Goal: Task Accomplishment & Management: Complete application form

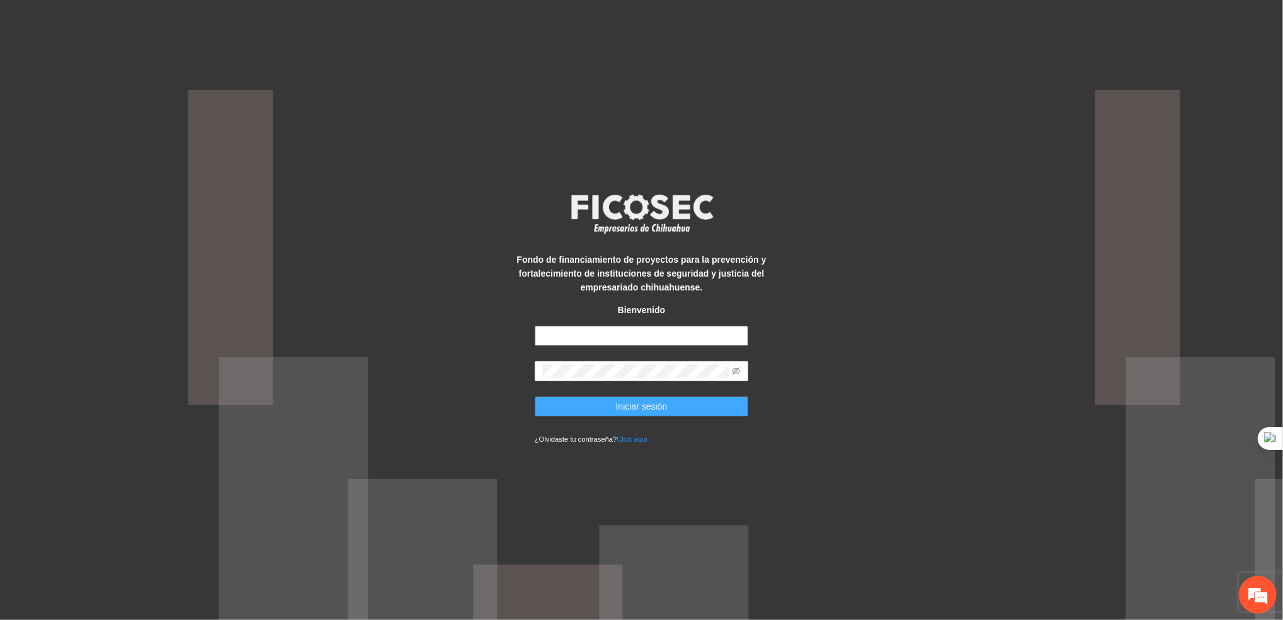
type input "**********"
click at [586, 403] on button "Iniciar sesión" at bounding box center [642, 406] width 214 height 20
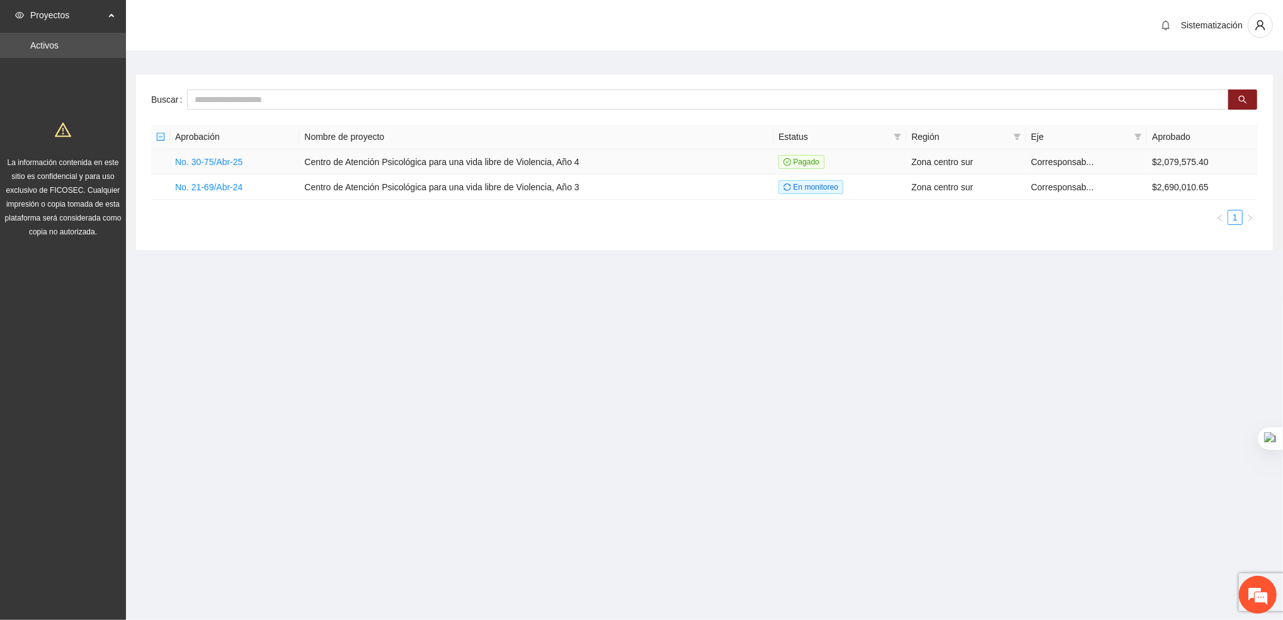
click at [196, 154] on td "No. 30-75/Abr-25" at bounding box center [234, 161] width 129 height 25
click at [217, 160] on link "No. 30-75/Abr-25" at bounding box center [208, 162] width 67 height 10
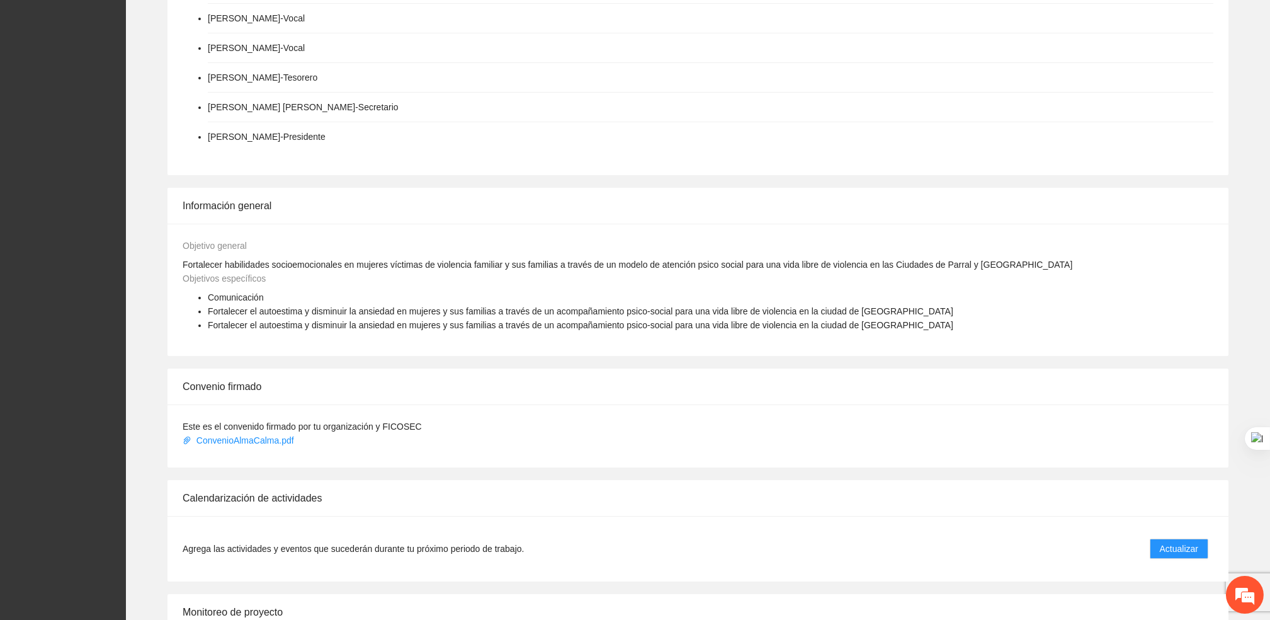
scroll to position [567, 0]
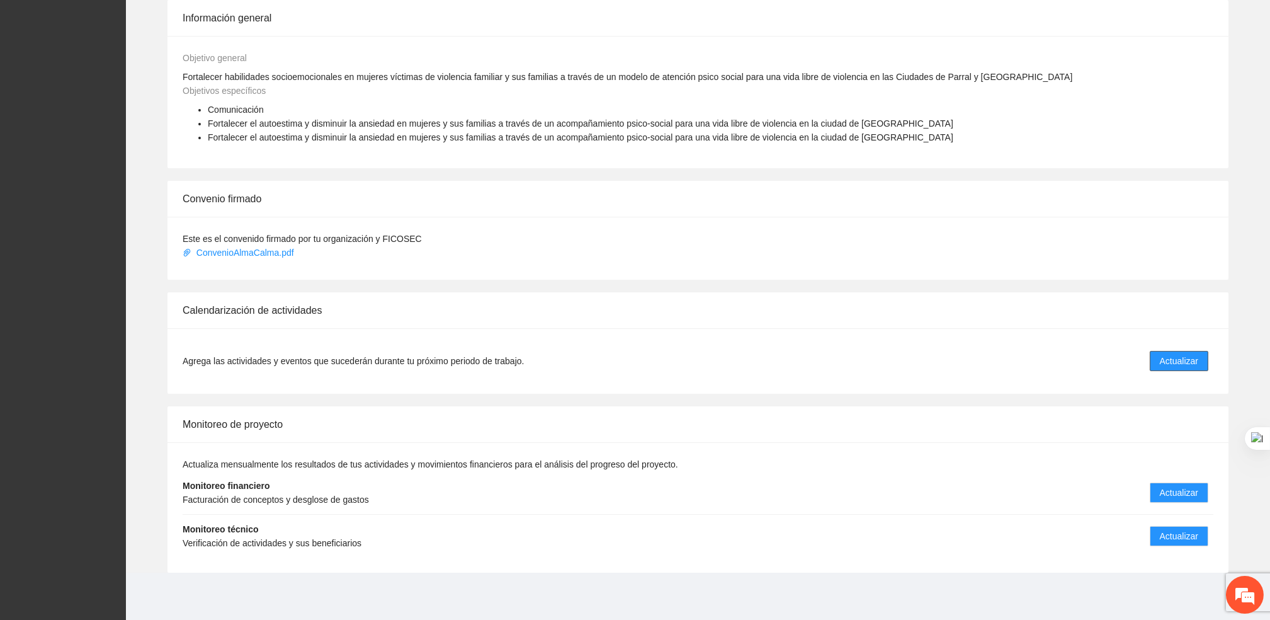
click at [1179, 368] on button "Actualizar" at bounding box center [1179, 361] width 59 height 20
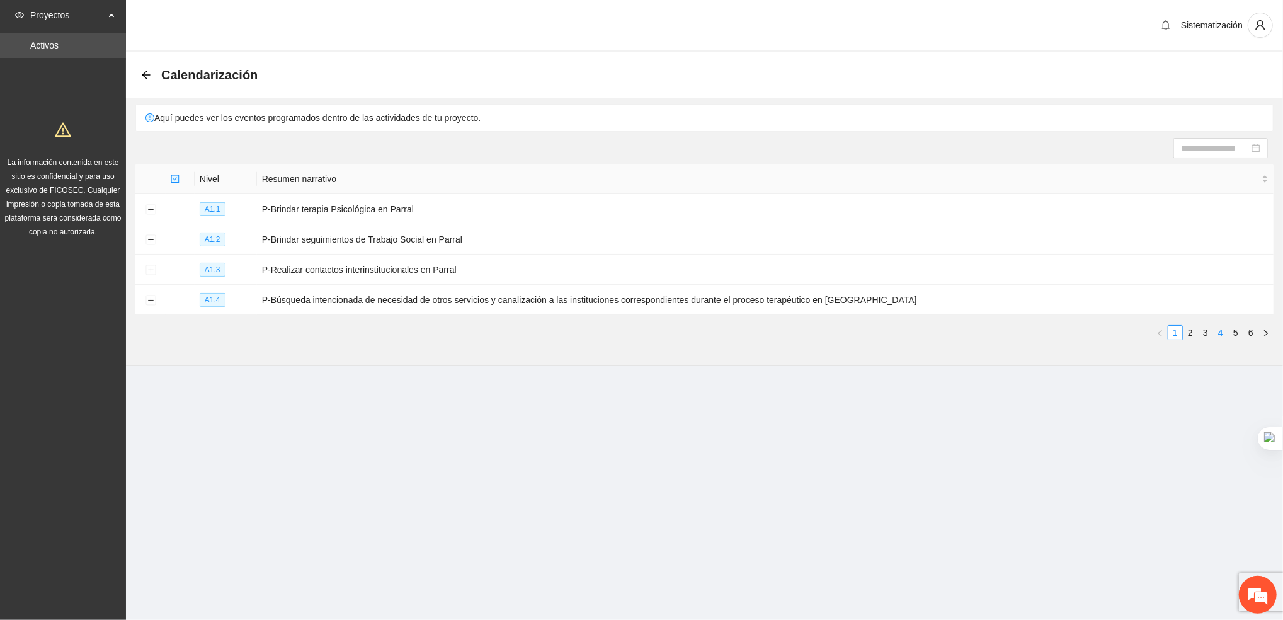
click at [1223, 332] on link "4" at bounding box center [1221, 333] width 14 height 14
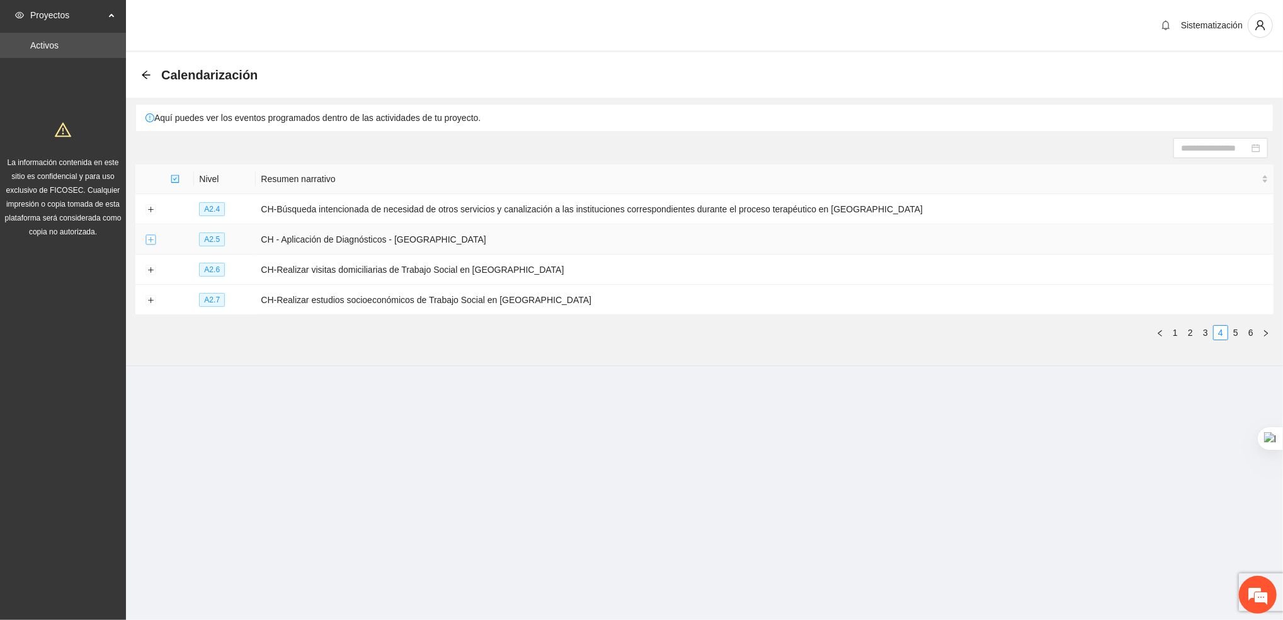
click at [151, 235] on button "Expand row" at bounding box center [150, 240] width 10 height 10
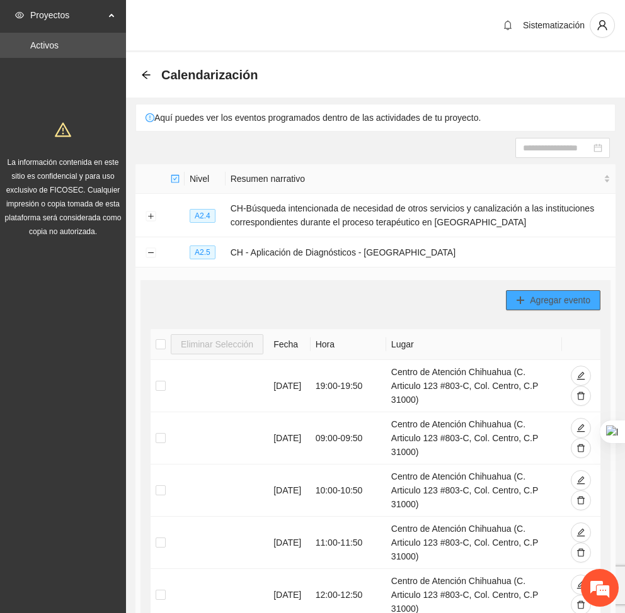
click at [527, 290] on button "Agregar evento" at bounding box center [553, 300] width 94 height 20
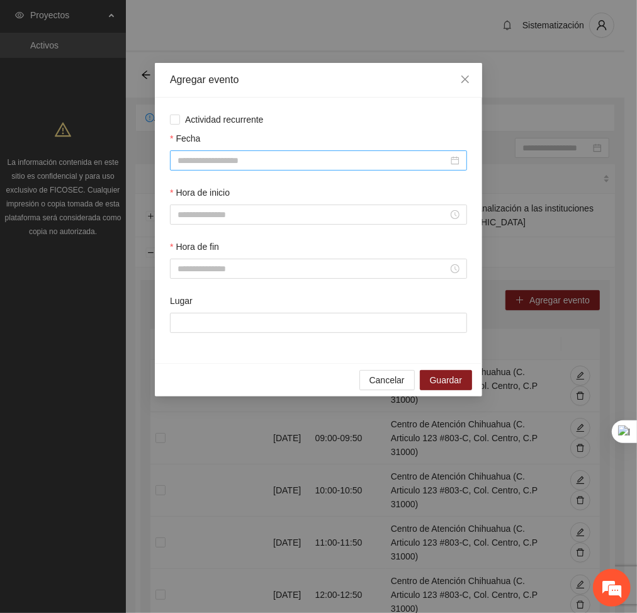
click at [380, 156] on input "Fecha" at bounding box center [313, 161] width 271 height 14
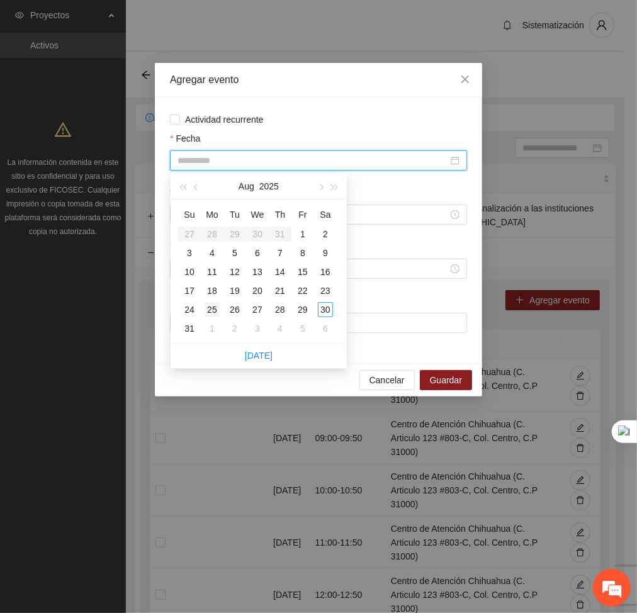
type input "**********"
click at [207, 309] on div "25" at bounding box center [212, 309] width 15 height 15
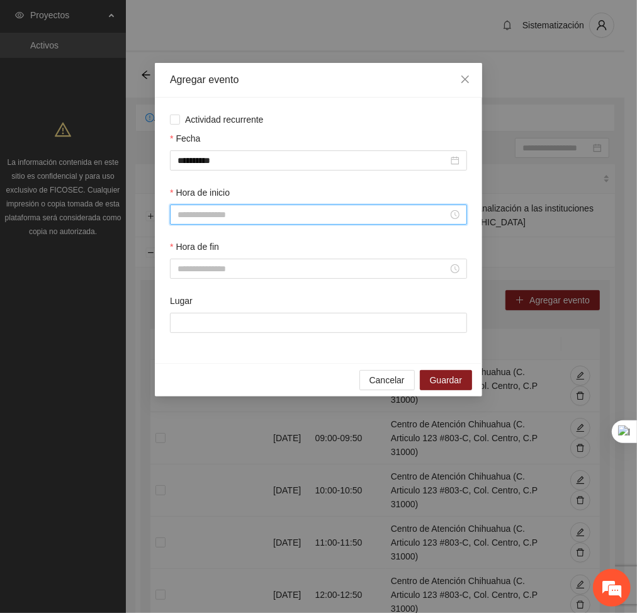
click at [278, 212] on input "Hora de inicio" at bounding box center [313, 215] width 271 height 14
click at [181, 331] on div "17" at bounding box center [188, 333] width 35 height 18
type input "*****"
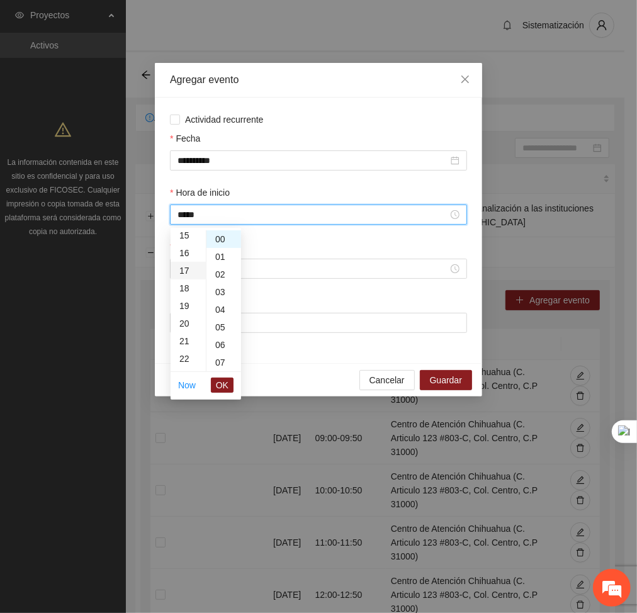
scroll to position [299, 0]
click at [223, 380] on span "OK" at bounding box center [222, 386] width 13 height 14
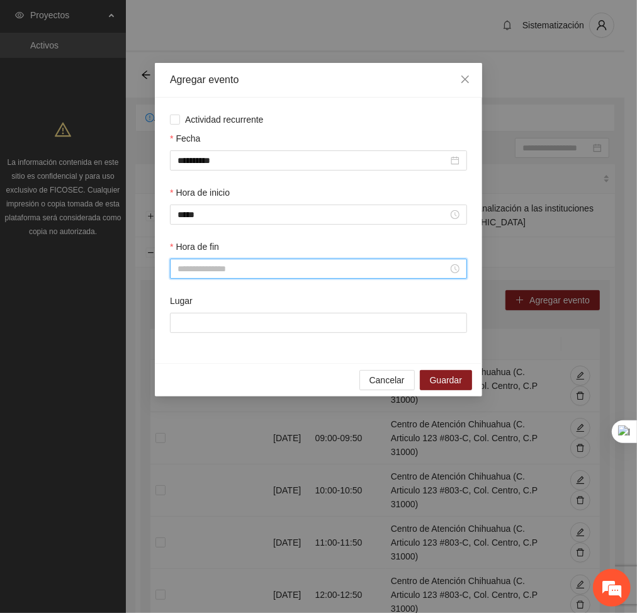
click at [205, 268] on input "Hora de fin" at bounding box center [313, 269] width 271 height 14
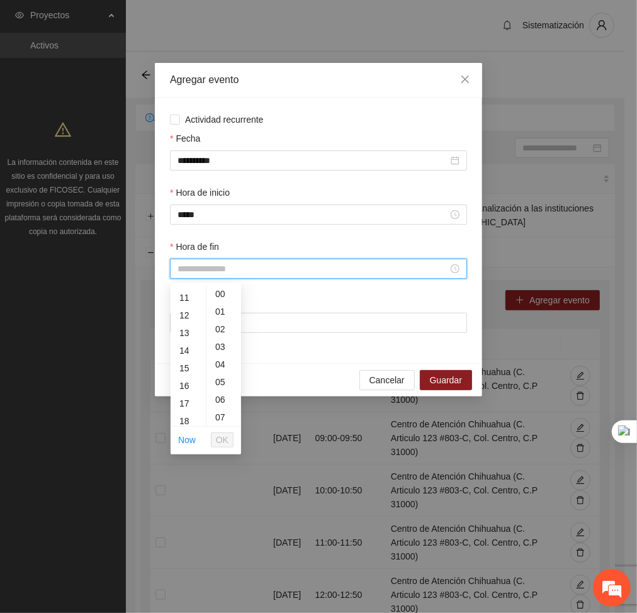
scroll to position [194, 0]
click at [187, 393] on div "17" at bounding box center [188, 400] width 35 height 18
click at [224, 309] on div "50" at bounding box center [224, 316] width 35 height 18
type input "*****"
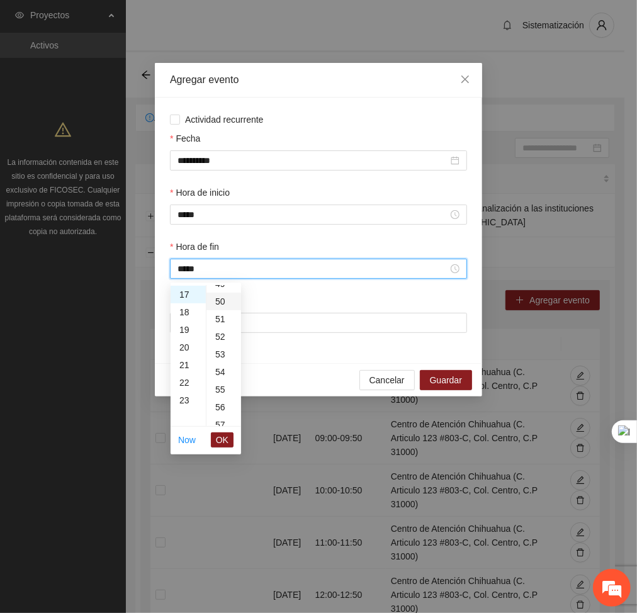
scroll to position [882, 0]
click at [219, 435] on span "OK" at bounding box center [222, 440] width 13 height 14
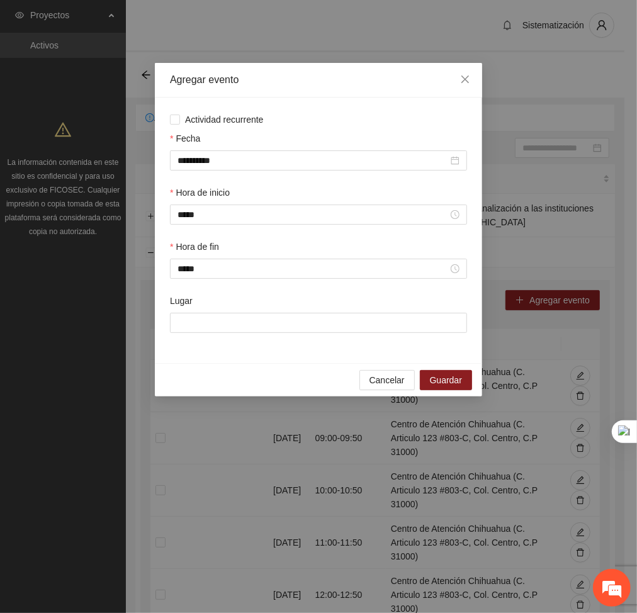
click at [256, 312] on div "Lugar" at bounding box center [318, 303] width 297 height 19
click at [254, 314] on input "Lugar" at bounding box center [318, 323] width 297 height 20
type input "**********"
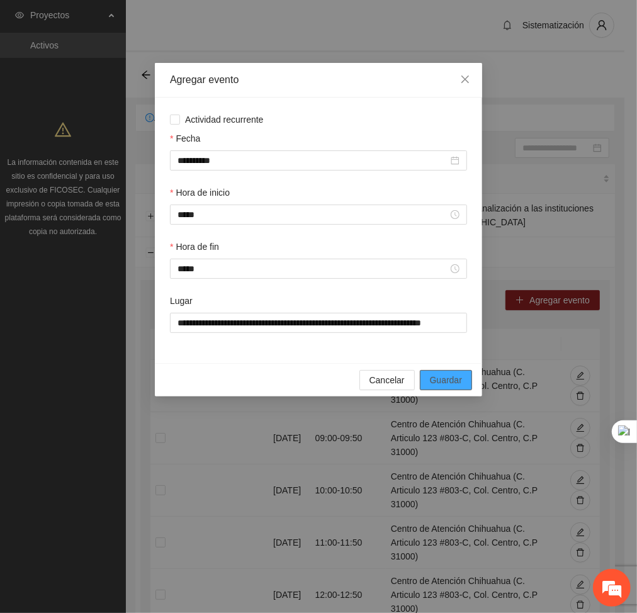
click at [457, 378] on span "Guardar" at bounding box center [446, 380] width 32 height 14
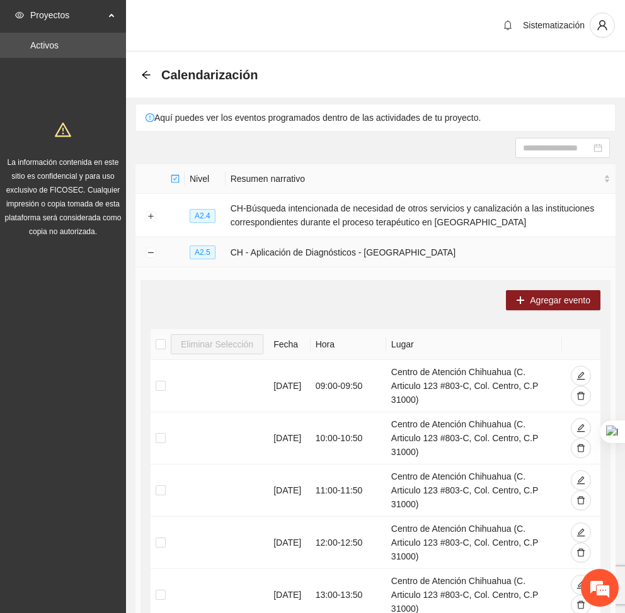
click at [149, 246] on td at bounding box center [150, 252] width 30 height 30
click at [149, 251] on button "Collapse row" at bounding box center [150, 253] width 10 height 10
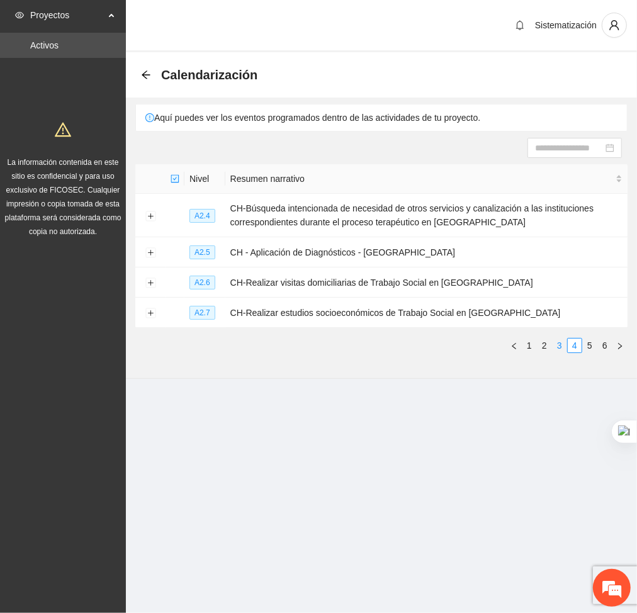
click at [557, 349] on link "3" at bounding box center [560, 346] width 14 height 14
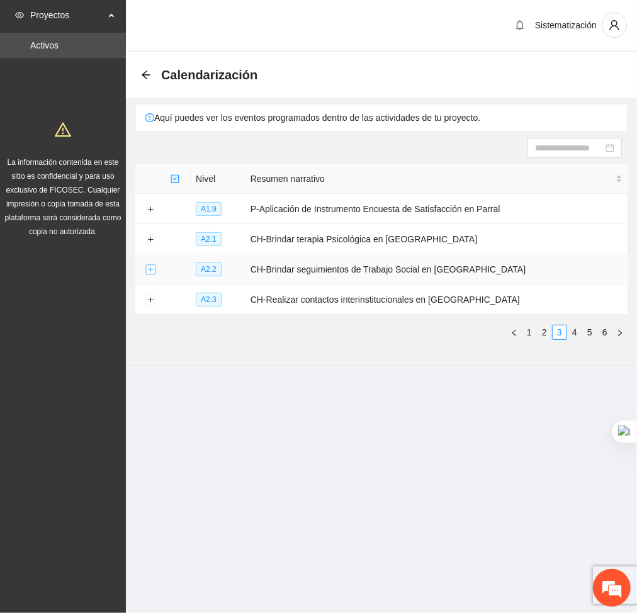
click at [145, 271] on button "Expand row" at bounding box center [150, 270] width 10 height 10
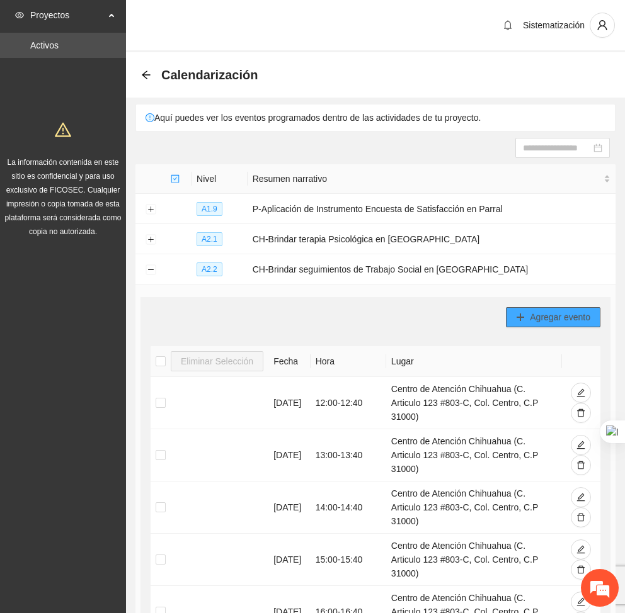
click at [549, 314] on span "Agregar evento" at bounding box center [560, 318] width 60 height 14
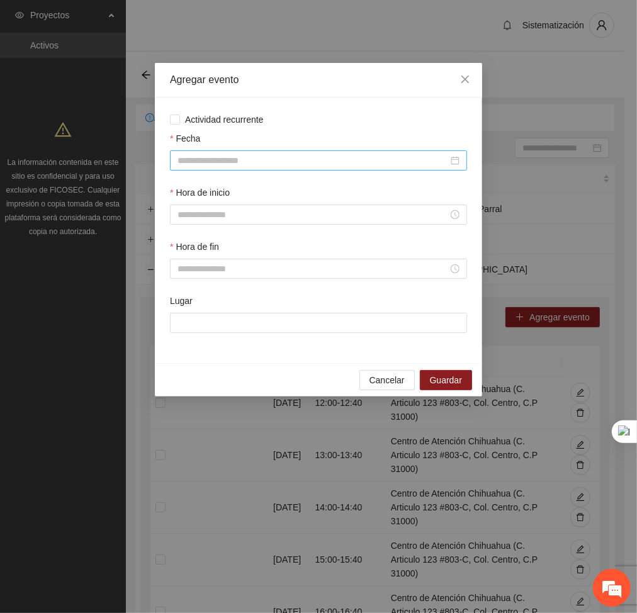
click at [302, 159] on input "Fecha" at bounding box center [313, 161] width 271 height 14
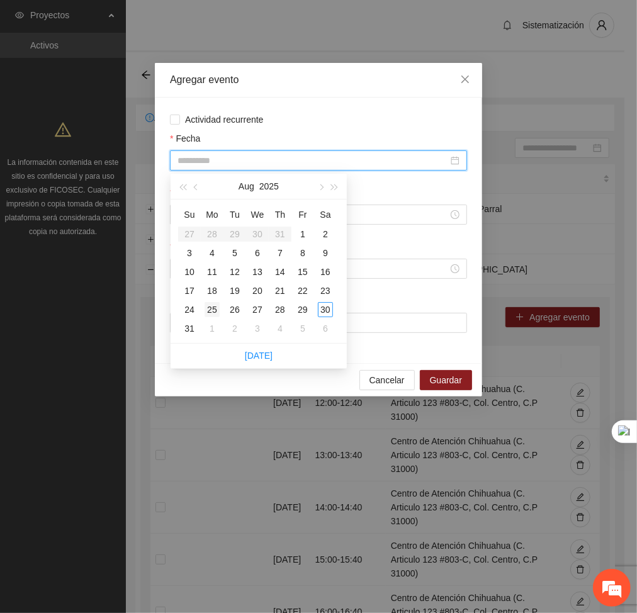
type input "**********"
click at [213, 307] on div "25" at bounding box center [212, 309] width 15 height 15
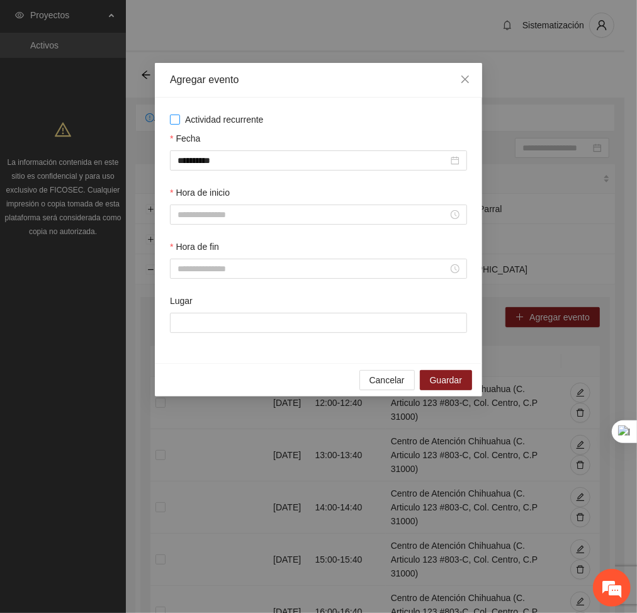
click at [212, 118] on span "Actividad recurrente" at bounding box center [224, 120] width 89 height 14
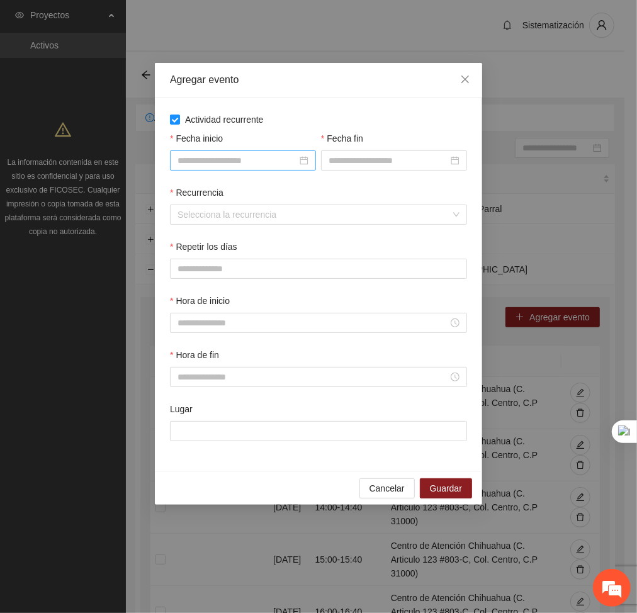
click at [236, 165] on input "Fecha inicio" at bounding box center [238, 161] width 120 height 14
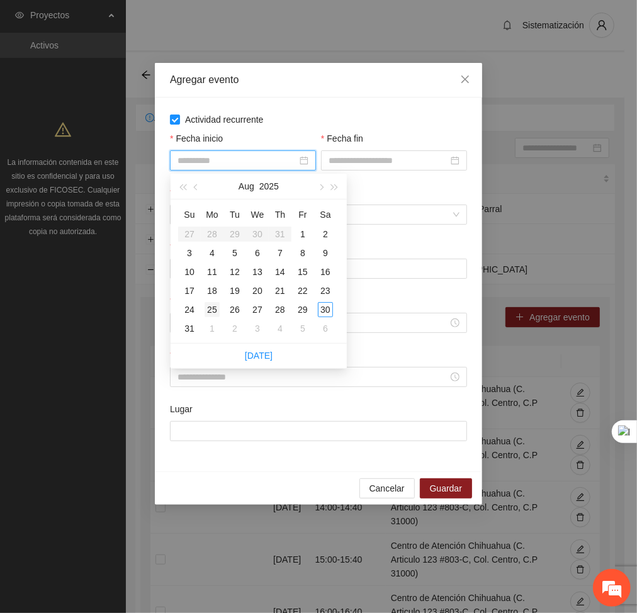
type input "**********"
click at [216, 305] on div "25" at bounding box center [212, 309] width 15 height 15
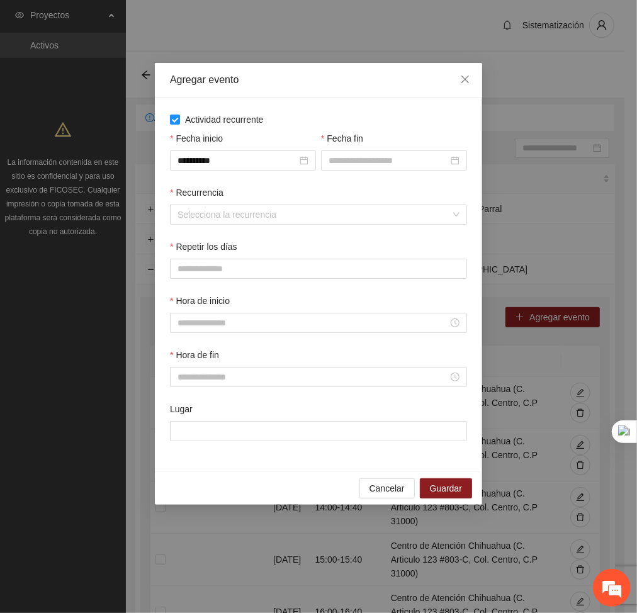
click at [394, 144] on div "Fecha fin" at bounding box center [394, 141] width 146 height 19
click at [394, 152] on div at bounding box center [394, 161] width 146 height 20
click at [467, 76] on icon "close" at bounding box center [465, 79] width 10 height 10
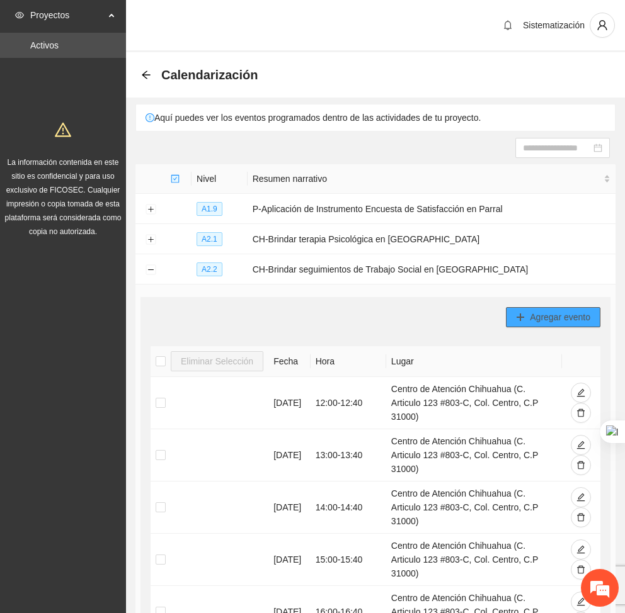
click at [540, 322] on span "Agregar evento" at bounding box center [560, 318] width 60 height 14
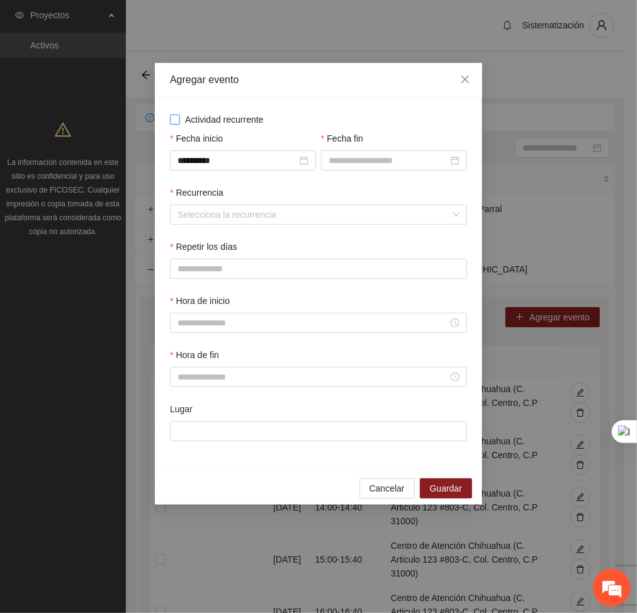
click at [244, 117] on span "Actividad recurrente" at bounding box center [224, 120] width 89 height 14
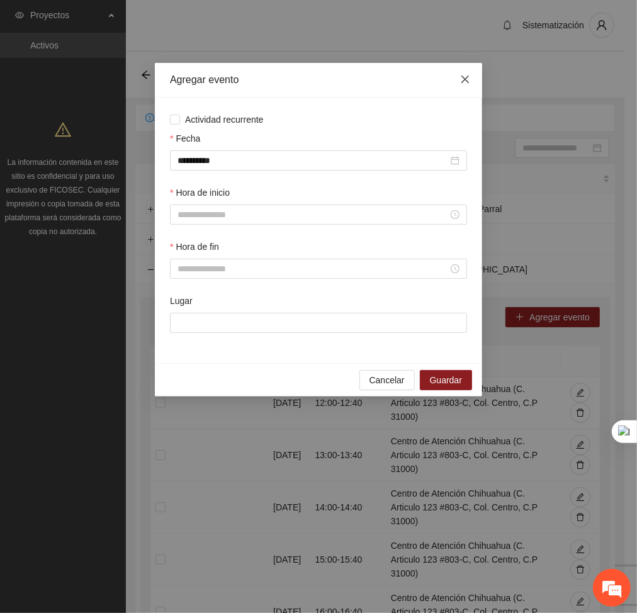
click at [470, 77] on icon "close" at bounding box center [465, 79] width 10 height 10
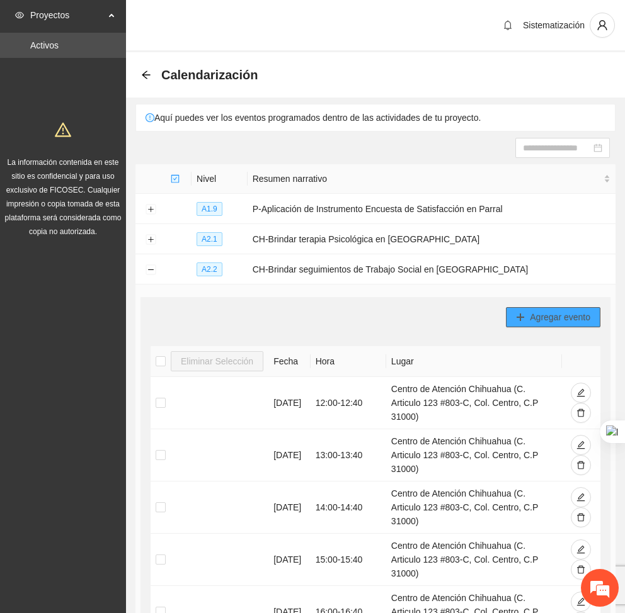
click at [557, 317] on span "Agregar evento" at bounding box center [560, 318] width 60 height 14
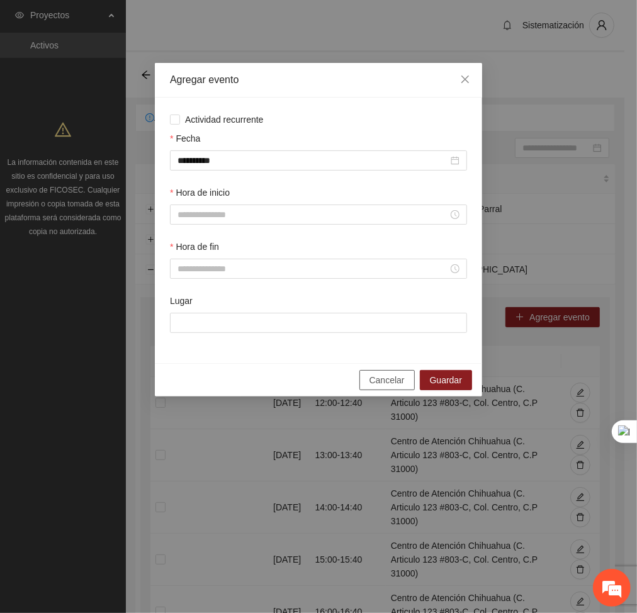
click at [390, 383] on span "Cancelar" at bounding box center [387, 380] width 35 height 14
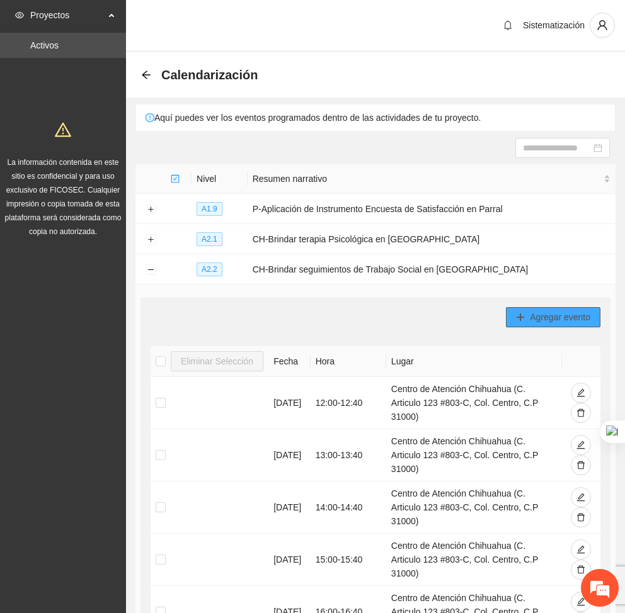
click at [557, 313] on span "Agregar evento" at bounding box center [560, 318] width 60 height 14
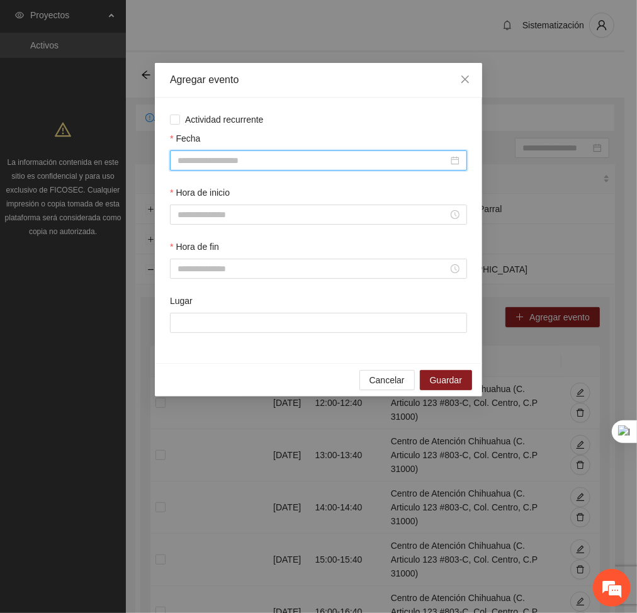
click at [330, 161] on input "Fecha" at bounding box center [313, 161] width 271 height 14
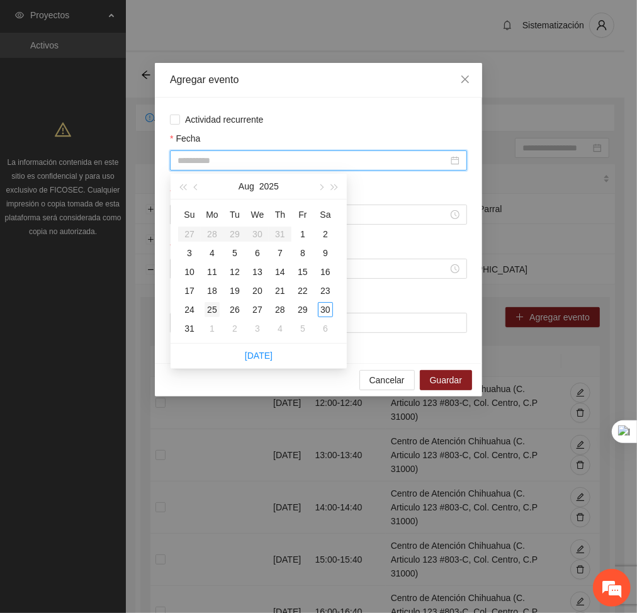
type input "**********"
click at [214, 305] on div "25" at bounding box center [212, 309] width 15 height 15
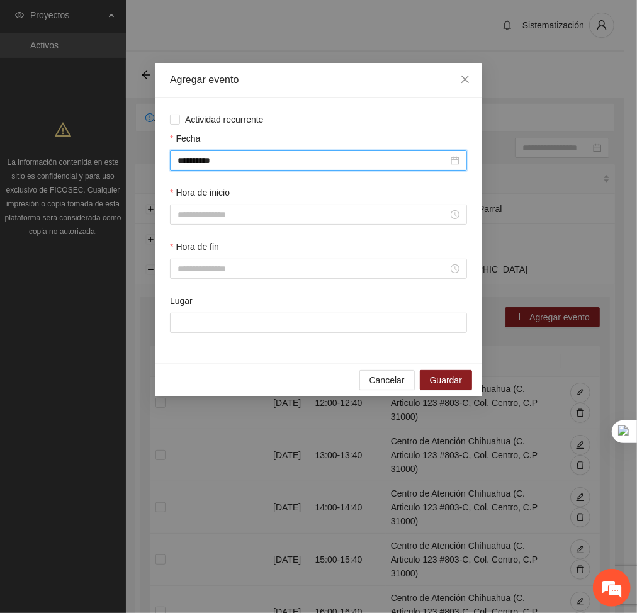
click at [225, 225] on div "Hora de inicio" at bounding box center [319, 213] width 302 height 54
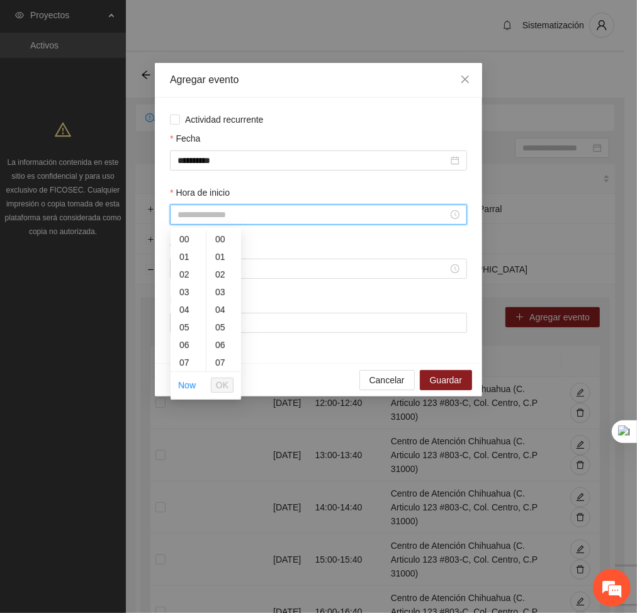
click at [213, 214] on input "Hora de inicio" at bounding box center [313, 215] width 271 height 14
click at [178, 338] on div "15" at bounding box center [188, 340] width 35 height 18
type input "*****"
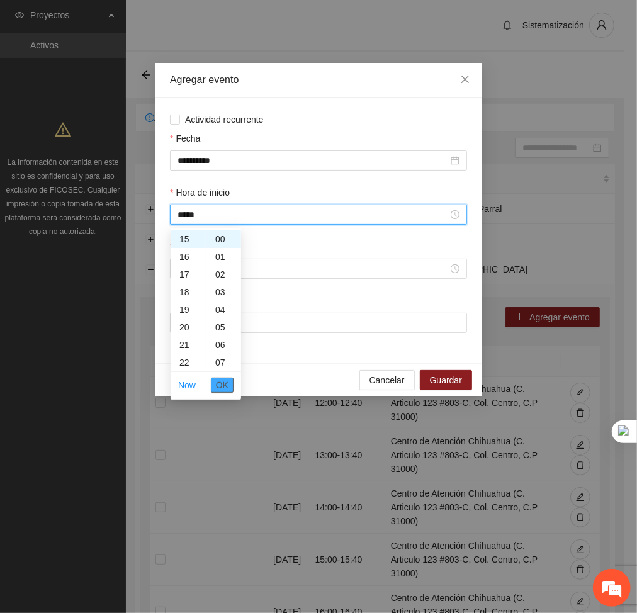
click at [226, 381] on span "OK" at bounding box center [222, 386] width 13 height 14
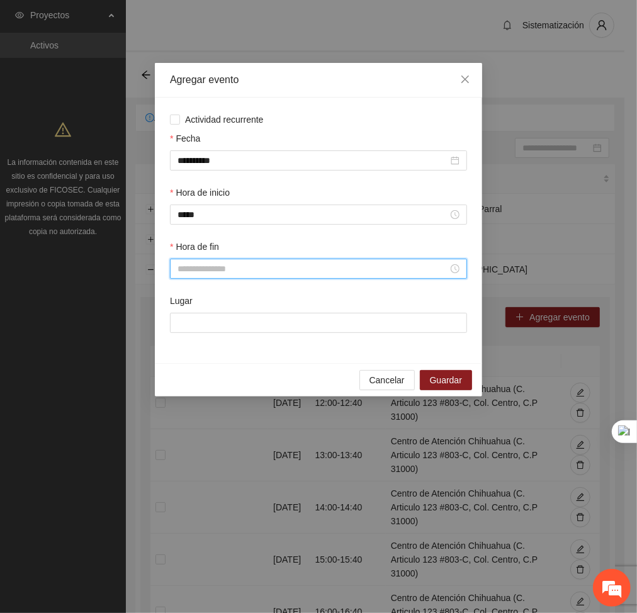
click at [195, 270] on input "Hora de fin" at bounding box center [313, 269] width 271 height 14
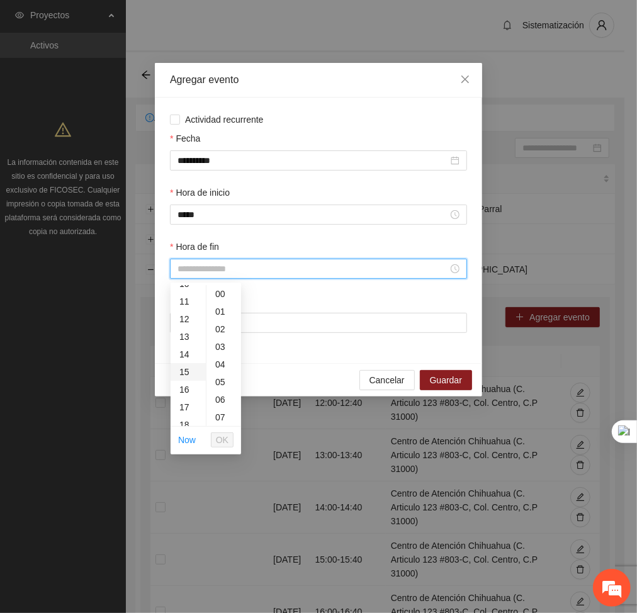
click at [184, 376] on div "15" at bounding box center [188, 372] width 35 height 18
click at [220, 400] on div "40" at bounding box center [224, 405] width 35 height 18
type input "*****"
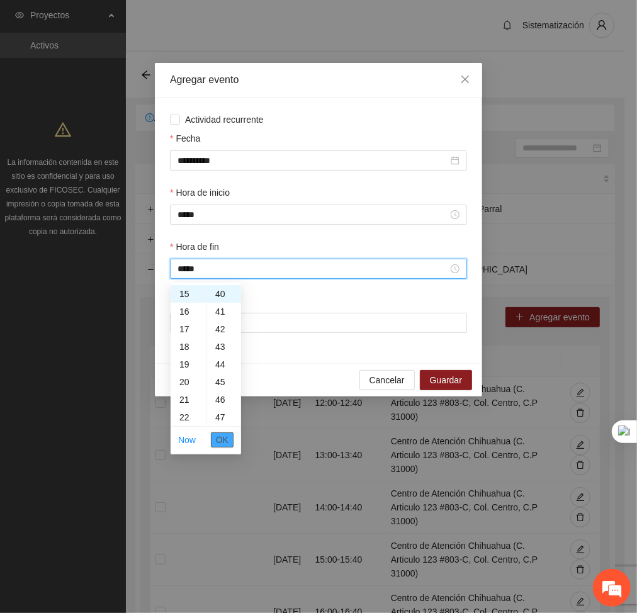
click at [220, 438] on span "OK" at bounding box center [222, 440] width 13 height 14
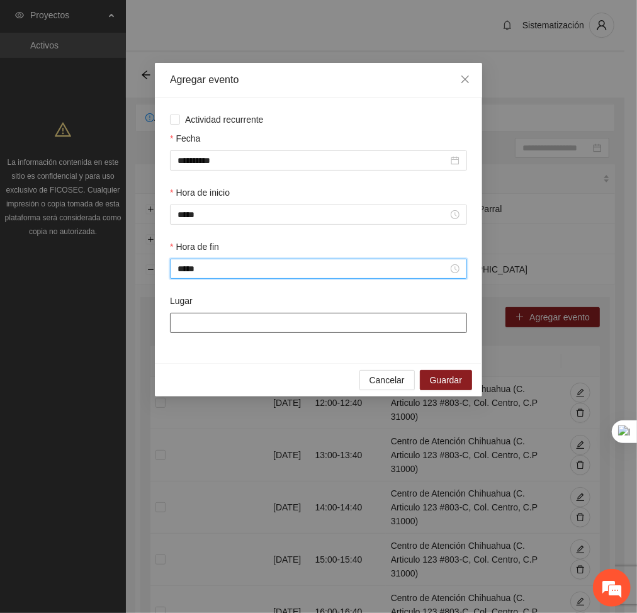
click at [229, 316] on input "Lugar" at bounding box center [318, 323] width 297 height 20
type input "**********"
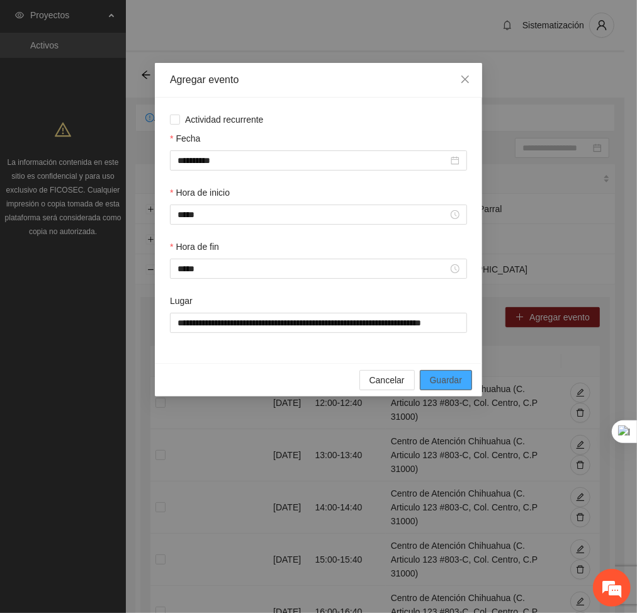
click at [440, 375] on span "Guardar" at bounding box center [446, 380] width 32 height 14
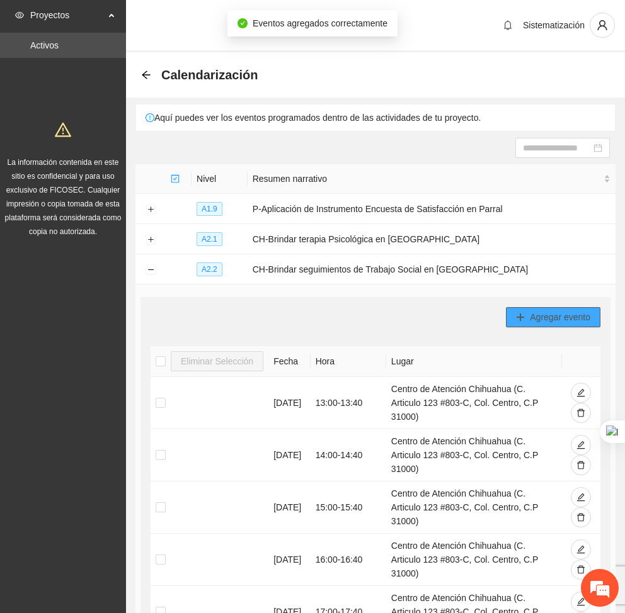
click at [524, 316] on icon "plus" at bounding box center [520, 317] width 9 height 9
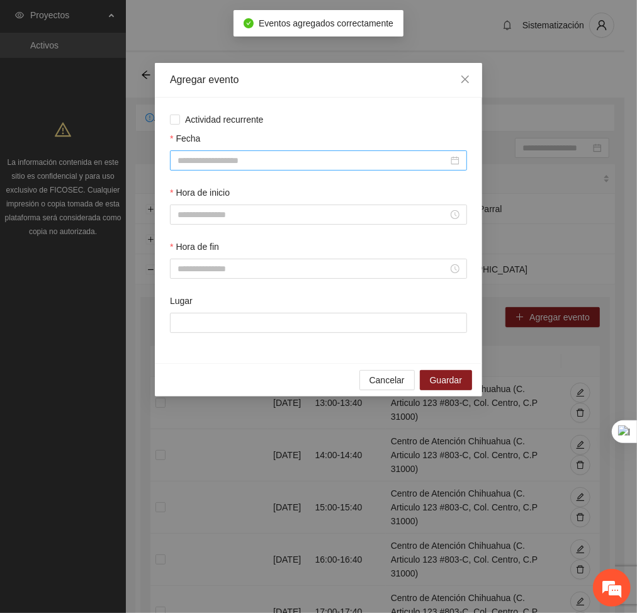
click at [321, 152] on div at bounding box center [318, 161] width 297 height 20
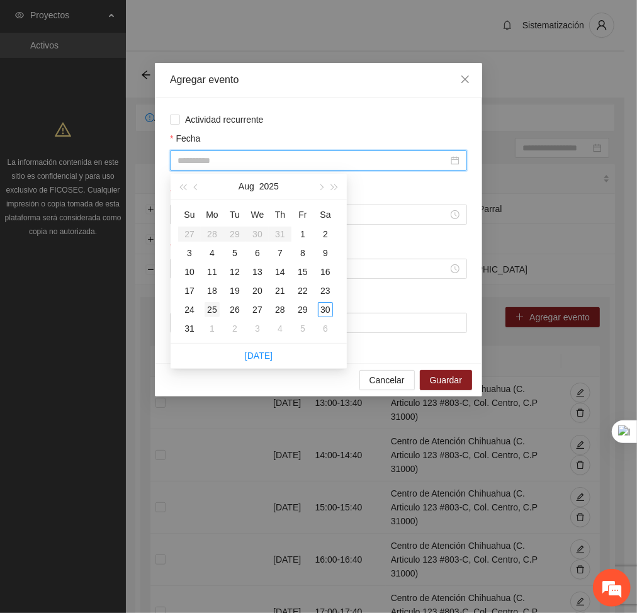
type input "**********"
click at [212, 303] on div "25" at bounding box center [212, 309] width 15 height 15
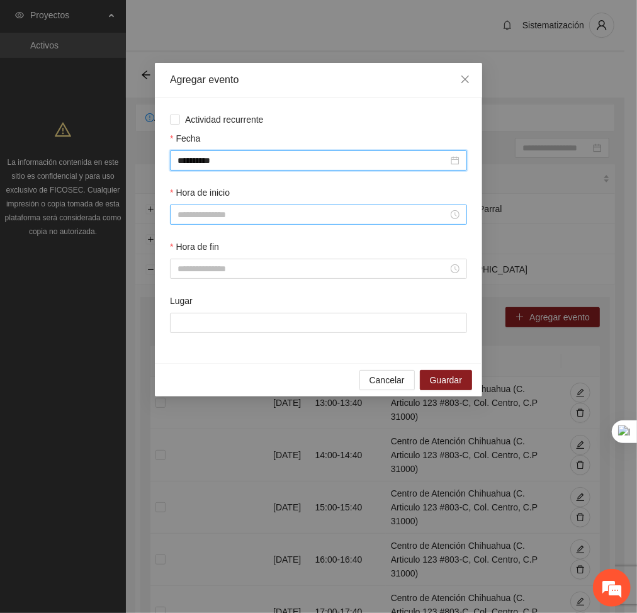
click at [252, 212] on input "Hora de inicio" at bounding box center [313, 215] width 271 height 14
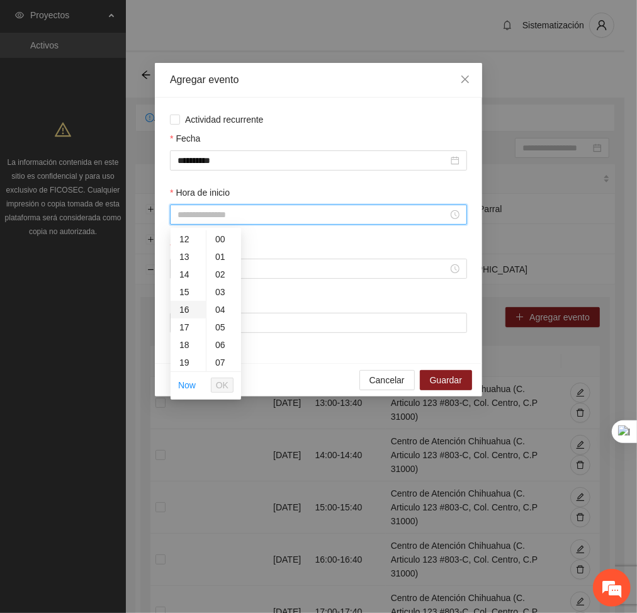
click at [182, 310] on div "16" at bounding box center [188, 310] width 35 height 18
type input "*****"
click at [224, 391] on span "OK" at bounding box center [222, 386] width 13 height 14
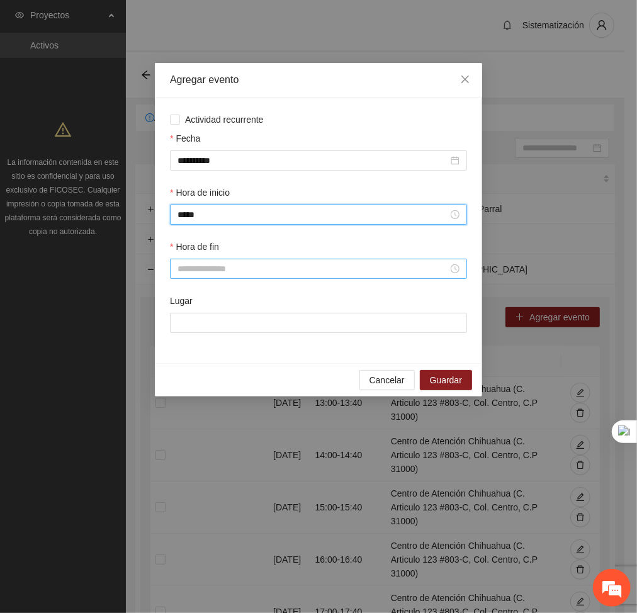
click at [227, 261] on div at bounding box center [318, 269] width 297 height 20
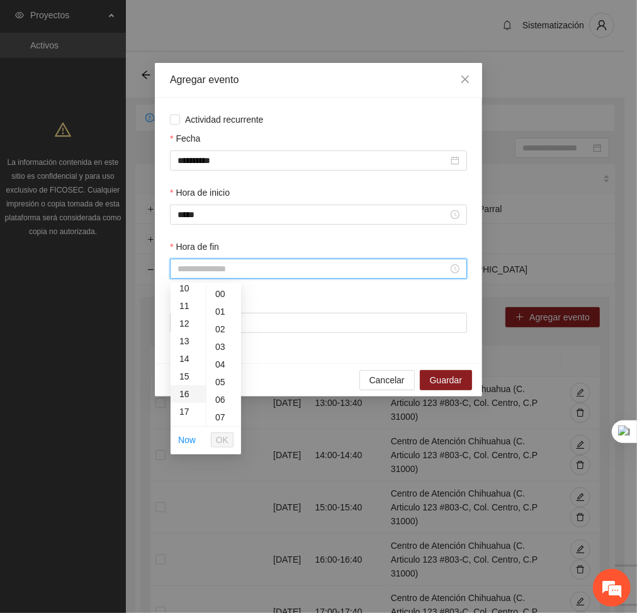
click at [180, 394] on div "16" at bounding box center [188, 394] width 35 height 18
click at [218, 391] on div "40" at bounding box center [224, 395] width 35 height 18
type input "*****"
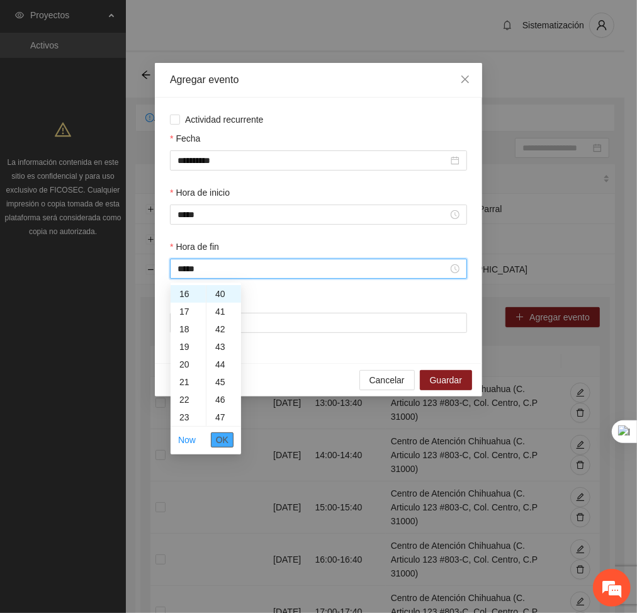
click at [220, 439] on span "OK" at bounding box center [222, 440] width 13 height 14
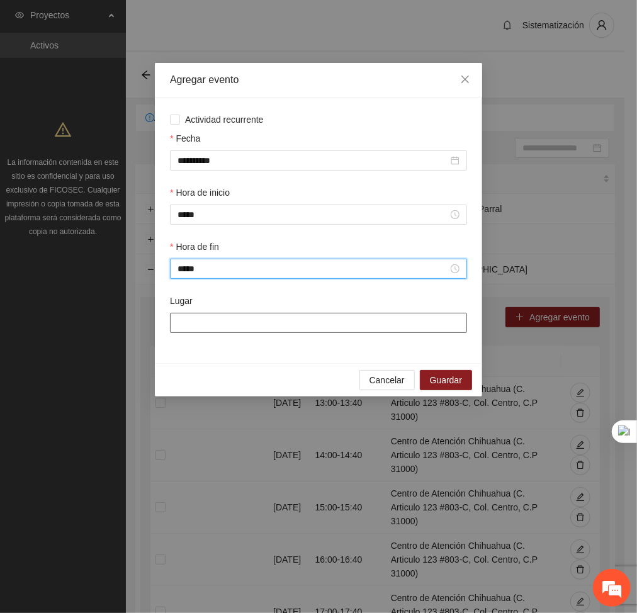
click at [236, 313] on input "Lugar" at bounding box center [318, 323] width 297 height 20
type input "**********"
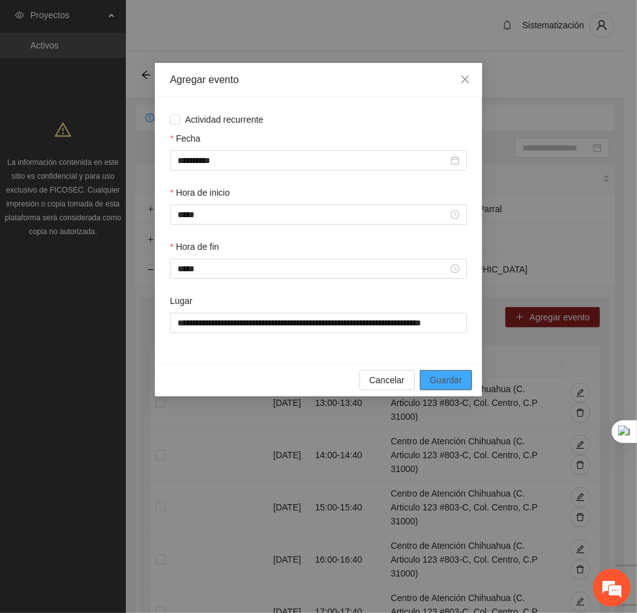
click at [457, 387] on span "Guardar" at bounding box center [446, 380] width 32 height 14
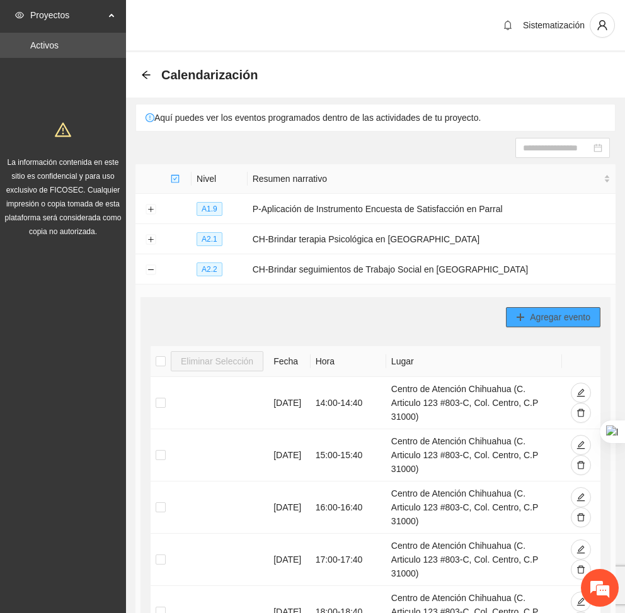
click at [511, 315] on button "Agregar evento" at bounding box center [553, 317] width 94 height 20
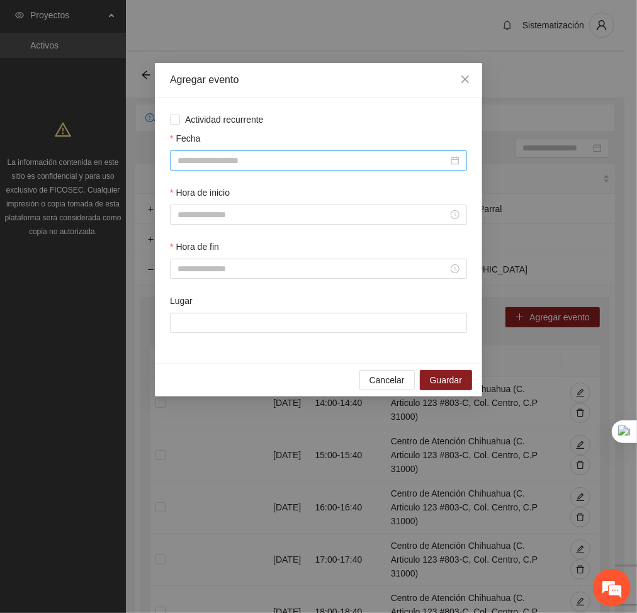
click at [193, 159] on input "Fecha" at bounding box center [313, 161] width 271 height 14
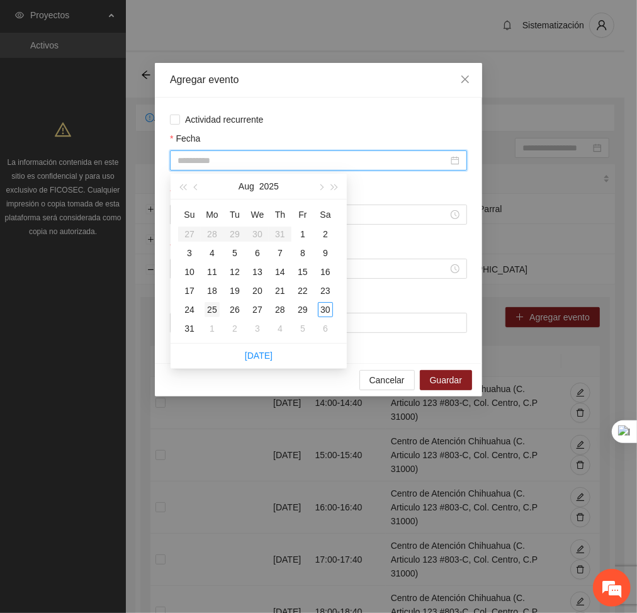
type input "**********"
click at [208, 312] on div "25" at bounding box center [212, 309] width 15 height 15
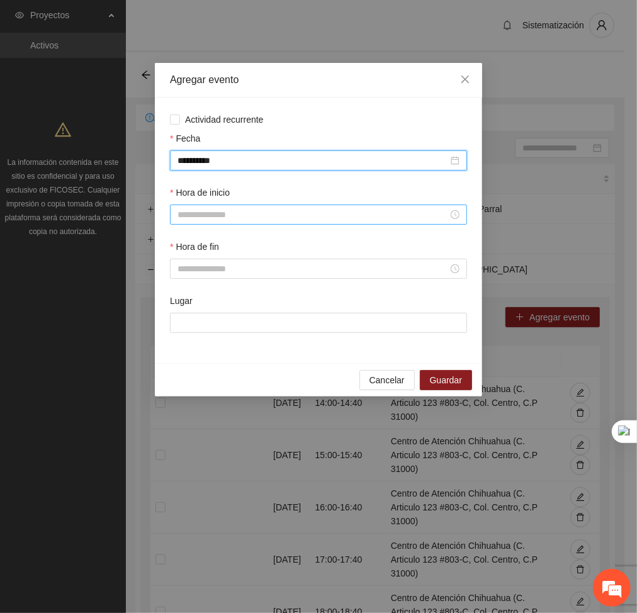
click at [222, 212] on input "Hora de inicio" at bounding box center [313, 215] width 271 height 14
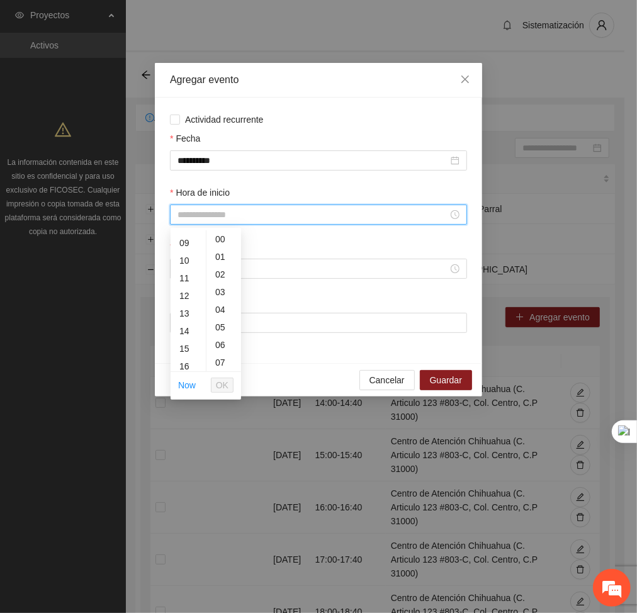
scroll to position [157, 0]
click at [181, 343] on div "18" at bounding box center [188, 347] width 35 height 18
type input "*****"
click at [222, 392] on button "OK" at bounding box center [222, 385] width 23 height 15
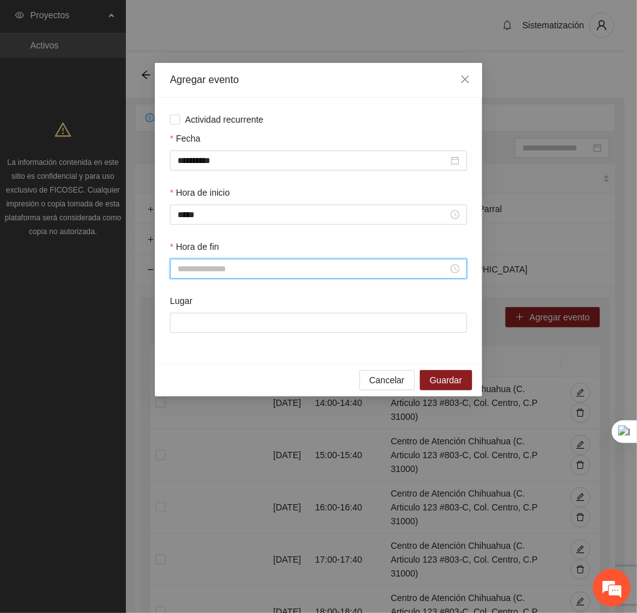
click at [210, 270] on input "Hora de fin" at bounding box center [313, 269] width 271 height 14
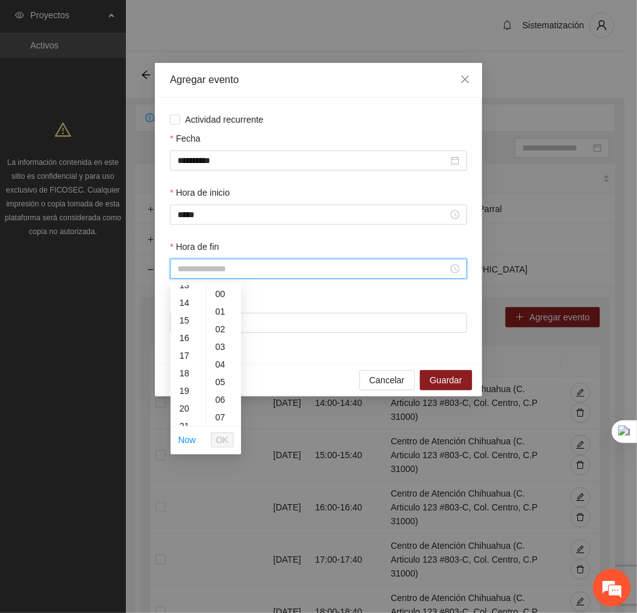
scroll to position [237, 0]
click at [183, 372] on div "18" at bounding box center [188, 375] width 35 height 18
click at [218, 365] on div "50" at bounding box center [224, 364] width 35 height 18
type input "*****"
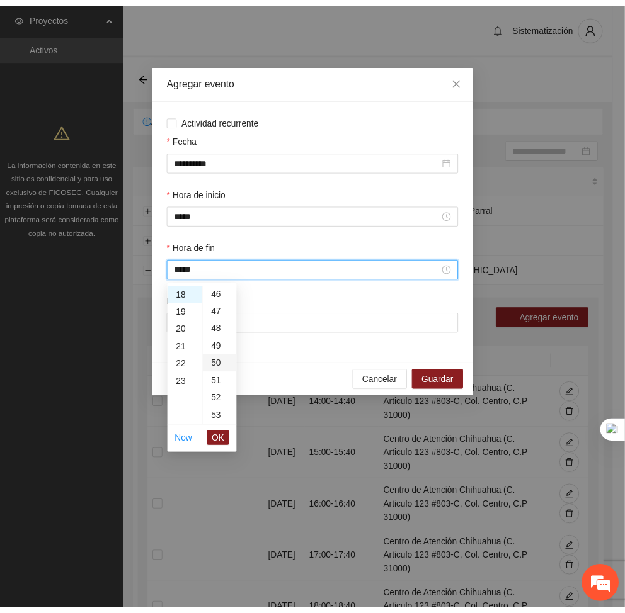
scroll to position [882, 0]
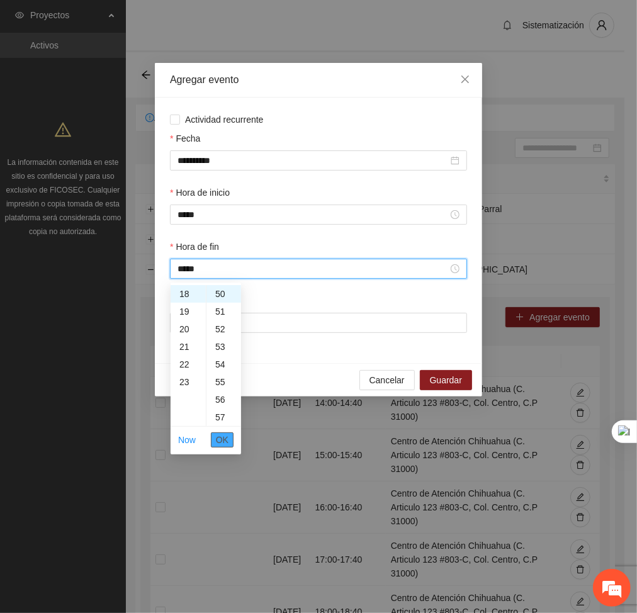
click at [227, 444] on span "OK" at bounding box center [222, 440] width 13 height 14
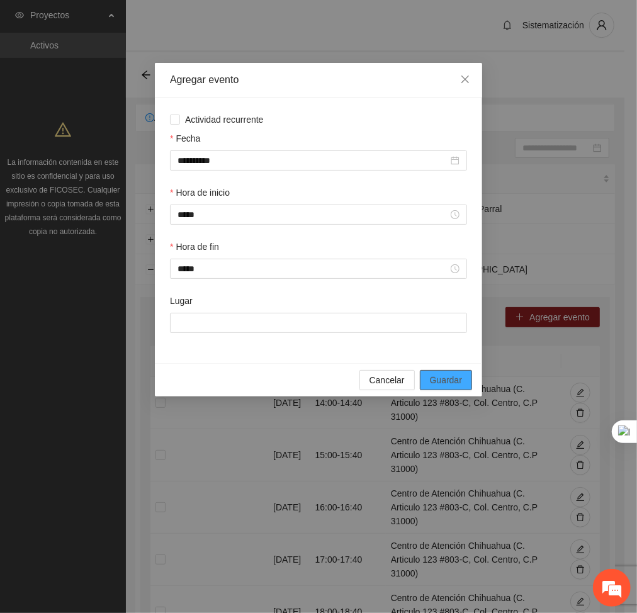
click at [455, 380] on span "Guardar" at bounding box center [446, 380] width 32 height 14
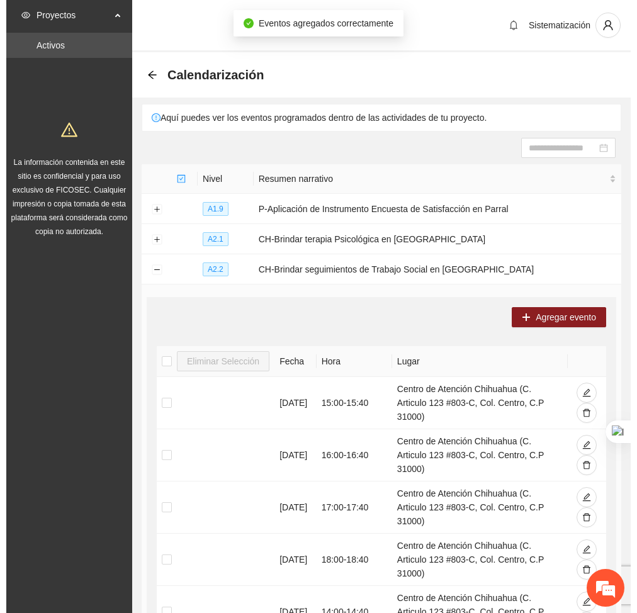
scroll to position [341, 0]
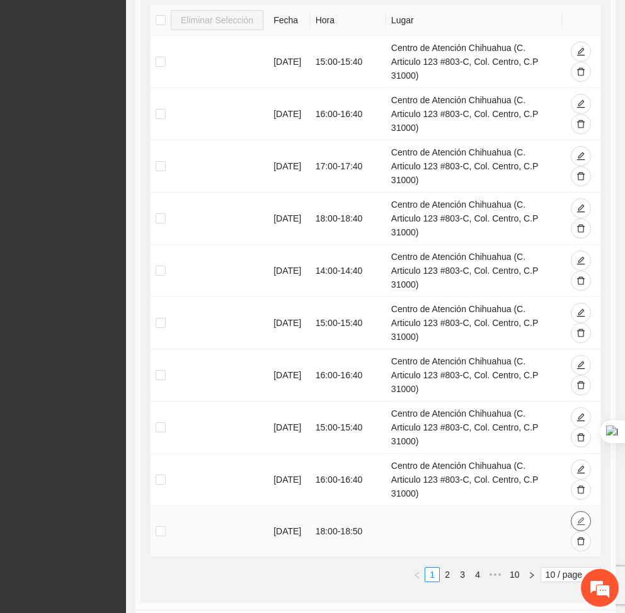
click at [581, 517] on icon "edit" at bounding box center [580, 521] width 9 height 9
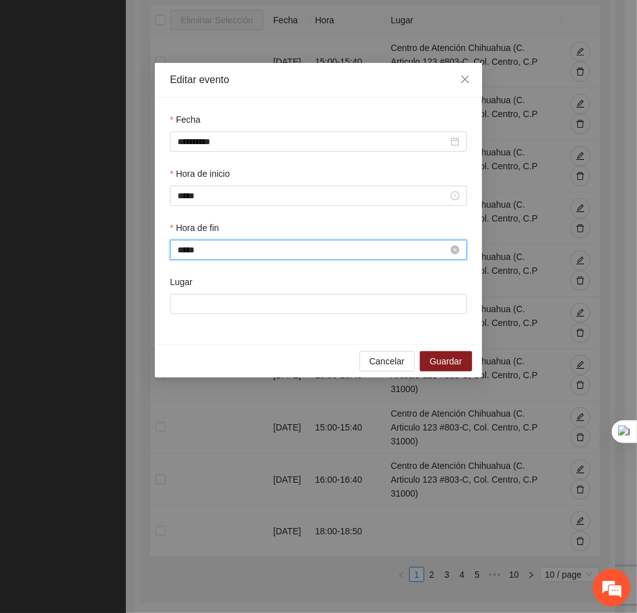
scroll to position [882, 0]
click at [227, 245] on input "*****" at bounding box center [313, 250] width 271 height 14
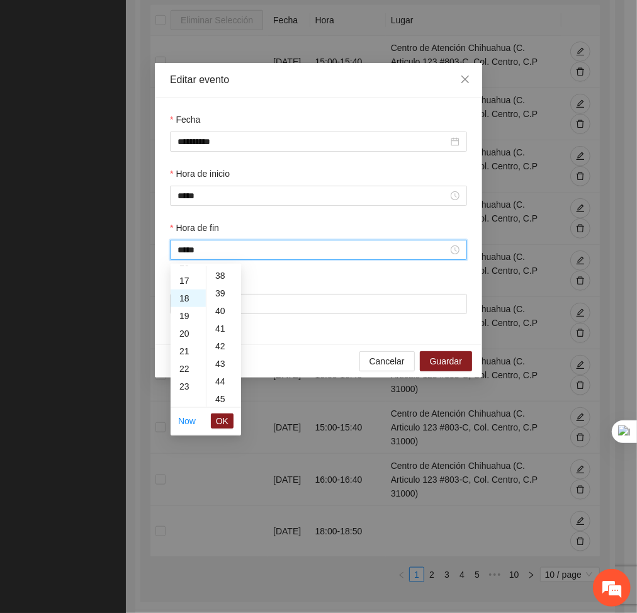
scroll to position [669, 0]
click at [219, 321] on div "41" at bounding box center [224, 330] width 35 height 18
click at [217, 310] on div "40" at bounding box center [224, 308] width 35 height 18
type input "*****"
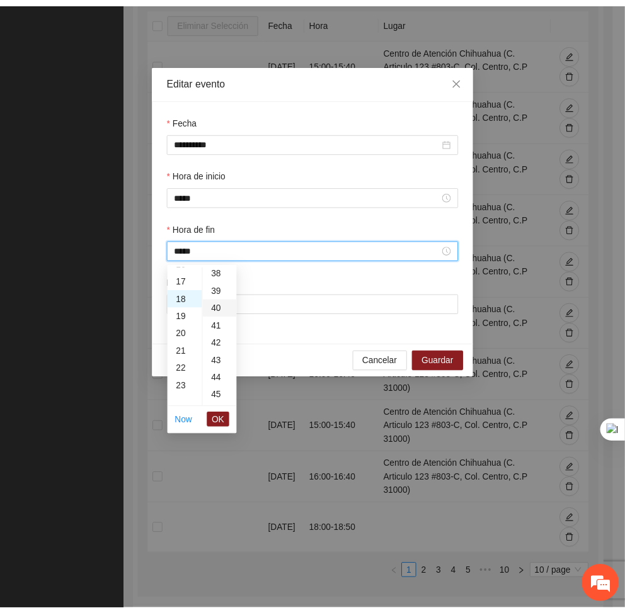
scroll to position [705, 0]
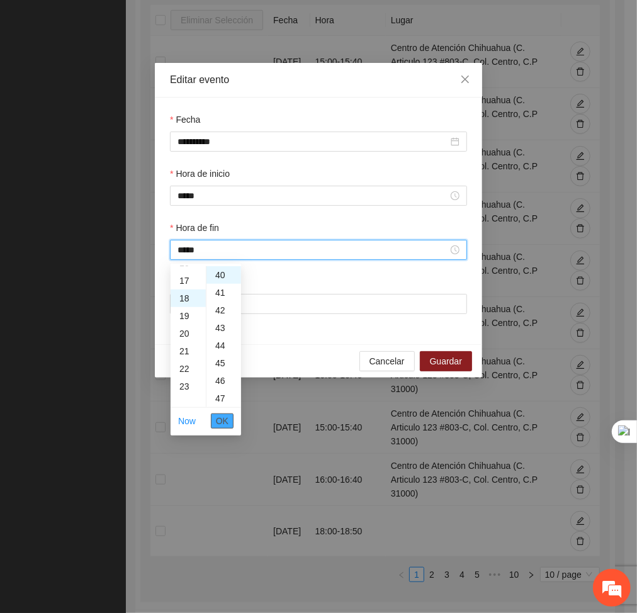
click at [222, 423] on span "OK" at bounding box center [222, 421] width 13 height 14
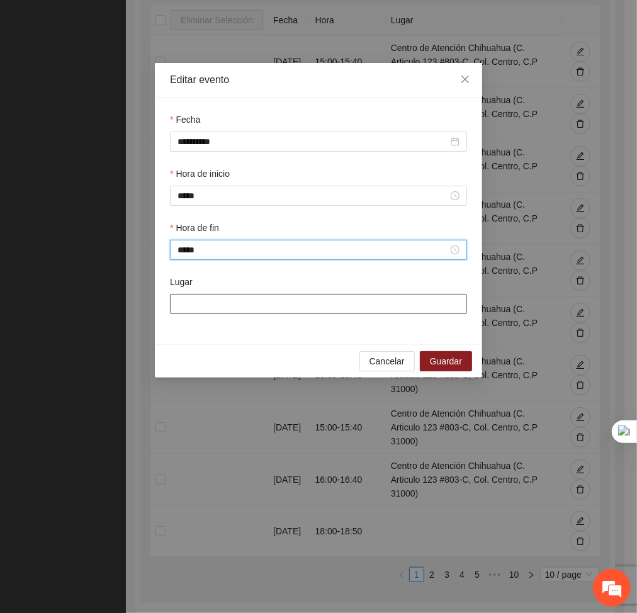
click at [249, 299] on input "Lugar" at bounding box center [318, 304] width 297 height 20
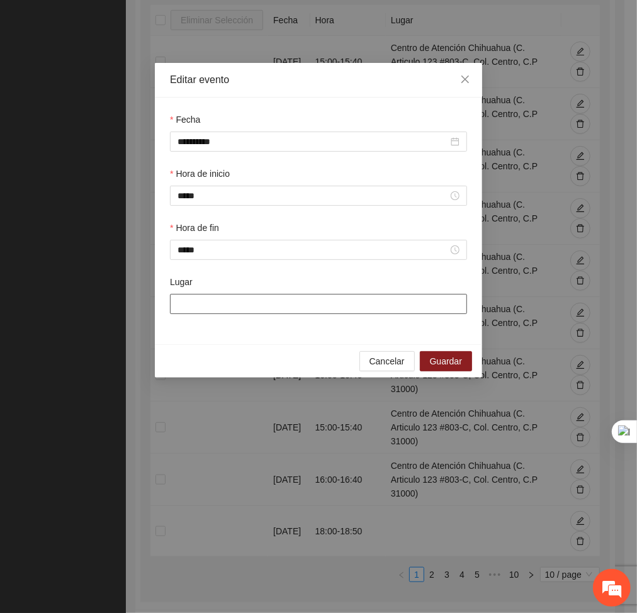
type input "**********"
click at [448, 362] on span "Guardar" at bounding box center [446, 362] width 32 height 14
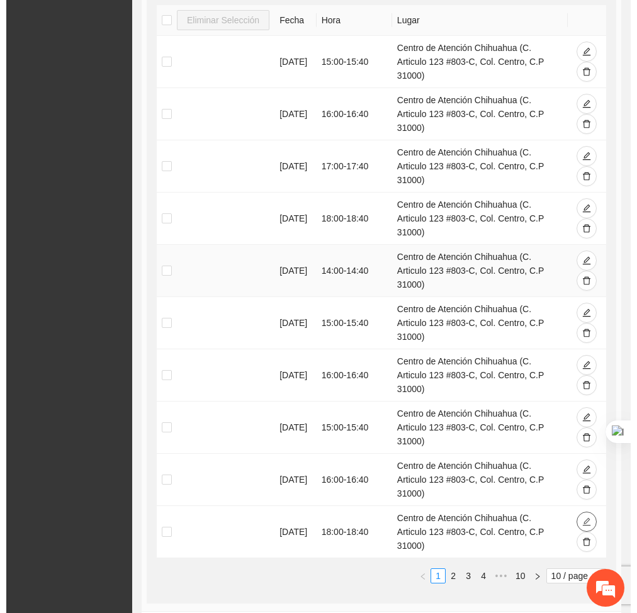
scroll to position [149, 0]
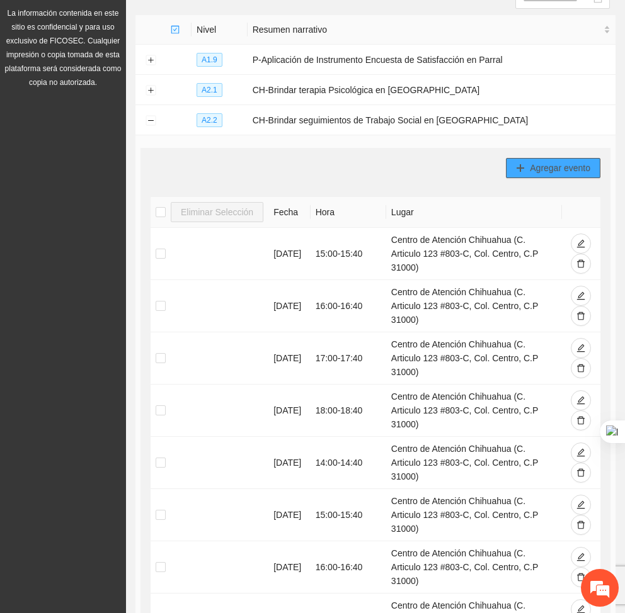
click at [530, 173] on span "Agregar evento" at bounding box center [560, 168] width 60 height 14
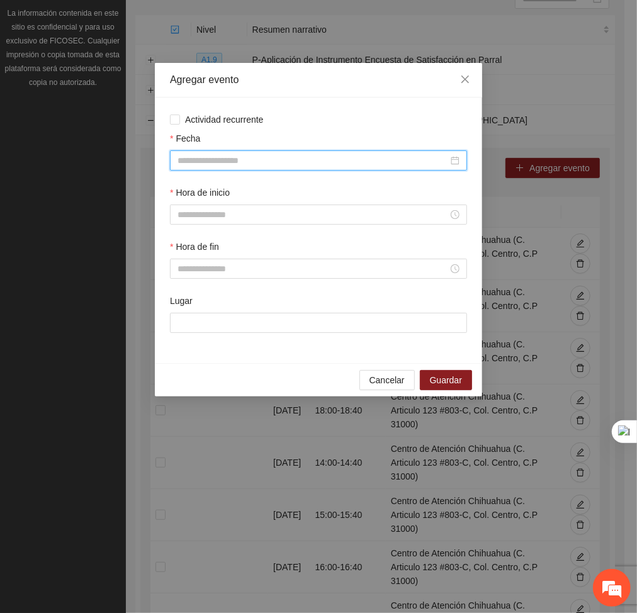
click at [389, 160] on input "Fecha" at bounding box center [313, 161] width 271 height 14
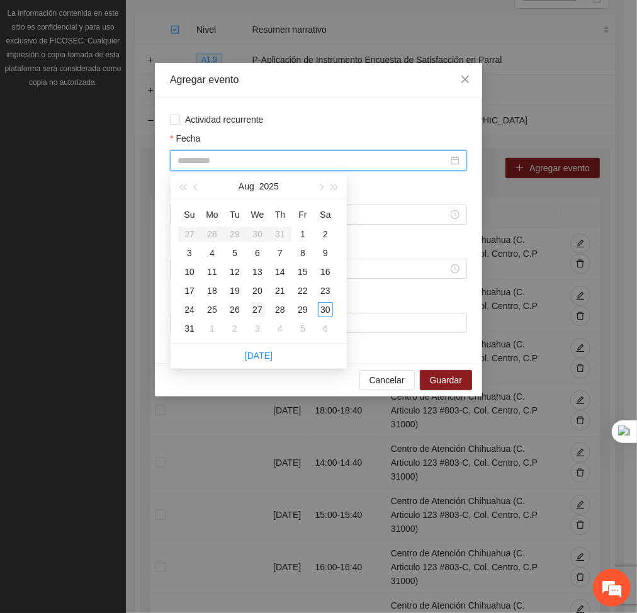
type input "**********"
click at [256, 306] on div "27" at bounding box center [257, 309] width 15 height 15
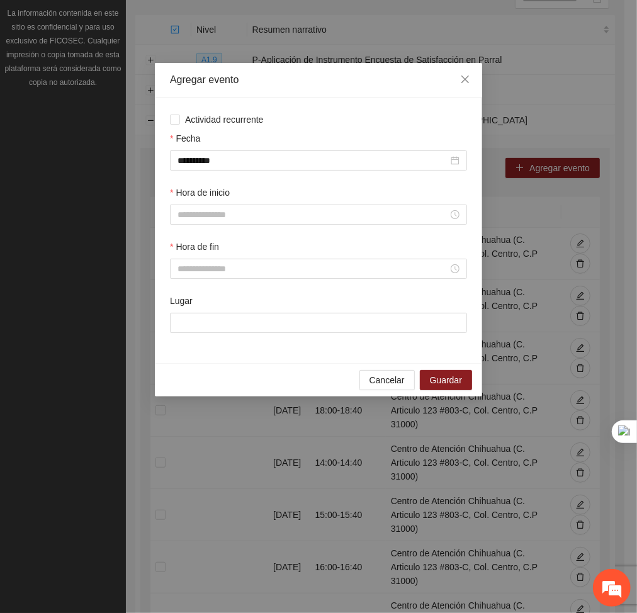
click at [239, 201] on div "Hora de inicio" at bounding box center [318, 195] width 297 height 19
click at [226, 207] on div at bounding box center [318, 215] width 297 height 20
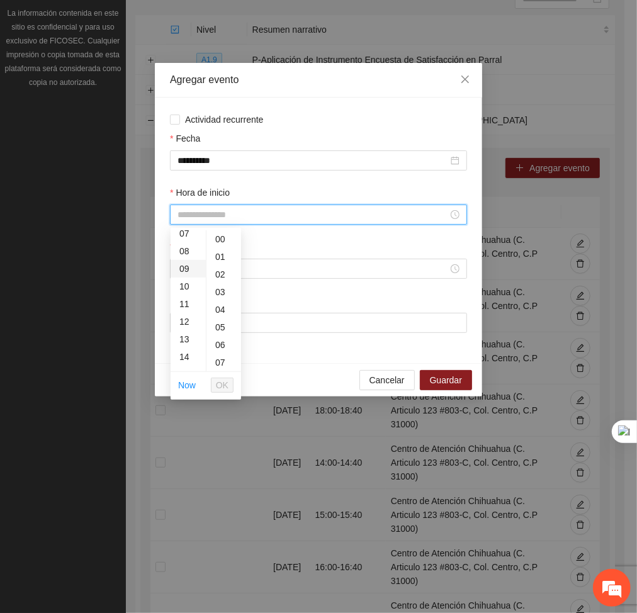
scroll to position [128, 0]
click at [186, 276] on div "09" at bounding box center [188, 270] width 35 height 18
click at [214, 293] on div "40" at bounding box center [224, 293] width 35 height 18
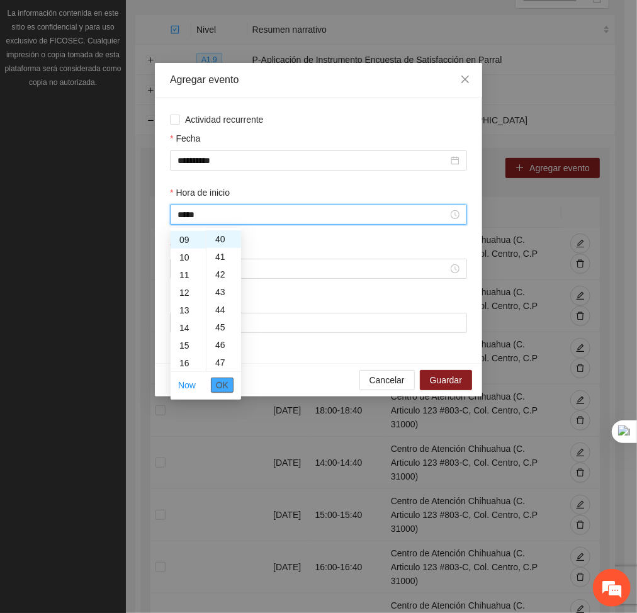
click at [220, 383] on span "OK" at bounding box center [222, 386] width 13 height 14
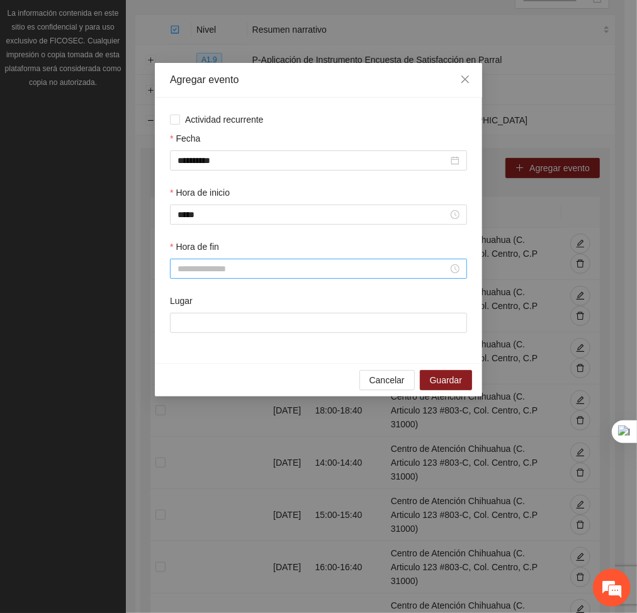
click at [214, 261] on div at bounding box center [318, 269] width 297 height 20
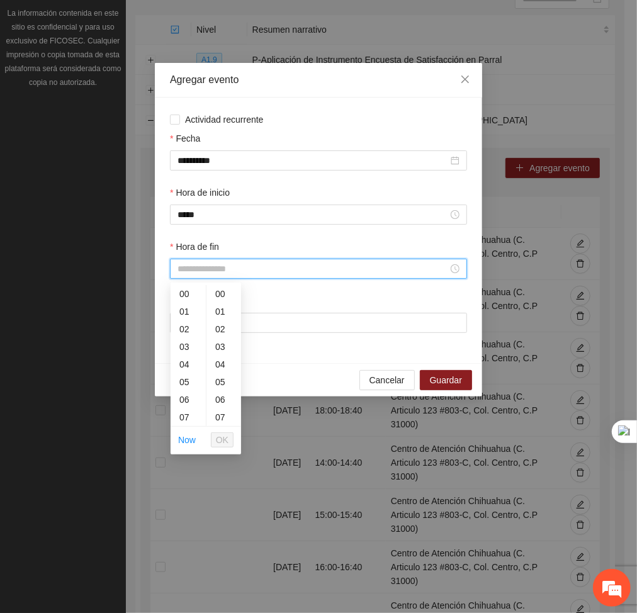
click at [213, 270] on input "Hora de fin" at bounding box center [313, 269] width 271 height 14
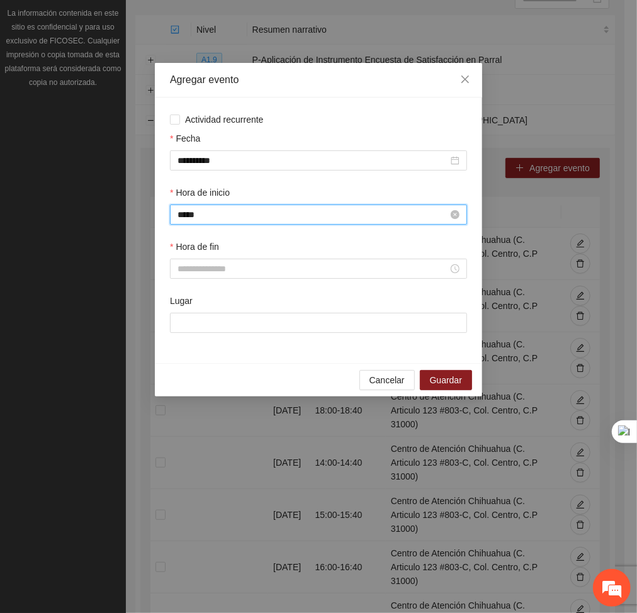
click at [206, 219] on input "*****" at bounding box center [313, 215] width 271 height 14
click at [220, 239] on div "00" at bounding box center [224, 240] width 35 height 18
type input "*****"
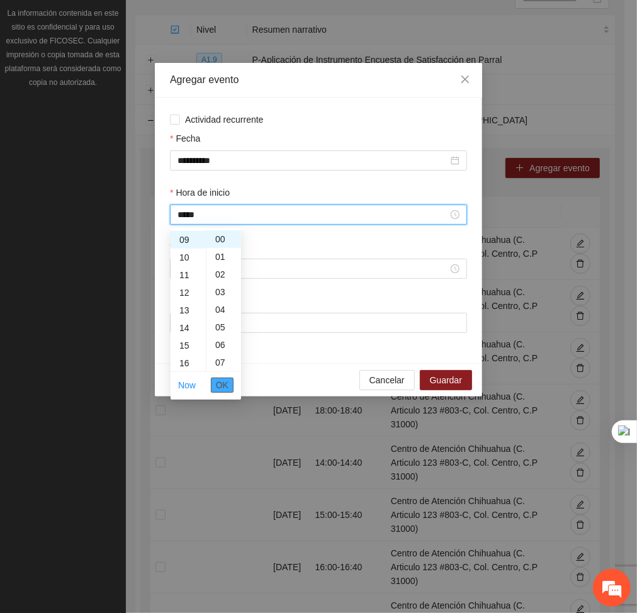
click at [227, 389] on span "OK" at bounding box center [222, 386] width 13 height 14
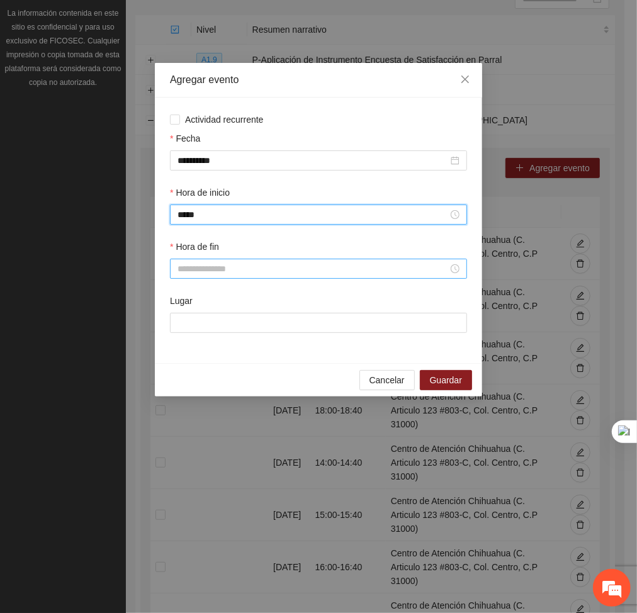
click at [218, 275] on input "Hora de fin" at bounding box center [313, 269] width 271 height 14
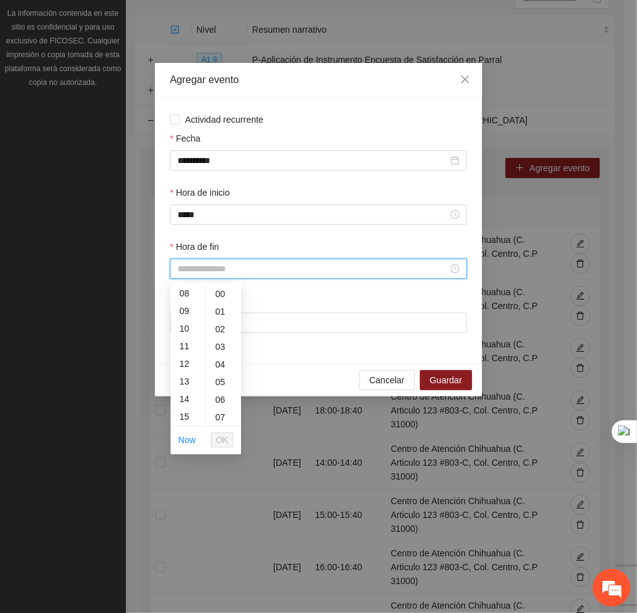
scroll to position [137, 0]
click at [179, 322] on div "09" at bounding box center [188, 316] width 35 height 18
click at [217, 375] on div "40" at bounding box center [224, 379] width 35 height 18
type input "*****"
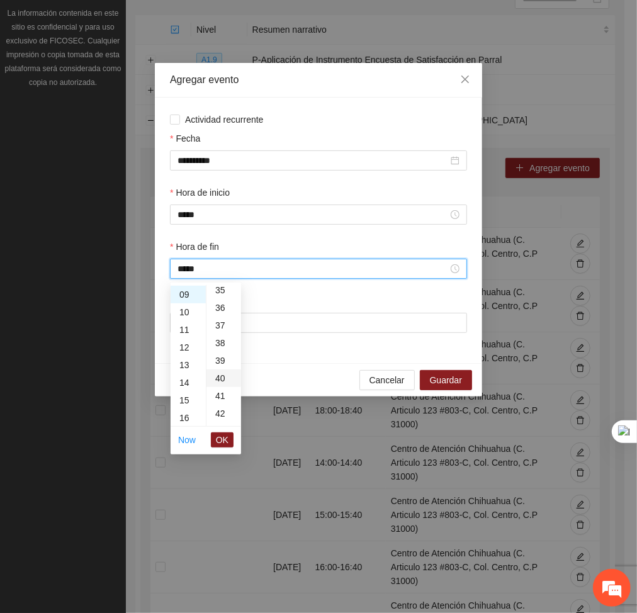
scroll to position [705, 0]
click at [216, 447] on span "OK" at bounding box center [222, 440] width 13 height 14
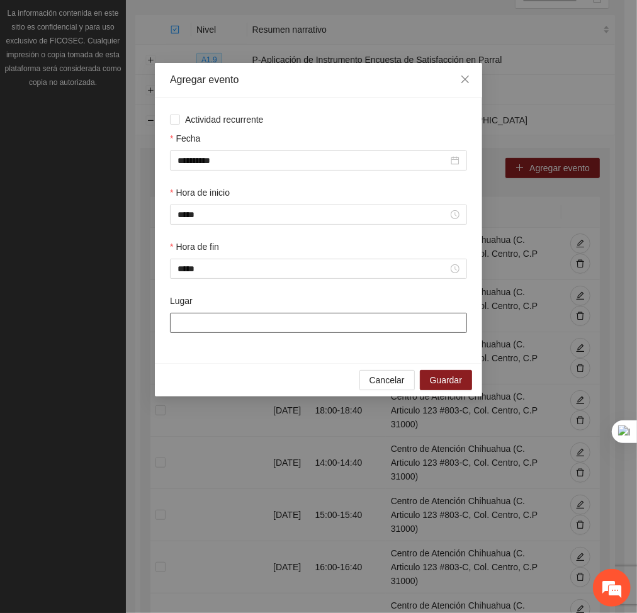
click at [212, 316] on input "Lugar" at bounding box center [318, 323] width 297 height 20
type input "**********"
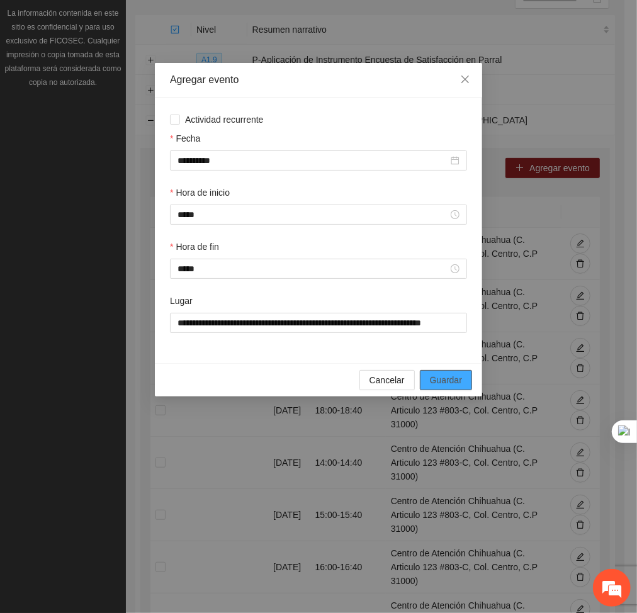
click at [443, 373] on span "Guardar" at bounding box center [446, 380] width 32 height 14
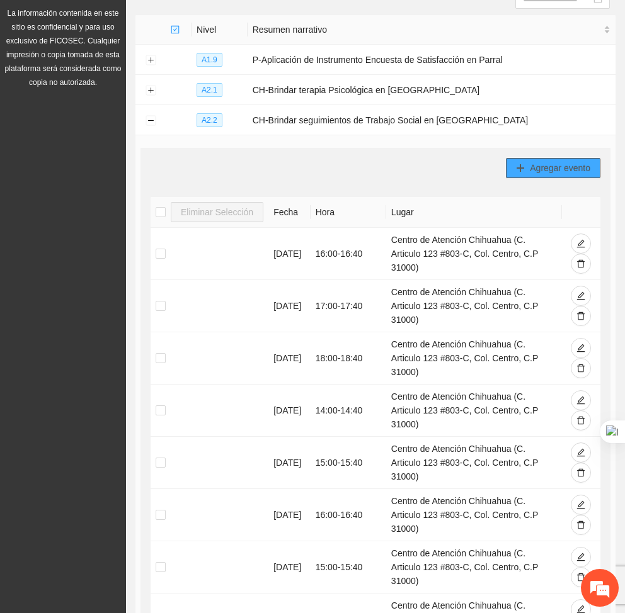
click at [509, 158] on button "Agregar evento" at bounding box center [553, 168] width 94 height 20
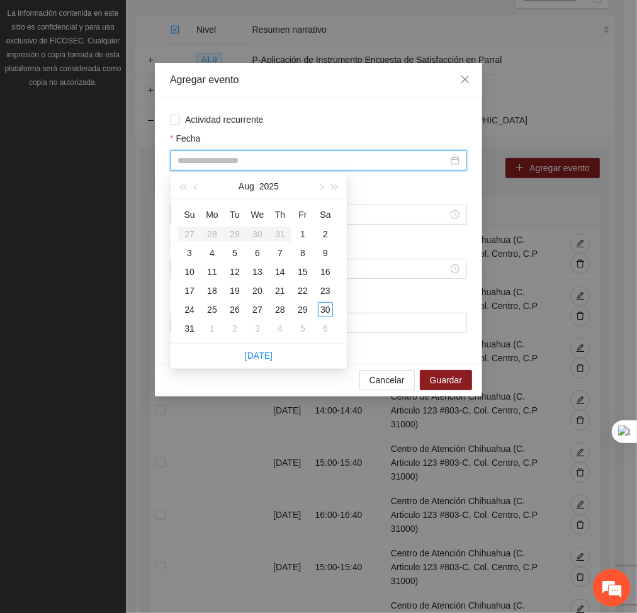
click at [346, 157] on input "Fecha" at bounding box center [313, 161] width 271 height 14
type input "**********"
click at [259, 313] on div "27" at bounding box center [257, 309] width 15 height 15
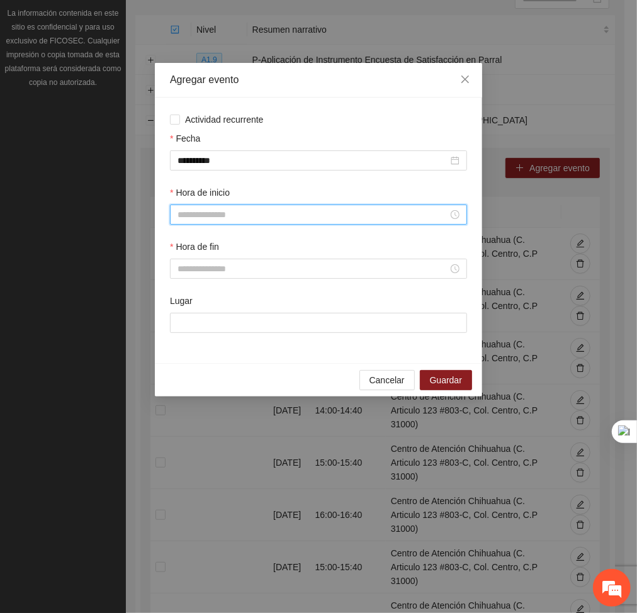
click at [219, 215] on input "Hora de inicio" at bounding box center [313, 215] width 271 height 14
click at [191, 287] on div "10" at bounding box center [188, 285] width 35 height 18
type input "*****"
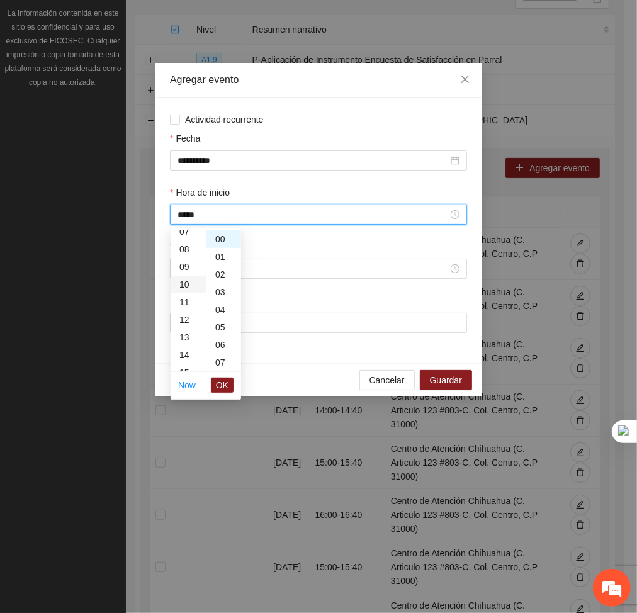
scroll to position [176, 0]
click at [227, 382] on span "OK" at bounding box center [222, 386] width 13 height 14
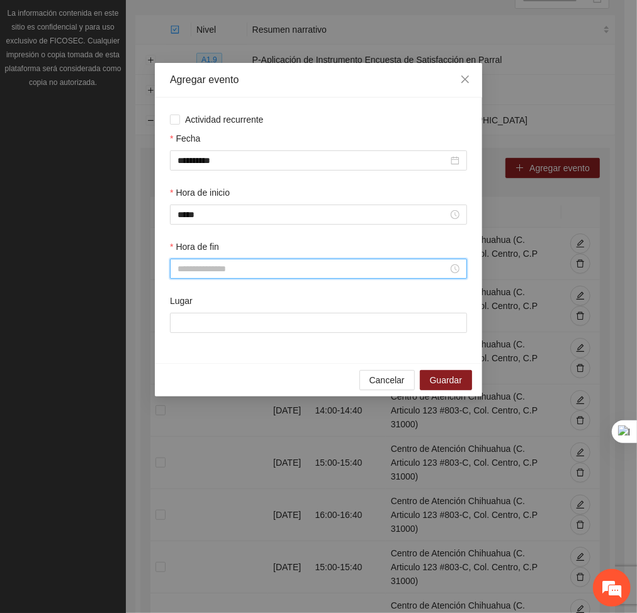
click at [208, 266] on input "Hora de fin" at bounding box center [313, 269] width 271 height 14
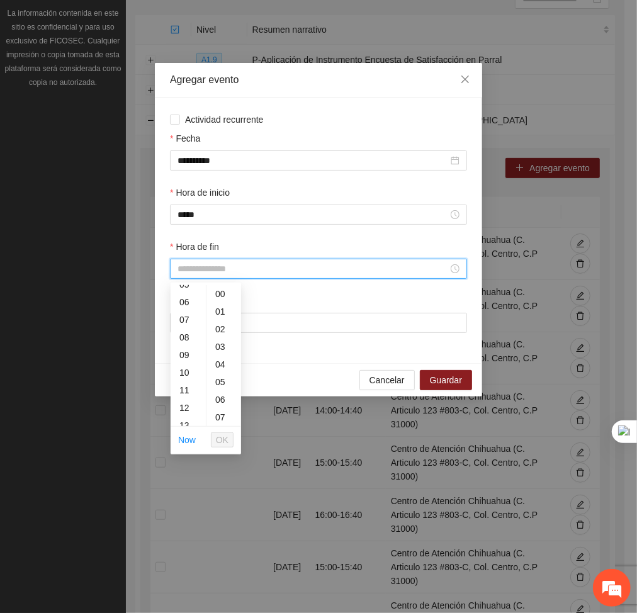
scroll to position [97, 0]
click at [184, 370] on div "10" at bounding box center [188, 374] width 35 height 18
click at [218, 331] on div "40" at bounding box center [224, 338] width 35 height 18
type input "*****"
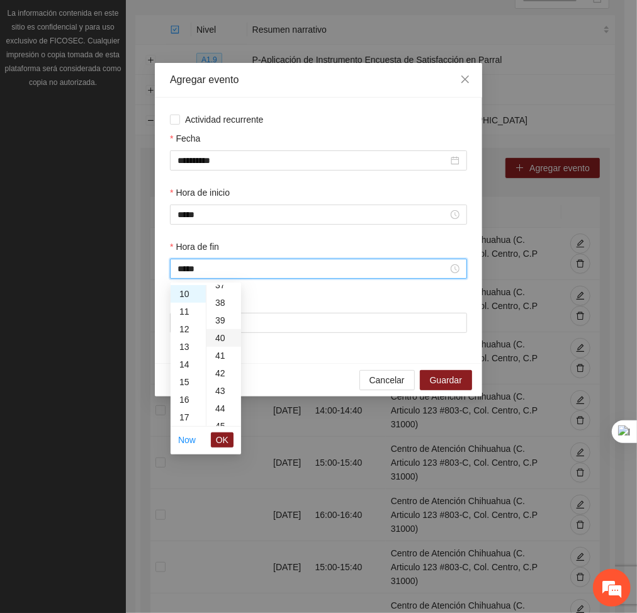
scroll to position [705, 0]
click at [223, 436] on span "OK" at bounding box center [222, 440] width 13 height 14
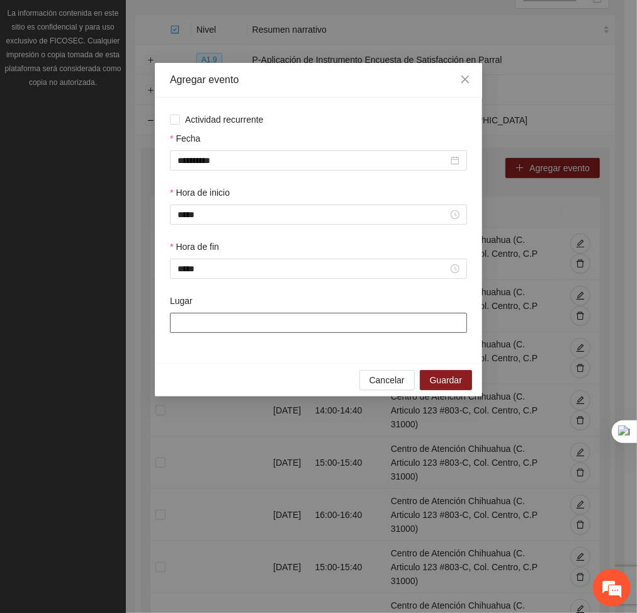
click at [206, 316] on input "Lugar" at bounding box center [318, 323] width 297 height 20
type input "**********"
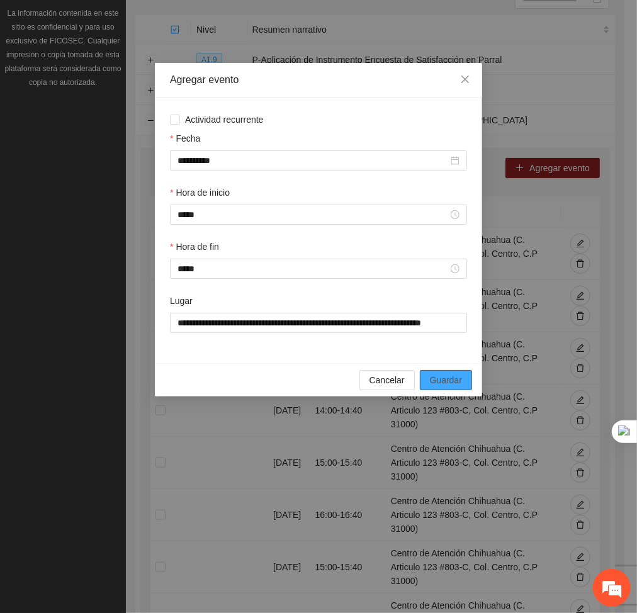
click at [438, 379] on span "Guardar" at bounding box center [446, 380] width 32 height 14
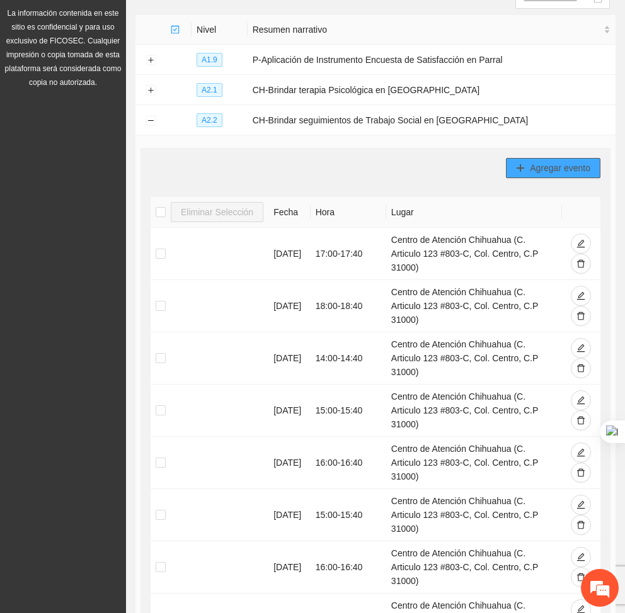
click at [557, 173] on span "Agregar evento" at bounding box center [560, 168] width 60 height 14
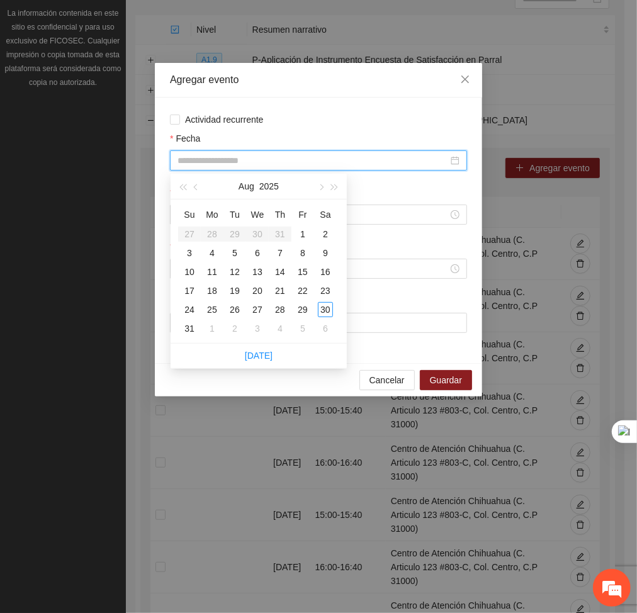
click at [360, 157] on input "Fecha" at bounding box center [313, 161] width 271 height 14
type input "**********"
click at [258, 305] on div "27" at bounding box center [257, 309] width 15 height 15
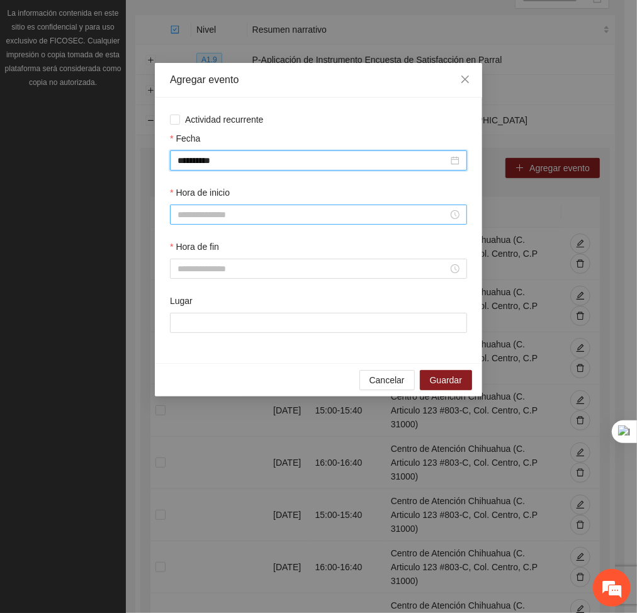
click at [241, 216] on input "Hora de inicio" at bounding box center [313, 215] width 271 height 14
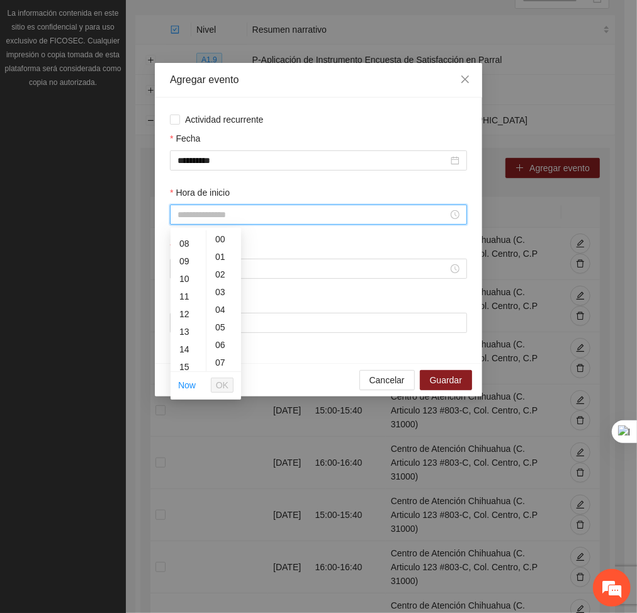
scroll to position [137, 0]
click at [185, 293] on div "11" at bounding box center [188, 296] width 35 height 18
type input "*****"
click at [223, 383] on span "OK" at bounding box center [222, 386] width 13 height 14
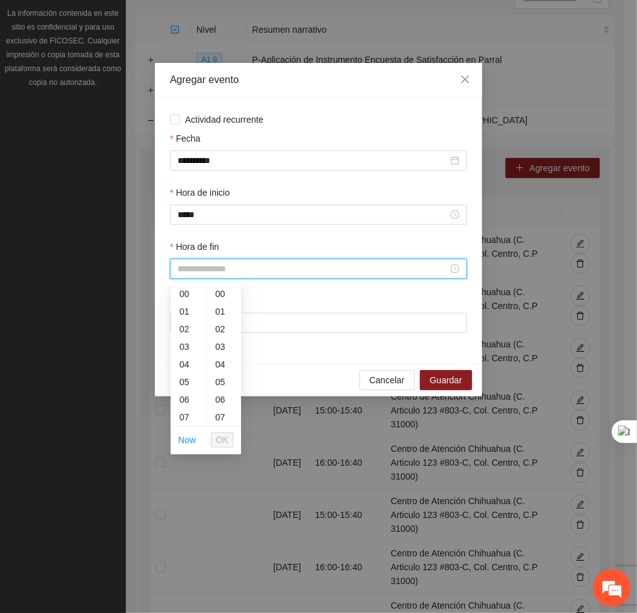
click at [198, 269] on input "Hora de fin" at bounding box center [313, 269] width 271 height 14
click at [178, 359] on div "11" at bounding box center [188, 364] width 35 height 18
click at [219, 356] on div "40" at bounding box center [224, 353] width 35 height 18
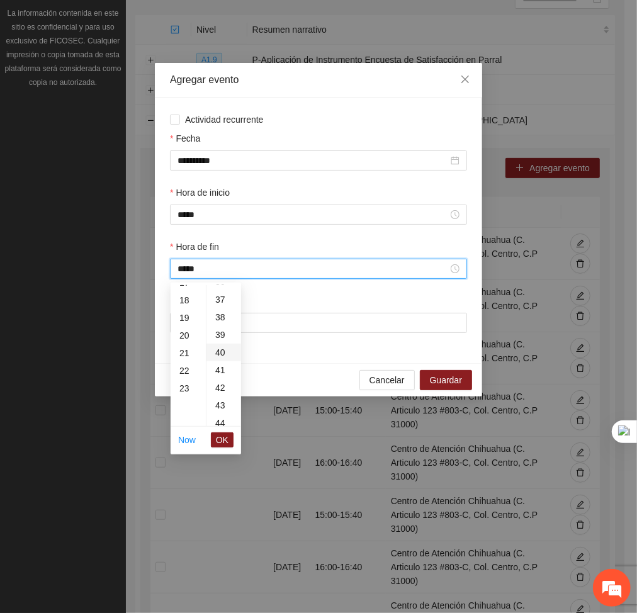
type input "*****"
click at [223, 440] on span "OK" at bounding box center [222, 440] width 13 height 14
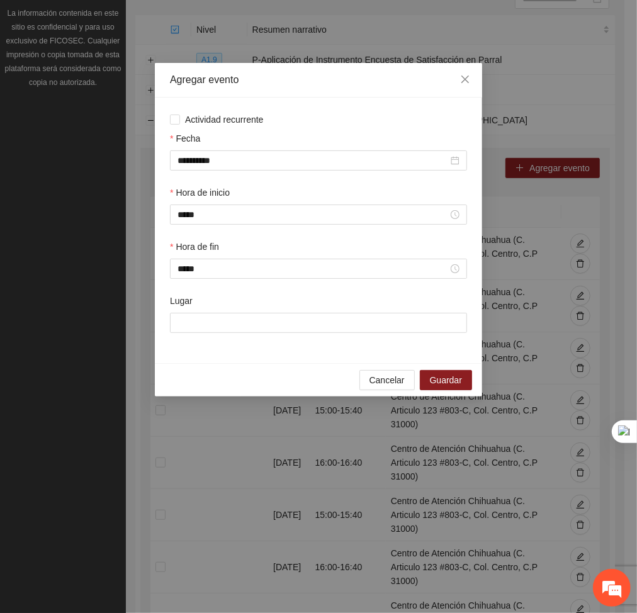
click at [228, 334] on div "Lugar" at bounding box center [319, 321] width 302 height 54
click at [222, 329] on input "Lugar" at bounding box center [318, 323] width 297 height 20
type input "**********"
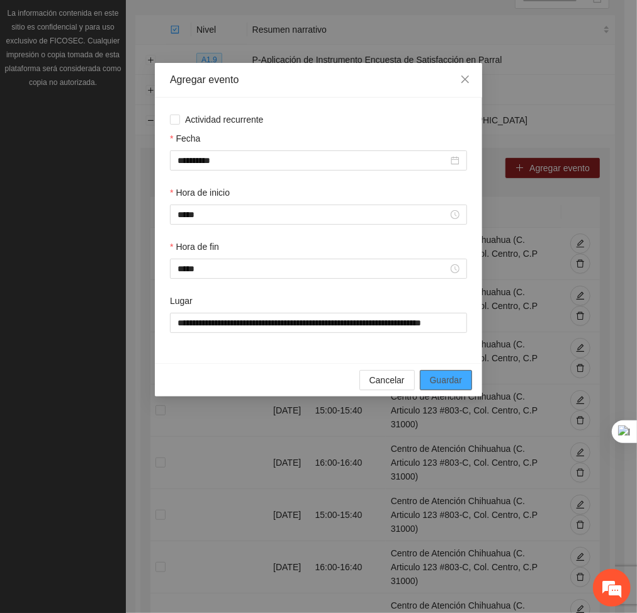
click at [455, 377] on span "Guardar" at bounding box center [446, 380] width 32 height 14
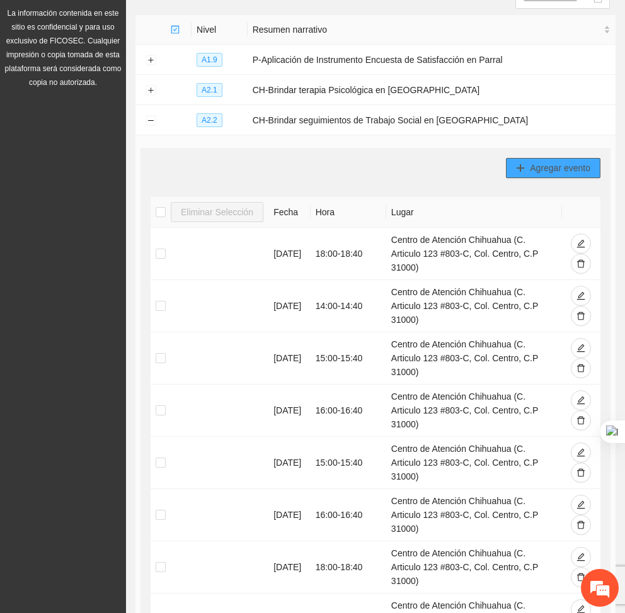
click at [515, 170] on button "Agregar evento" at bounding box center [553, 168] width 94 height 20
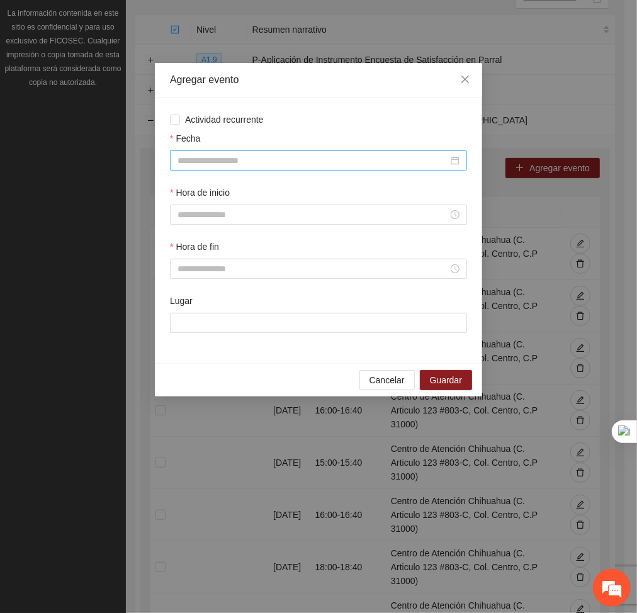
click at [327, 155] on input "Fecha" at bounding box center [313, 161] width 271 height 14
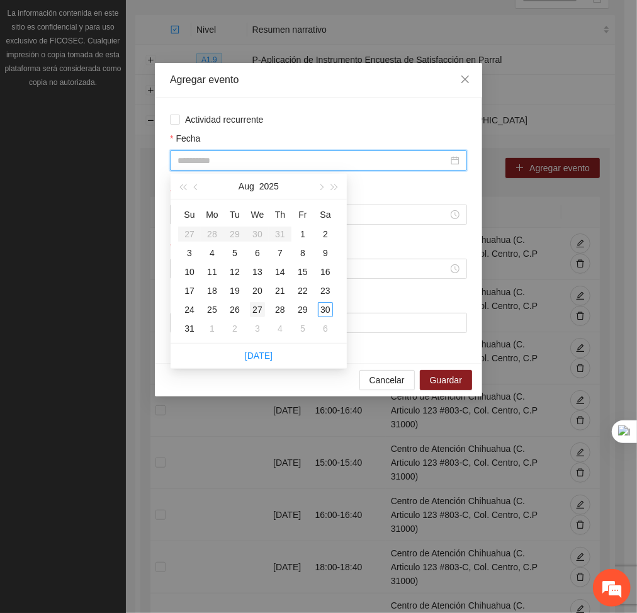
type input "**********"
click at [258, 307] on div "27" at bounding box center [257, 309] width 15 height 15
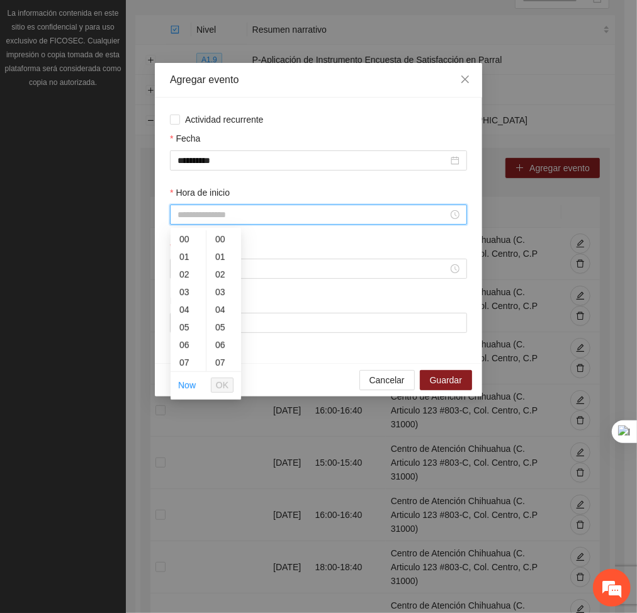
click at [236, 212] on input "Hora de inicio" at bounding box center [313, 215] width 271 height 14
click at [186, 316] on div "12" at bounding box center [188, 311] width 35 height 18
type input "*****"
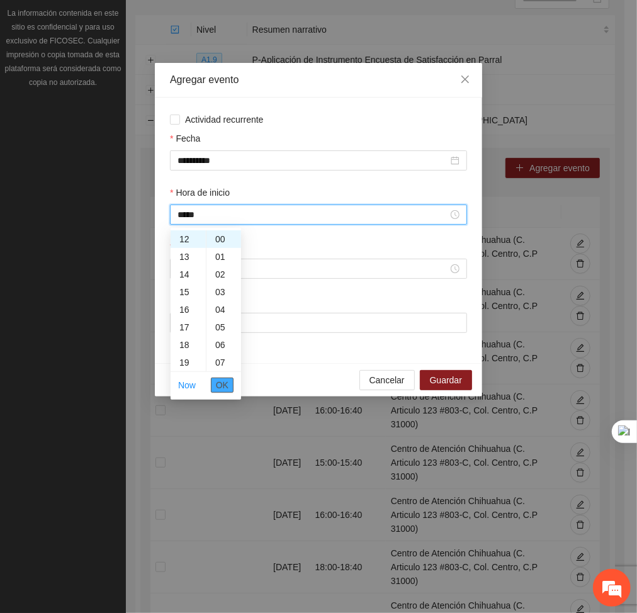
click at [219, 387] on span "OK" at bounding box center [222, 386] width 13 height 14
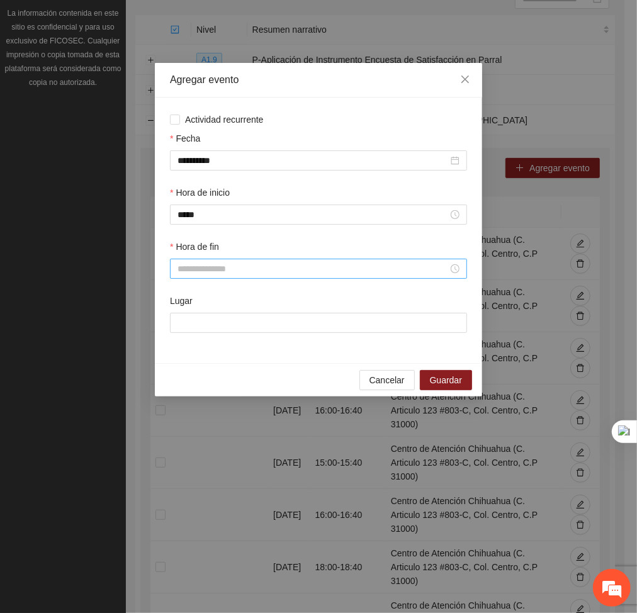
click at [212, 260] on div at bounding box center [318, 269] width 297 height 20
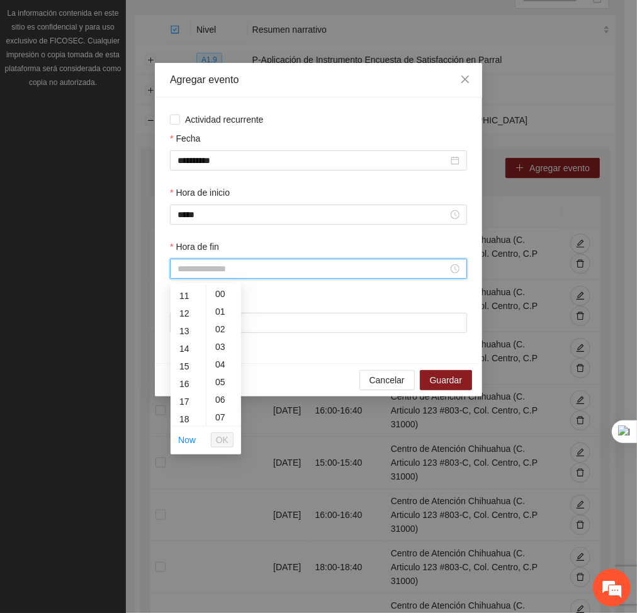
scroll to position [194, 0]
click at [188, 305] on div "12" at bounding box center [188, 312] width 35 height 18
click at [222, 368] on div "40" at bounding box center [224, 374] width 35 height 18
type input "*****"
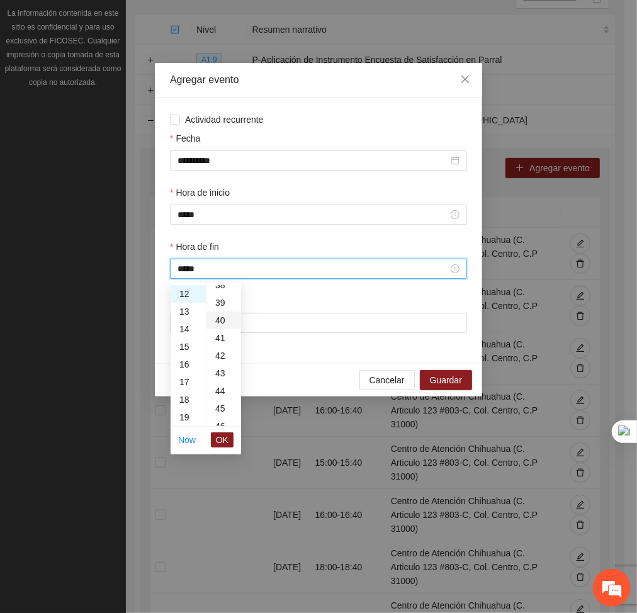
scroll to position [705, 0]
click at [223, 438] on span "OK" at bounding box center [222, 440] width 13 height 14
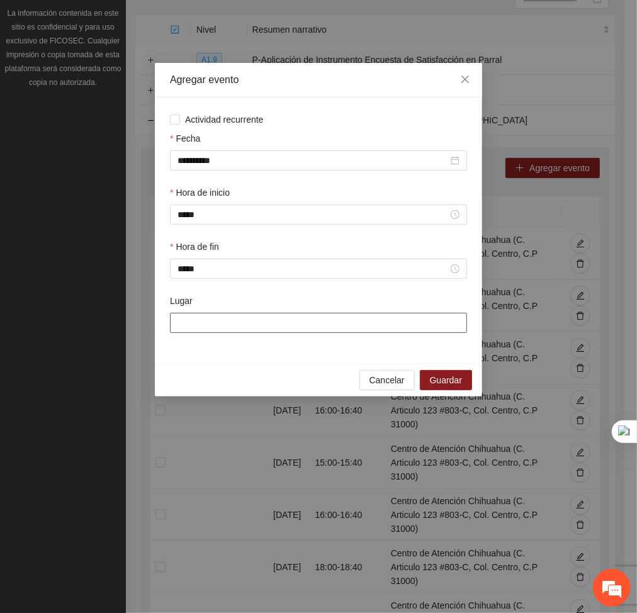
click at [229, 326] on input "Lugar" at bounding box center [318, 323] width 297 height 20
type input "**********"
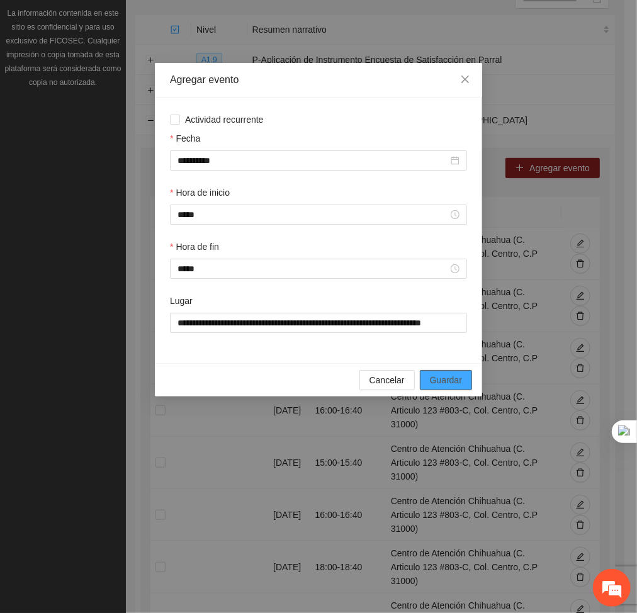
click at [433, 380] on span "Guardar" at bounding box center [446, 380] width 32 height 14
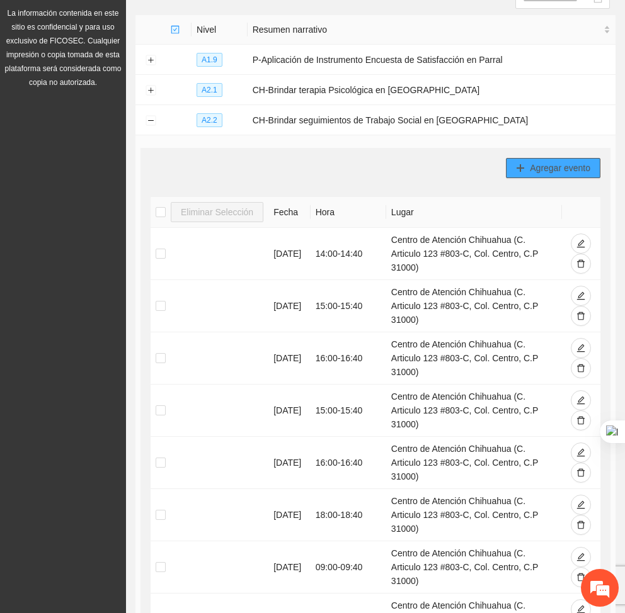
click at [547, 161] on span "Agregar evento" at bounding box center [560, 168] width 60 height 14
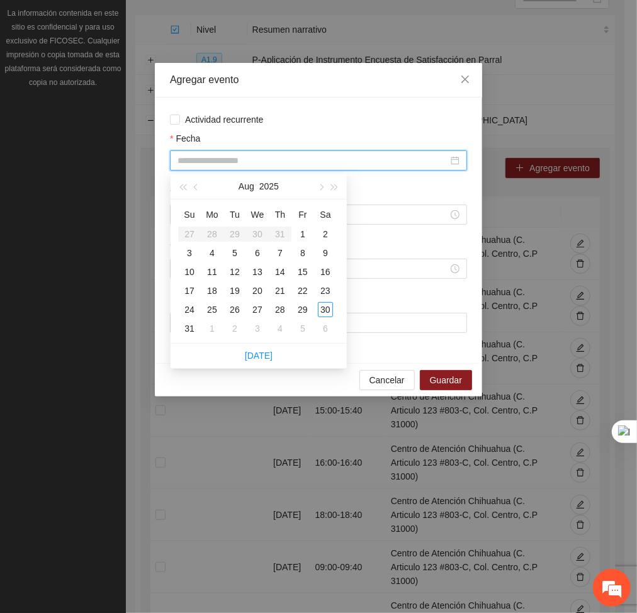
click at [341, 157] on input "Fecha" at bounding box center [313, 161] width 271 height 14
type input "**********"
click at [255, 310] on div "27" at bounding box center [257, 309] width 15 height 15
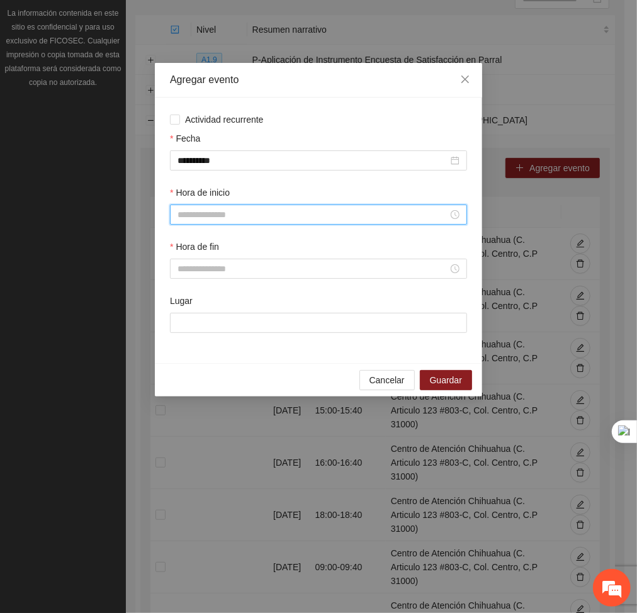
click at [199, 215] on input "Hora de inicio" at bounding box center [313, 215] width 271 height 14
click at [190, 352] on div "13" at bounding box center [188, 359] width 35 height 18
type input "*****"
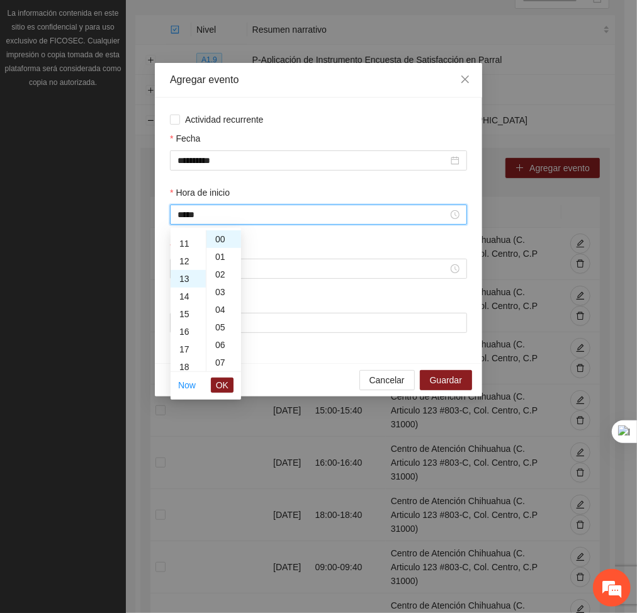
scroll to position [229, 0]
click at [219, 379] on span "OK" at bounding box center [222, 386] width 13 height 14
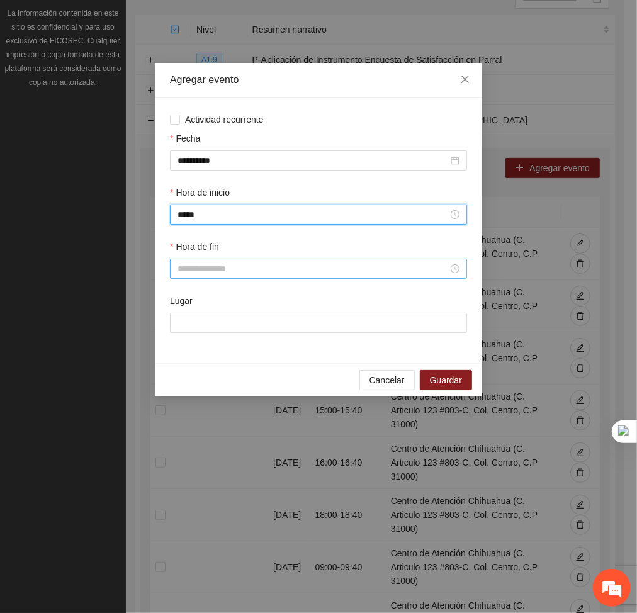
click at [205, 263] on input "Hora de fin" at bounding box center [313, 269] width 271 height 14
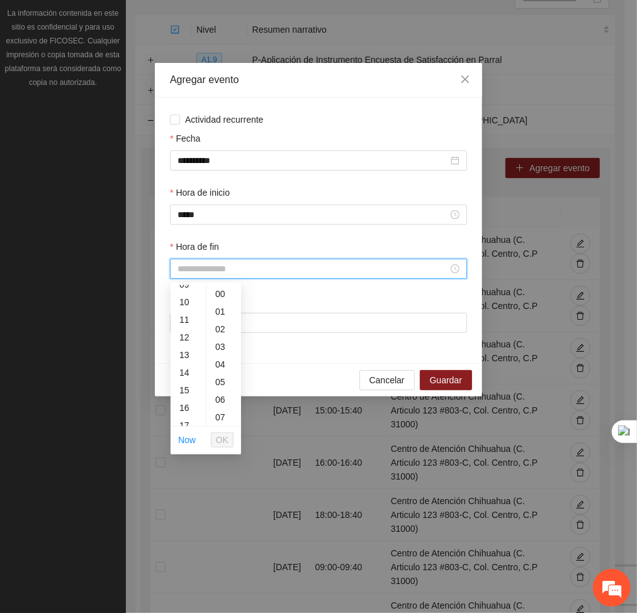
scroll to position [172, 0]
click at [187, 347] on div "13" at bounding box center [188, 352] width 35 height 18
click at [217, 386] on div "40" at bounding box center [224, 384] width 35 height 18
type input "*****"
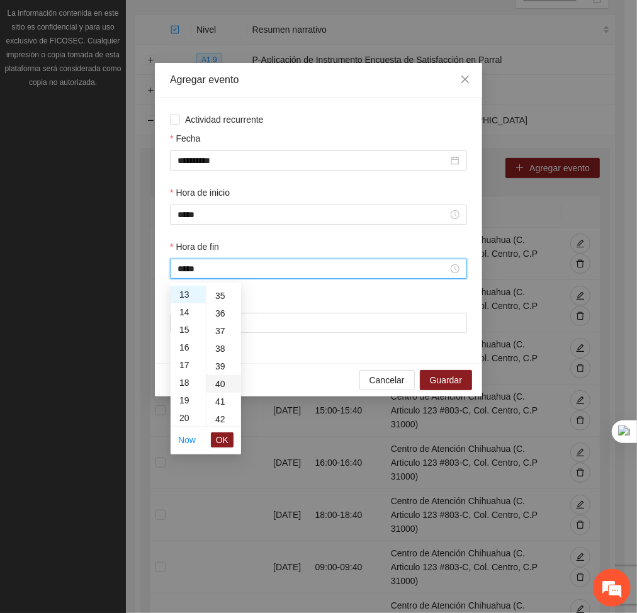
scroll to position [705, 0]
click at [220, 438] on span "OK" at bounding box center [222, 440] width 13 height 14
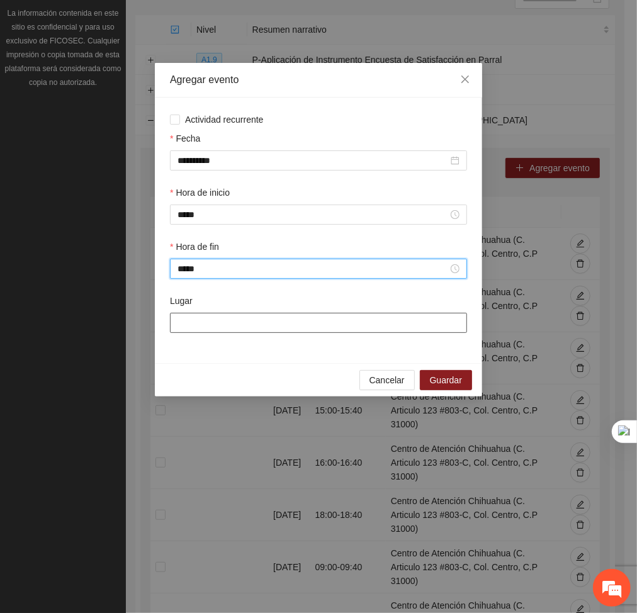
click at [219, 321] on input "Lugar" at bounding box center [318, 323] width 297 height 20
type input "**********"
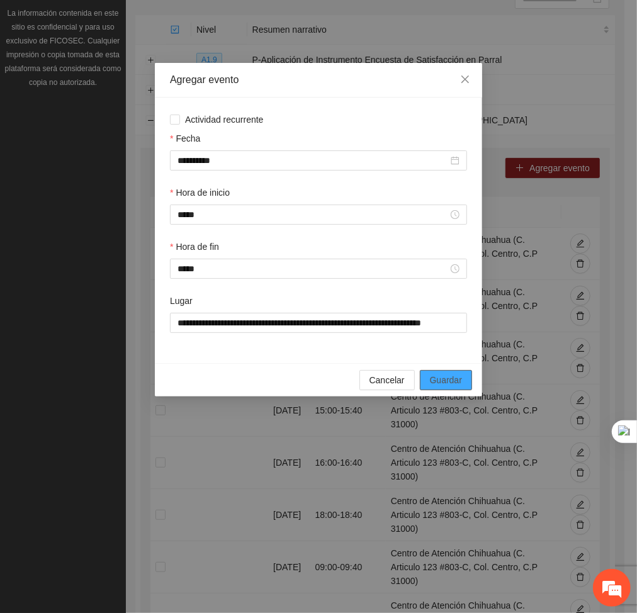
click at [449, 379] on span "Guardar" at bounding box center [446, 380] width 32 height 14
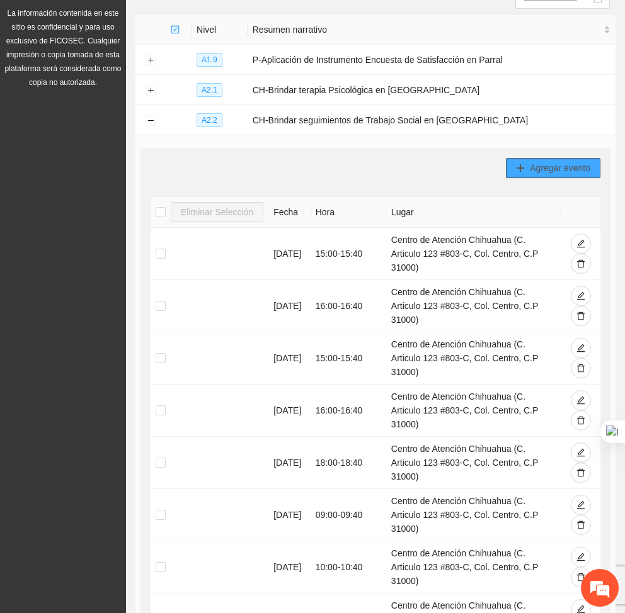
click at [559, 161] on span "Agregar evento" at bounding box center [560, 168] width 60 height 14
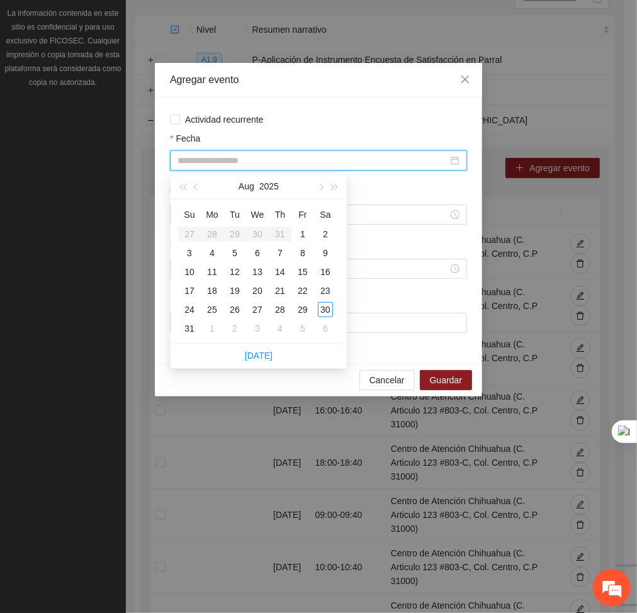
click at [254, 157] on input "Fecha" at bounding box center [313, 161] width 271 height 14
type input "**********"
click at [263, 306] on div "27" at bounding box center [257, 309] width 15 height 15
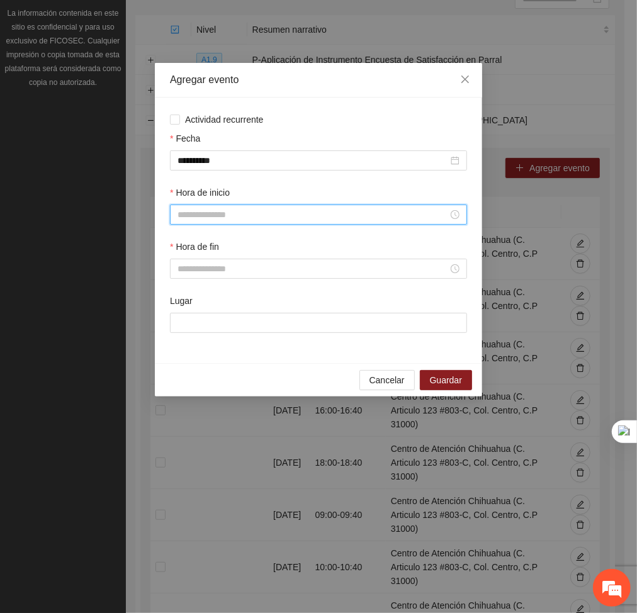
click at [208, 217] on input "Hora de inicio" at bounding box center [313, 215] width 271 height 14
click at [179, 340] on div "14" at bounding box center [188, 335] width 35 height 18
type input "*****"
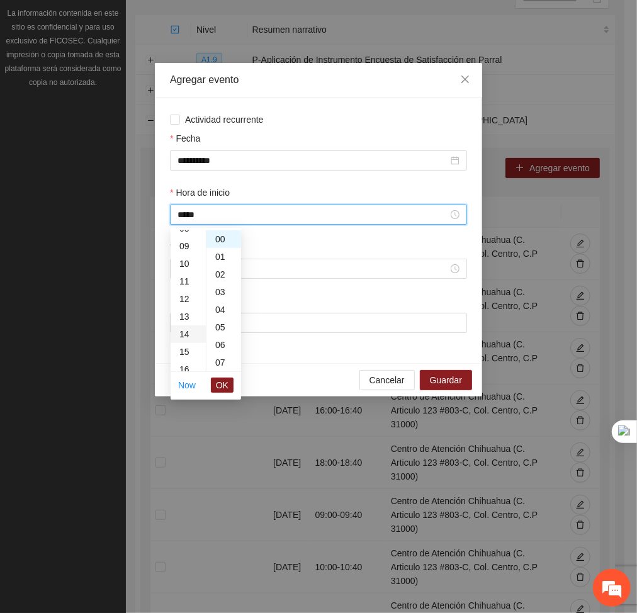
scroll to position [247, 0]
click at [225, 389] on span "OK" at bounding box center [222, 386] width 13 height 14
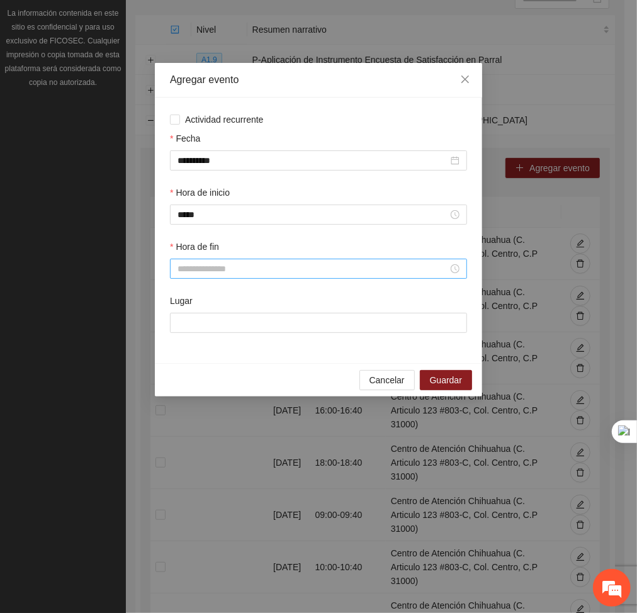
click at [184, 260] on div at bounding box center [318, 269] width 297 height 20
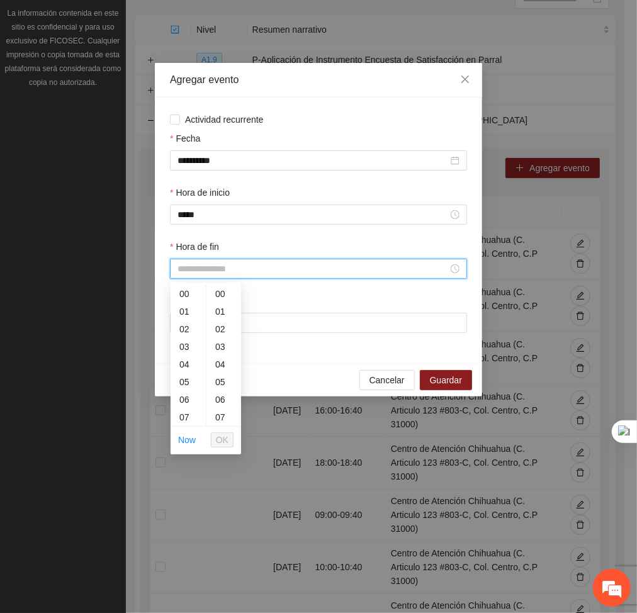
click at [184, 265] on input "Hora de fin" at bounding box center [313, 269] width 271 height 14
click at [178, 419] on div "14" at bounding box center [188, 420] width 35 height 18
type input "*****"
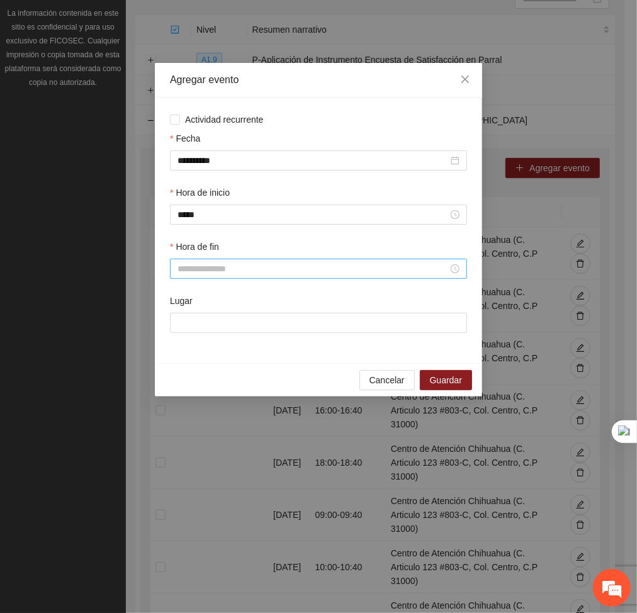
click at [242, 266] on input "Hora de fin" at bounding box center [313, 269] width 271 height 14
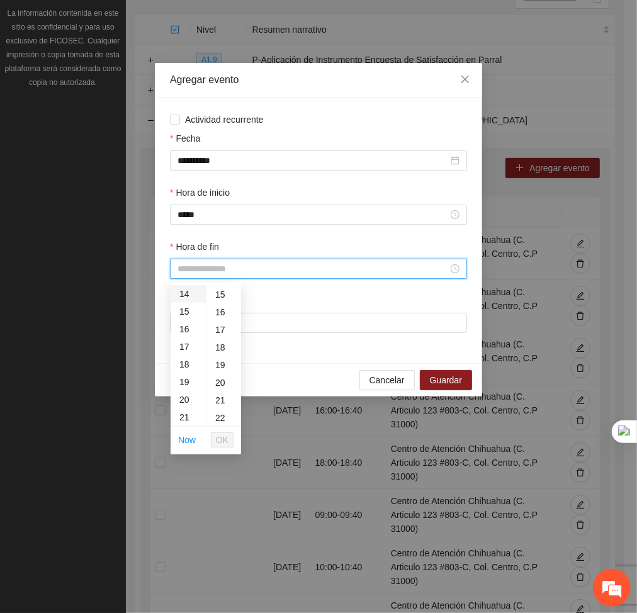
click at [188, 292] on div "14" at bounding box center [188, 294] width 35 height 18
click at [219, 385] on div "40" at bounding box center [224, 387] width 35 height 18
type input "*****"
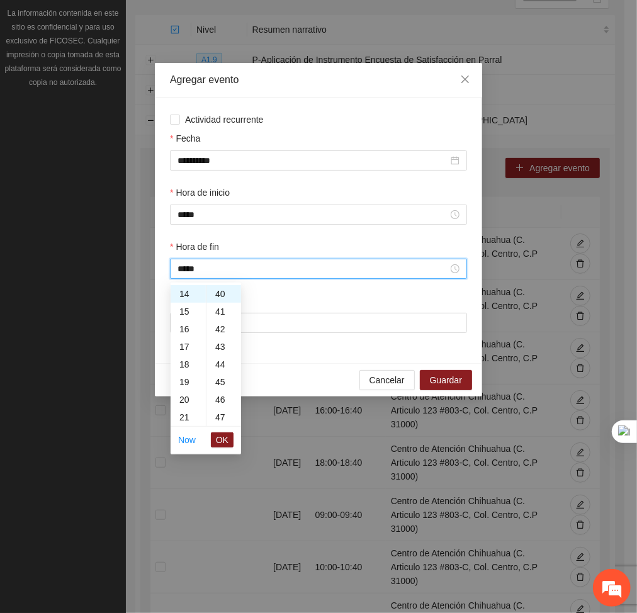
click at [228, 431] on li "OK" at bounding box center [222, 440] width 23 height 21
click at [227, 437] on span "OK" at bounding box center [222, 440] width 13 height 14
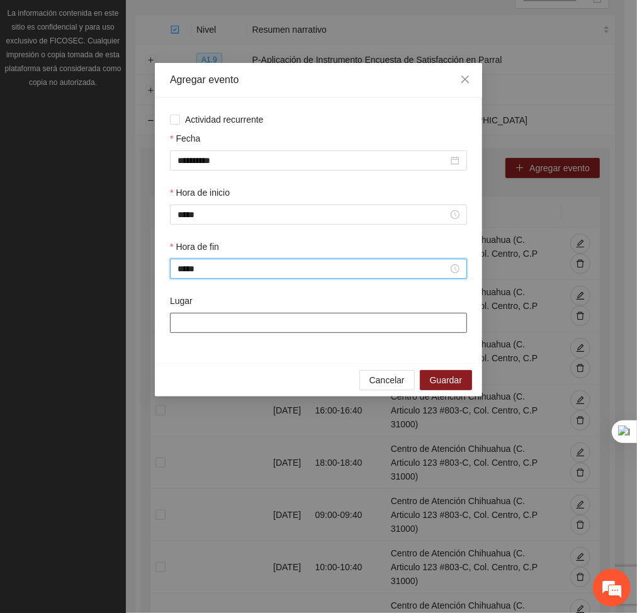
click at [228, 320] on input "Lugar" at bounding box center [318, 323] width 297 height 20
type input "**********"
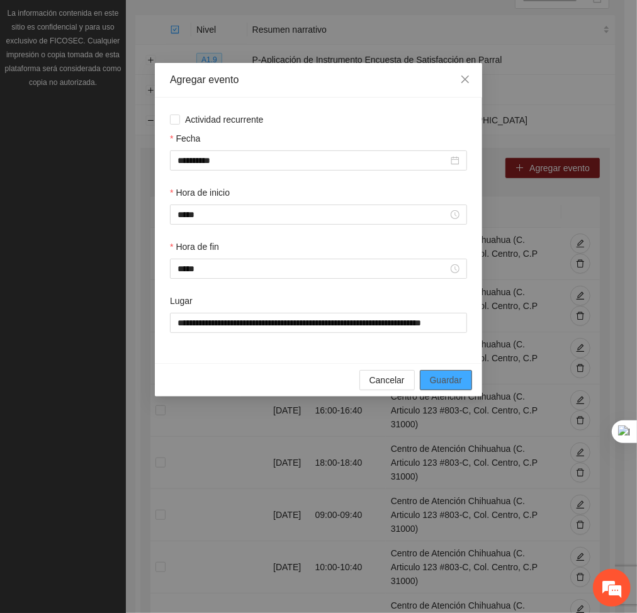
click at [450, 387] on span "Guardar" at bounding box center [446, 380] width 32 height 14
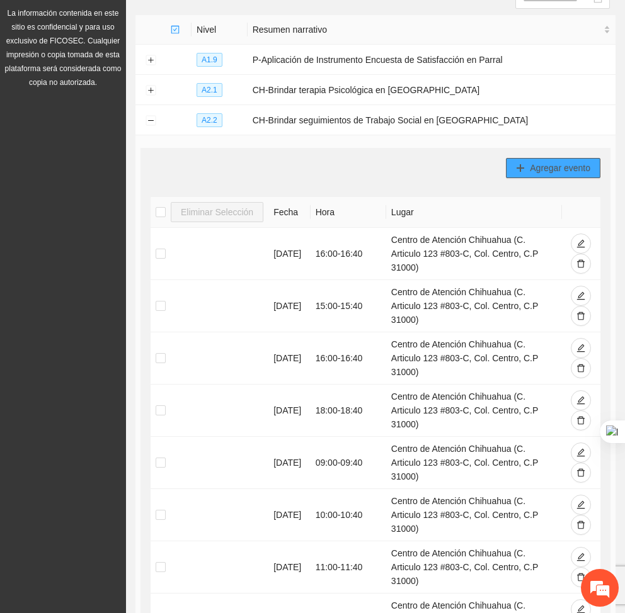
click at [569, 159] on button "Agregar evento" at bounding box center [553, 168] width 94 height 20
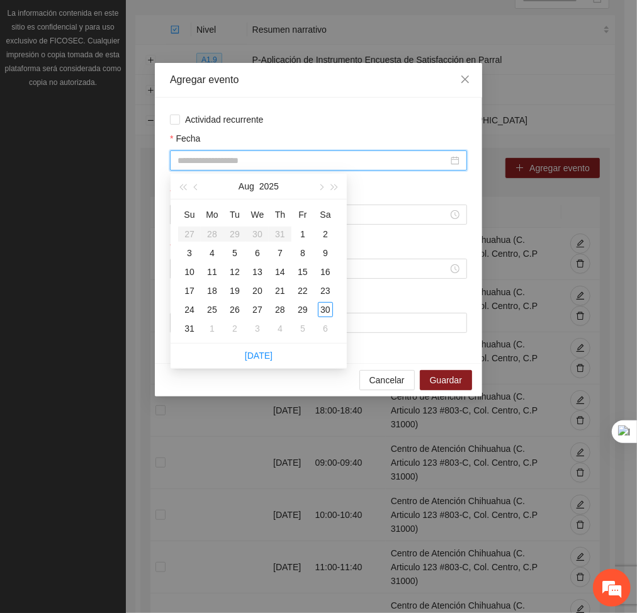
click at [363, 165] on input "Fecha" at bounding box center [313, 161] width 271 height 14
type input "**********"
click at [252, 309] on div "27" at bounding box center [257, 309] width 15 height 15
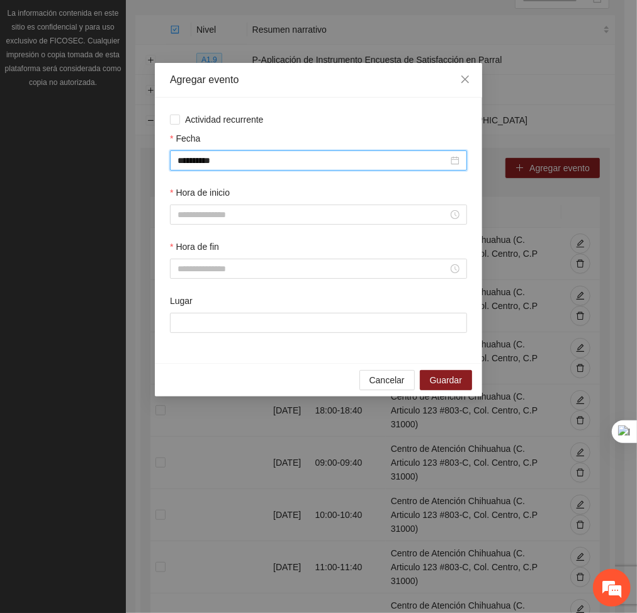
click at [254, 200] on div "Hora de inicio" at bounding box center [318, 195] width 297 height 19
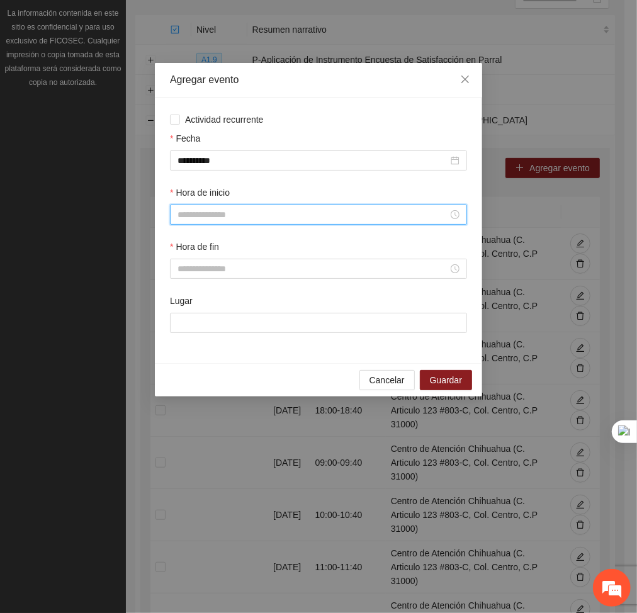
click at [244, 220] on input "Hora de inicio" at bounding box center [313, 215] width 271 height 14
click at [183, 348] on div "15" at bounding box center [188, 347] width 35 height 18
type input "*****"
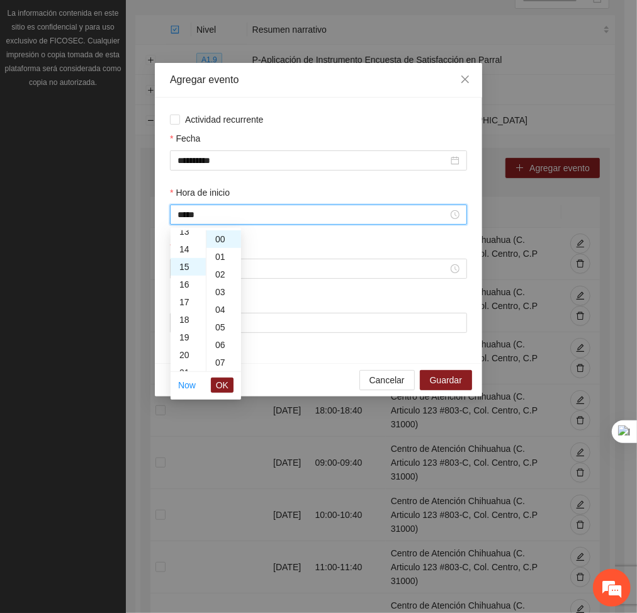
scroll to position [265, 0]
click at [213, 376] on li "OK" at bounding box center [222, 385] width 23 height 21
click at [217, 380] on span "OK" at bounding box center [222, 386] width 13 height 14
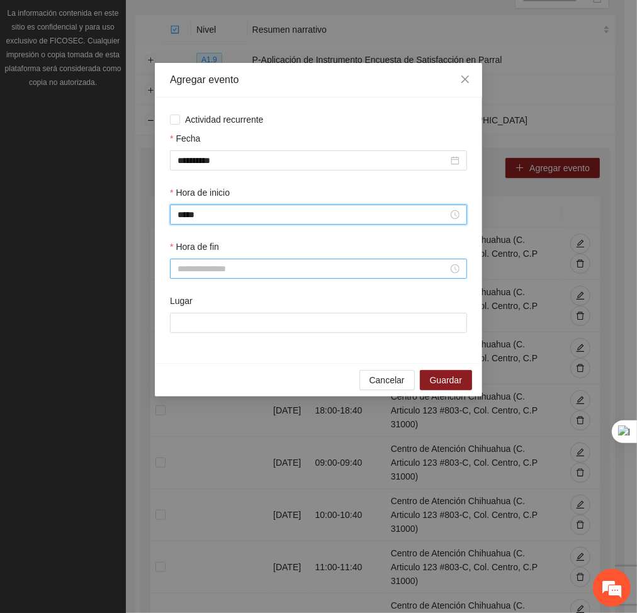
click at [210, 275] on input "Hora de fin" at bounding box center [313, 269] width 271 height 14
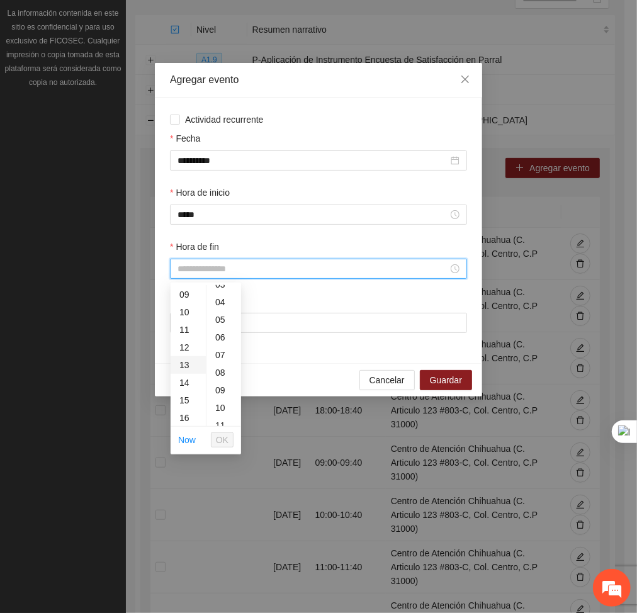
scroll to position [163, 0]
click at [183, 385] on div "14" at bounding box center [188, 378] width 35 height 18
click at [185, 316] on div "15" at bounding box center [188, 312] width 35 height 18
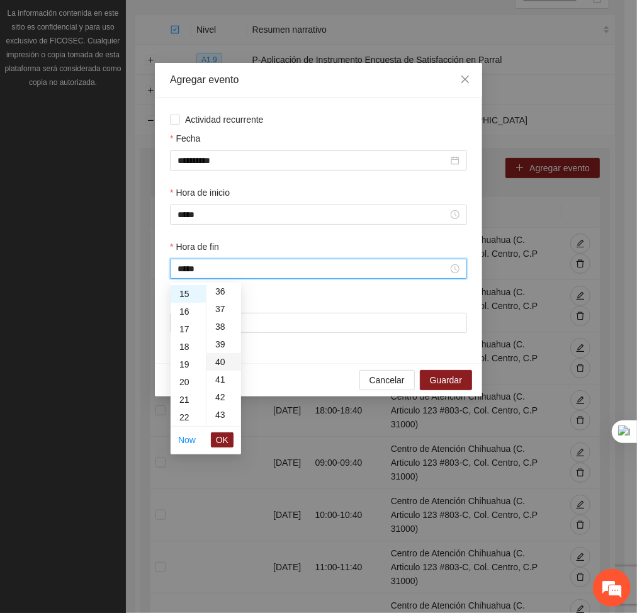
click at [219, 358] on div "40" at bounding box center [224, 362] width 35 height 18
type input "*****"
click at [222, 435] on span "OK" at bounding box center [222, 440] width 13 height 14
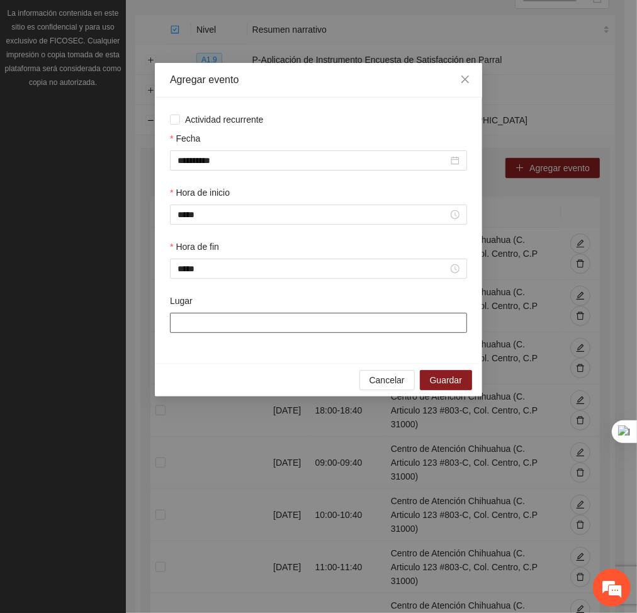
click at [249, 315] on input "Lugar" at bounding box center [318, 323] width 297 height 20
type input "**********"
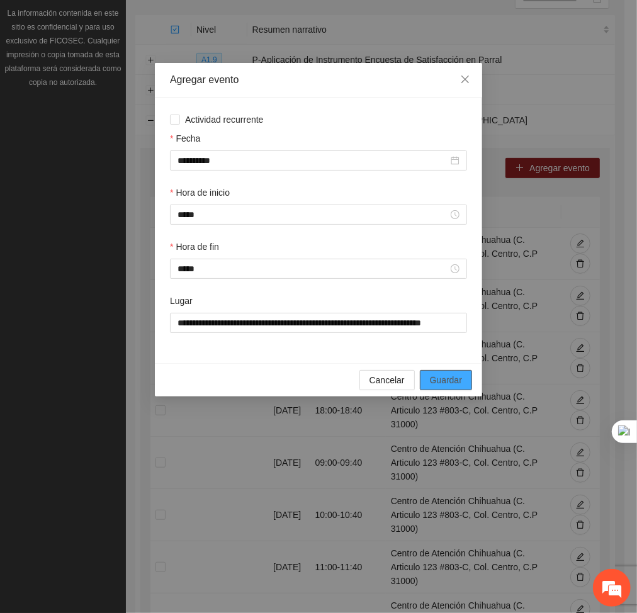
click at [456, 372] on button "Guardar" at bounding box center [446, 380] width 52 height 20
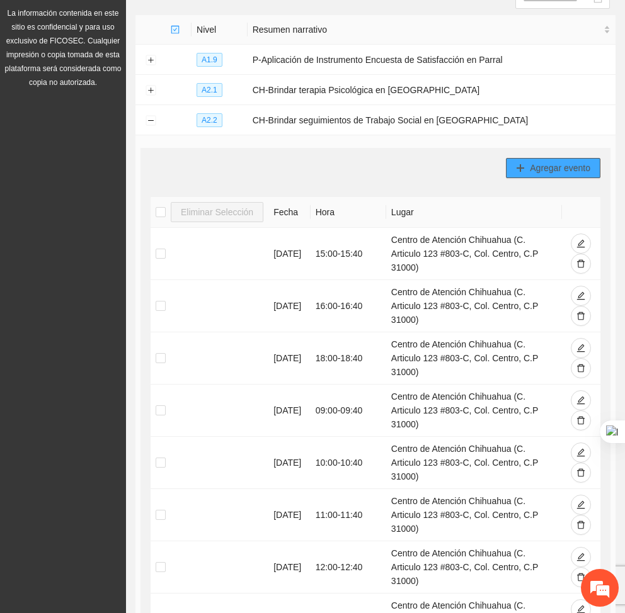
click at [558, 169] on span "Agregar evento" at bounding box center [560, 168] width 60 height 14
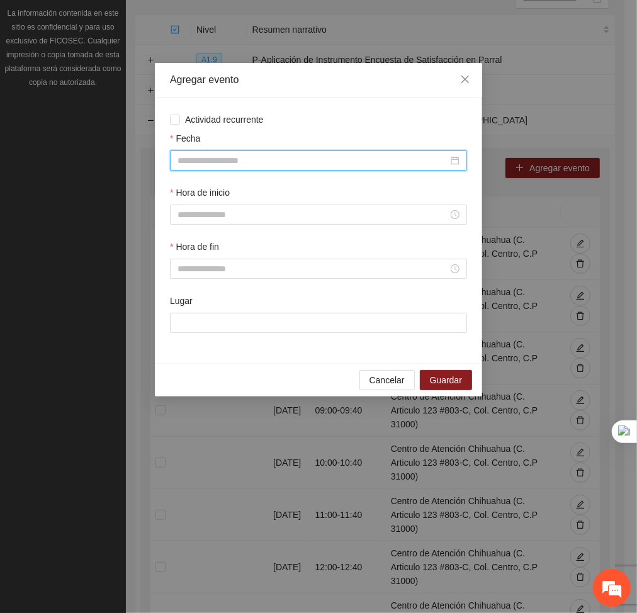
click at [350, 161] on input "Fecha" at bounding box center [313, 161] width 271 height 14
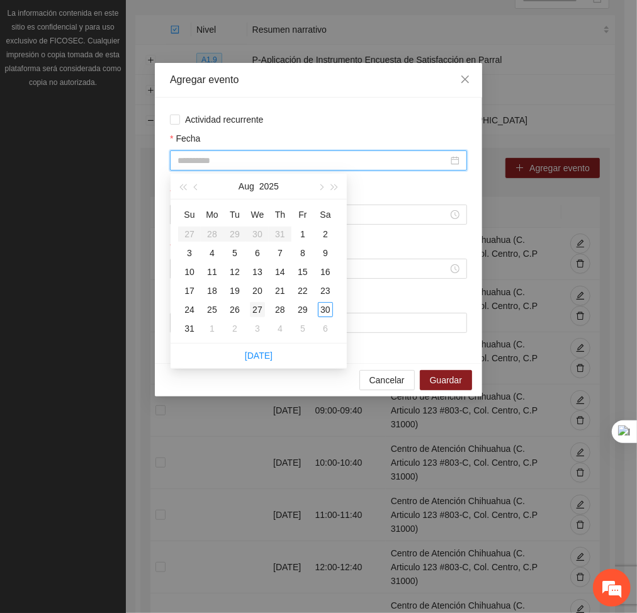
type input "**********"
click at [250, 309] on div "27" at bounding box center [257, 309] width 15 height 15
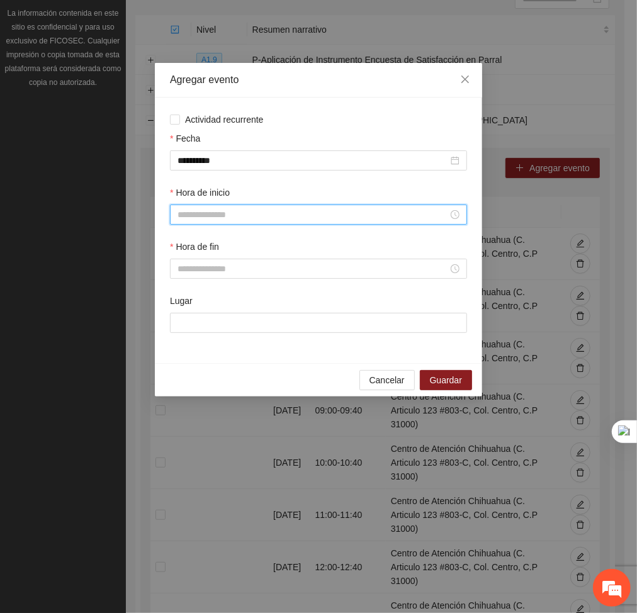
click at [223, 213] on input "Hora de inicio" at bounding box center [313, 215] width 271 height 14
click at [180, 342] on div "16" at bounding box center [188, 345] width 35 height 18
type input "*****"
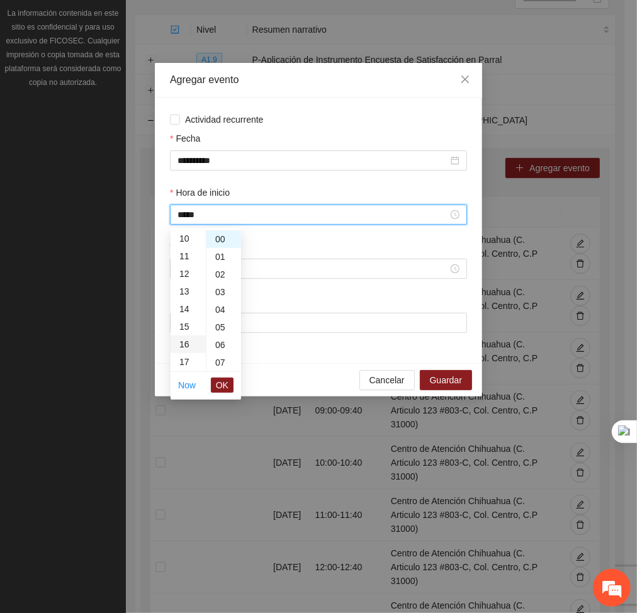
scroll to position [282, 0]
click at [215, 381] on button "OK" at bounding box center [222, 385] width 23 height 15
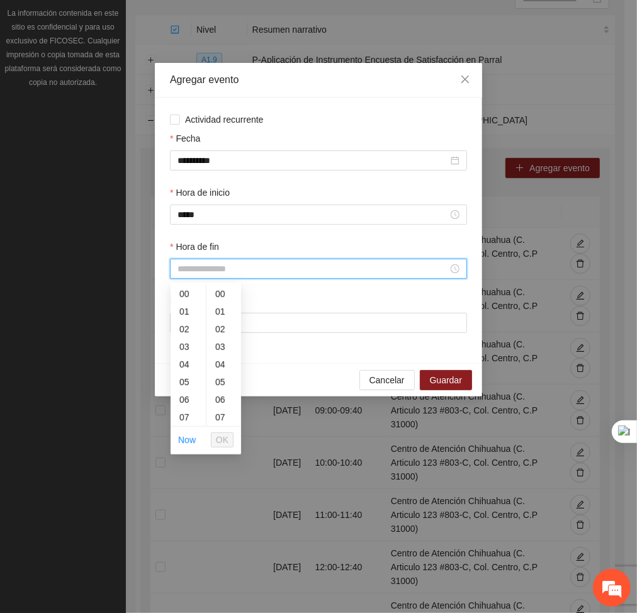
click at [217, 268] on input "Hora de fin" at bounding box center [313, 269] width 271 height 14
click at [182, 368] on div "16" at bounding box center [188, 365] width 35 height 18
click at [225, 321] on div "40" at bounding box center [224, 318] width 35 height 18
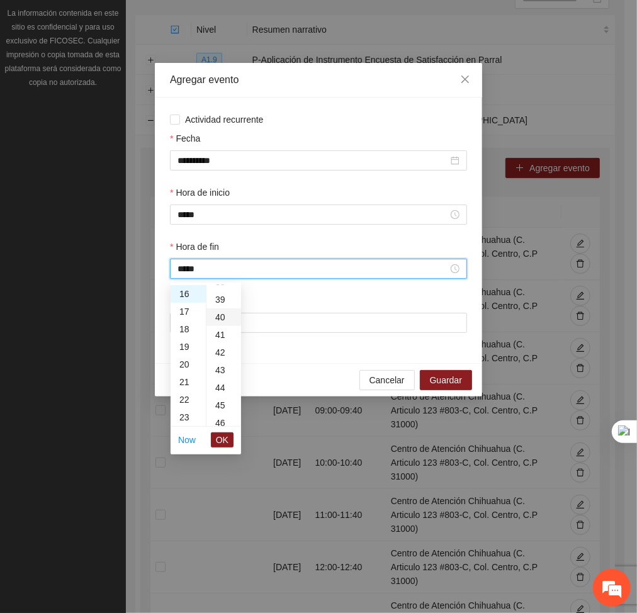
type input "*****"
click at [228, 447] on span "OK" at bounding box center [222, 440] width 13 height 14
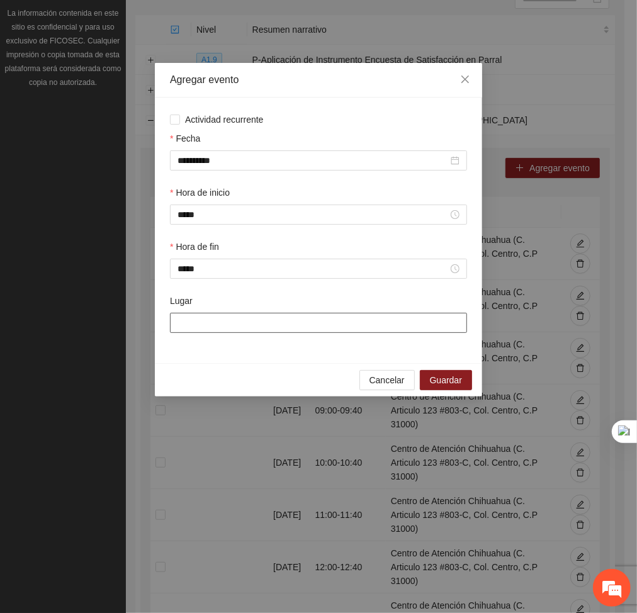
click at [234, 324] on input "Lugar" at bounding box center [318, 323] width 297 height 20
type input "**********"
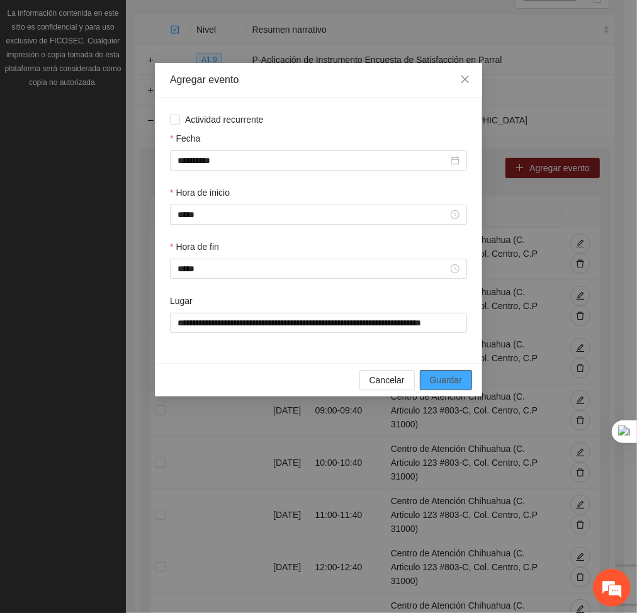
click at [440, 382] on span "Guardar" at bounding box center [446, 380] width 32 height 14
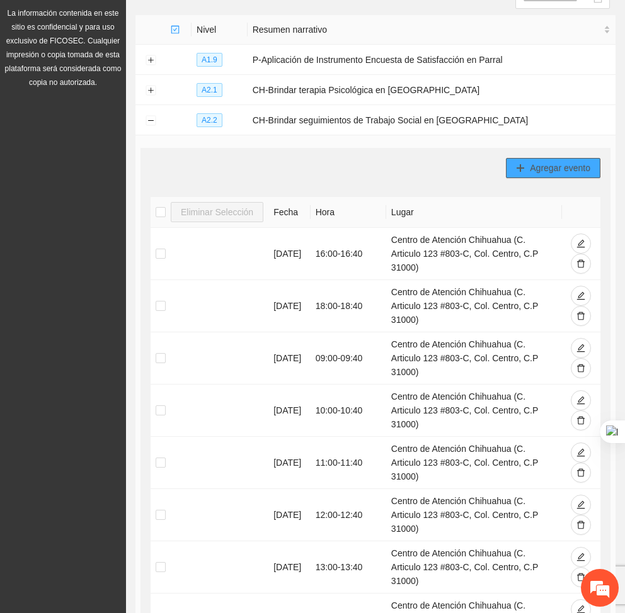
click at [541, 162] on span "Agregar evento" at bounding box center [560, 168] width 60 height 14
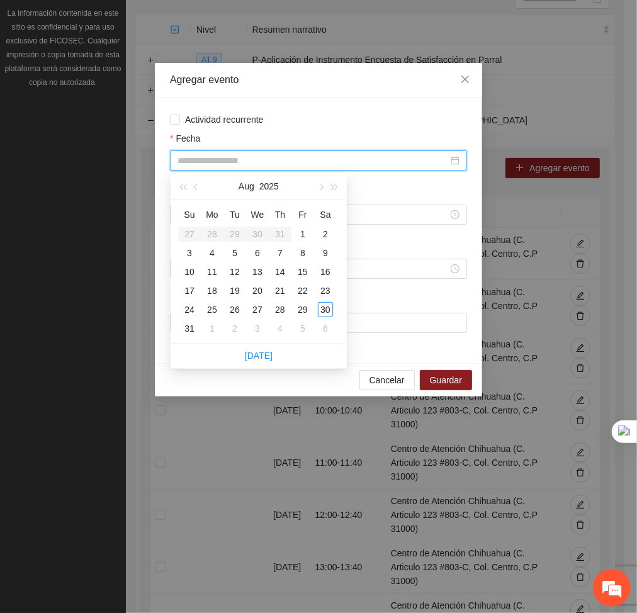
click at [293, 161] on input "Fecha" at bounding box center [313, 161] width 271 height 14
type input "**********"
click at [254, 302] on div "27" at bounding box center [257, 309] width 15 height 15
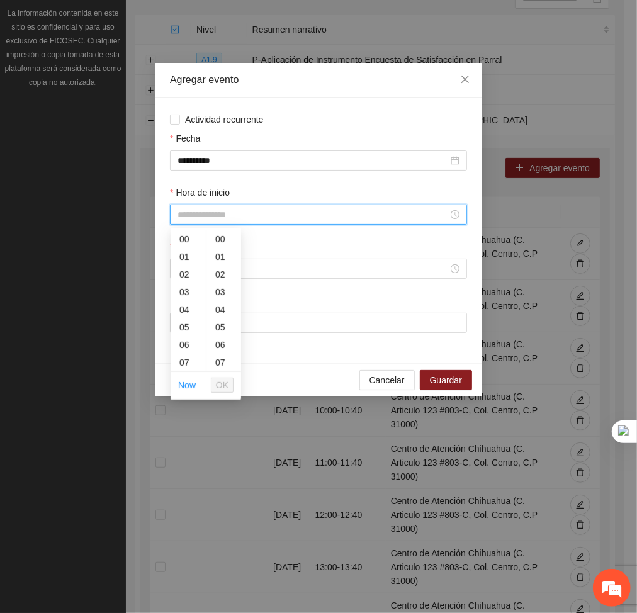
click at [251, 212] on input "Hora de inicio" at bounding box center [313, 215] width 271 height 14
click at [188, 347] on div "17" at bounding box center [188, 345] width 35 height 18
type input "*****"
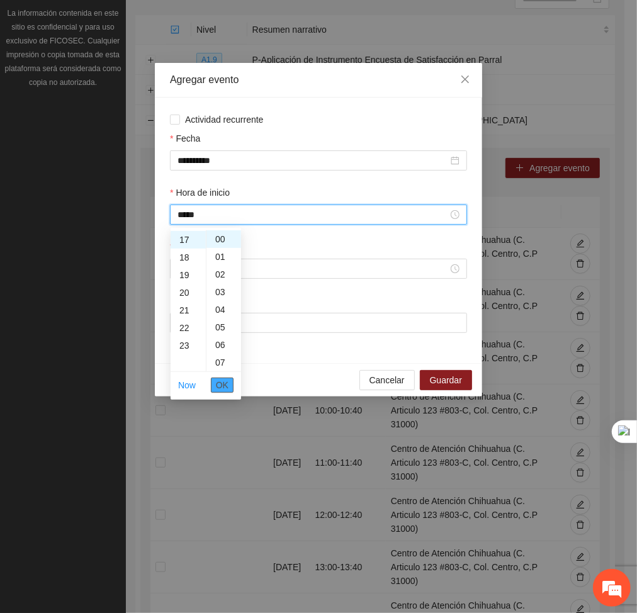
click at [220, 380] on span "OK" at bounding box center [222, 386] width 13 height 14
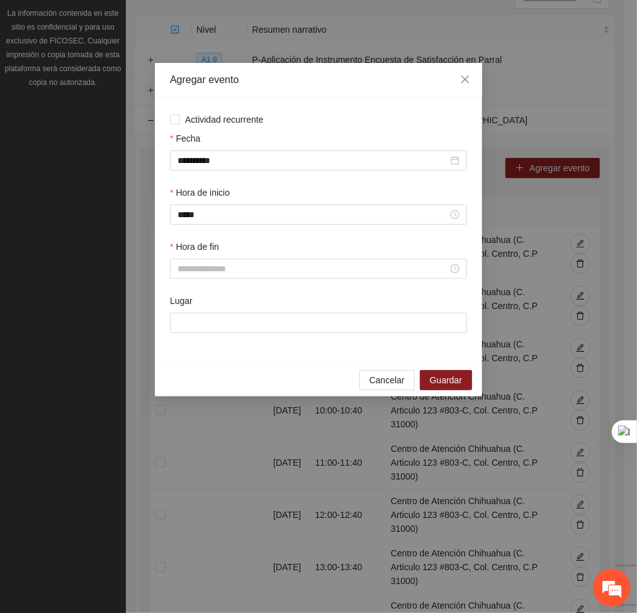
click at [202, 257] on div "Hora de fin" at bounding box center [318, 249] width 297 height 19
click at [202, 261] on div at bounding box center [318, 269] width 297 height 20
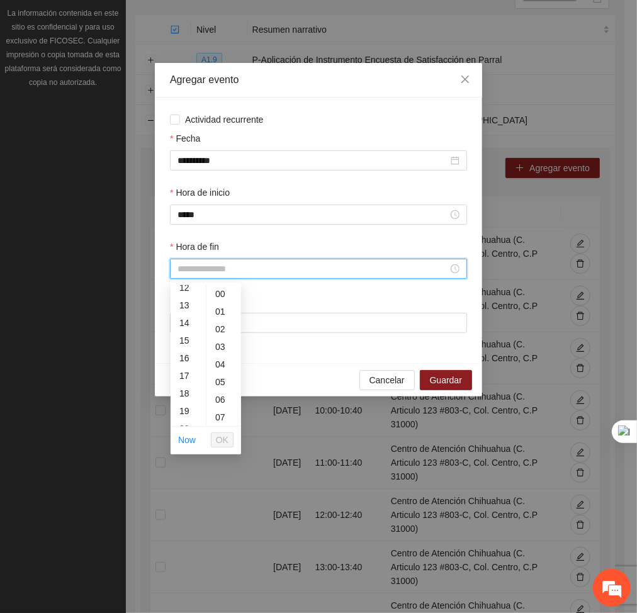
scroll to position [219, 0]
click at [179, 367] on div "17" at bounding box center [188, 376] width 35 height 18
click at [222, 373] on div "40" at bounding box center [224, 378] width 35 height 18
type input "*****"
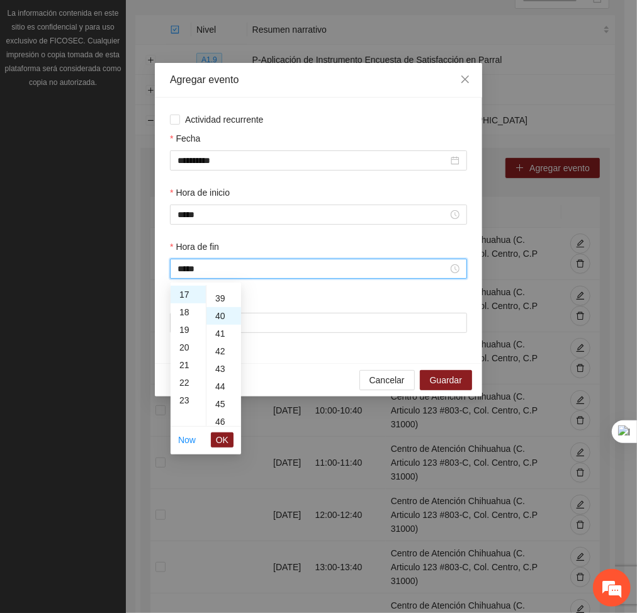
scroll to position [705, 0]
click at [223, 440] on span "OK" at bounding box center [222, 440] width 13 height 14
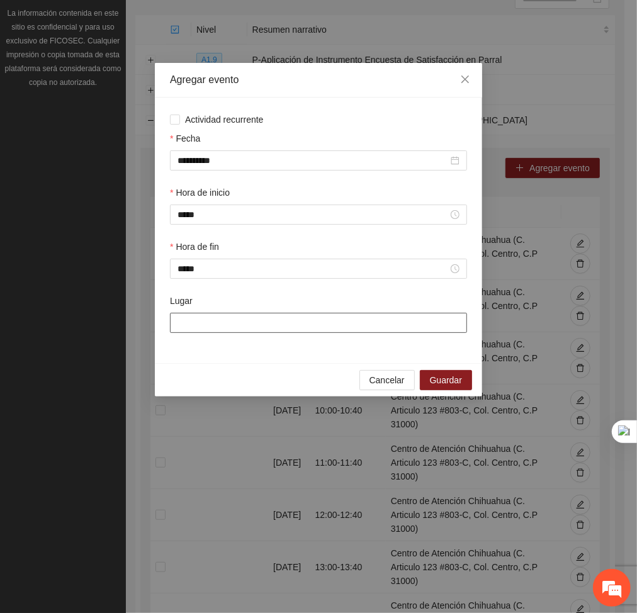
click at [237, 326] on input "Lugar" at bounding box center [318, 323] width 297 height 20
type input "**********"
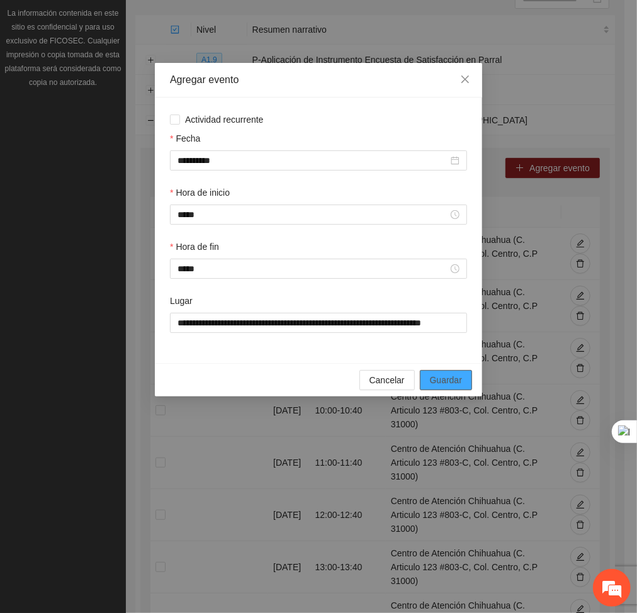
click at [448, 378] on span "Guardar" at bounding box center [446, 380] width 32 height 14
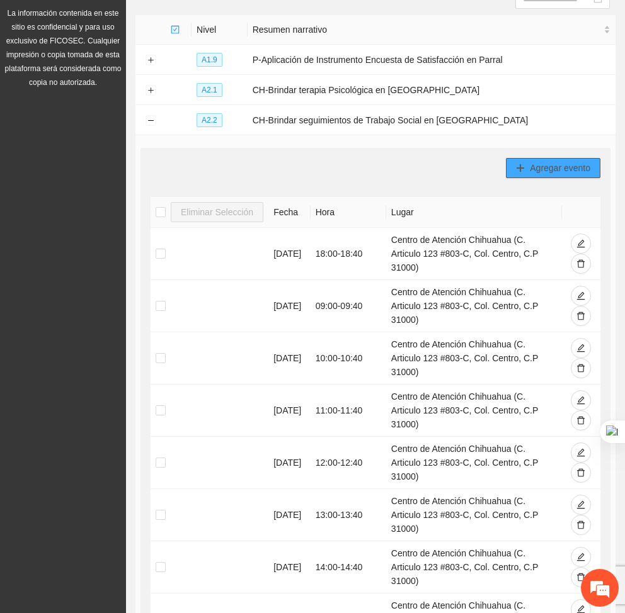
click at [556, 158] on button "Agregar evento" at bounding box center [553, 168] width 94 height 20
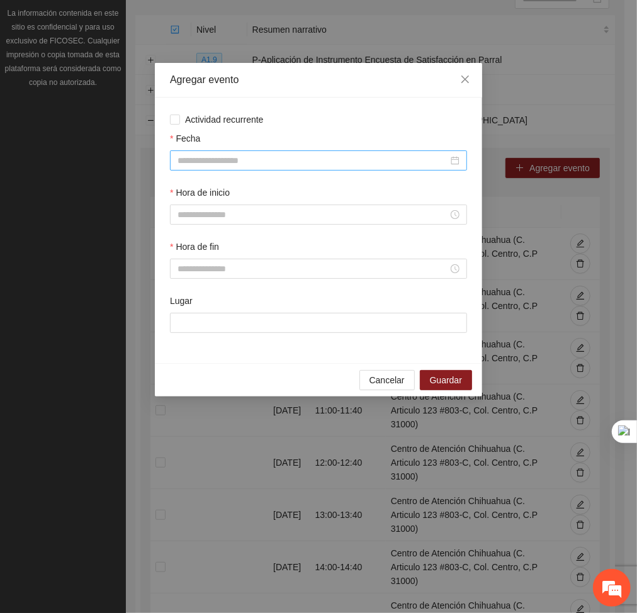
click at [354, 151] on div at bounding box center [318, 161] width 297 height 20
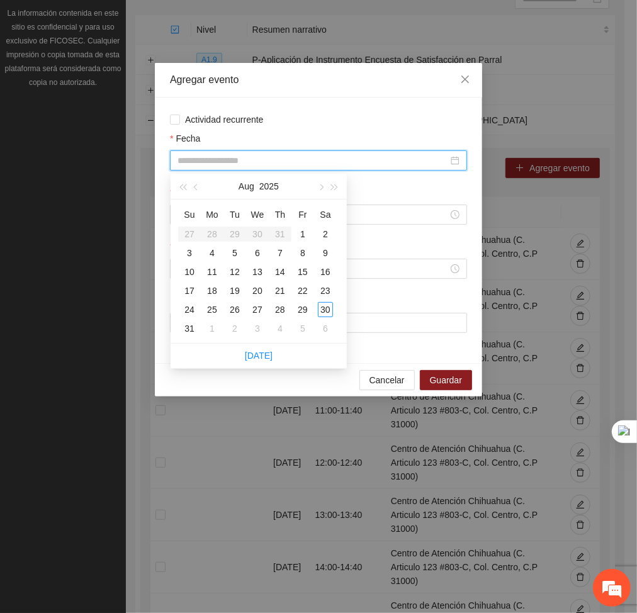
click at [331, 159] on input "Fecha" at bounding box center [313, 161] width 271 height 14
type input "**********"
click at [254, 313] on div "27" at bounding box center [257, 309] width 15 height 15
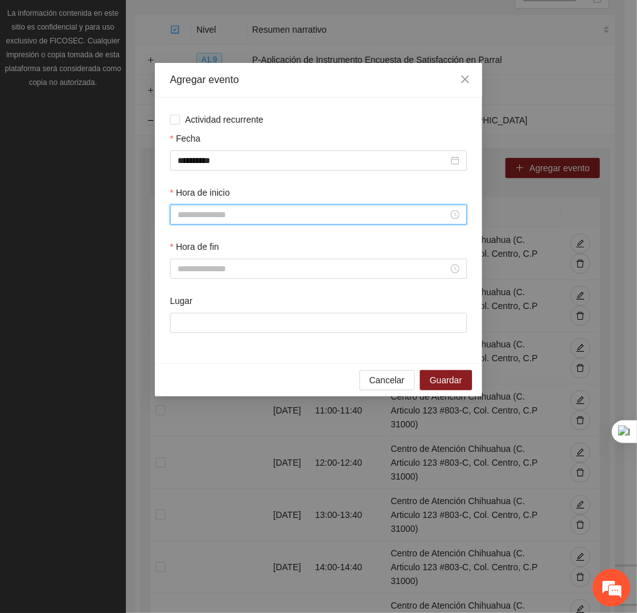
click at [272, 215] on input "Hora de inicio" at bounding box center [313, 215] width 271 height 14
click at [186, 300] on div "18" at bounding box center [188, 304] width 35 height 18
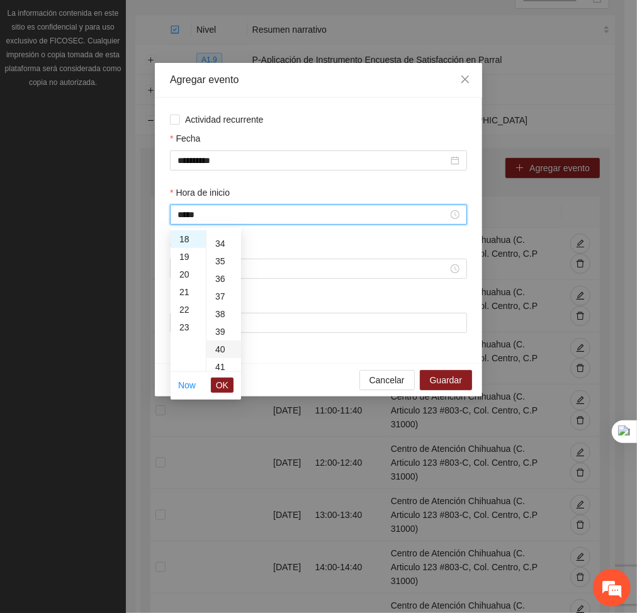
click at [218, 351] on div "40" at bounding box center [224, 350] width 35 height 18
click at [223, 387] on span "OK" at bounding box center [222, 386] width 13 height 14
click at [230, 225] on div "Hora de inicio *****" at bounding box center [319, 213] width 302 height 54
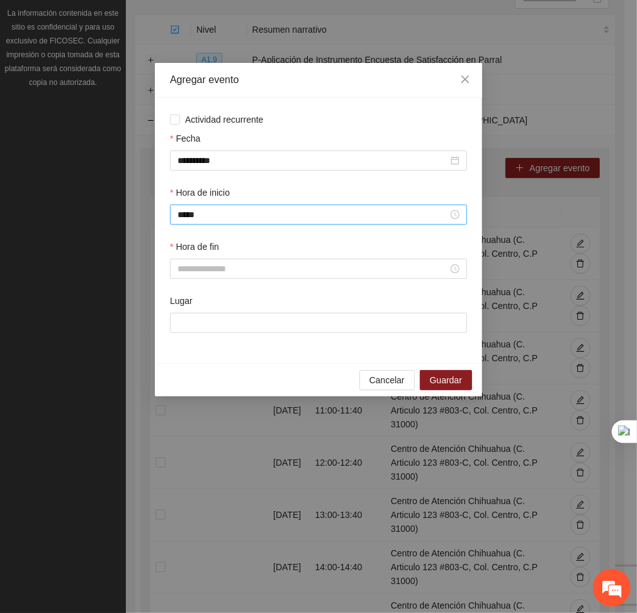
click at [222, 207] on div "*****" at bounding box center [318, 215] width 297 height 20
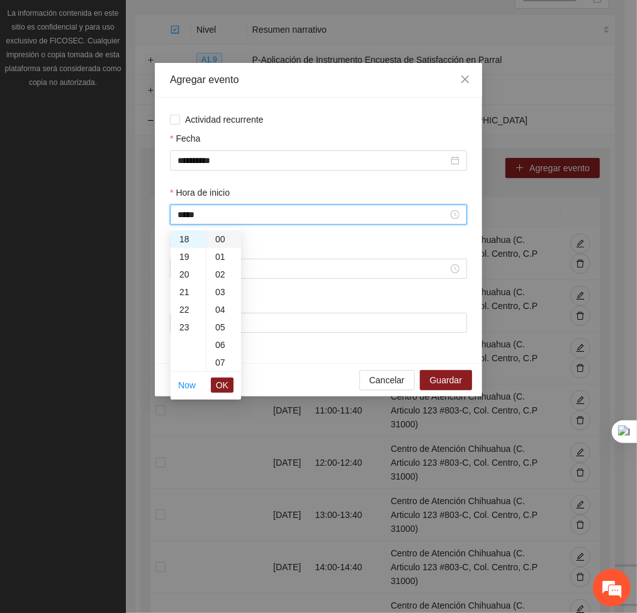
click at [220, 242] on div "00" at bounding box center [224, 240] width 35 height 18
type input "*****"
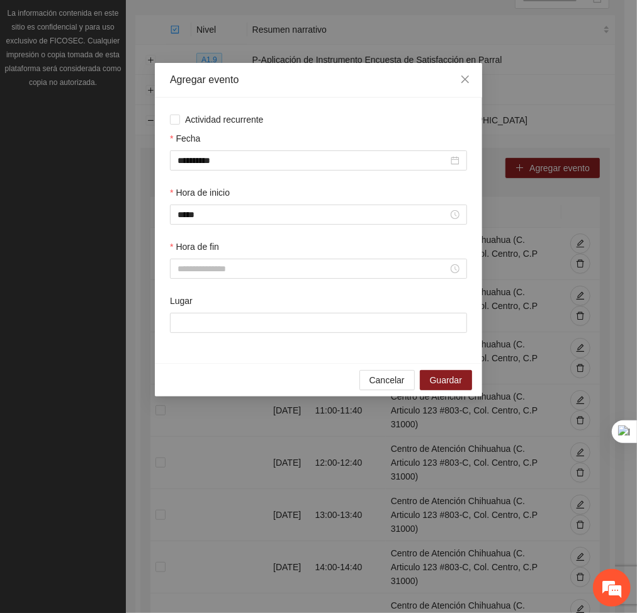
click at [258, 239] on div "Hora de inicio *****" at bounding box center [319, 213] width 302 height 54
click at [227, 279] on div at bounding box center [318, 269] width 297 height 20
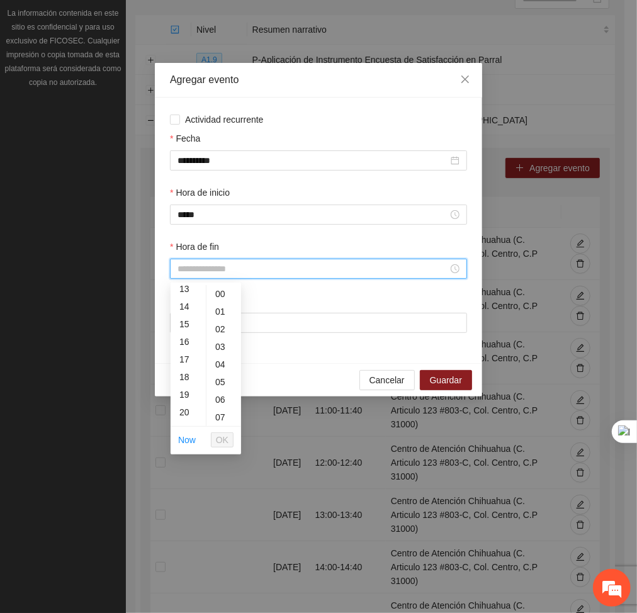
scroll to position [235, 0]
click at [184, 380] on div "18" at bounding box center [188, 377] width 35 height 18
click at [222, 399] on div "40" at bounding box center [224, 403] width 35 height 18
type input "*****"
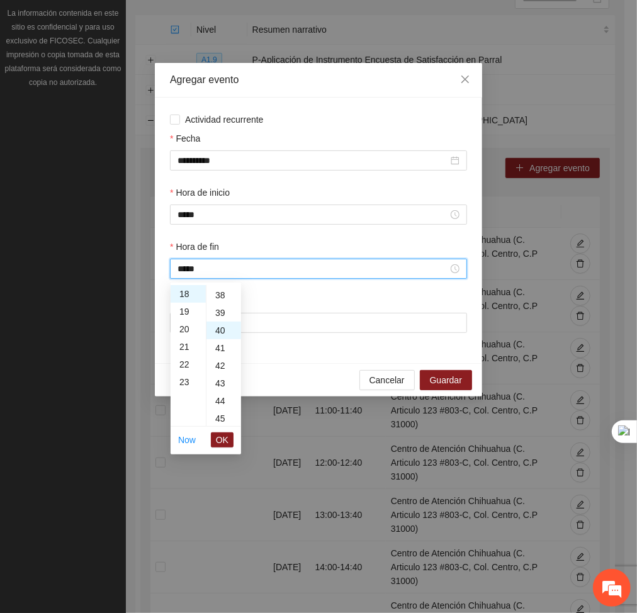
scroll to position [705, 0]
click at [222, 436] on span "OK" at bounding box center [222, 440] width 13 height 14
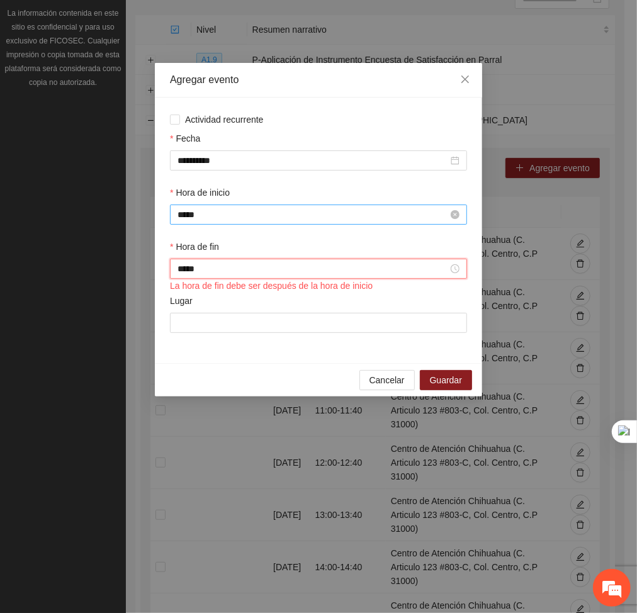
click at [223, 214] on input "*****" at bounding box center [313, 215] width 271 height 14
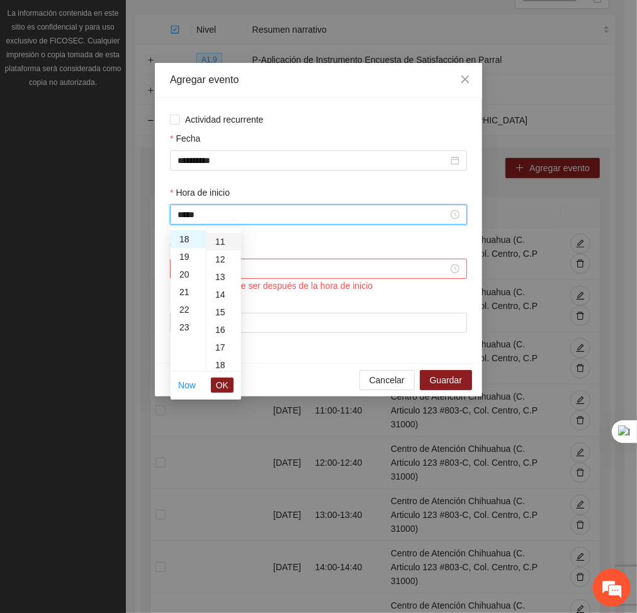
scroll to position [0, 0]
click at [218, 236] on div "00" at bounding box center [224, 240] width 35 height 18
type input "*****"
click at [219, 383] on span "OK" at bounding box center [222, 386] width 13 height 14
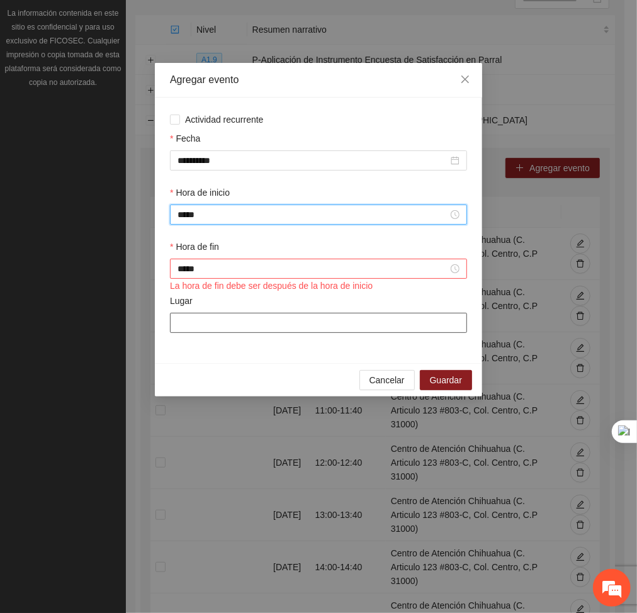
click at [216, 328] on input "Lugar" at bounding box center [318, 323] width 297 height 20
type input "**********"
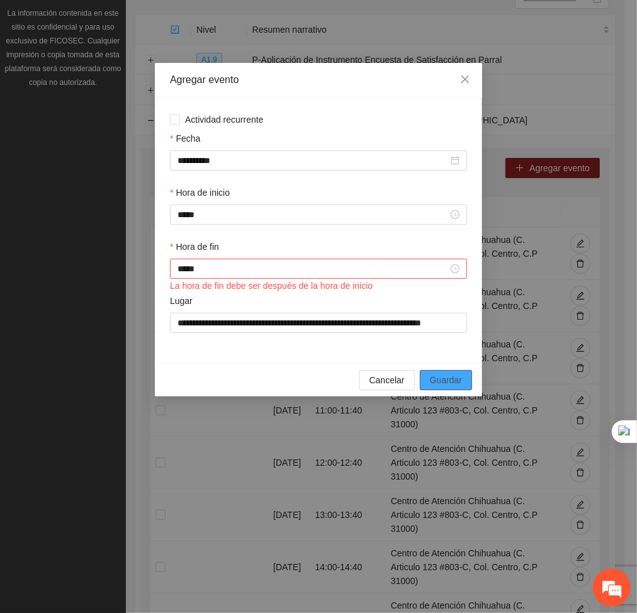
click at [467, 384] on button "Guardar" at bounding box center [446, 380] width 52 height 20
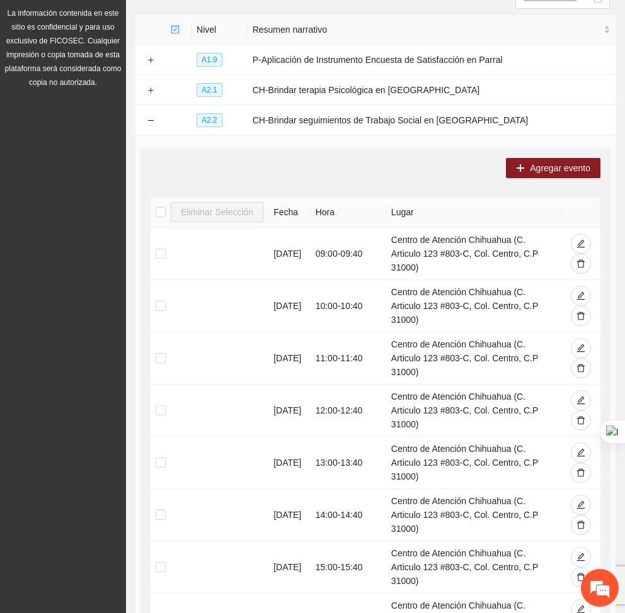
click at [554, 154] on div "Agregar evento Eliminar Selección [PERSON_NAME] [DATE] 09:00 - 09:40 Centro de …" at bounding box center [375, 472] width 470 height 648
click at [549, 159] on button "Agregar evento" at bounding box center [553, 168] width 94 height 20
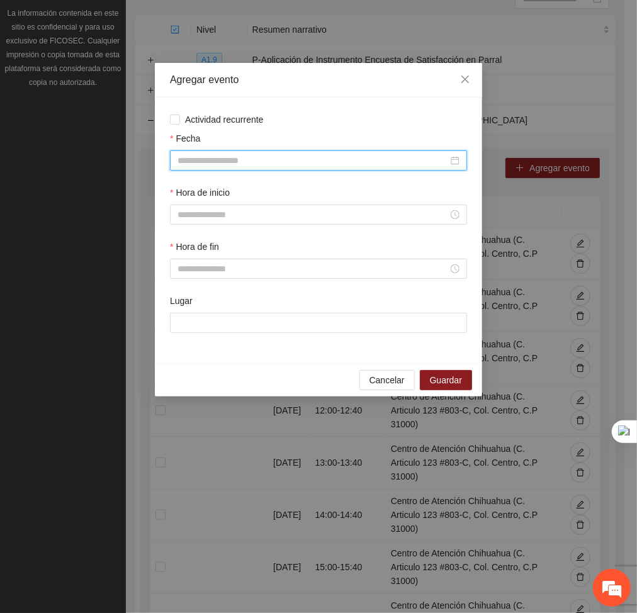
click at [360, 161] on input "Fecha" at bounding box center [313, 161] width 271 height 14
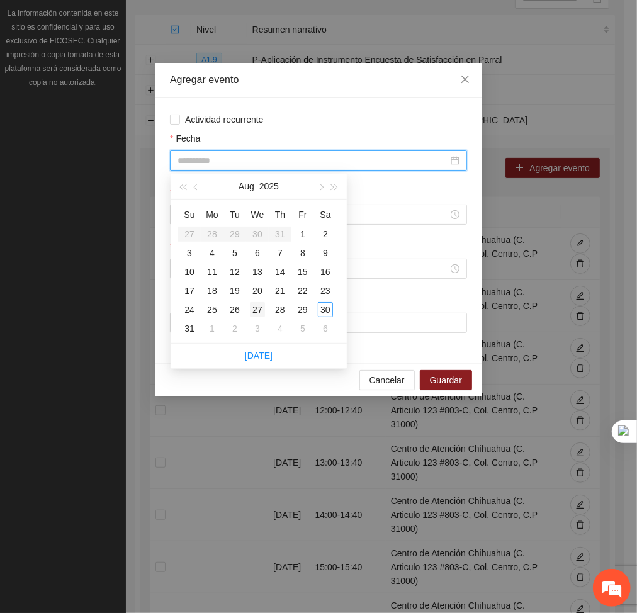
type input "**********"
click at [257, 311] on div "27" at bounding box center [257, 309] width 15 height 15
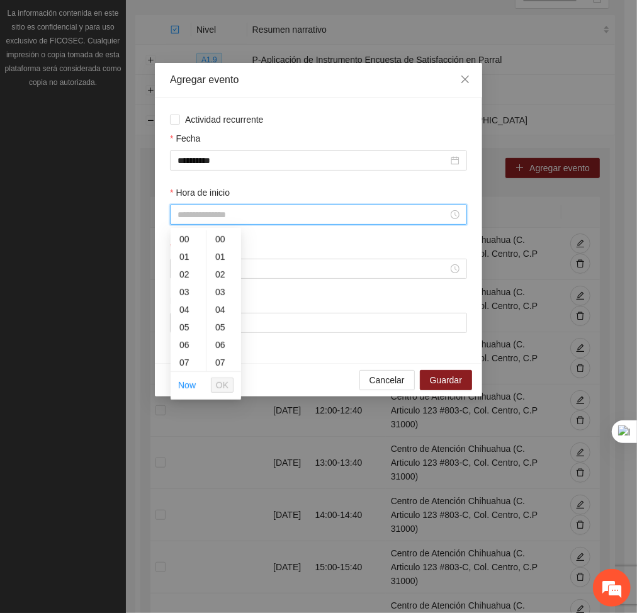
click at [302, 216] on input "Hora de inicio" at bounding box center [313, 215] width 271 height 14
click at [184, 300] on div "19" at bounding box center [188, 300] width 35 height 18
type input "*****"
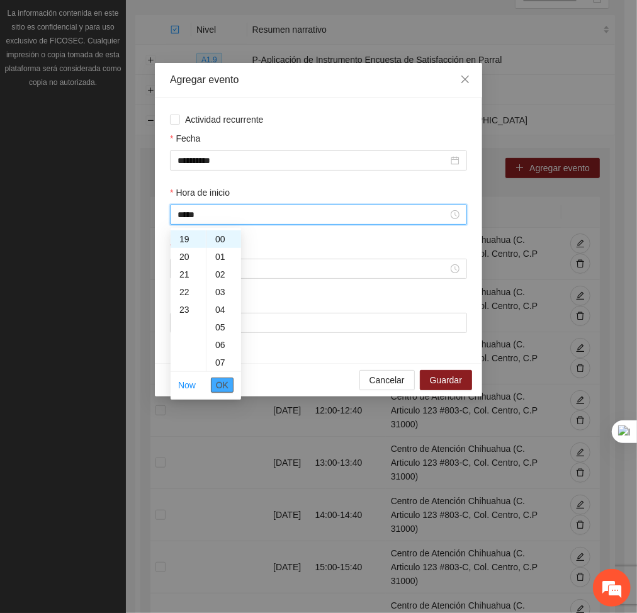
click at [220, 384] on span "OK" at bounding box center [222, 386] width 13 height 14
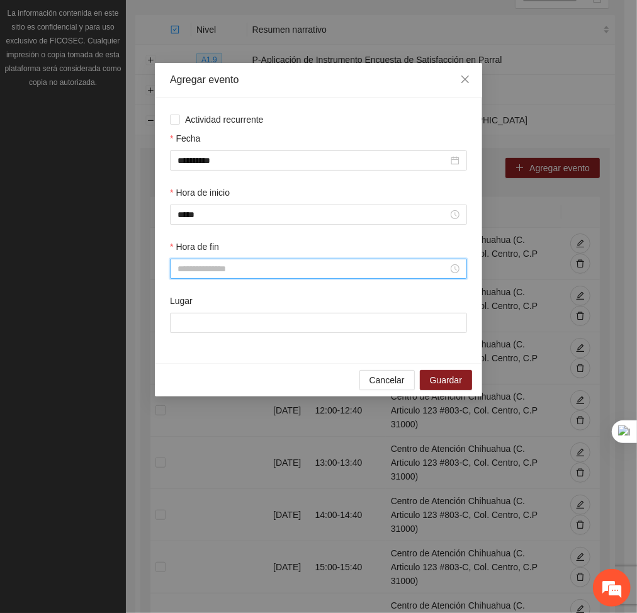
click at [225, 267] on input "Hora de fin" at bounding box center [313, 269] width 271 height 14
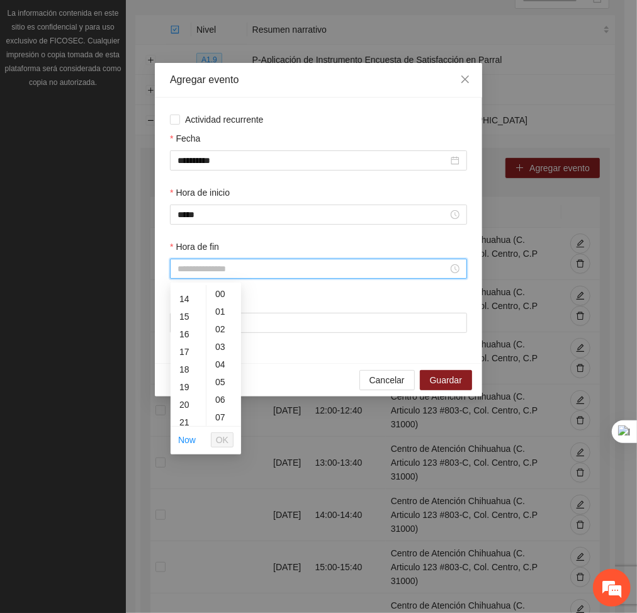
scroll to position [246, 0]
drag, startPoint x: 182, startPoint y: 381, endPoint x: 232, endPoint y: 372, distance: 50.6
click at [232, 372] on div "00 01 02 03 04 05 06 07 08 09 10 11 12 13 14 15 16 17 18 19 20 21 22 23 00 01 0…" at bounding box center [206, 355] width 71 height 141
click at [179, 386] on div "19" at bounding box center [188, 384] width 35 height 18
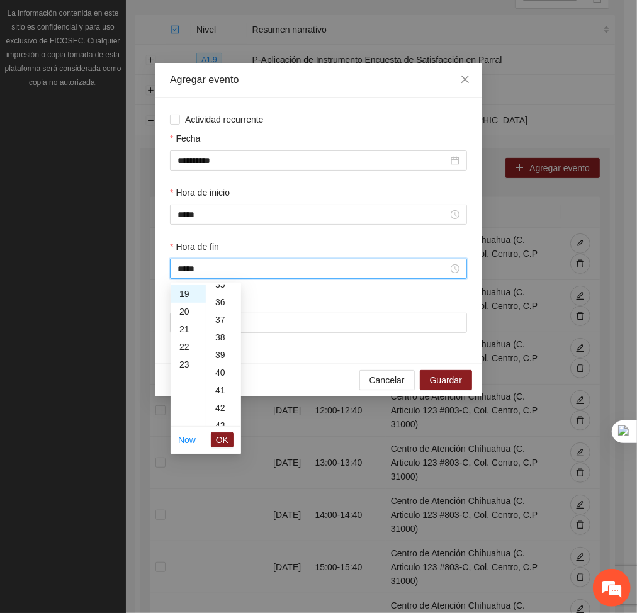
scroll to position [633, 0]
click at [220, 363] on div "40" at bounding box center [224, 367] width 35 height 18
type input "*****"
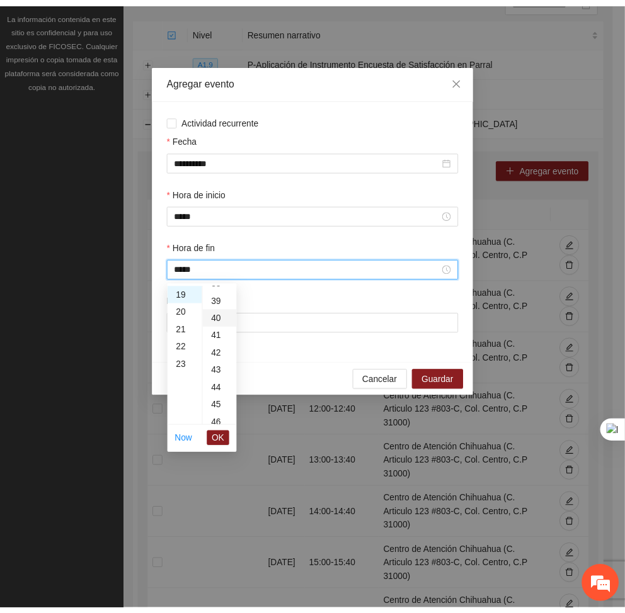
scroll to position [705, 0]
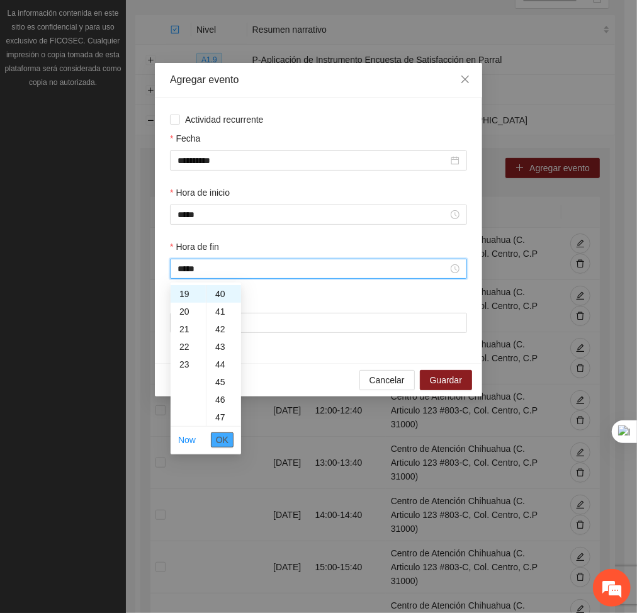
click at [217, 438] on span "OK" at bounding box center [222, 440] width 13 height 14
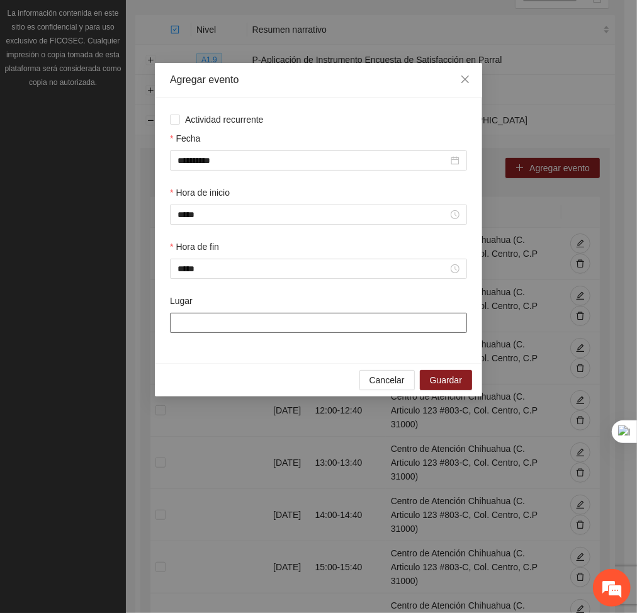
drag, startPoint x: 210, startPoint y: 326, endPoint x: 242, endPoint y: 384, distance: 65.9
click at [242, 384] on div "**********" at bounding box center [319, 230] width 328 height 334
type input "**********"
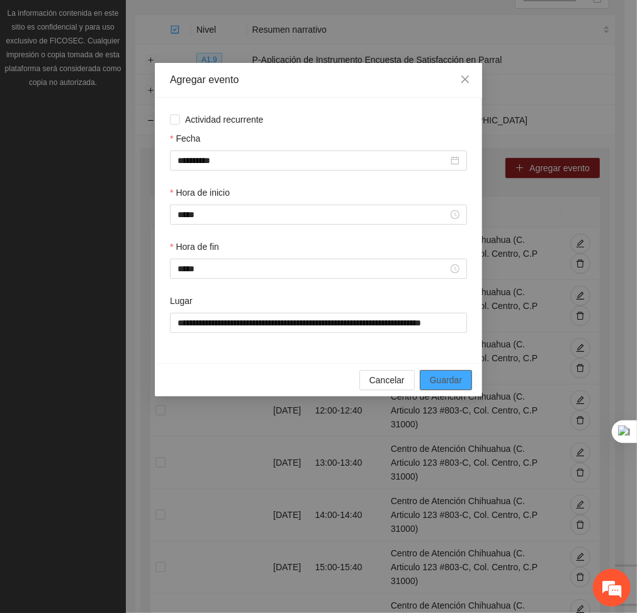
click at [436, 382] on span "Guardar" at bounding box center [446, 380] width 32 height 14
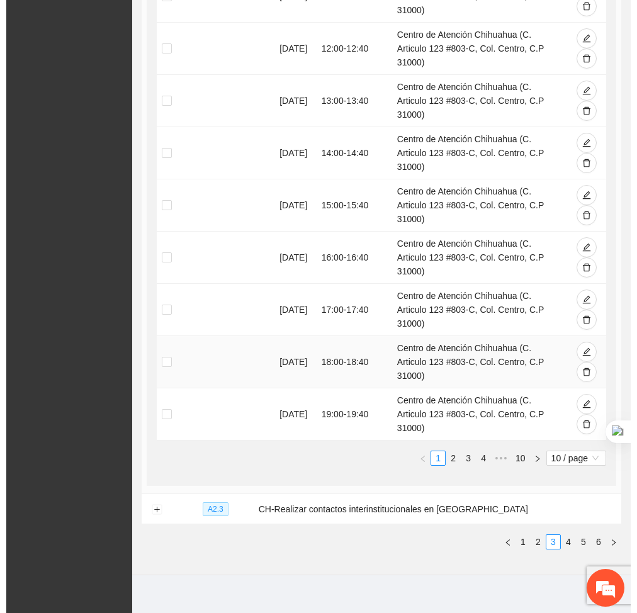
scroll to position [0, 0]
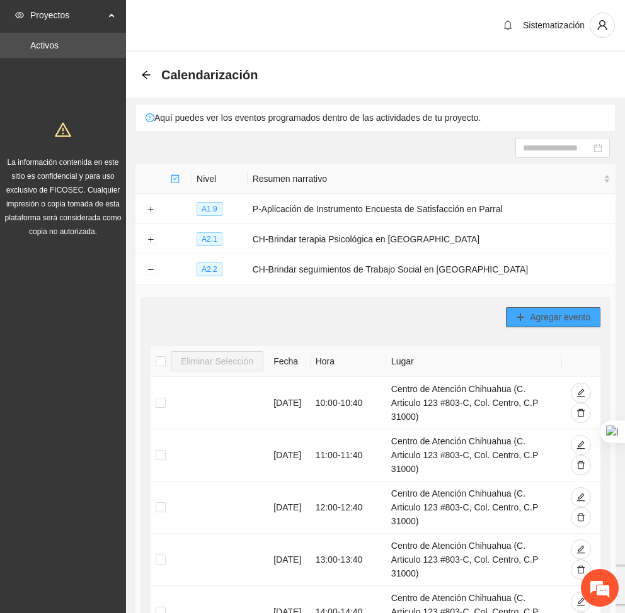
click at [554, 323] on span "Agregar evento" at bounding box center [560, 318] width 60 height 14
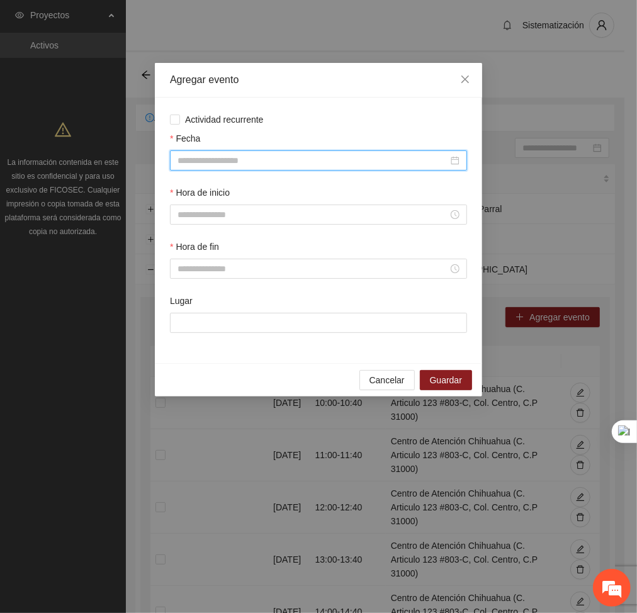
click at [348, 157] on input "Fecha" at bounding box center [313, 161] width 271 height 14
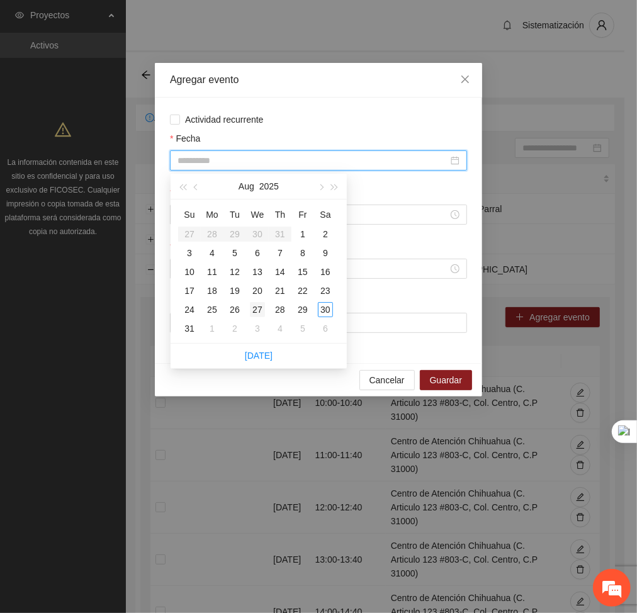
type input "**********"
click at [257, 311] on div "27" at bounding box center [257, 309] width 15 height 15
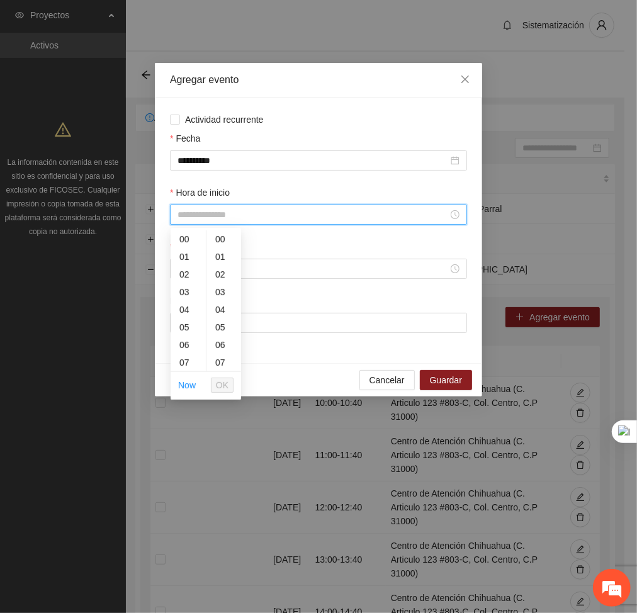
click at [218, 210] on input "Hora de inicio" at bounding box center [313, 215] width 271 height 14
click at [184, 298] on div "20" at bounding box center [188, 294] width 35 height 18
type input "*****"
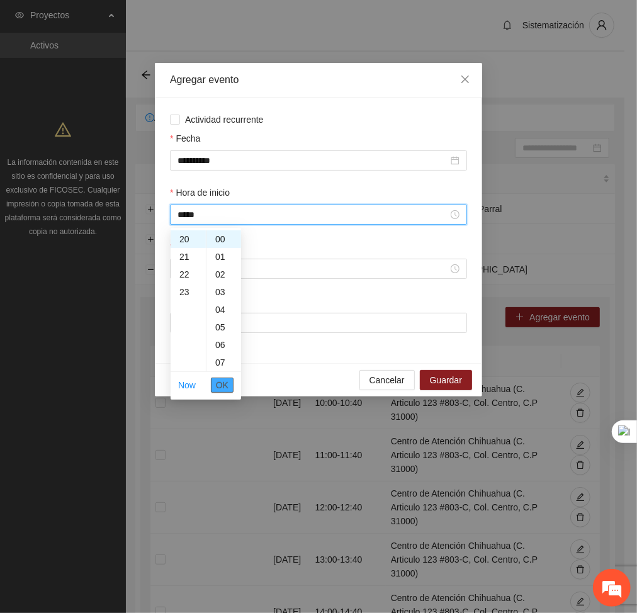
click at [219, 381] on span "OK" at bounding box center [222, 386] width 13 height 14
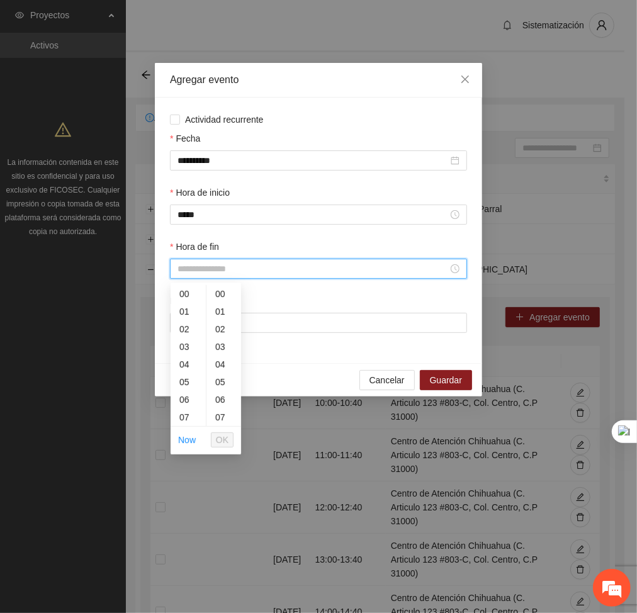
click at [190, 272] on input "Hora de fin" at bounding box center [313, 269] width 271 height 14
click at [183, 410] on div "20" at bounding box center [188, 415] width 35 height 18
click at [217, 386] on div "40" at bounding box center [224, 387] width 35 height 18
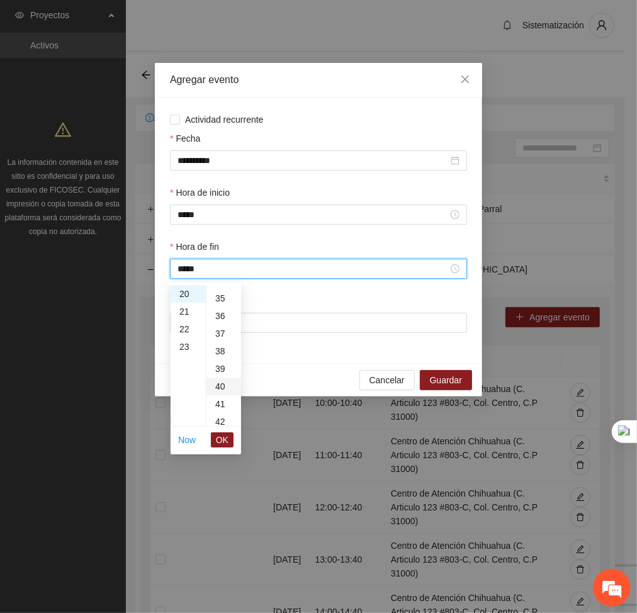
type input "*****"
click at [222, 441] on span "OK" at bounding box center [222, 440] width 13 height 14
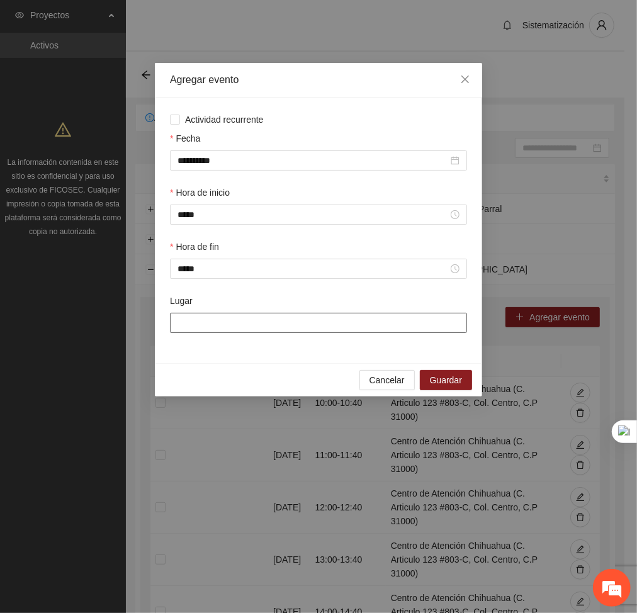
click at [252, 317] on input "Lugar" at bounding box center [318, 323] width 297 height 20
type input "**********"
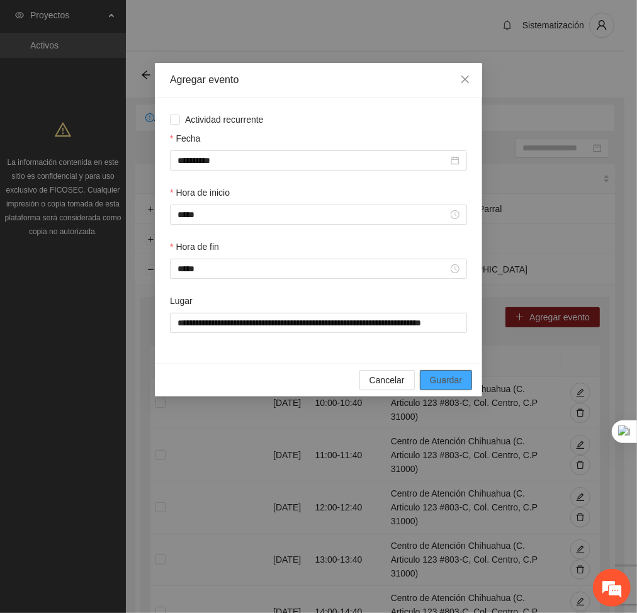
click at [436, 376] on span "Guardar" at bounding box center [446, 380] width 32 height 14
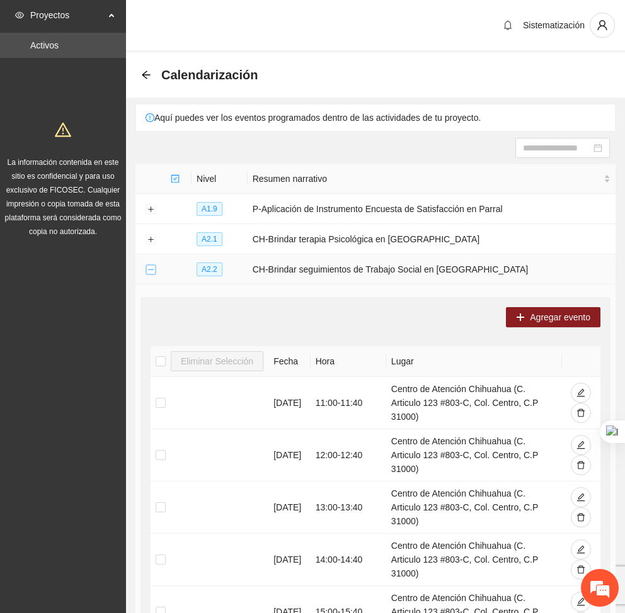
click at [151, 269] on button "Collapse row" at bounding box center [150, 270] width 10 height 10
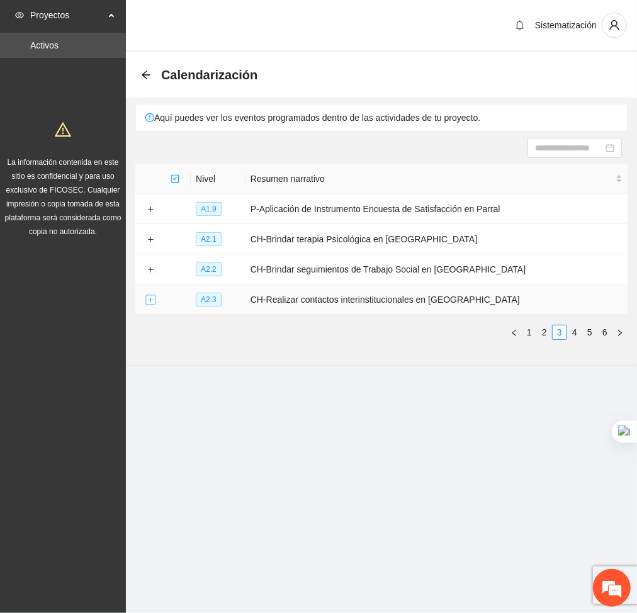
click at [149, 302] on button "Expand row" at bounding box center [150, 300] width 10 height 10
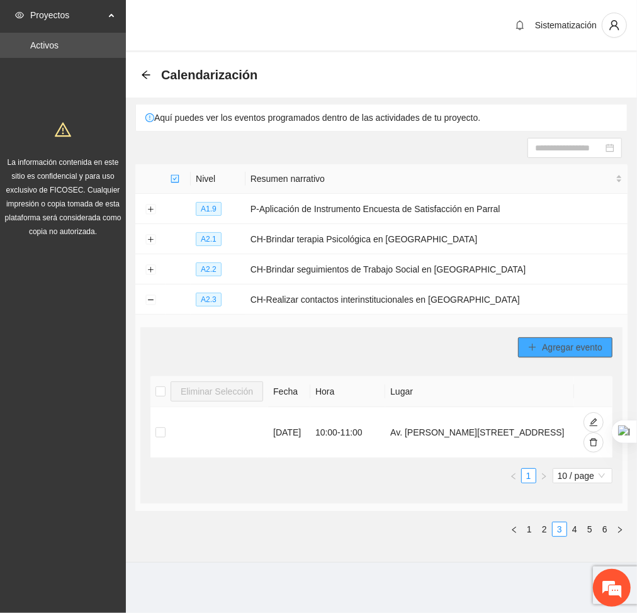
click at [540, 343] on button "Agregar evento" at bounding box center [565, 348] width 94 height 20
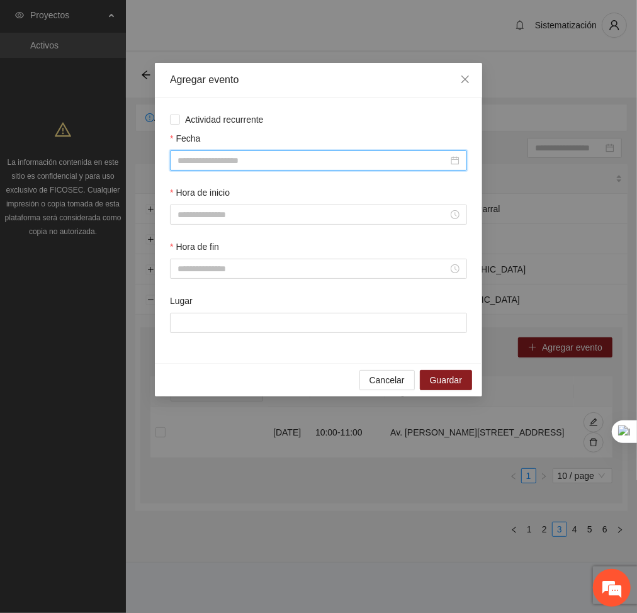
click at [290, 156] on input "Fecha" at bounding box center [313, 161] width 271 height 14
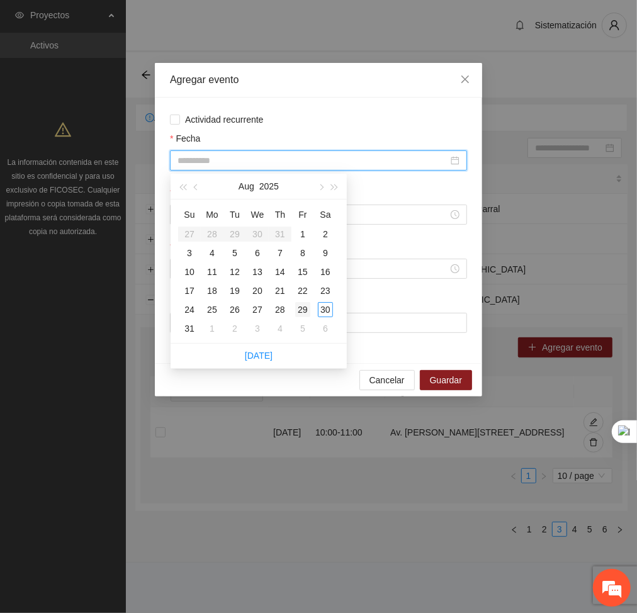
type input "**********"
click at [305, 308] on div "29" at bounding box center [302, 309] width 15 height 15
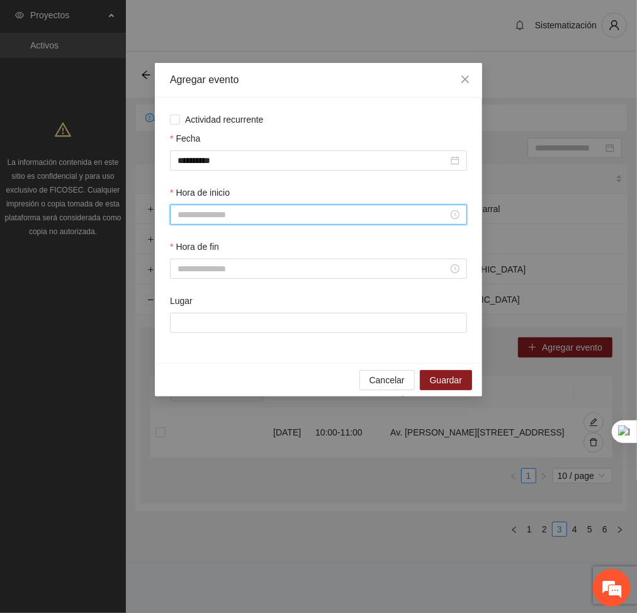
click at [258, 219] on input "Hora de inicio" at bounding box center [313, 215] width 271 height 14
click at [190, 256] on div "11" at bounding box center [188, 257] width 35 height 18
type input "*****"
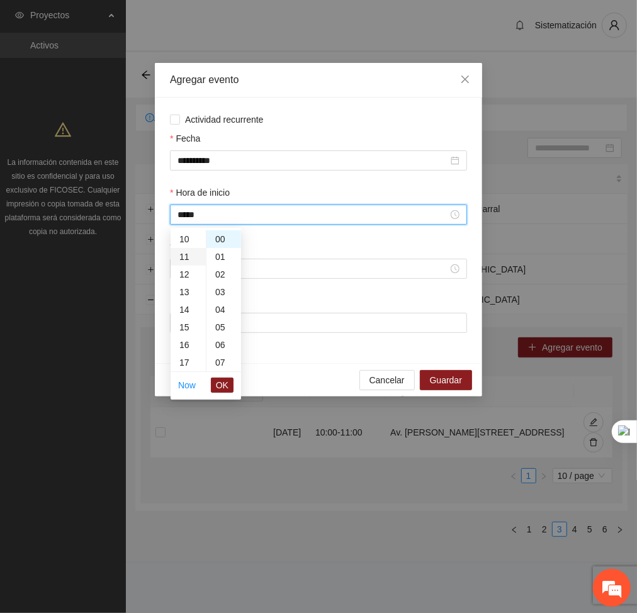
scroll to position [194, 0]
click at [231, 387] on button "OK" at bounding box center [222, 385] width 23 height 15
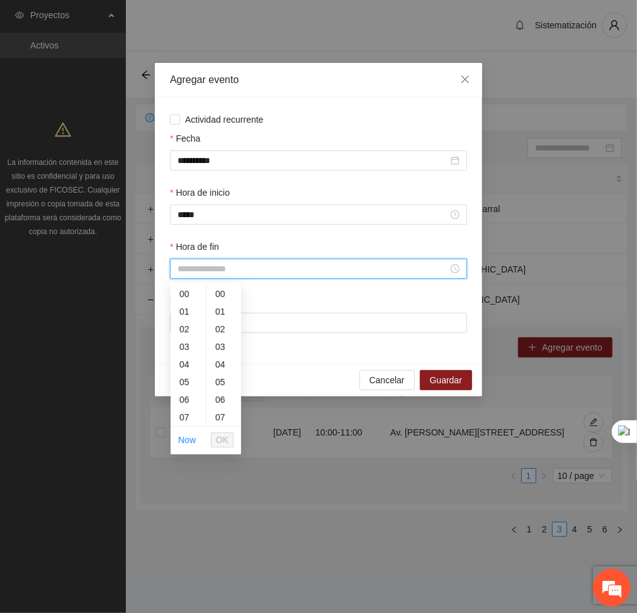
click at [227, 262] on input "Hora de fin" at bounding box center [313, 269] width 271 height 14
click at [186, 325] on div "12" at bounding box center [188, 321] width 35 height 18
type input "*****"
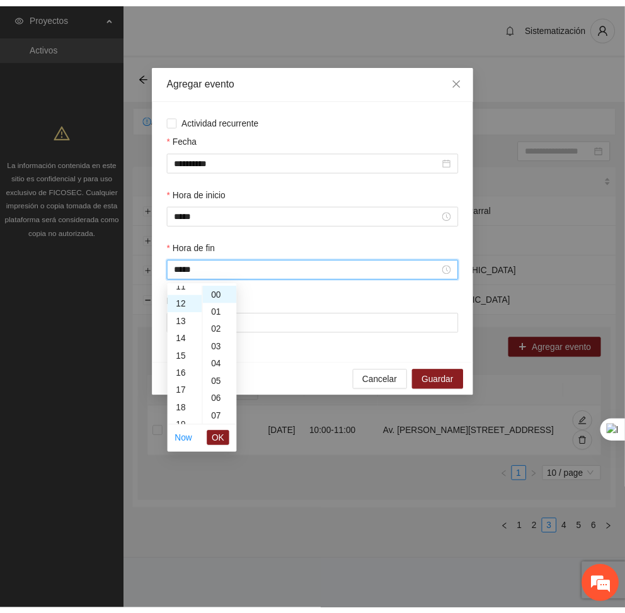
scroll to position [212, 0]
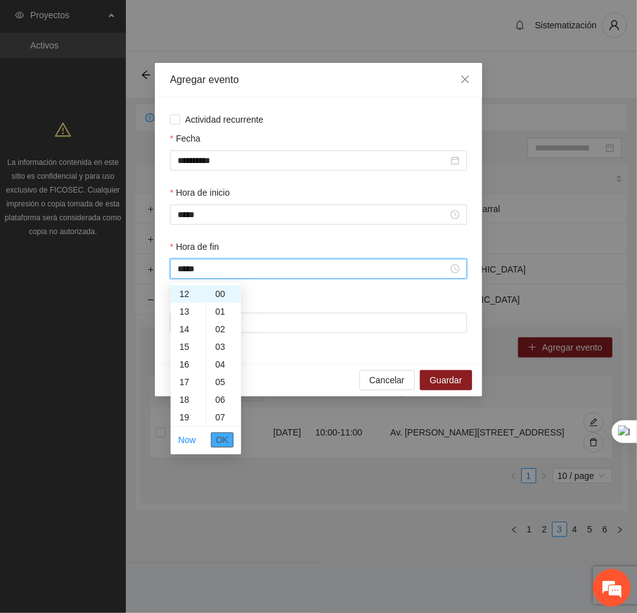
click at [215, 437] on button "OK" at bounding box center [222, 440] width 23 height 15
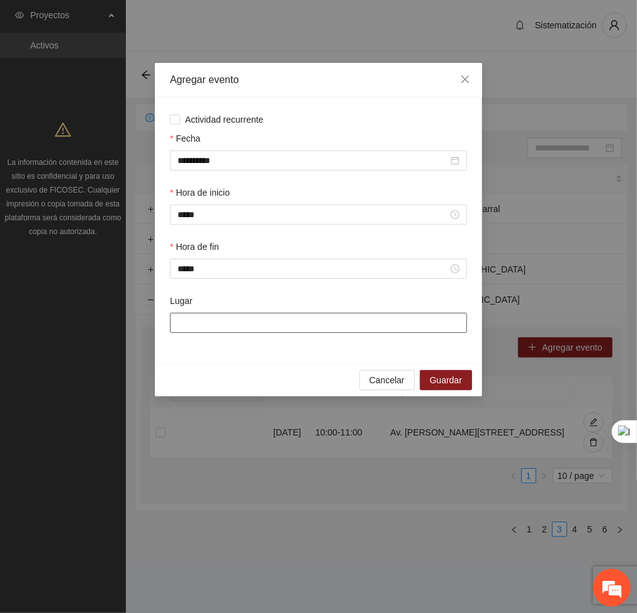
drag, startPoint x: 209, startPoint y: 329, endPoint x: 258, endPoint y: 380, distance: 70.8
click at [258, 380] on div "**********" at bounding box center [319, 230] width 328 height 334
type input "**********"
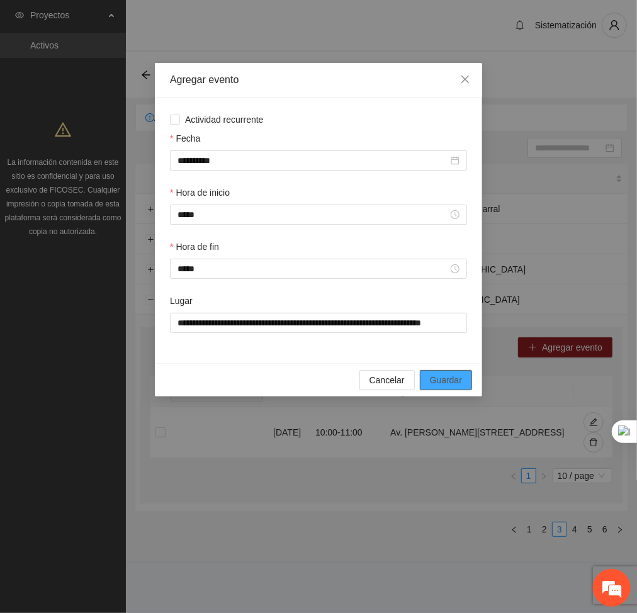
click at [435, 377] on span "Guardar" at bounding box center [446, 380] width 32 height 14
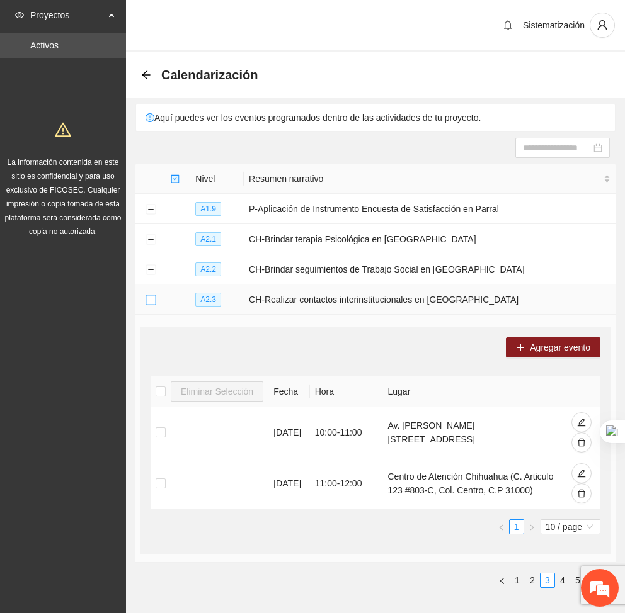
click at [147, 299] on button "Collapse row" at bounding box center [150, 300] width 10 height 10
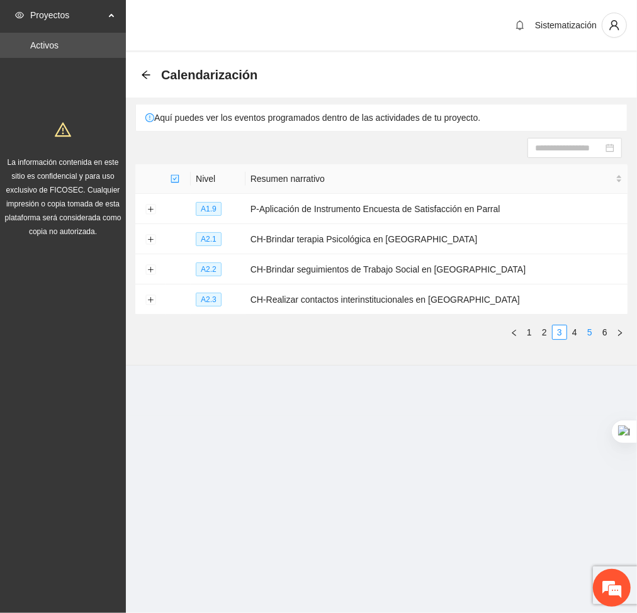
click at [588, 339] on link "5" at bounding box center [590, 333] width 14 height 14
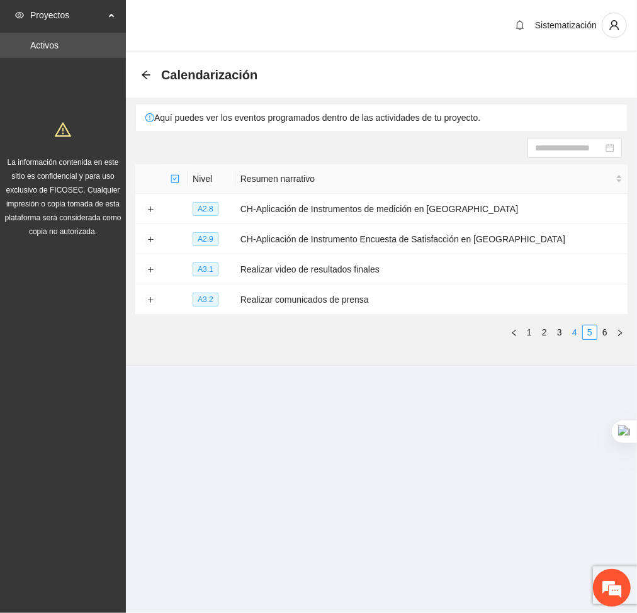
click at [576, 337] on link "4" at bounding box center [575, 333] width 14 height 14
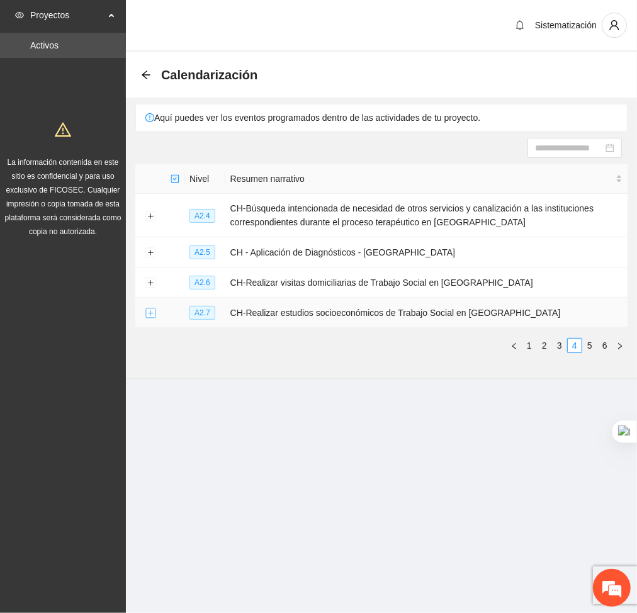
click at [152, 316] on button "Expand row" at bounding box center [150, 314] width 10 height 10
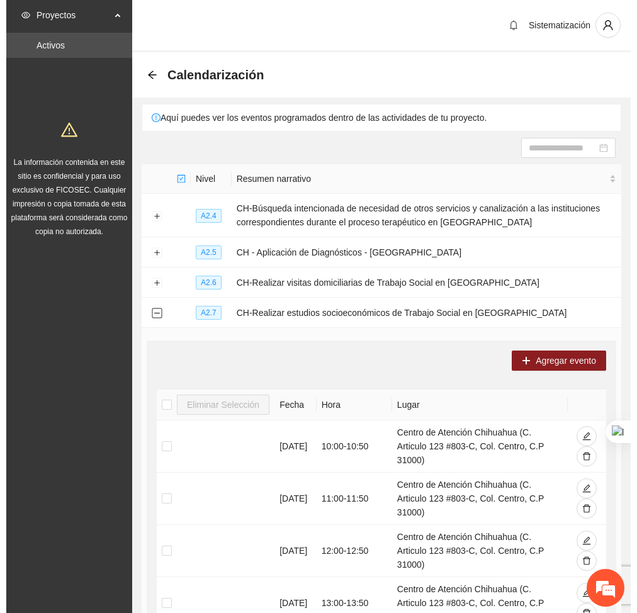
scroll to position [66, 0]
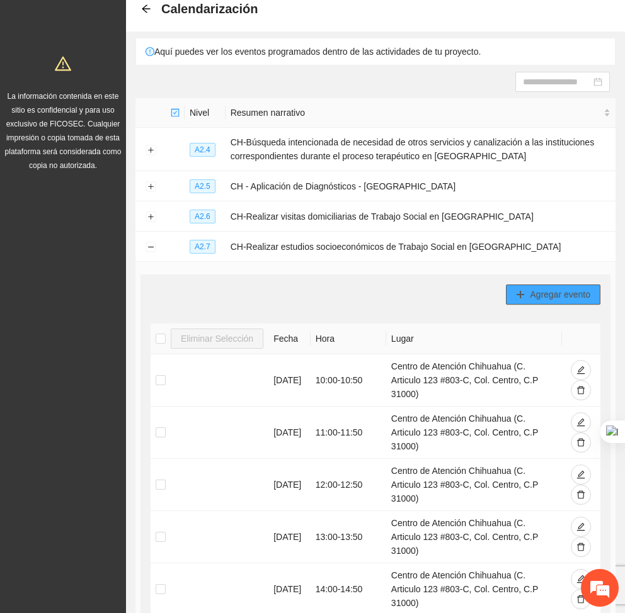
click at [547, 300] on span "Agregar evento" at bounding box center [560, 295] width 60 height 14
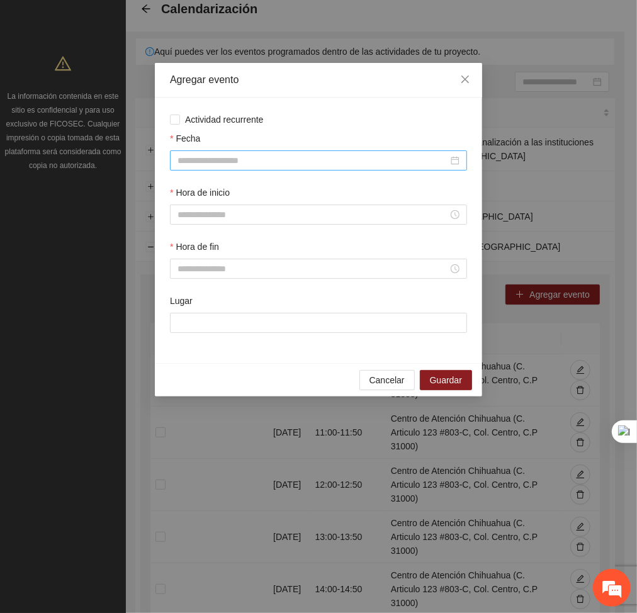
click at [344, 154] on input "Fecha" at bounding box center [313, 161] width 271 height 14
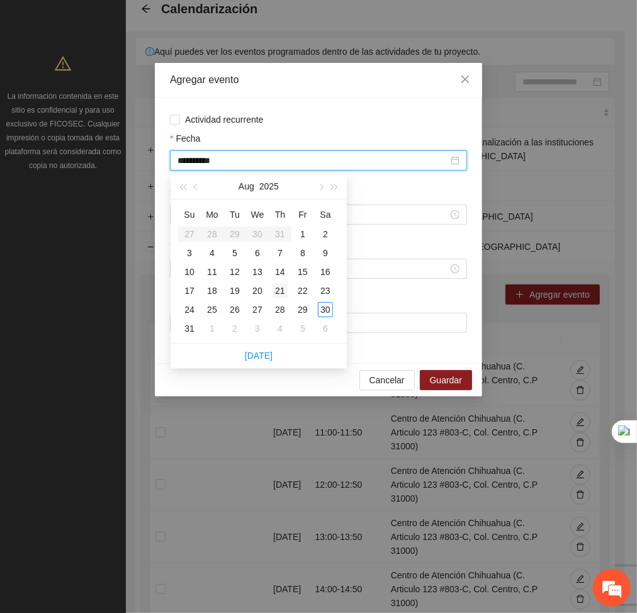
type input "**********"
click at [290, 288] on td "21" at bounding box center [280, 291] width 23 height 19
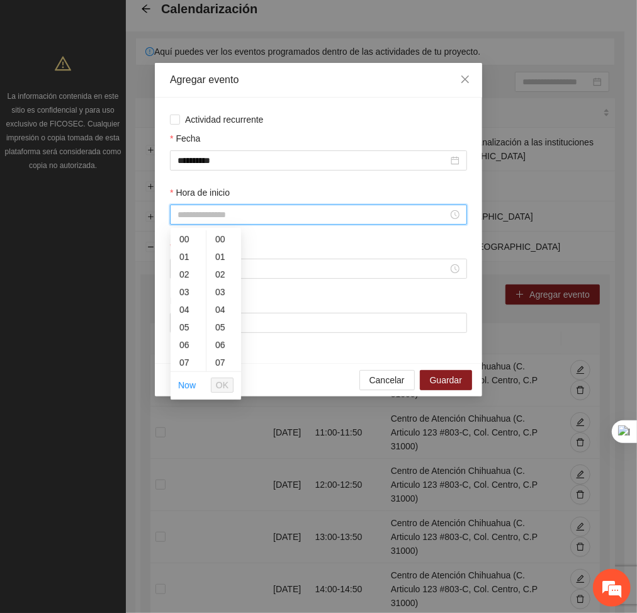
click at [271, 219] on input "Hora de inicio" at bounding box center [313, 215] width 271 height 14
click at [183, 333] on div "17" at bounding box center [188, 340] width 35 height 18
type input "*****"
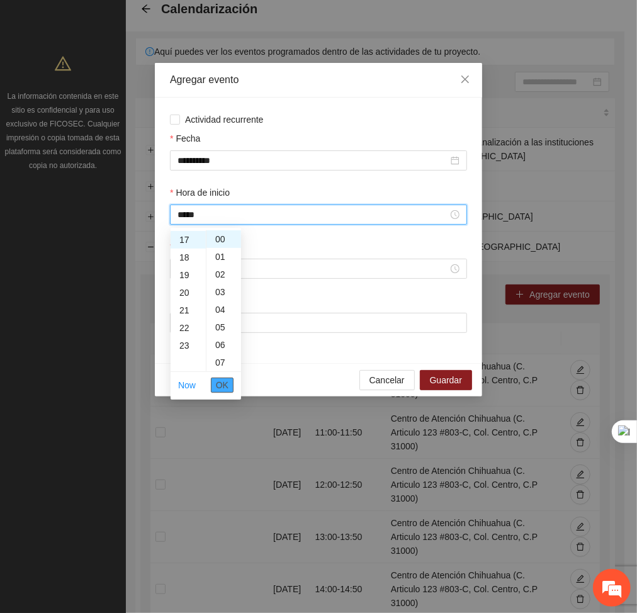
click at [225, 387] on span "OK" at bounding box center [222, 386] width 13 height 14
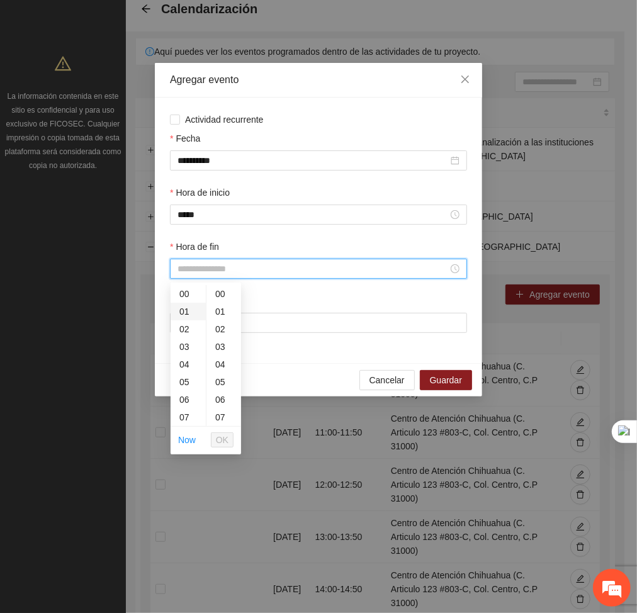
drag, startPoint x: 203, startPoint y: 263, endPoint x: 186, endPoint y: 313, distance: 52.8
click at [186, 313] on body "Proyectos Activos La información contenida en este sitio es confidencial y para…" at bounding box center [312, 240] width 625 height 613
click at [184, 373] on div "17" at bounding box center [188, 376] width 35 height 18
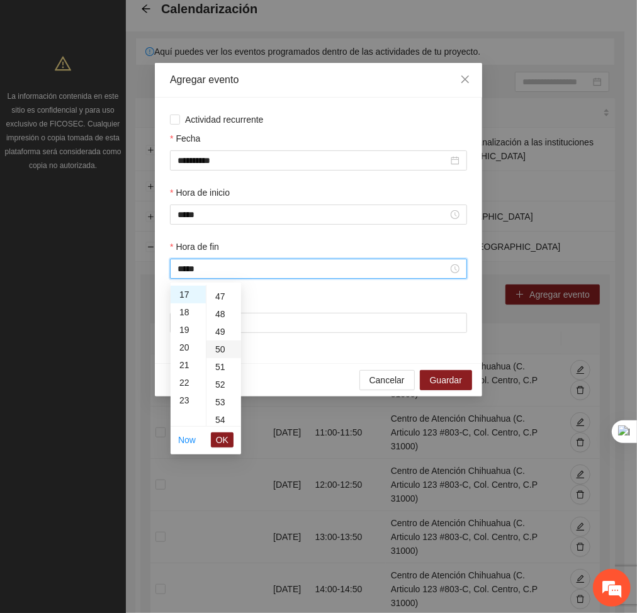
click at [217, 348] on div "50" at bounding box center [224, 350] width 35 height 18
type input "*****"
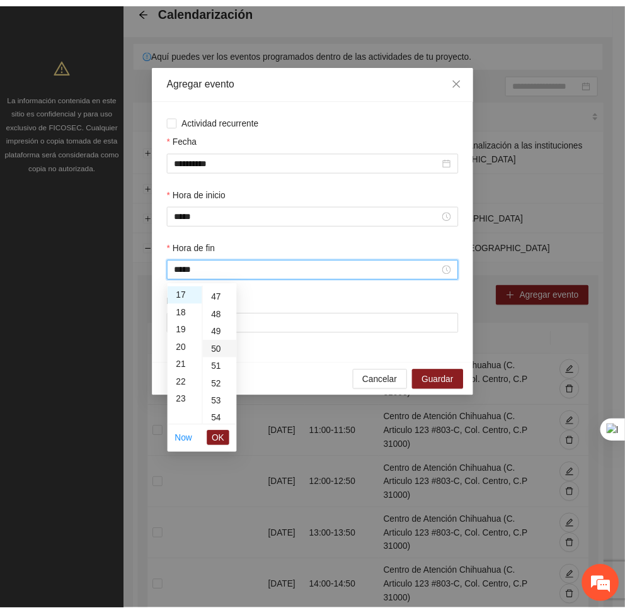
scroll to position [882, 0]
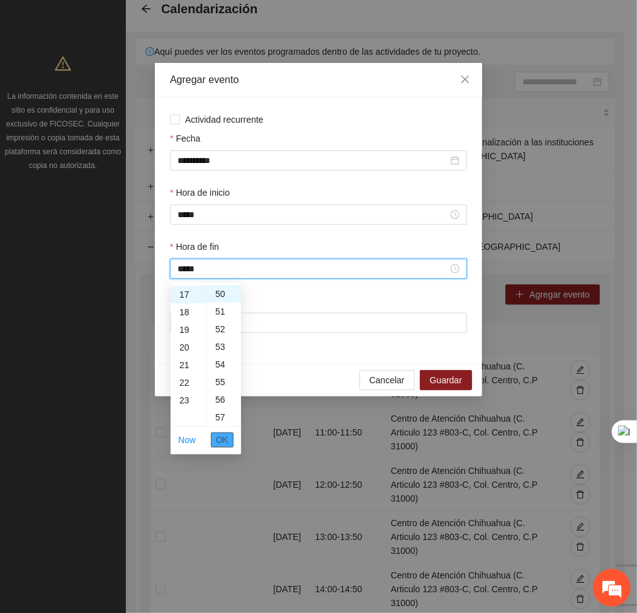
click at [228, 438] on span "OK" at bounding box center [222, 440] width 13 height 14
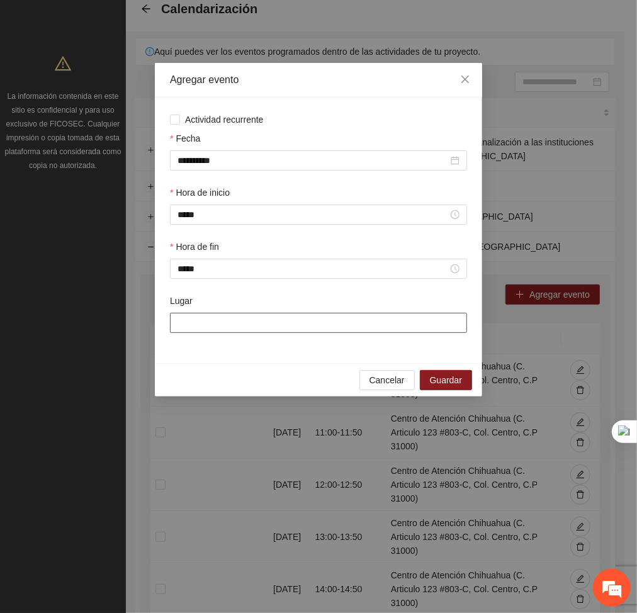
click at [227, 333] on input "Lugar" at bounding box center [318, 323] width 297 height 20
type input "**********"
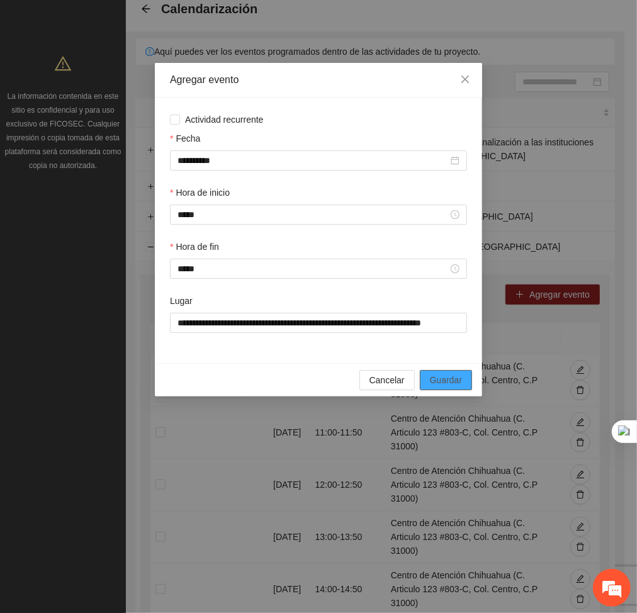
click at [449, 380] on span "Guardar" at bounding box center [446, 380] width 32 height 14
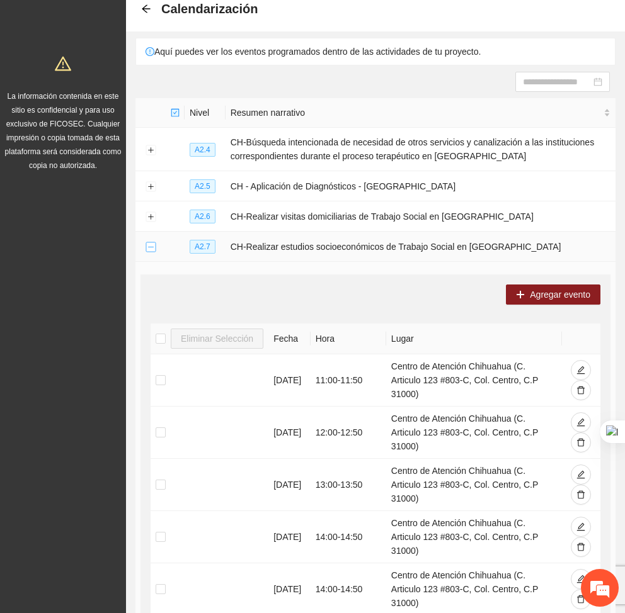
click at [147, 247] on button "Collapse row" at bounding box center [150, 247] width 10 height 10
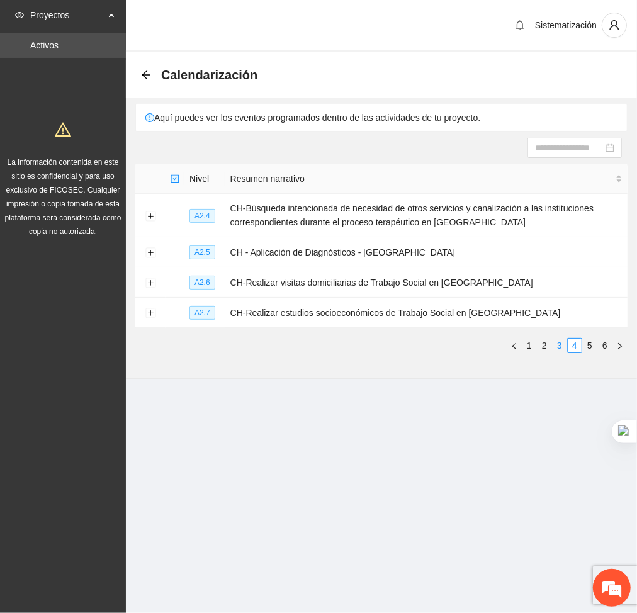
click at [556, 341] on link "3" at bounding box center [560, 346] width 14 height 14
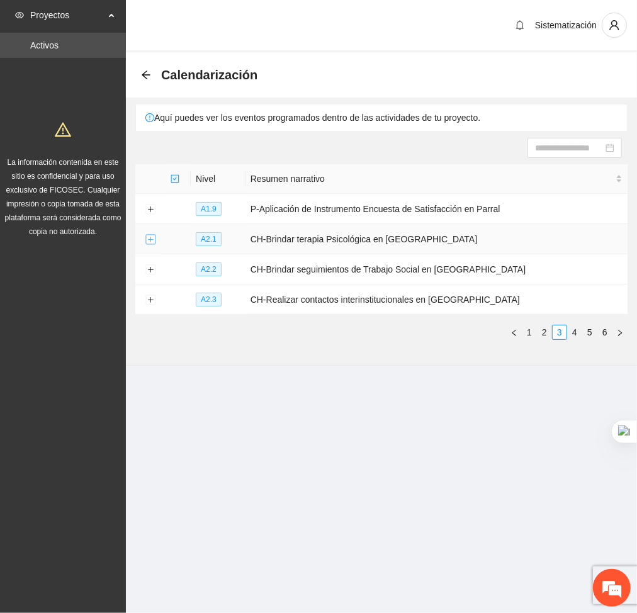
click at [151, 240] on button "Expand row" at bounding box center [150, 240] width 10 height 10
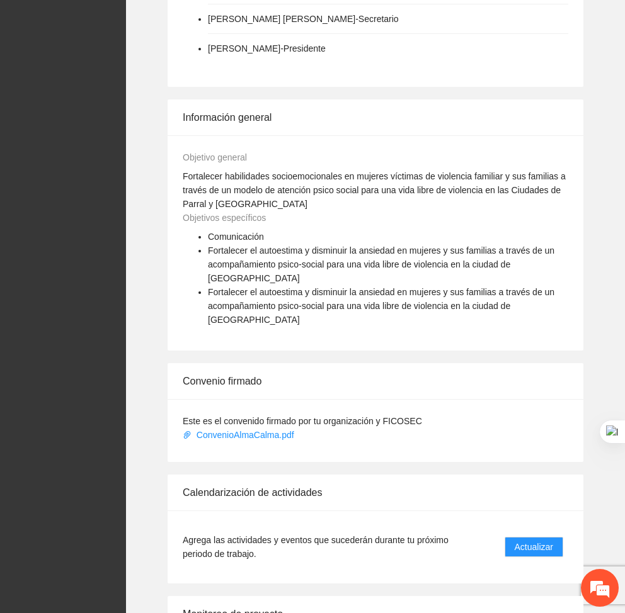
scroll to position [635, 0]
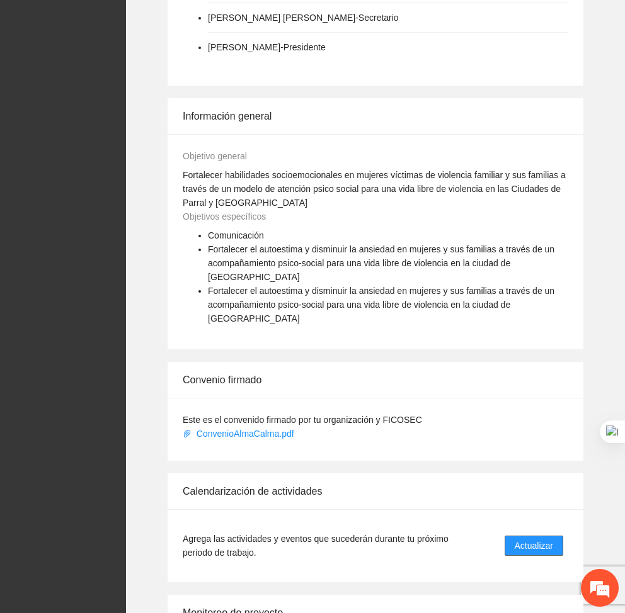
click at [535, 539] on span "Actualizar" at bounding box center [534, 546] width 38 height 14
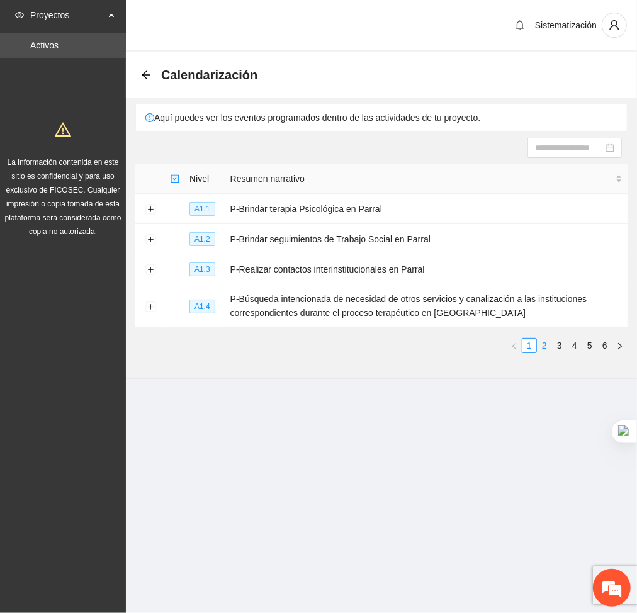
click at [548, 343] on link "2" at bounding box center [545, 346] width 14 height 14
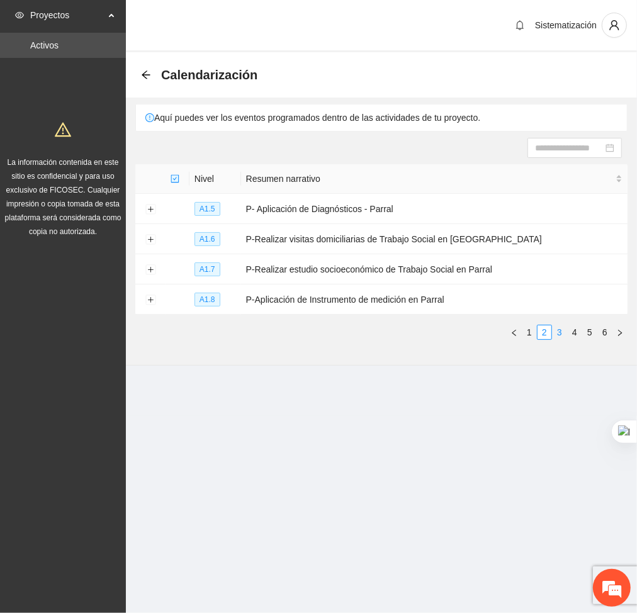
click at [562, 333] on link "3" at bounding box center [560, 333] width 14 height 14
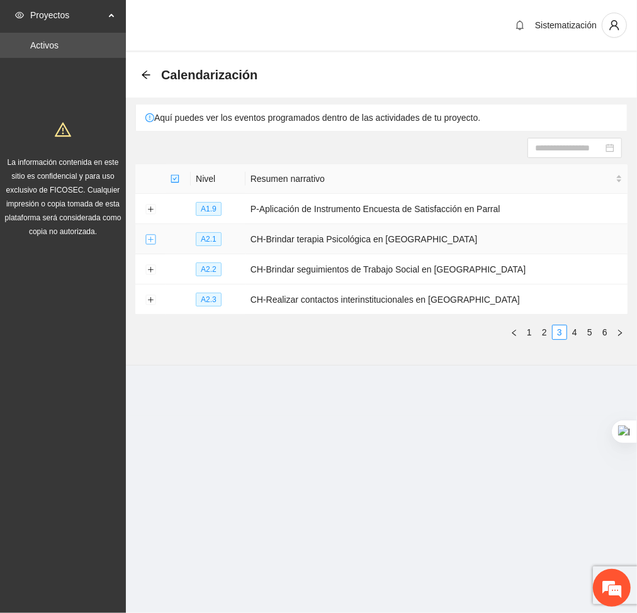
click at [150, 240] on button "Expand row" at bounding box center [150, 240] width 10 height 10
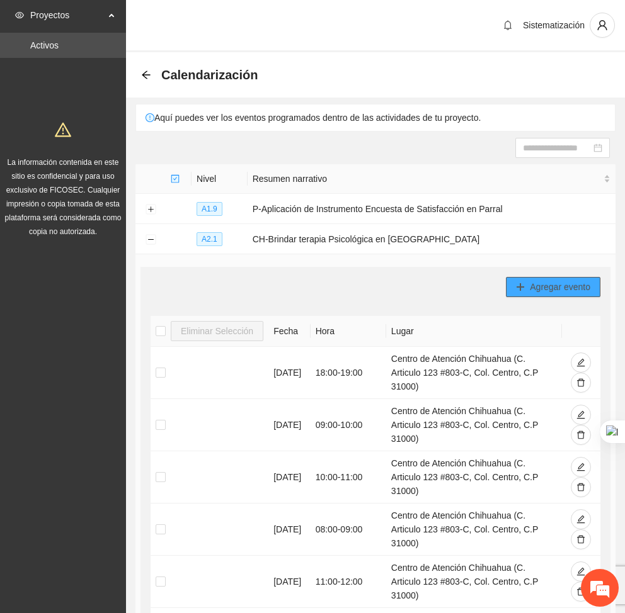
click at [593, 280] on button "Agregar evento" at bounding box center [553, 287] width 94 height 20
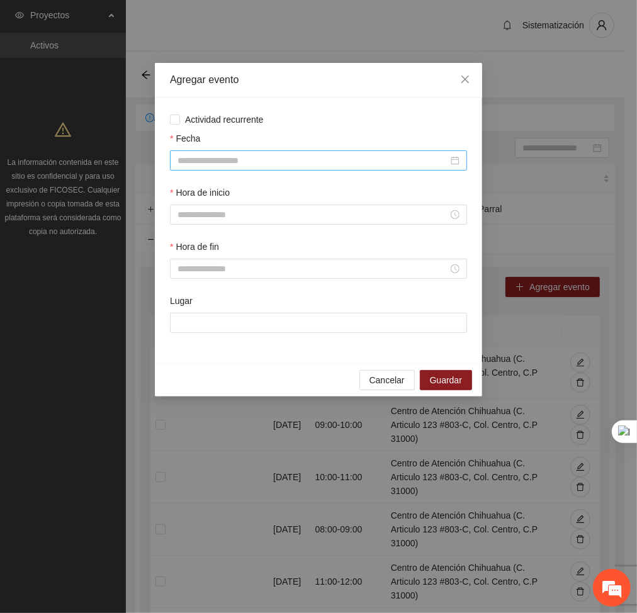
click at [253, 162] on input "Fecha" at bounding box center [313, 161] width 271 height 14
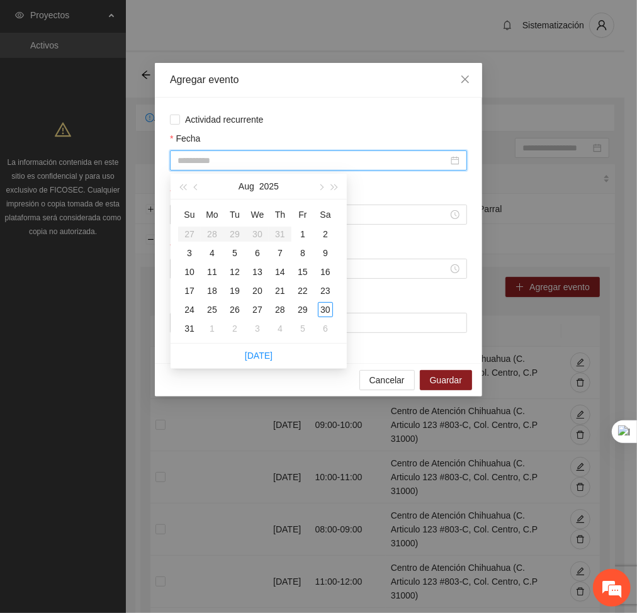
type input "**********"
click at [277, 273] on div "14" at bounding box center [280, 272] width 15 height 15
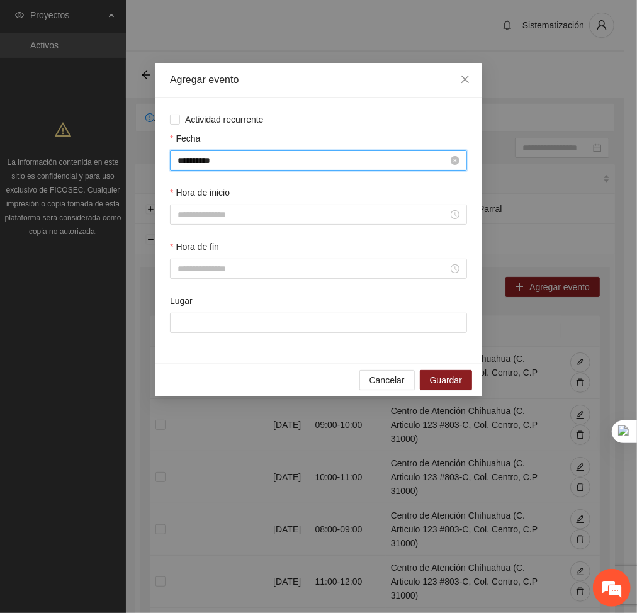
click at [258, 159] on input "**********" at bounding box center [313, 161] width 271 height 14
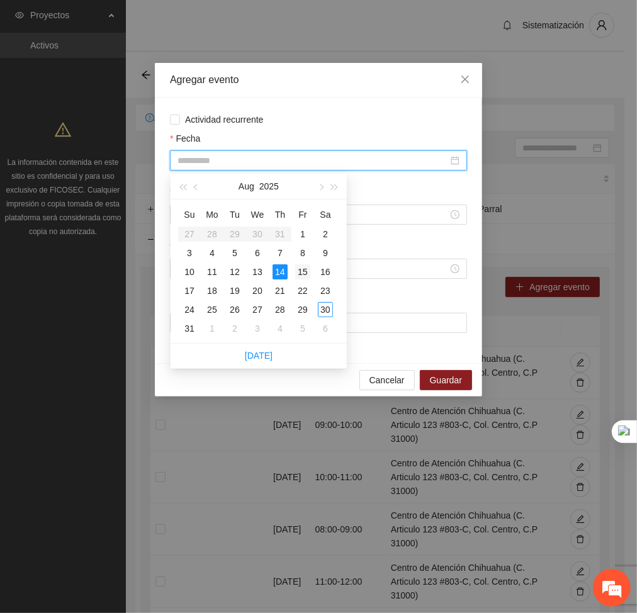
type input "**********"
click at [294, 271] on td "15" at bounding box center [303, 272] width 23 height 19
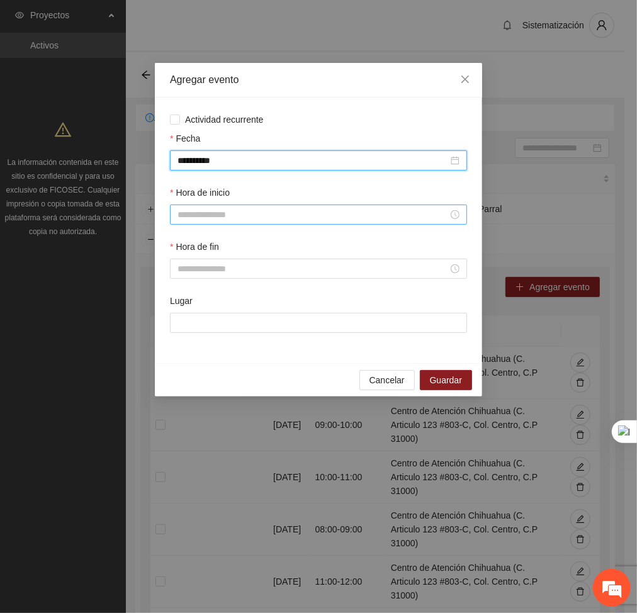
click at [203, 208] on input "Hora de inicio" at bounding box center [313, 215] width 271 height 14
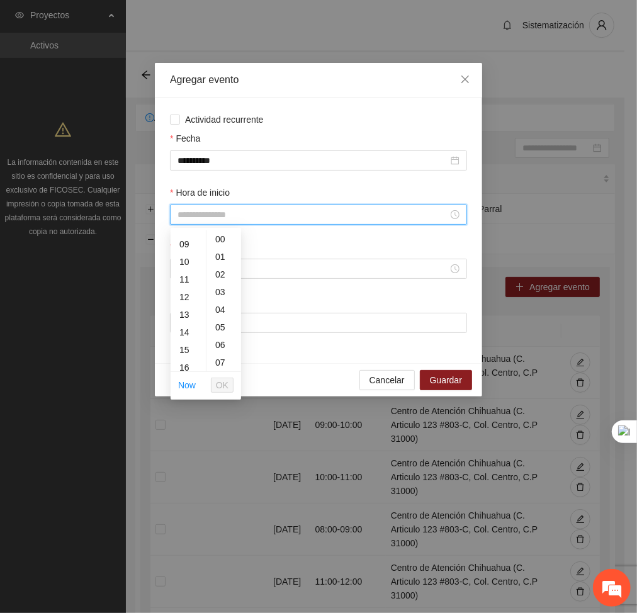
scroll to position [154, 0]
click at [193, 333] on div "14" at bounding box center [188, 332] width 35 height 18
type input "*****"
click at [220, 383] on span "OK" at bounding box center [222, 386] width 13 height 14
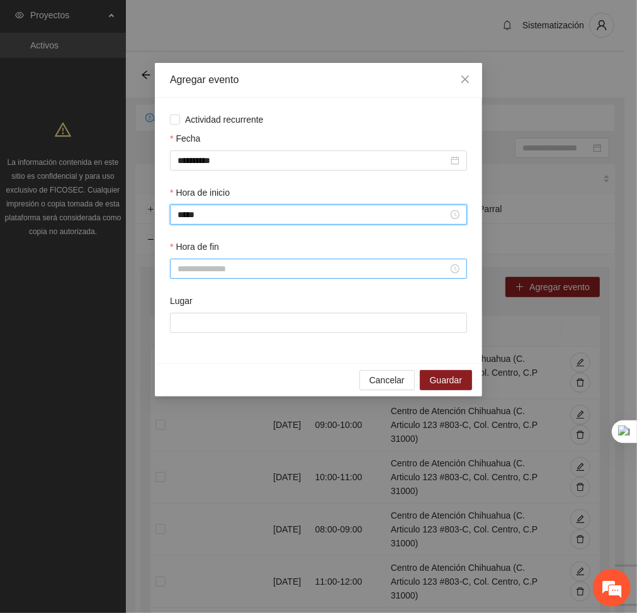
click at [207, 275] on input "Hora de fin" at bounding box center [313, 269] width 271 height 14
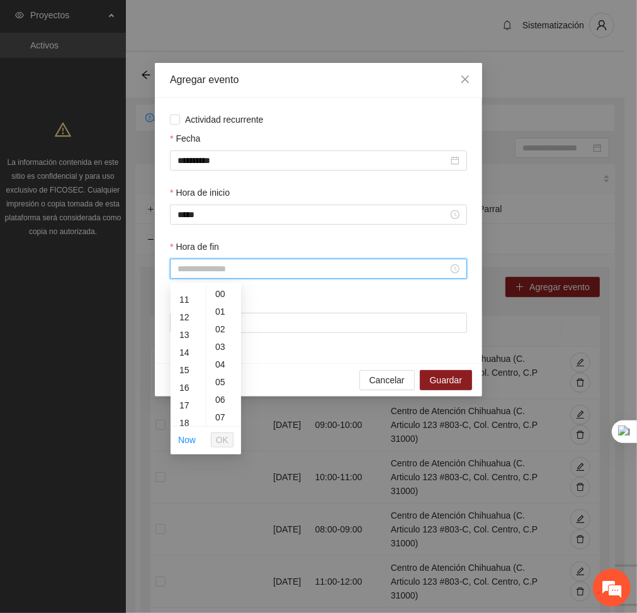
scroll to position [191, 0]
click at [187, 361] on div "15" at bounding box center [188, 367] width 35 height 18
type input "*****"
click at [220, 438] on span "OK" at bounding box center [222, 440] width 13 height 14
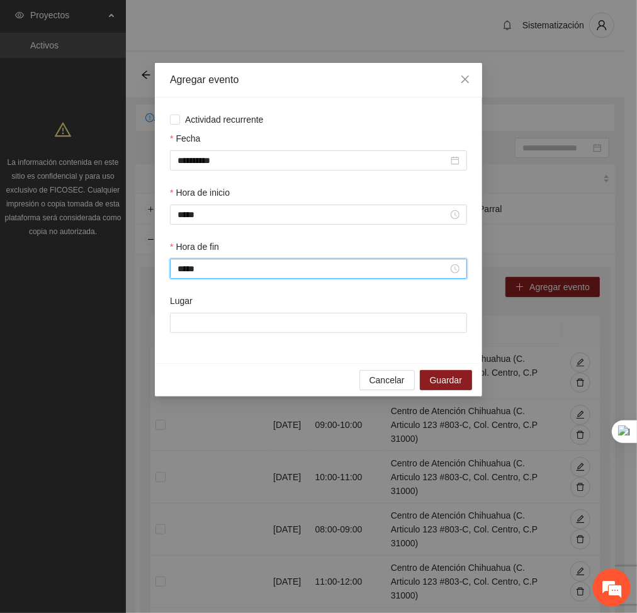
click at [227, 311] on div "Lugar" at bounding box center [318, 303] width 297 height 19
click at [229, 322] on input "Lugar" at bounding box center [318, 323] width 297 height 20
type input "**********"
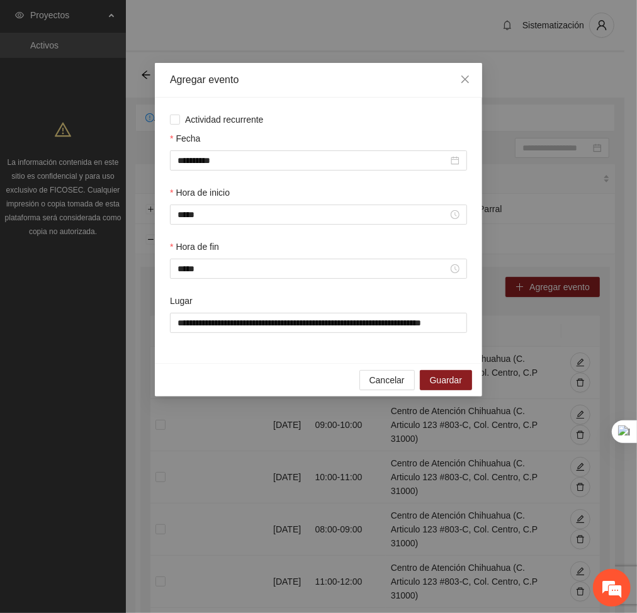
click at [440, 370] on div "Cancelar Guardar" at bounding box center [319, 379] width 328 height 33
click at [452, 377] on span "Guardar" at bounding box center [446, 380] width 32 height 14
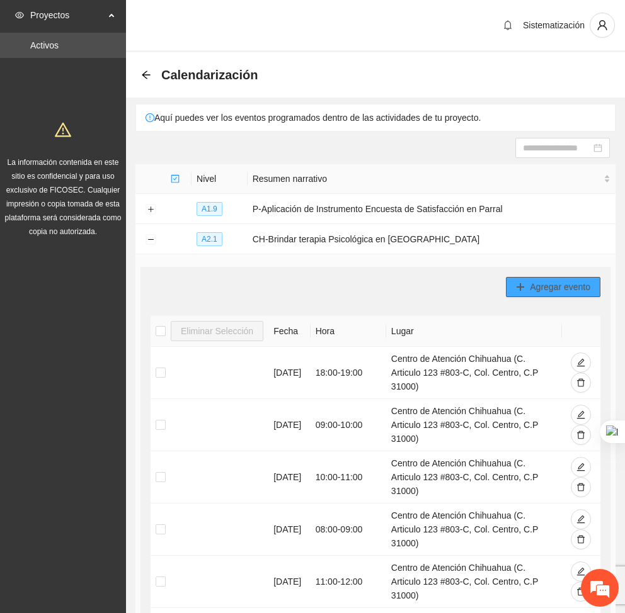
click at [530, 290] on span "Agregar evento" at bounding box center [560, 287] width 60 height 14
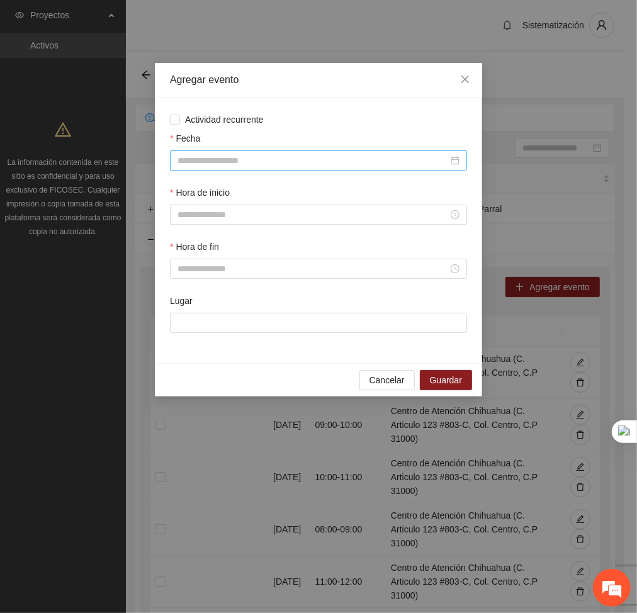
click at [336, 151] on div at bounding box center [318, 161] width 297 height 20
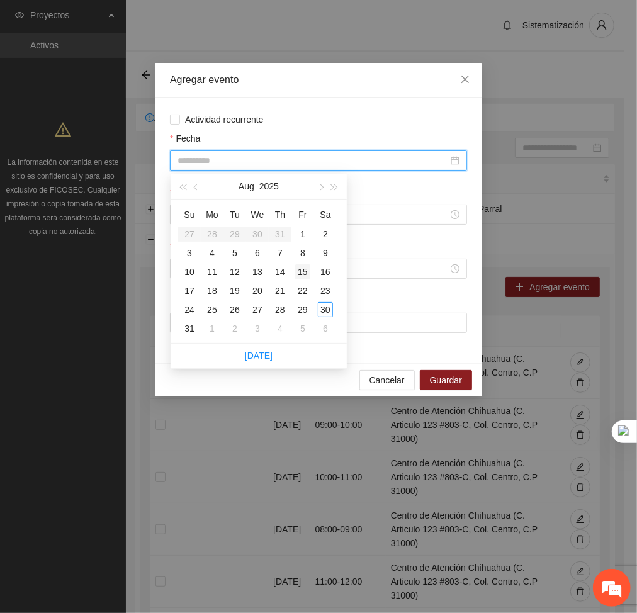
type input "**********"
click at [300, 273] on div "15" at bounding box center [302, 272] width 15 height 15
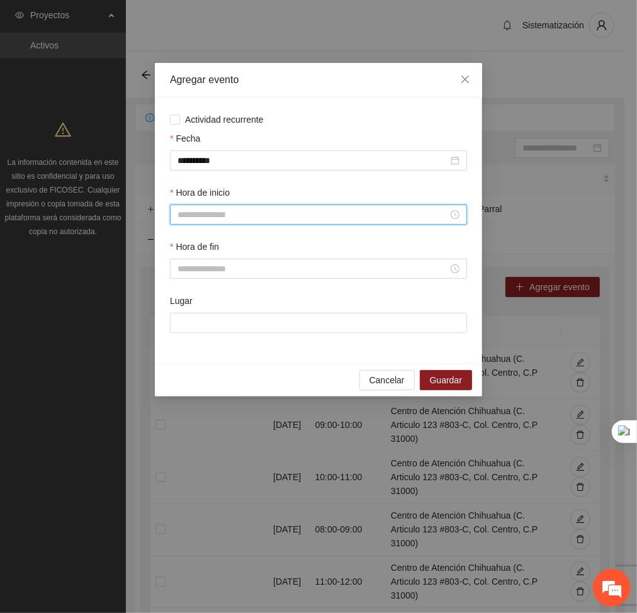
click at [242, 217] on input "Hora de inicio" at bounding box center [313, 215] width 271 height 14
click at [183, 346] on div "15" at bounding box center [188, 344] width 35 height 18
type input "*****"
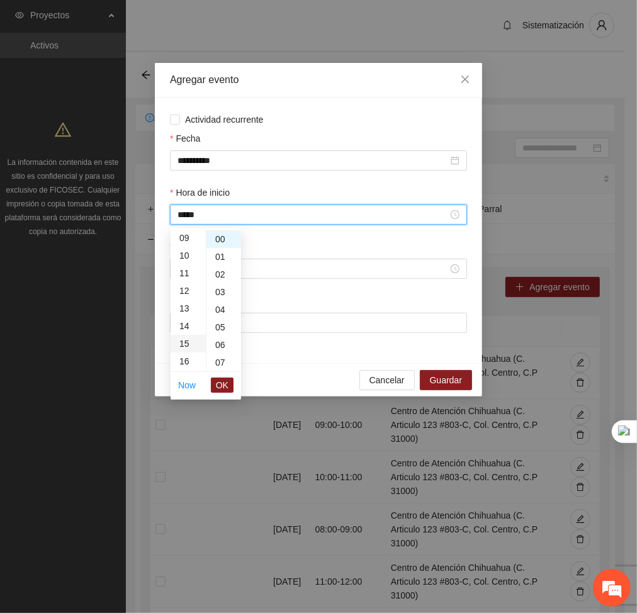
scroll to position [265, 0]
click at [223, 376] on li "OK" at bounding box center [222, 385] width 23 height 21
click at [223, 382] on span "OK" at bounding box center [222, 386] width 13 height 14
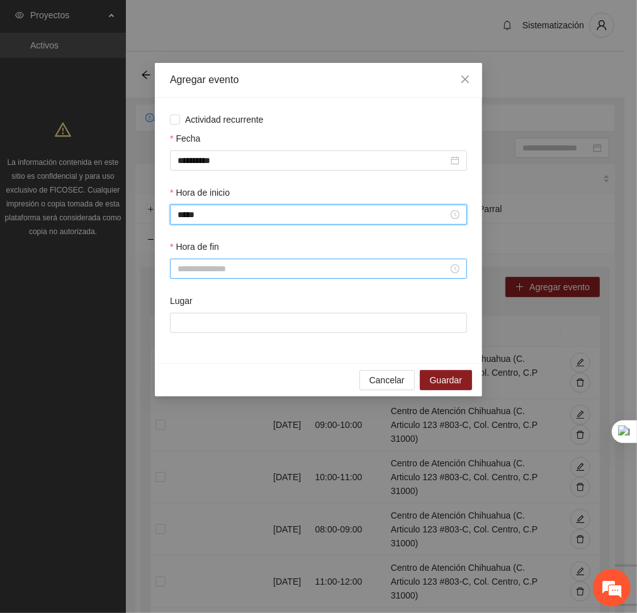
click at [197, 259] on div at bounding box center [318, 269] width 297 height 20
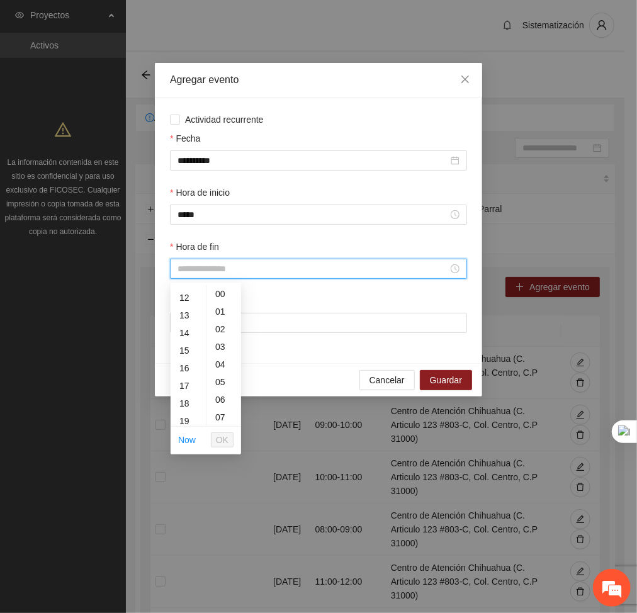
scroll to position [237, 0]
click at [181, 343] on div "16" at bounding box center [188, 340] width 35 height 18
type input "*****"
click at [225, 439] on span "OK" at bounding box center [222, 440] width 13 height 14
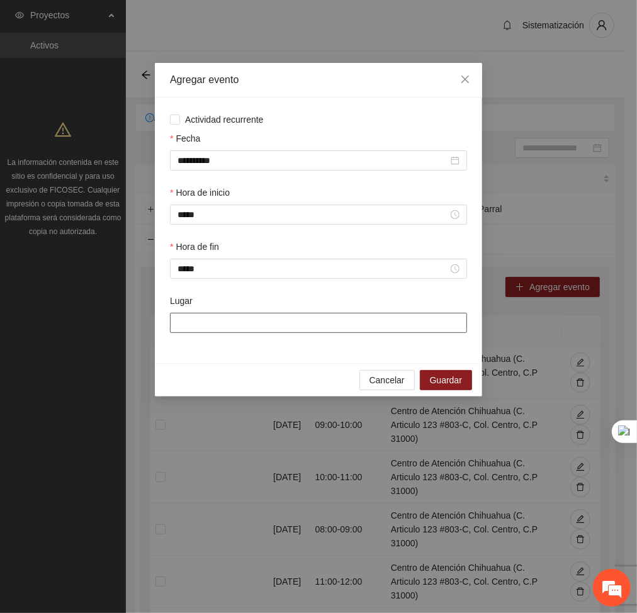
click at [254, 322] on input "Lugar" at bounding box center [318, 323] width 297 height 20
type input "**********"
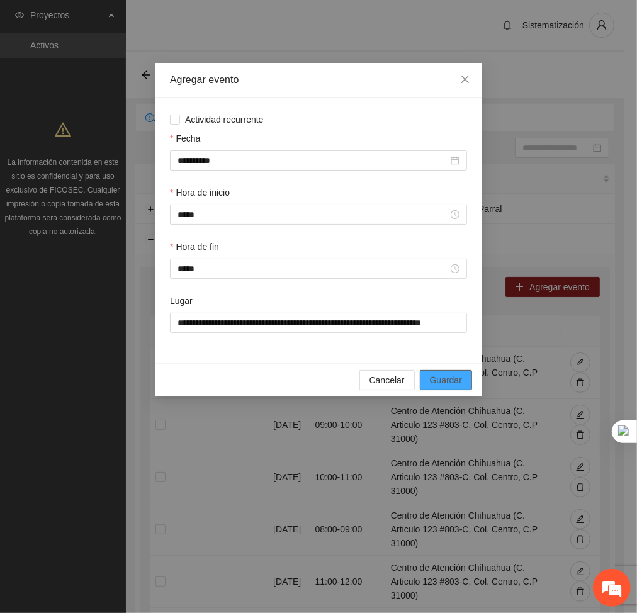
click at [435, 377] on span "Guardar" at bounding box center [446, 380] width 32 height 14
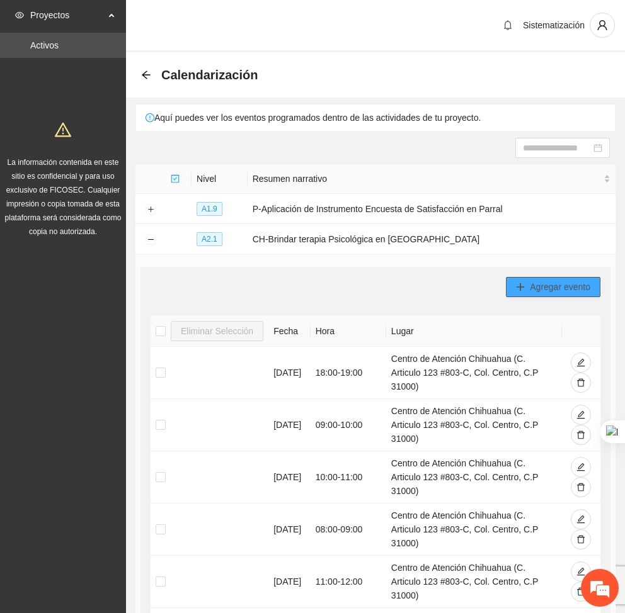
click at [528, 293] on button "Agregar evento" at bounding box center [553, 287] width 94 height 20
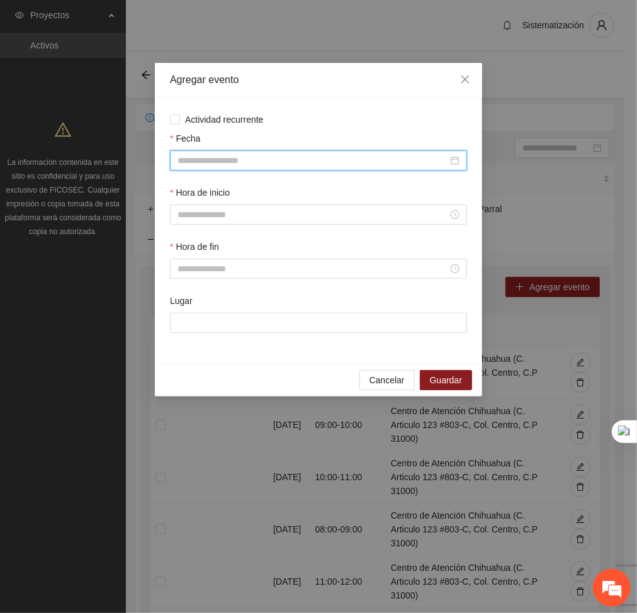
click at [387, 157] on input "Fecha" at bounding box center [313, 161] width 271 height 14
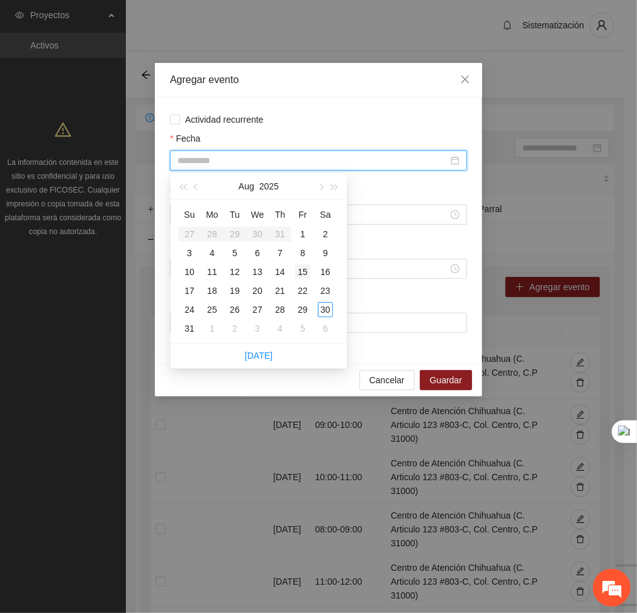
type input "**********"
click at [301, 272] on div "15" at bounding box center [302, 272] width 15 height 15
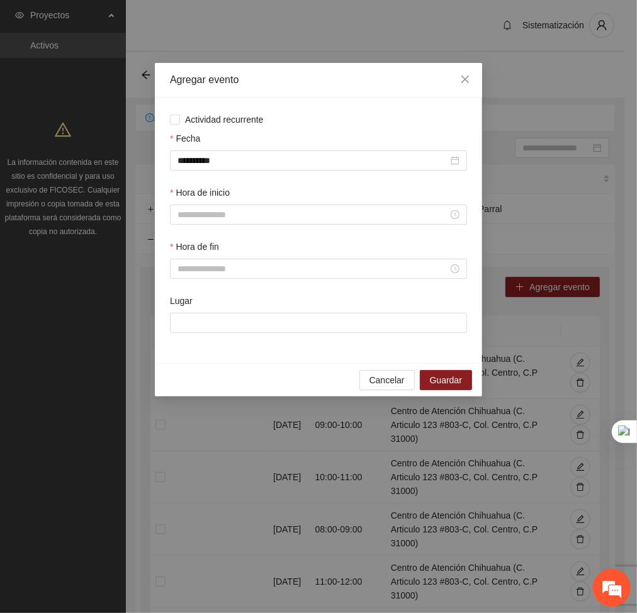
click at [269, 225] on div "Hora de inicio" at bounding box center [319, 213] width 302 height 54
click at [207, 215] on input "Hora de inicio" at bounding box center [313, 215] width 271 height 14
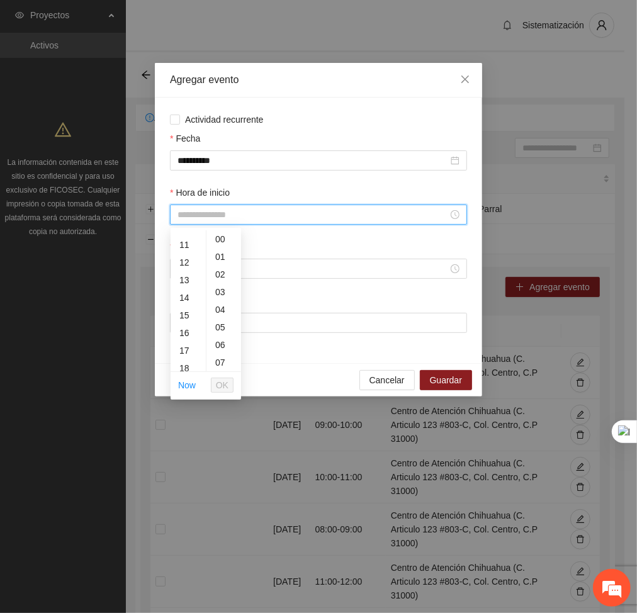
scroll to position [194, 0]
click at [180, 328] on div "16" at bounding box center [188, 328] width 35 height 18
type input "*****"
click at [222, 381] on span "OK" at bounding box center [222, 386] width 13 height 14
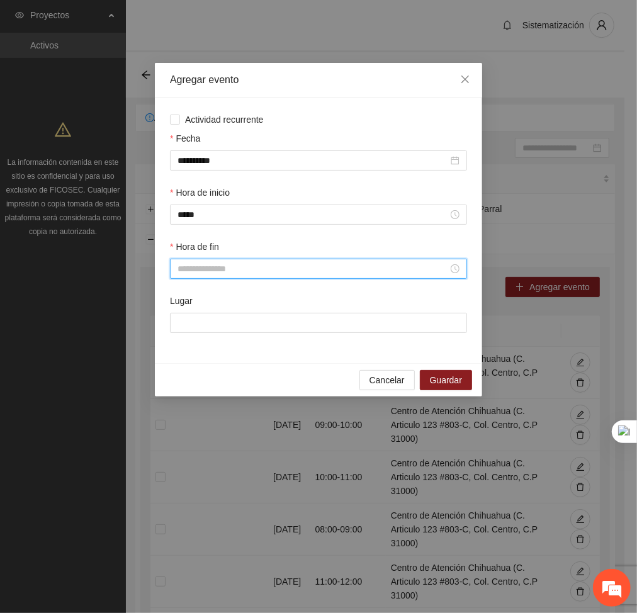
click at [214, 262] on input "Hora de fin" at bounding box center [313, 269] width 271 height 14
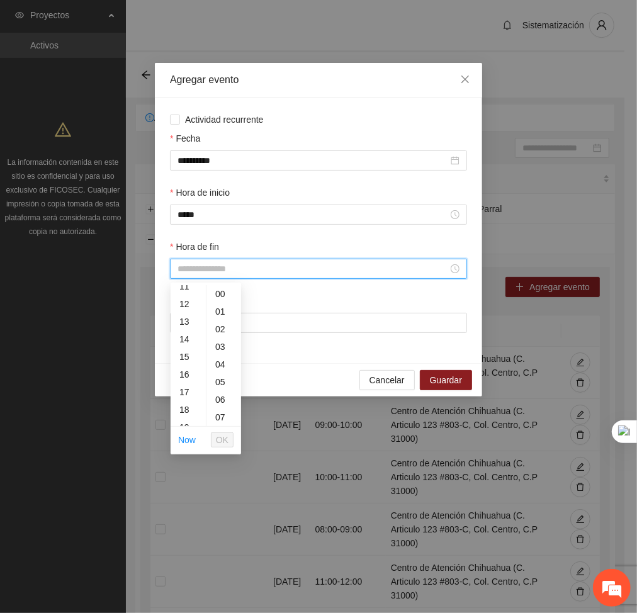
scroll to position [203, 0]
click at [182, 385] on div "17" at bounding box center [188, 391] width 35 height 18
type input "*****"
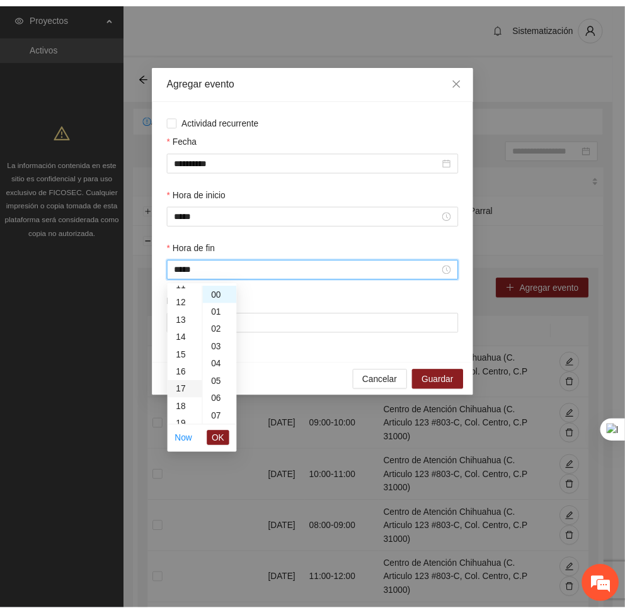
scroll to position [299, 0]
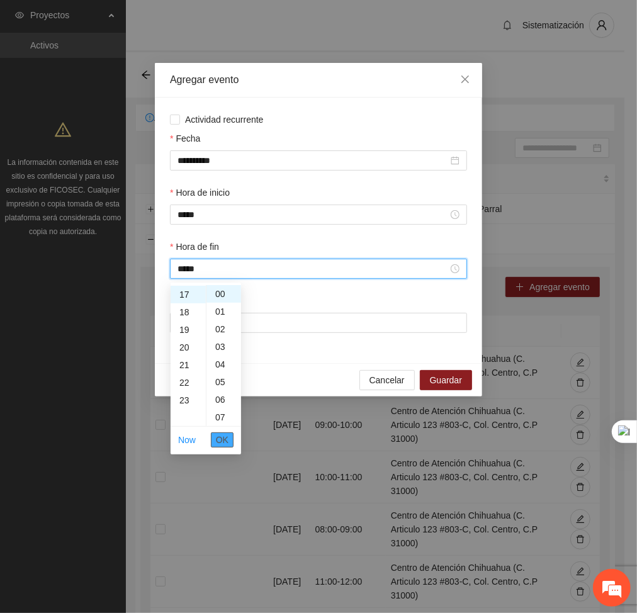
click at [227, 440] on span "OK" at bounding box center [222, 440] width 13 height 14
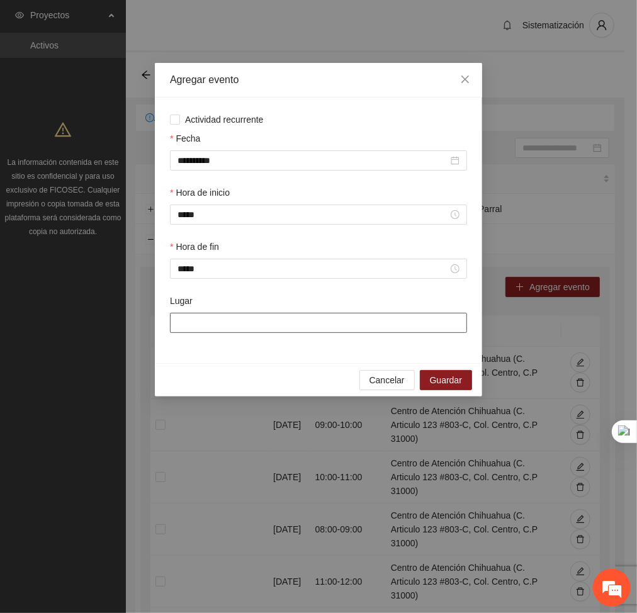
click at [267, 329] on input "Lugar" at bounding box center [318, 323] width 297 height 20
type input "**********"
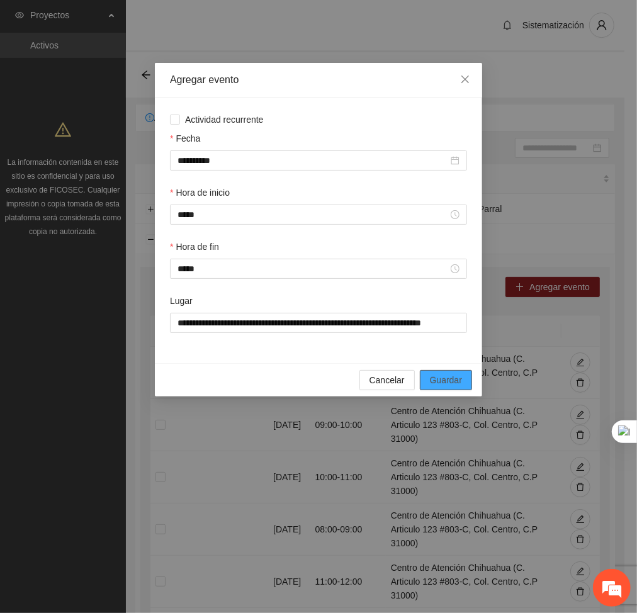
click at [442, 382] on span "Guardar" at bounding box center [446, 380] width 32 height 14
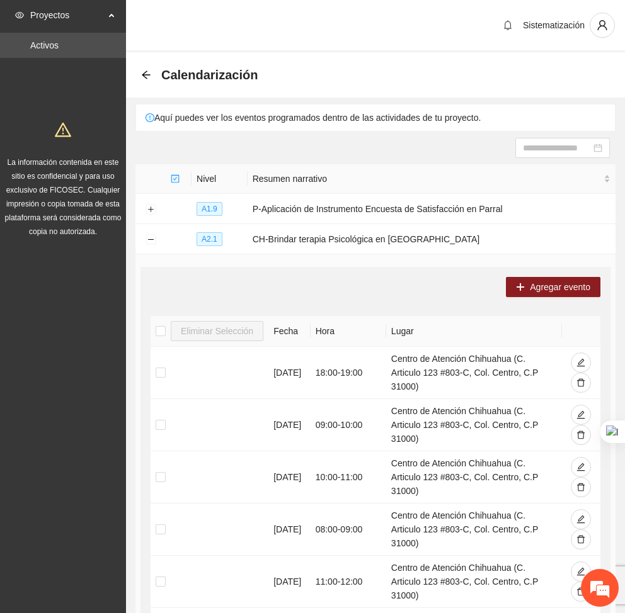
click at [174, 59] on div "Calendarización" at bounding box center [375, 74] width 499 height 45
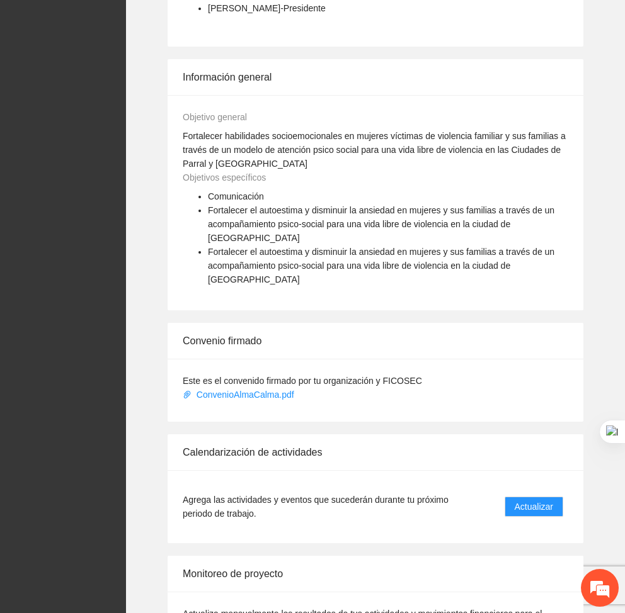
scroll to position [816, 0]
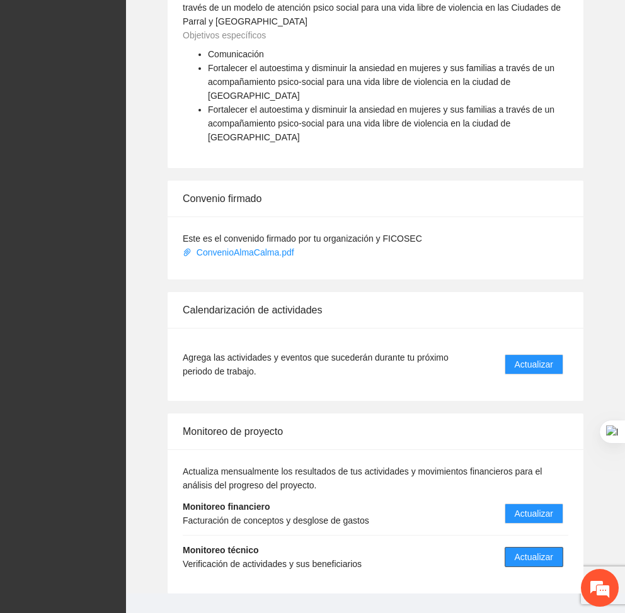
click at [536, 550] on span "Actualizar" at bounding box center [534, 557] width 38 height 14
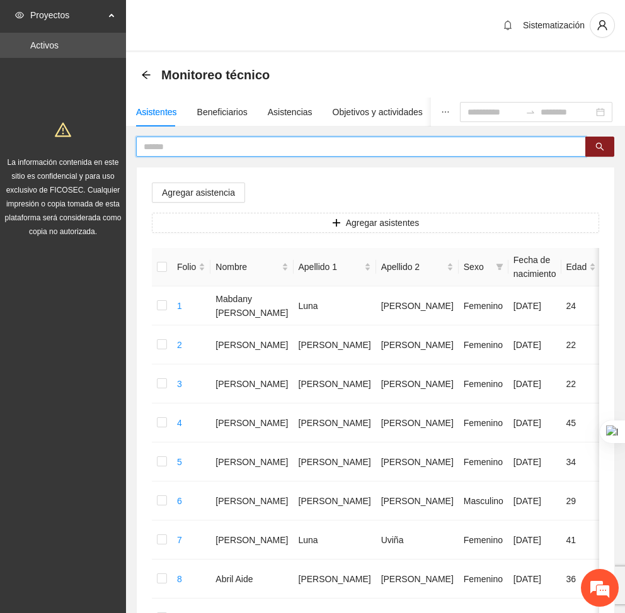
click at [275, 145] on input "text" at bounding box center [356, 147] width 425 height 14
type input "*******"
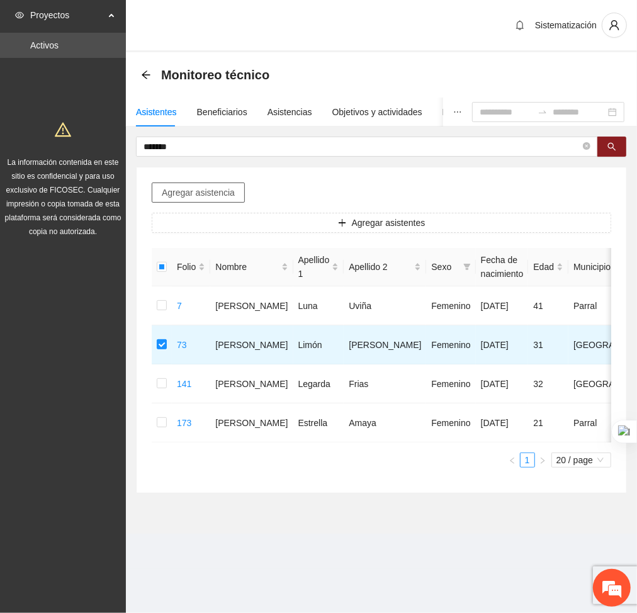
click at [196, 187] on span "Agregar asistencia" at bounding box center [198, 193] width 73 height 14
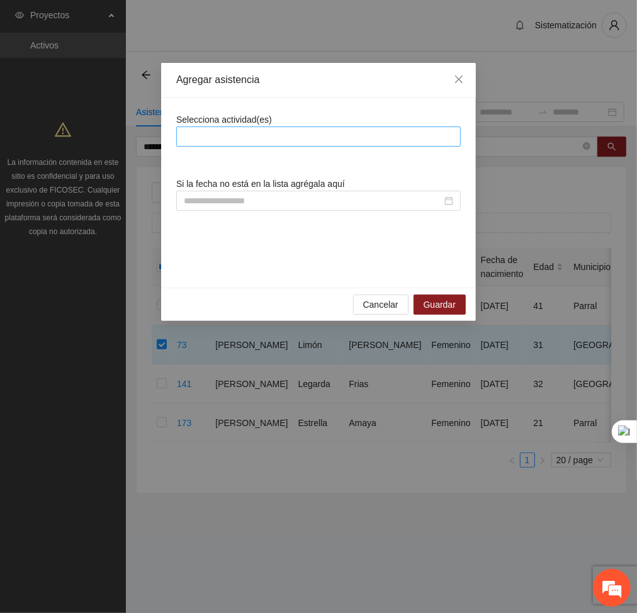
click at [238, 134] on div at bounding box center [319, 136] width 278 height 15
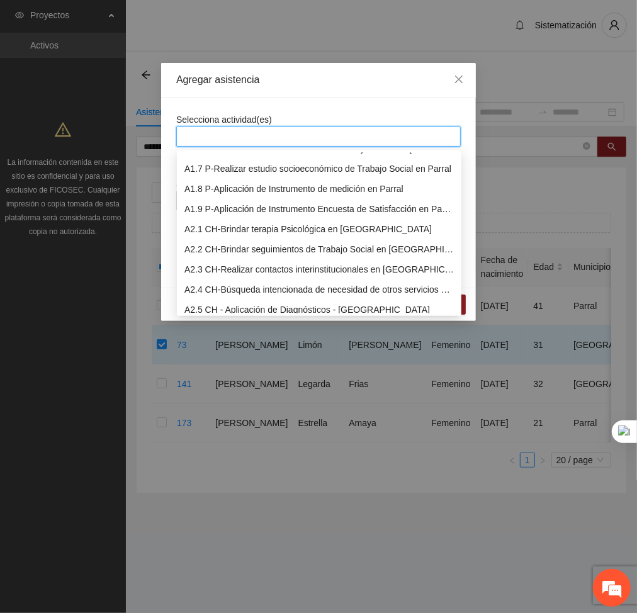
scroll to position [115, 0]
click at [208, 232] on div "A2.1 CH-Brindar terapia Psicológica en [GEOGRAPHIC_DATA]" at bounding box center [320, 229] width 270 height 14
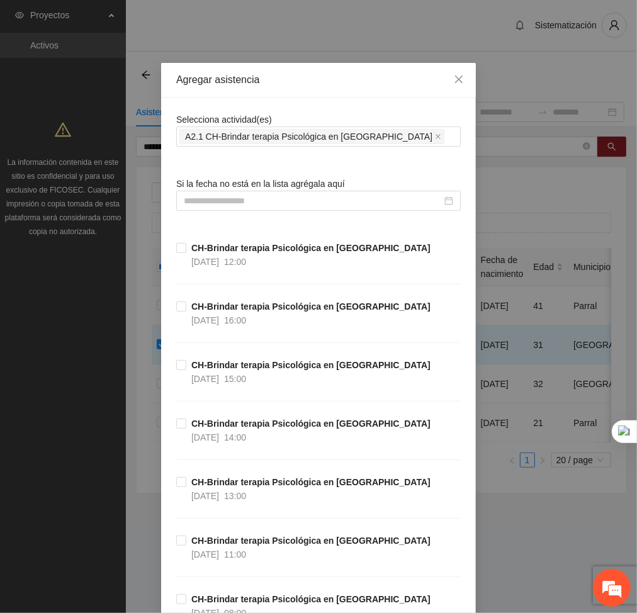
click at [328, 198] on input at bounding box center [313, 201] width 258 height 14
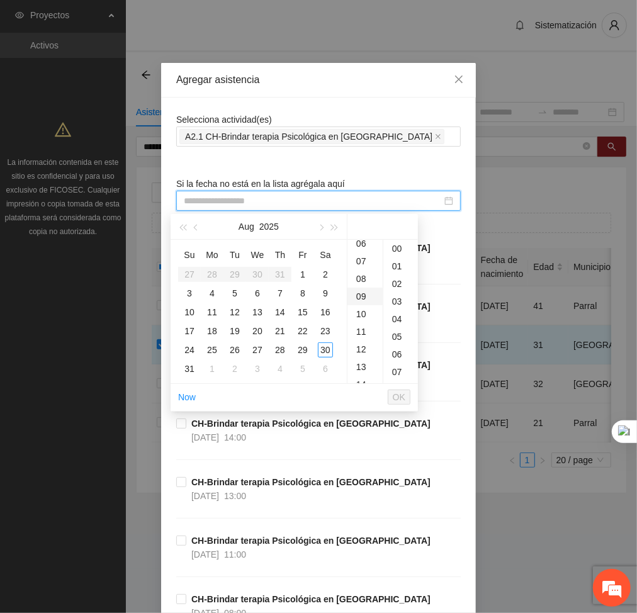
click at [354, 293] on div "09" at bounding box center [365, 297] width 35 height 18
click at [300, 284] on td "8" at bounding box center [303, 293] width 23 height 19
click at [301, 272] on div "1" at bounding box center [302, 274] width 15 height 15
type input "**********"
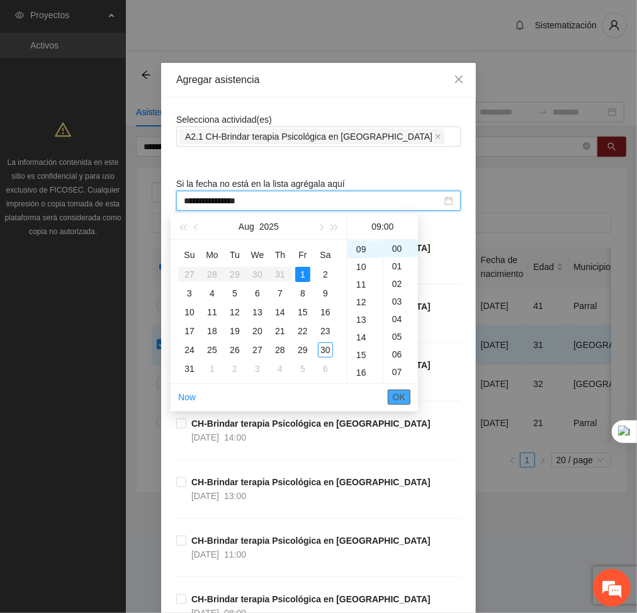
click at [396, 399] on span "OK" at bounding box center [399, 397] width 13 height 14
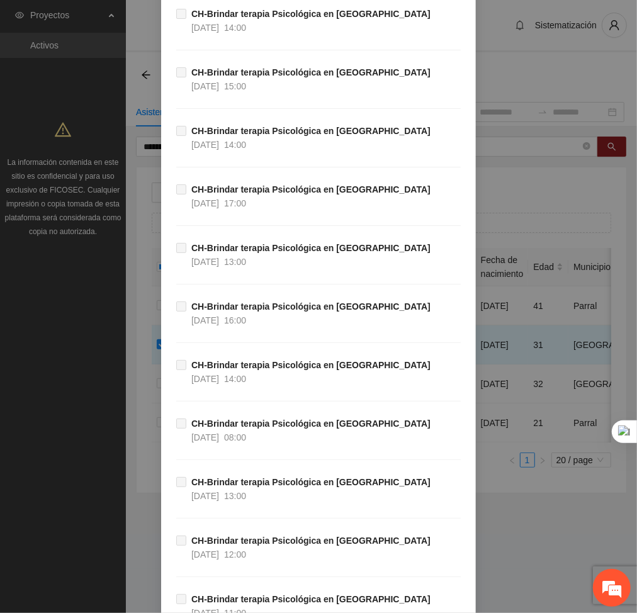
scroll to position [27095, 0]
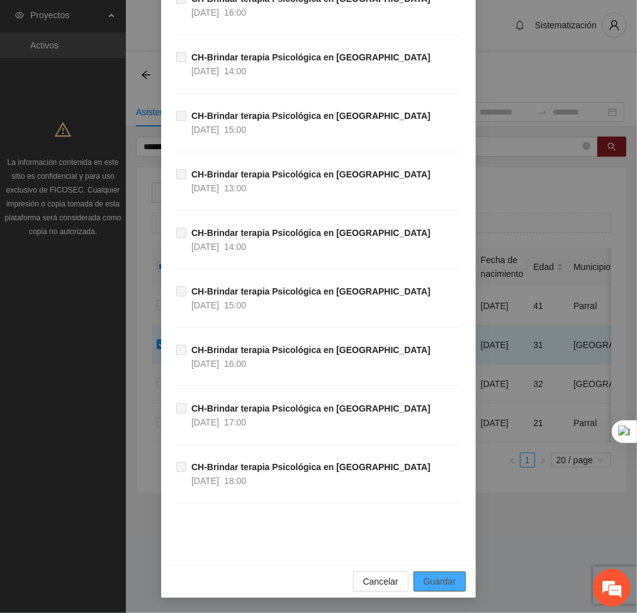
click at [444, 581] on span "Guardar" at bounding box center [440, 582] width 32 height 14
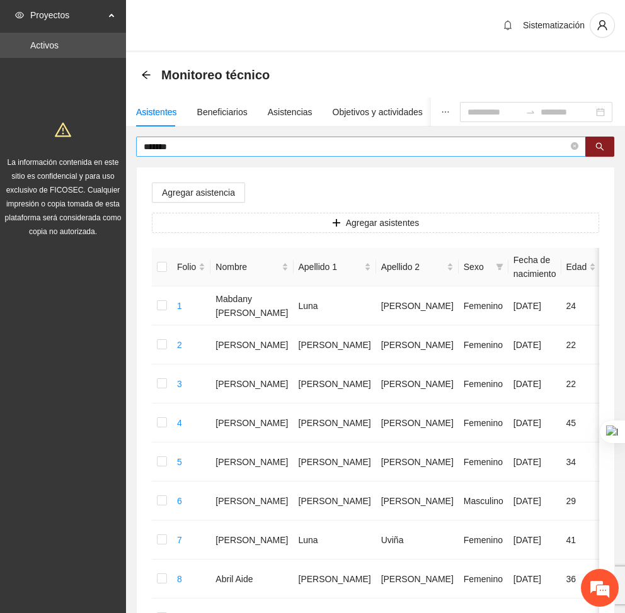
click at [259, 145] on input "*******" at bounding box center [356, 147] width 425 height 14
type input "*"
type input "******"
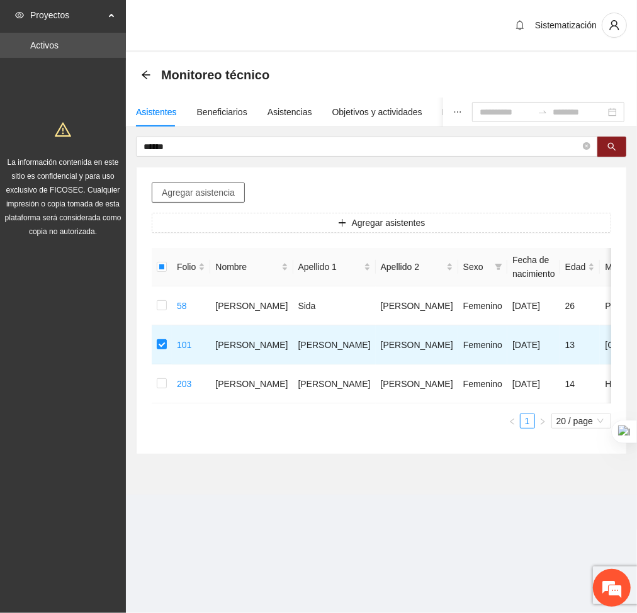
click at [195, 193] on span "Agregar asistencia" at bounding box center [198, 193] width 73 height 14
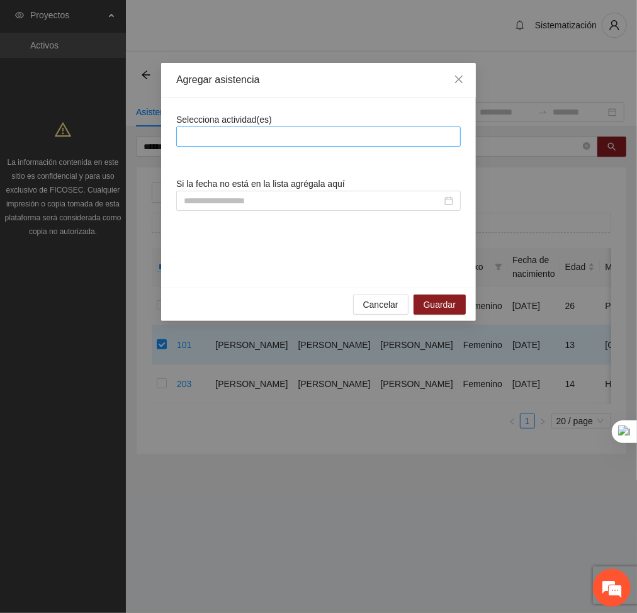
click at [258, 127] on div at bounding box center [318, 137] width 285 height 20
click at [259, 127] on div at bounding box center [318, 137] width 285 height 20
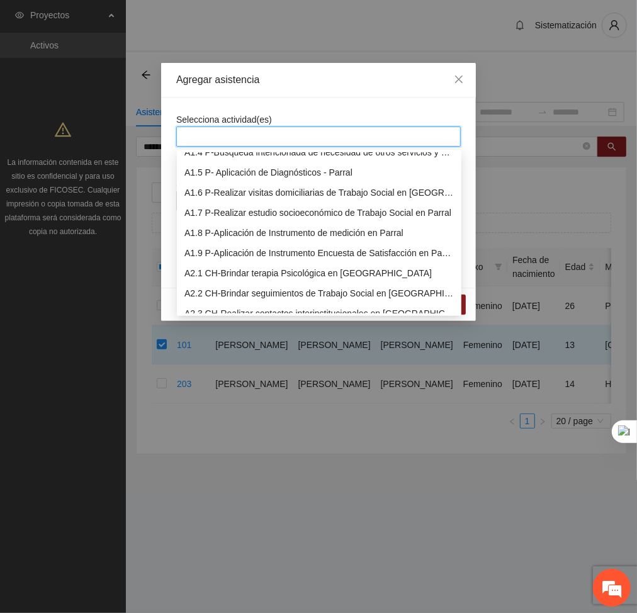
scroll to position [71, 0]
click at [219, 271] on div "A2.1 CH-Brindar terapia Psicológica en [GEOGRAPHIC_DATA]" at bounding box center [320, 273] width 270 height 14
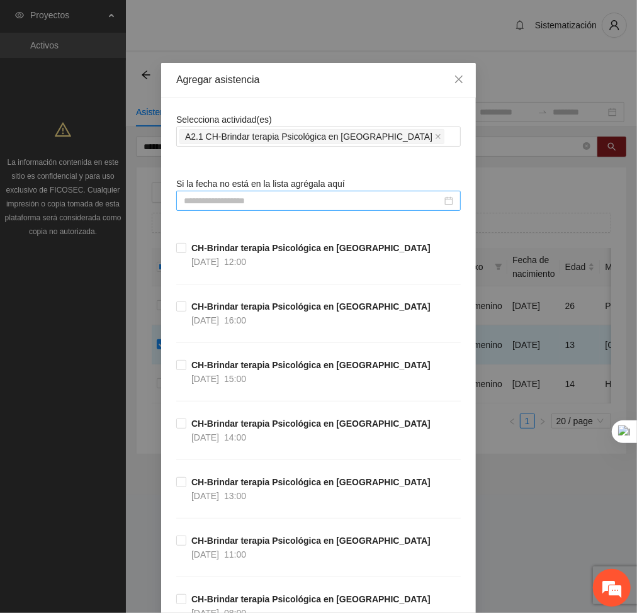
click at [355, 200] on input at bounding box center [313, 201] width 258 height 14
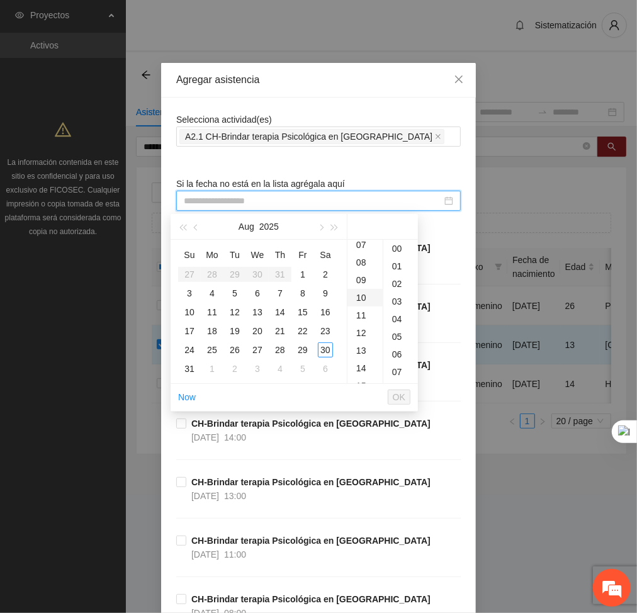
click at [360, 302] on div "10" at bounding box center [365, 298] width 35 height 18
click at [306, 275] on div "1" at bounding box center [302, 274] width 15 height 15
type input "**********"
click at [401, 401] on span "OK" at bounding box center [399, 397] width 13 height 14
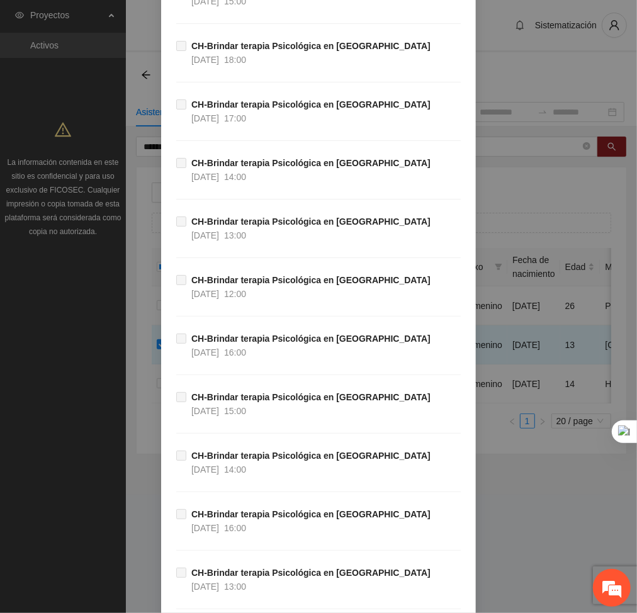
scroll to position [27095, 0]
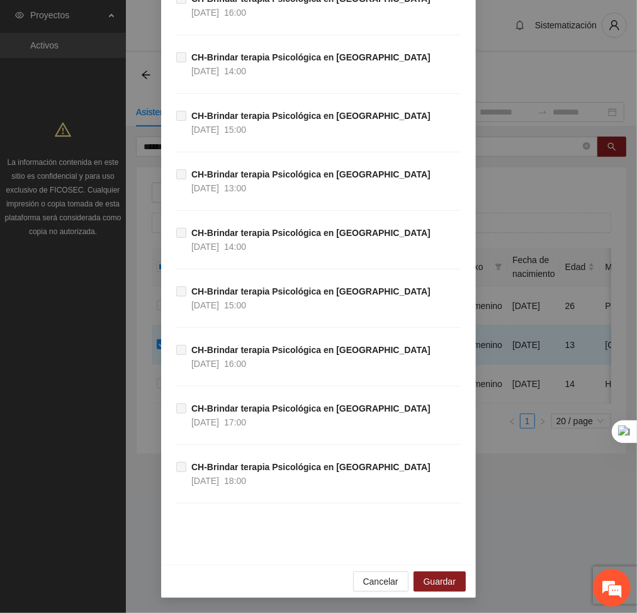
click at [438, 571] on div "Cancelar Guardar" at bounding box center [318, 581] width 315 height 33
click at [442, 578] on span "Guardar" at bounding box center [440, 582] width 32 height 14
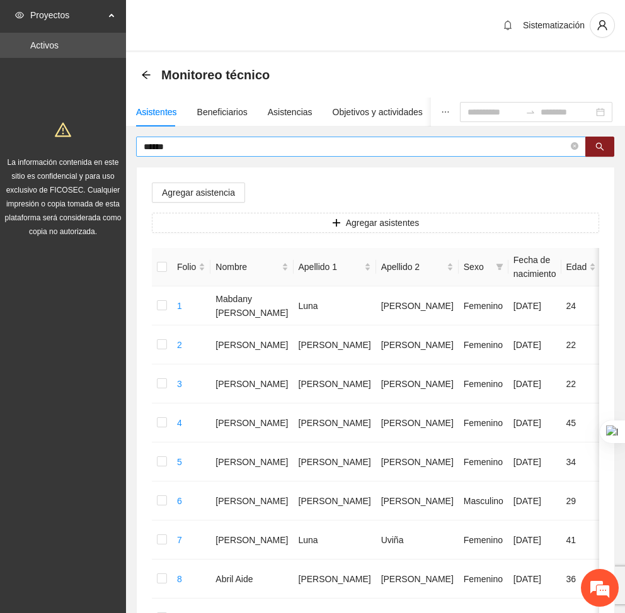
click at [186, 145] on input "******" at bounding box center [356, 147] width 425 height 14
type input "*"
type input "********"
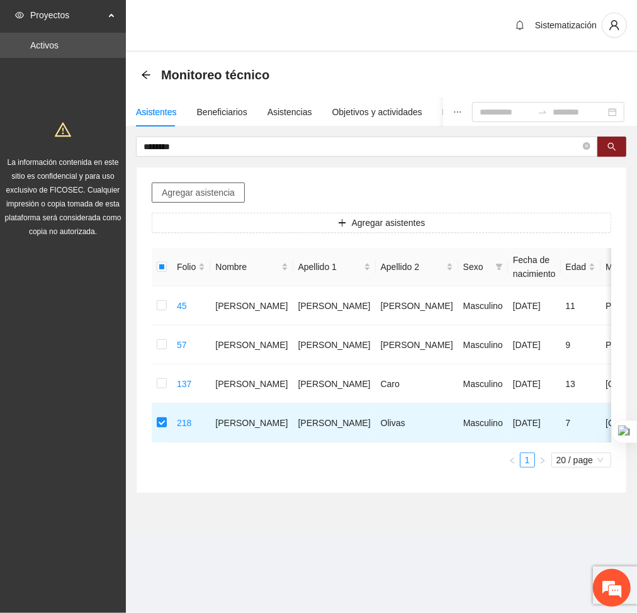
click at [226, 190] on span "Agregar asistencia" at bounding box center [198, 193] width 73 height 14
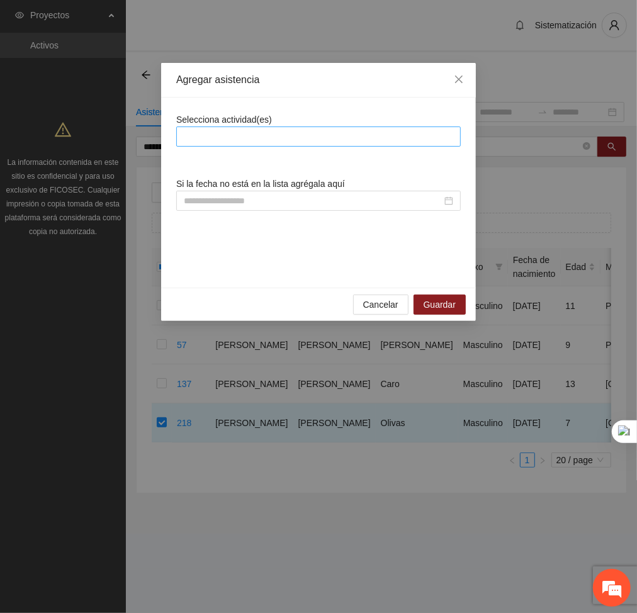
click at [260, 137] on div at bounding box center [319, 136] width 278 height 15
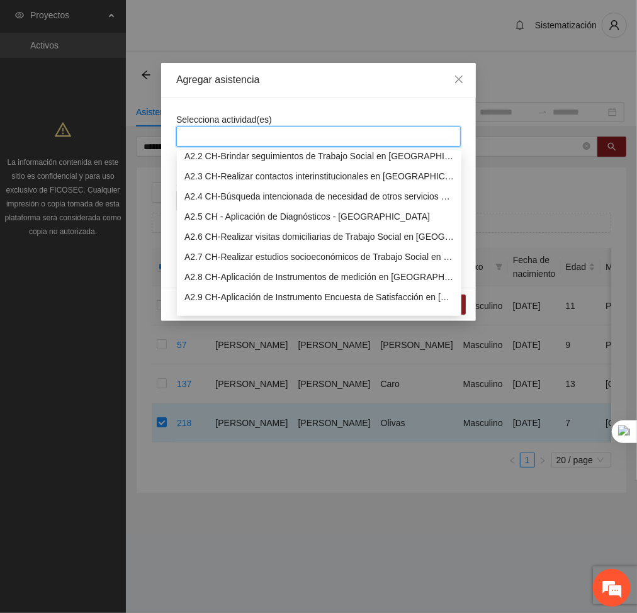
scroll to position [214, 0]
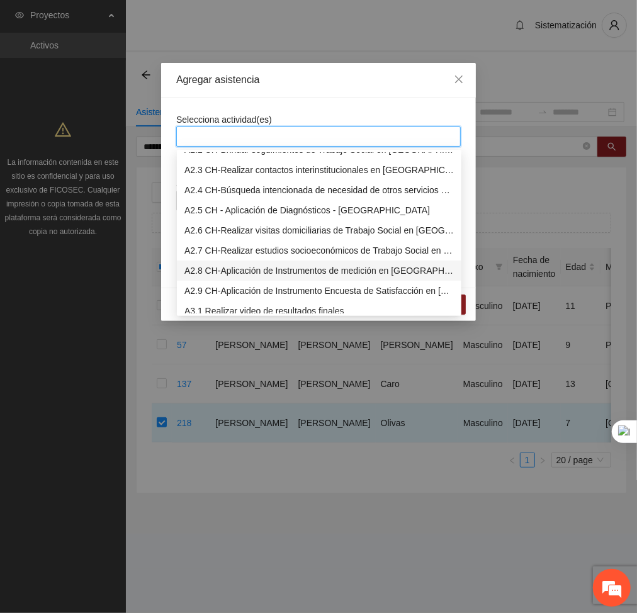
click at [229, 266] on div "A2.8 CH-Aplicación de Instrumentos de medición en [GEOGRAPHIC_DATA]" at bounding box center [320, 271] width 270 height 14
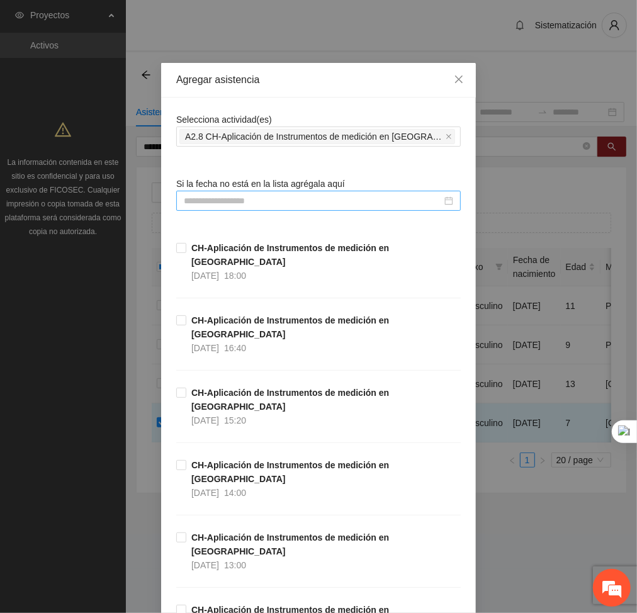
click at [358, 198] on input at bounding box center [313, 201] width 258 height 14
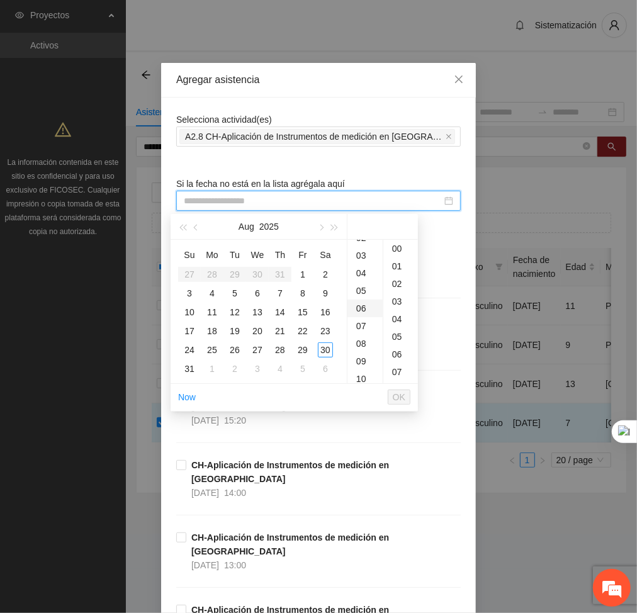
scroll to position [47, 0]
click at [360, 339] on div "08" at bounding box center [365, 343] width 35 height 18
click at [261, 311] on div "13" at bounding box center [257, 312] width 15 height 15
type input "**********"
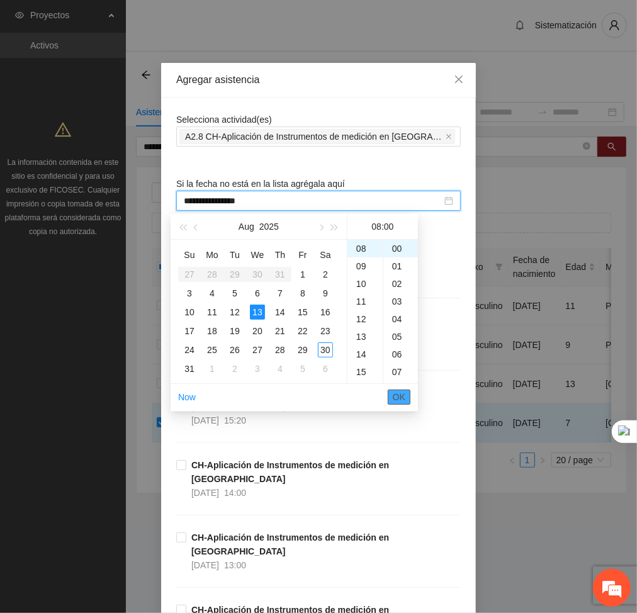
click at [404, 396] on span "OK" at bounding box center [399, 397] width 13 height 14
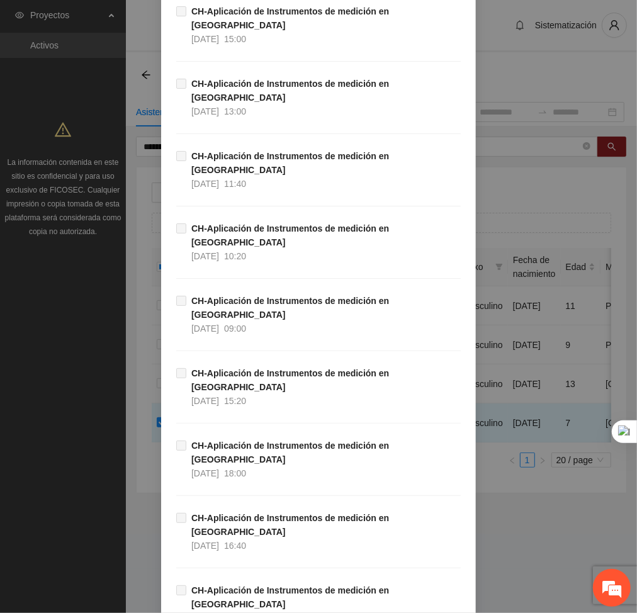
scroll to position [10038, 0]
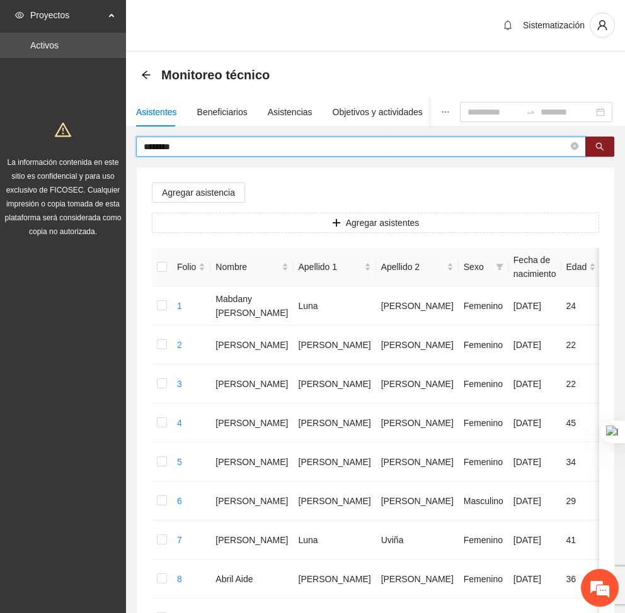
click at [283, 150] on input "********" at bounding box center [356, 147] width 425 height 14
type input "*"
type input "*******"
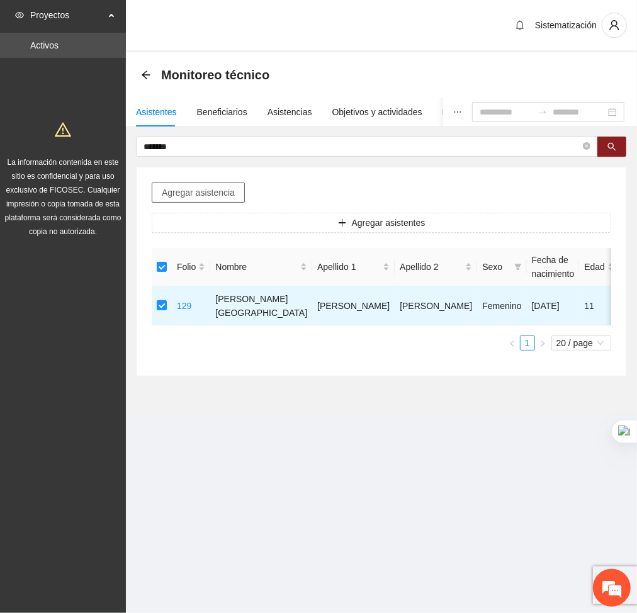
click at [189, 188] on span "Agregar asistencia" at bounding box center [198, 193] width 73 height 14
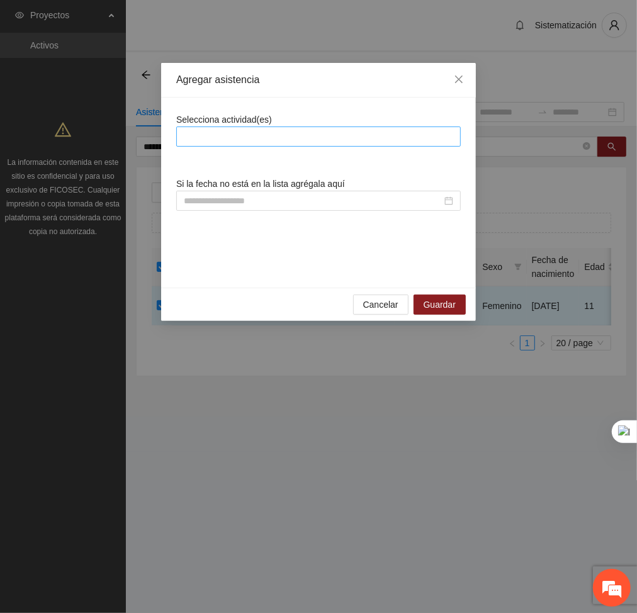
click at [278, 138] on div at bounding box center [319, 136] width 278 height 15
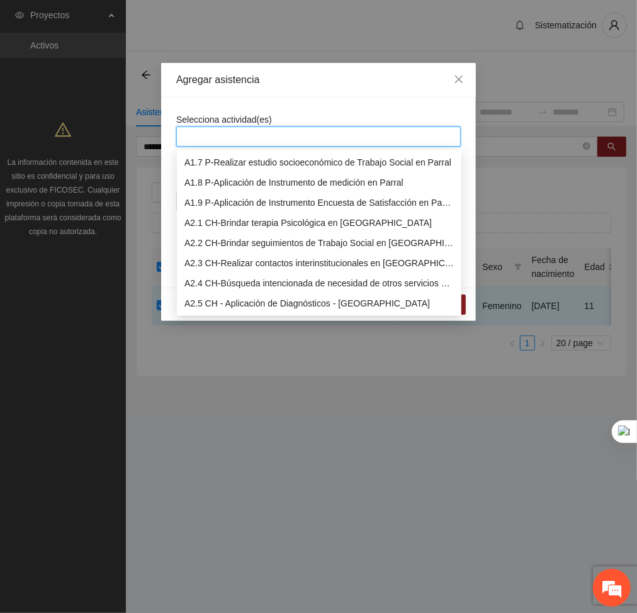
scroll to position [122, 0]
click at [224, 225] on div "A2.1 CH-Brindar terapia Psicológica en [GEOGRAPHIC_DATA]" at bounding box center [320, 222] width 270 height 14
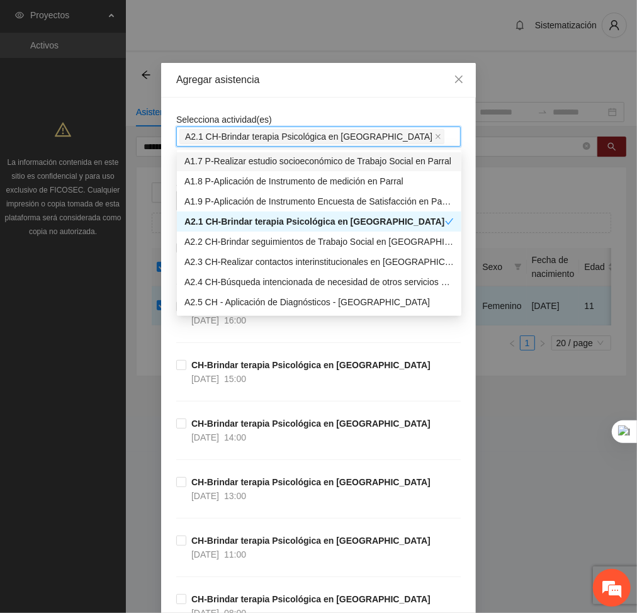
click at [365, 96] on div "Agregar asistencia" at bounding box center [318, 80] width 315 height 35
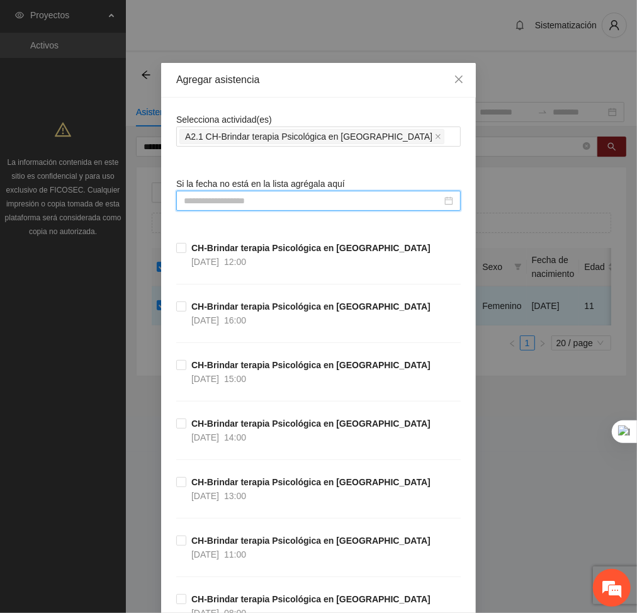
click at [307, 202] on input at bounding box center [313, 201] width 258 height 14
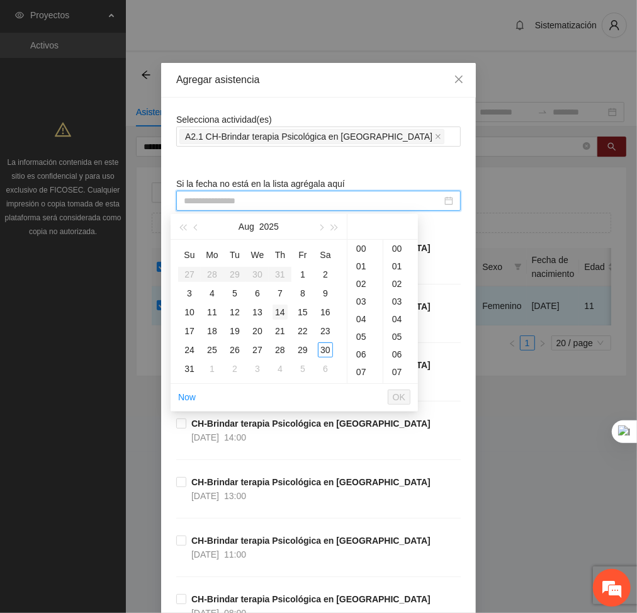
click at [278, 316] on div "14" at bounding box center [280, 312] width 15 height 15
click at [360, 338] on div "13" at bounding box center [365, 337] width 35 height 18
click at [400, 249] on div "00" at bounding box center [401, 249] width 35 height 18
type input "**********"
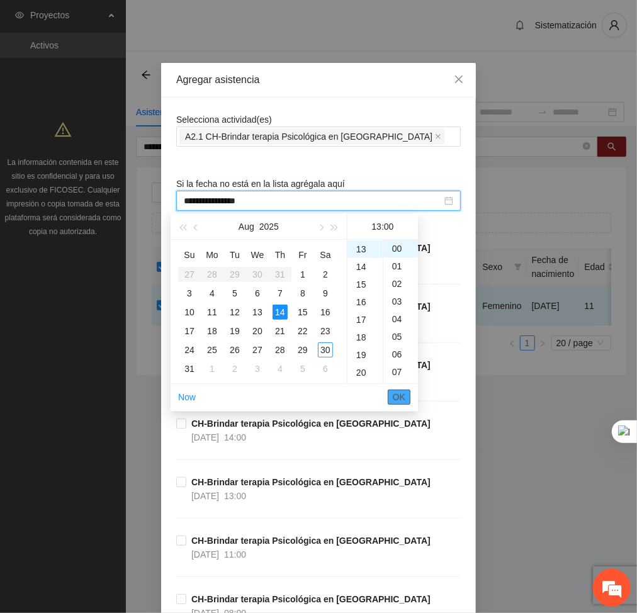
click at [397, 392] on span "OK" at bounding box center [399, 397] width 13 height 14
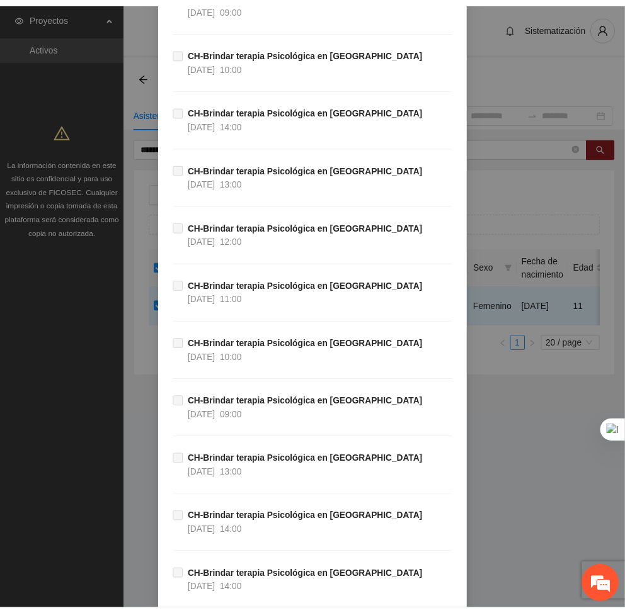
scroll to position [27095, 0]
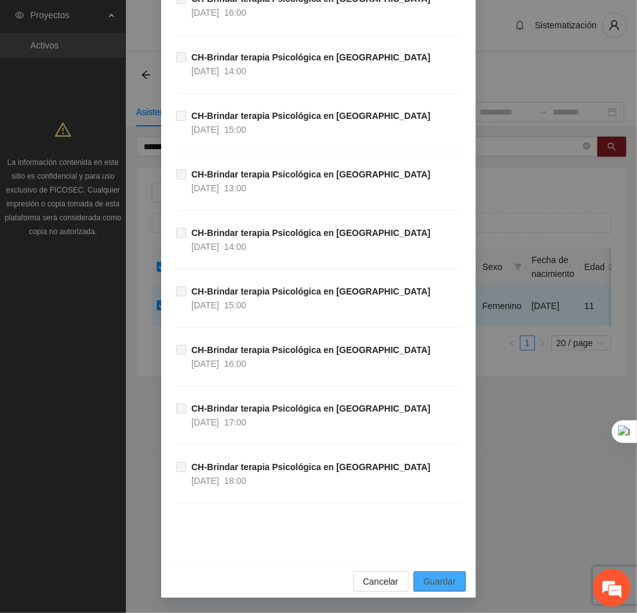
click at [428, 581] on span "Guardar" at bounding box center [440, 582] width 32 height 14
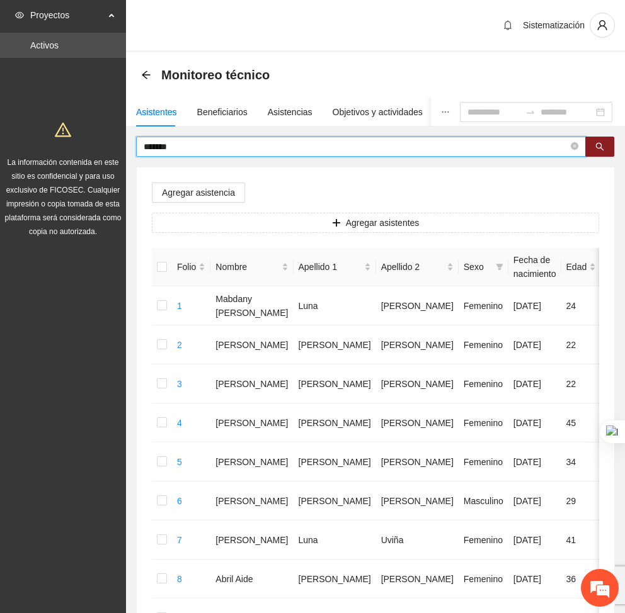
click at [200, 144] on input "*******" at bounding box center [356, 147] width 425 height 14
type input "*"
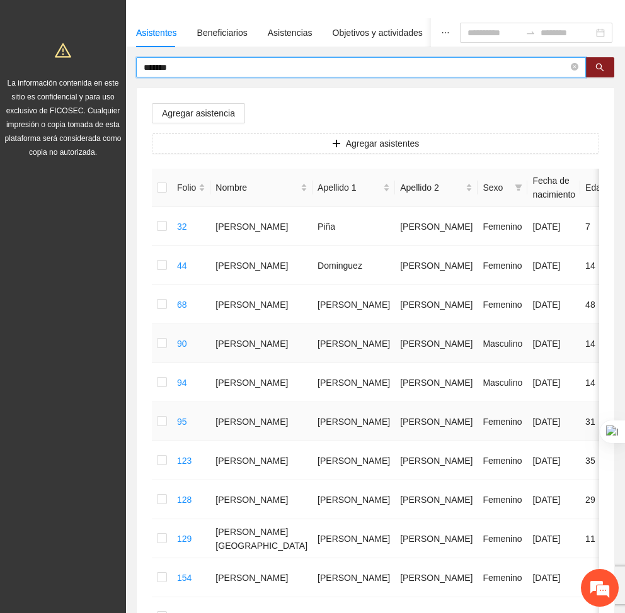
scroll to position [77, 0]
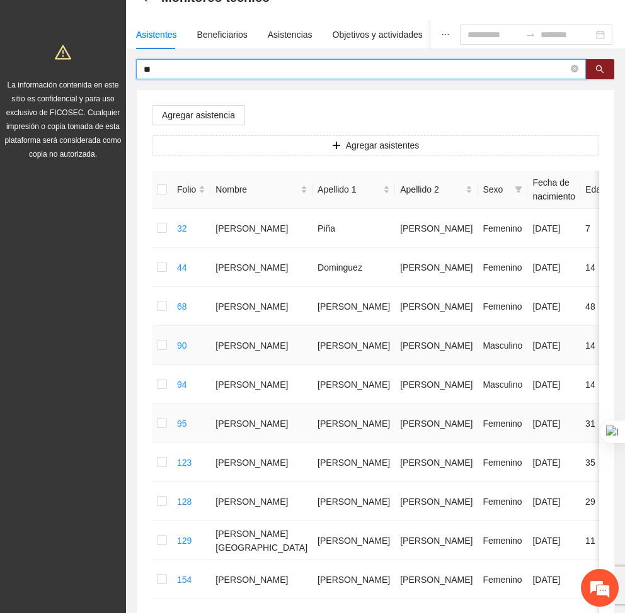
type input "*"
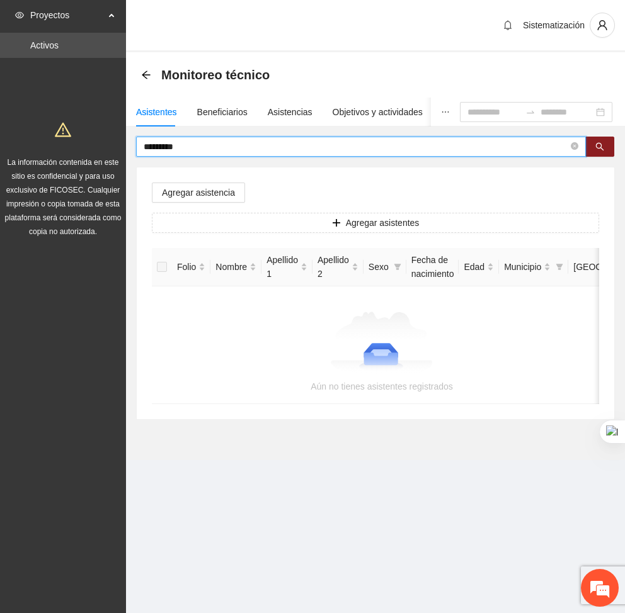
scroll to position [0, 0]
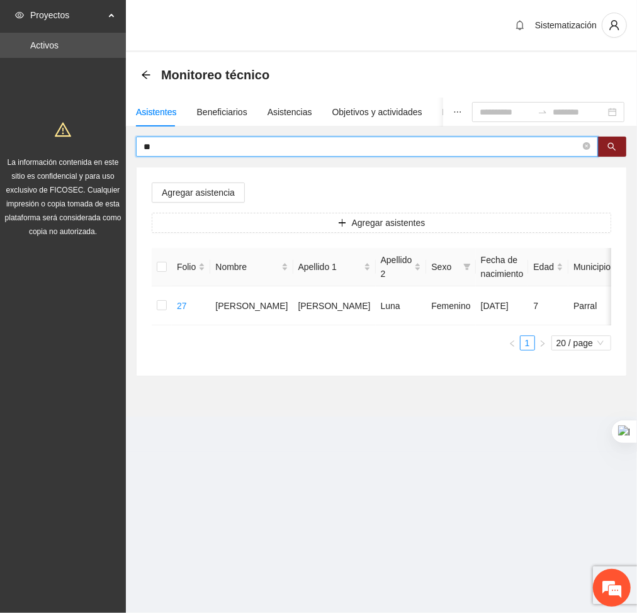
type input "*"
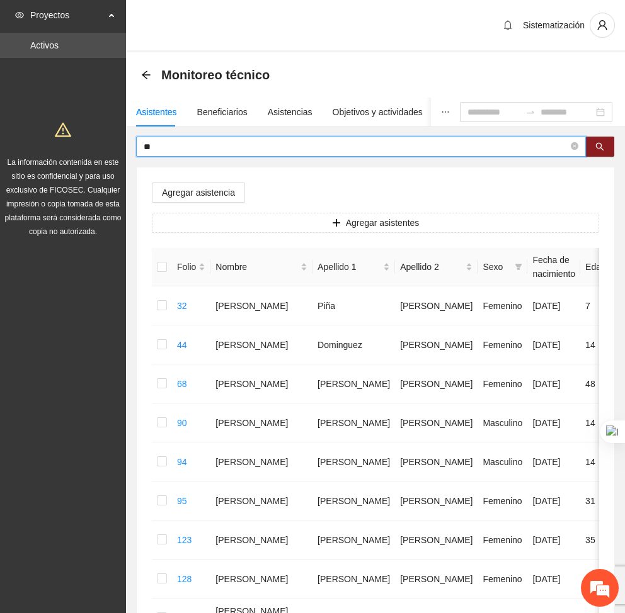
type input "*"
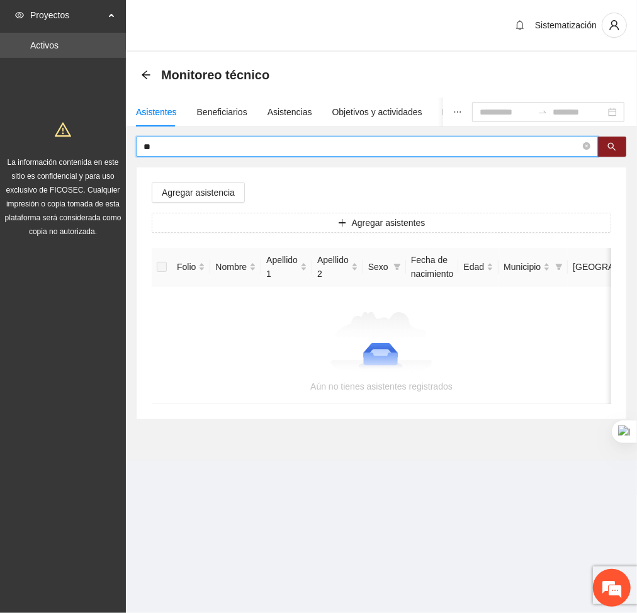
type input "*"
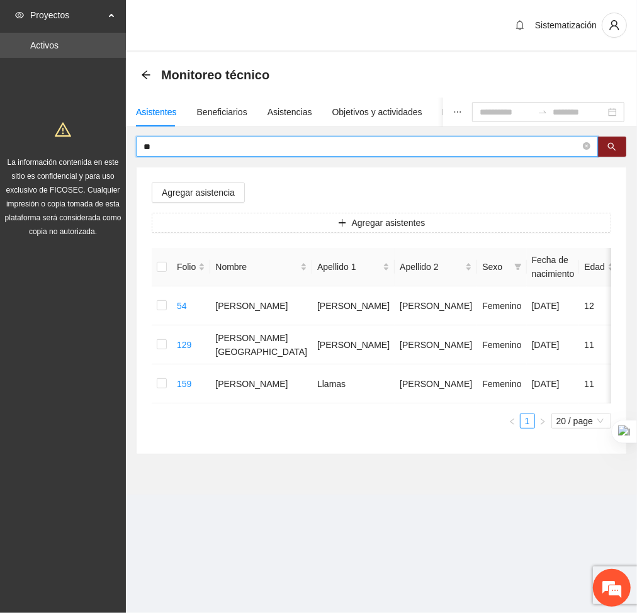
type input "*"
type input "***"
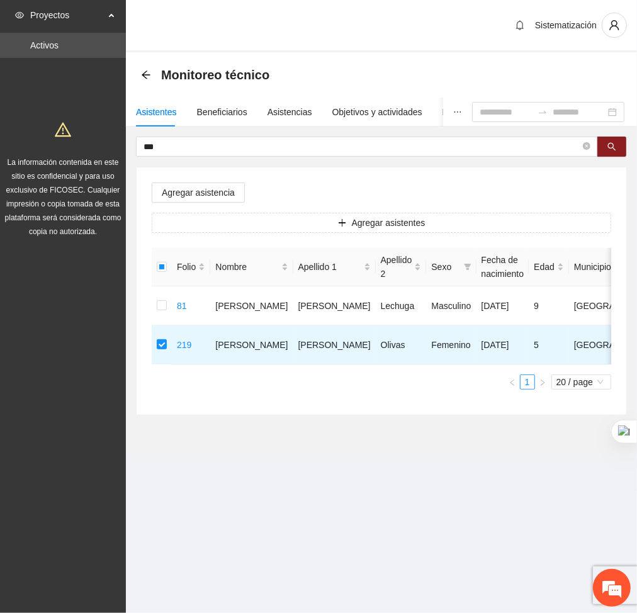
click at [194, 202] on div "Agregar asistencia Agregar asistentes Folio Nombre Apellido 1 Apellido 2 Sexo F…" at bounding box center [382, 292] width 490 height 248
click at [190, 195] on span "Agregar asistencia" at bounding box center [198, 193] width 73 height 14
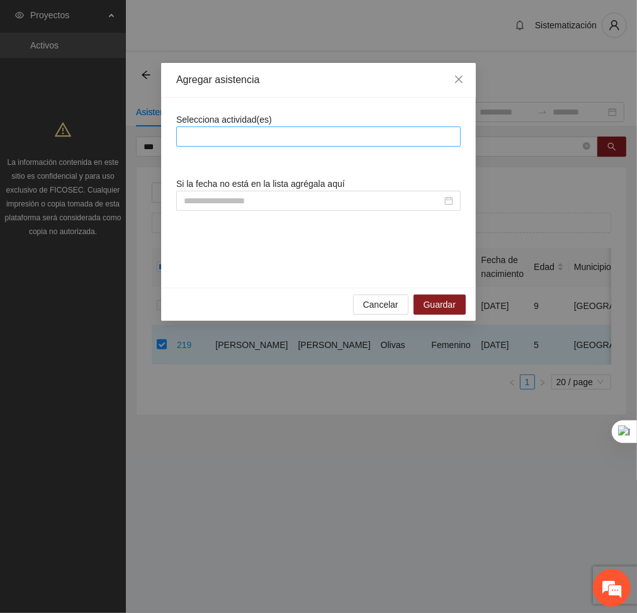
click at [254, 139] on div at bounding box center [319, 136] width 278 height 15
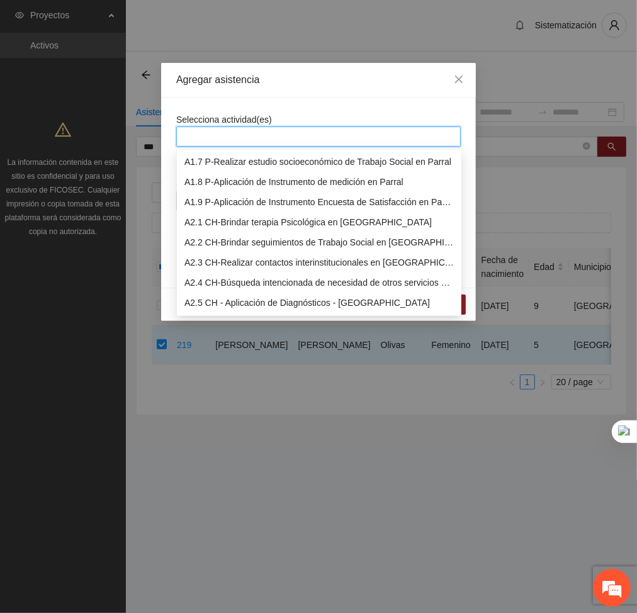
scroll to position [137, 0]
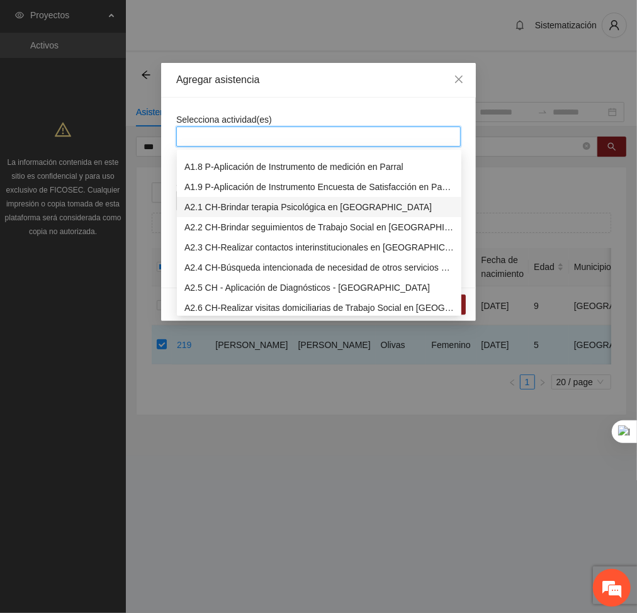
click at [217, 214] on div "A2.1 CH-Brindar terapia Psicológica en [GEOGRAPHIC_DATA]" at bounding box center [319, 207] width 285 height 20
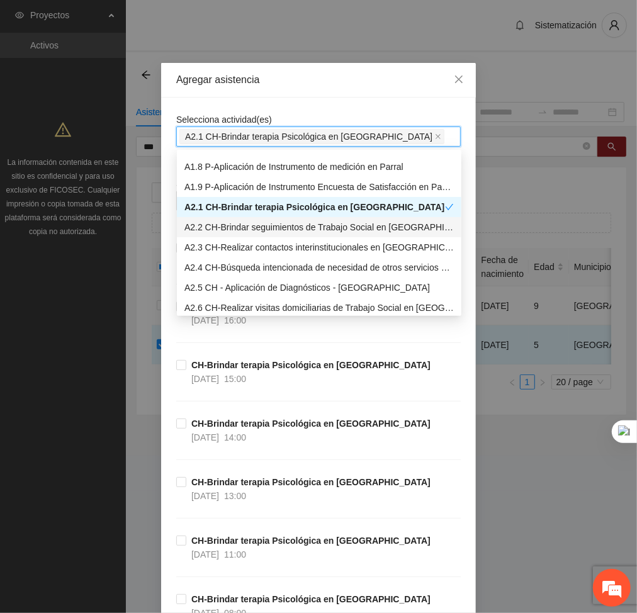
scroll to position [155, 0]
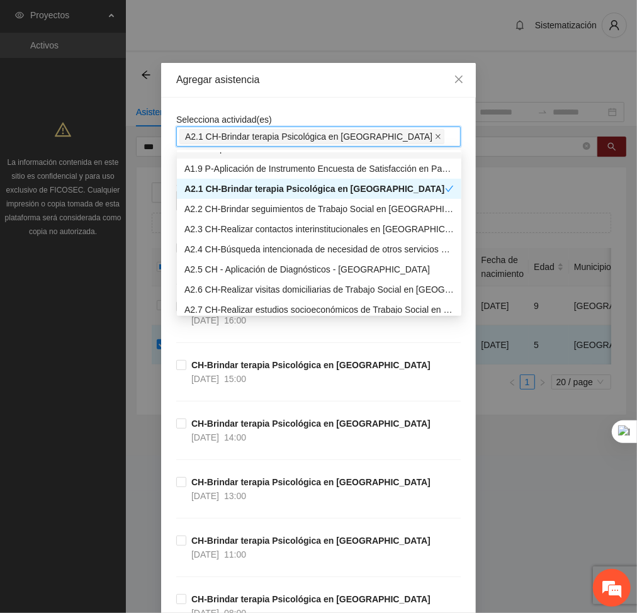
click at [435, 131] on span at bounding box center [438, 137] width 6 height 14
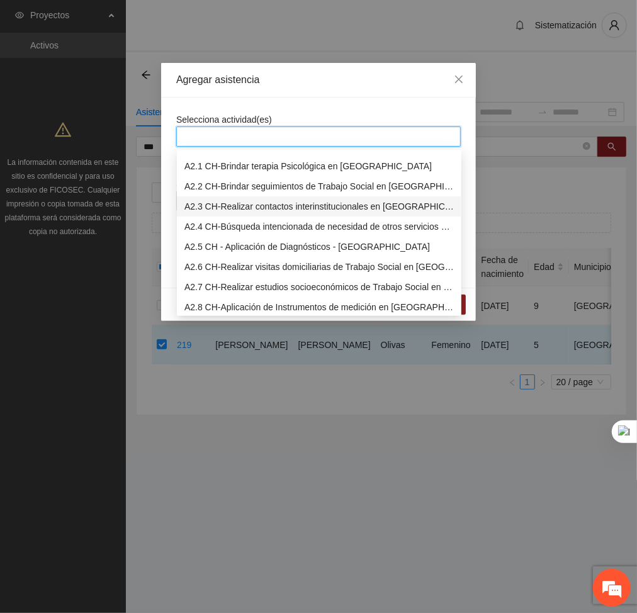
scroll to position [190, 0]
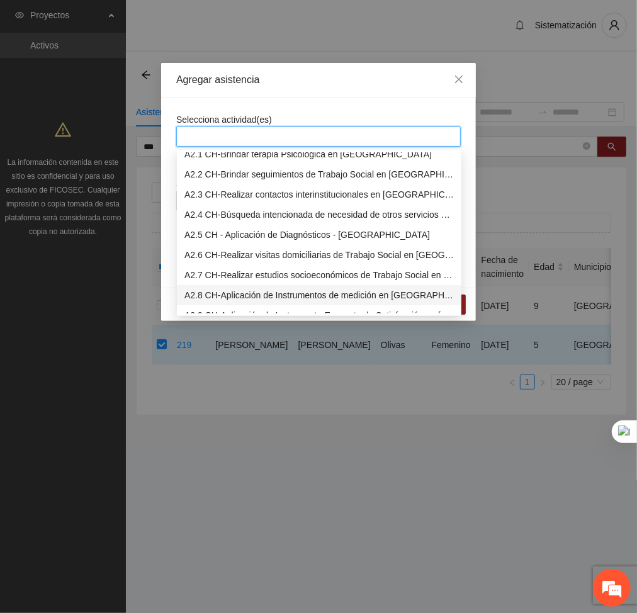
click at [232, 289] on div "A2.8 CH-Aplicación de Instrumentos de medición en [GEOGRAPHIC_DATA]" at bounding box center [320, 295] width 270 height 14
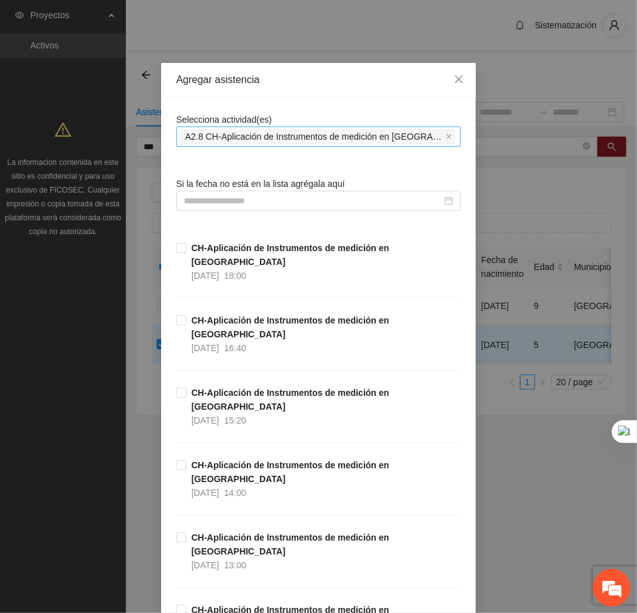
click at [339, 206] on input at bounding box center [313, 201] width 258 height 14
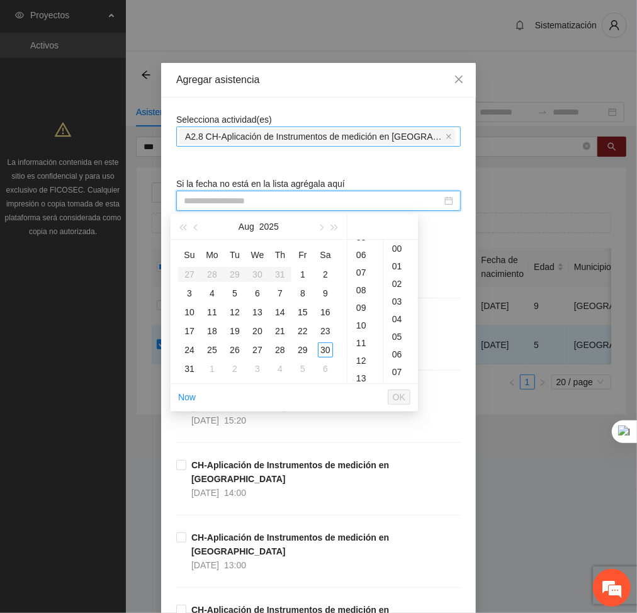
scroll to position [101, 0]
click at [367, 309] on div "09" at bounding box center [365, 307] width 35 height 18
click at [305, 311] on div "15" at bounding box center [302, 312] width 15 height 15
type input "**********"
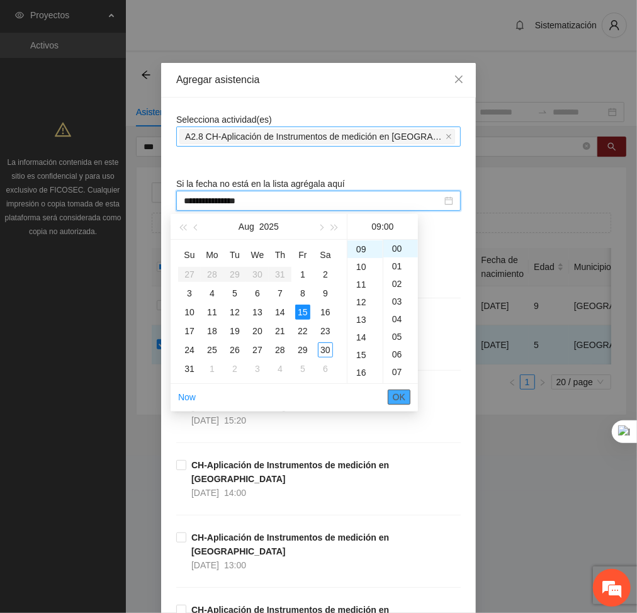
click at [407, 396] on button "OK" at bounding box center [399, 397] width 23 height 15
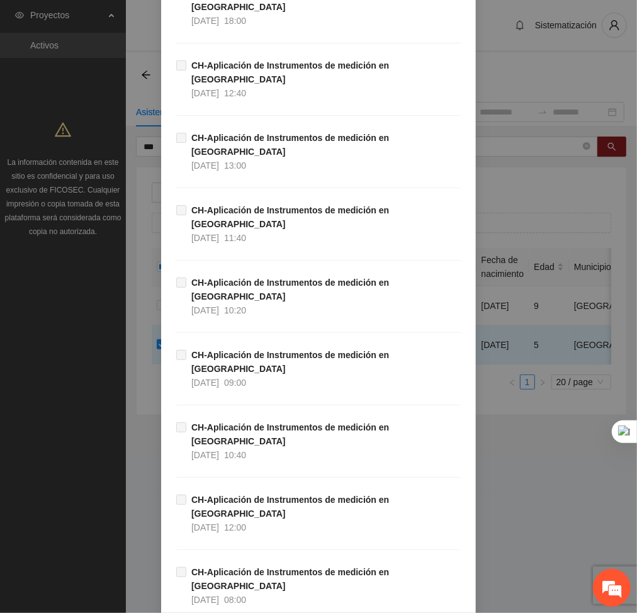
scroll to position [10038, 0]
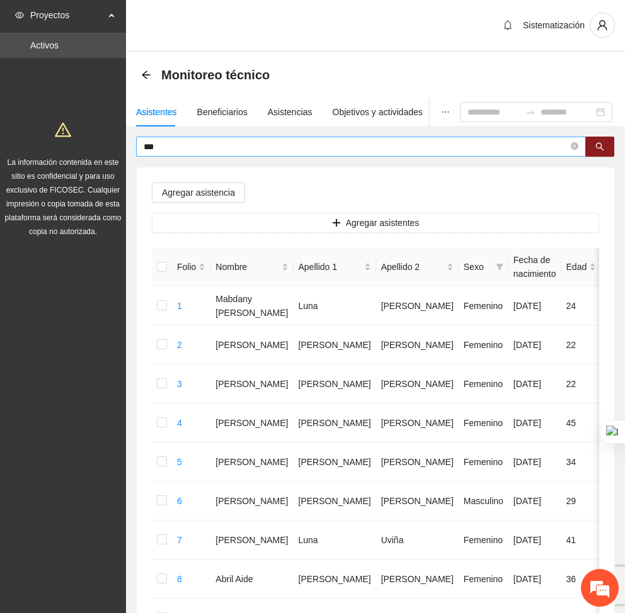
click at [193, 137] on span "***" at bounding box center [361, 147] width 450 height 20
type input "*"
type input "****"
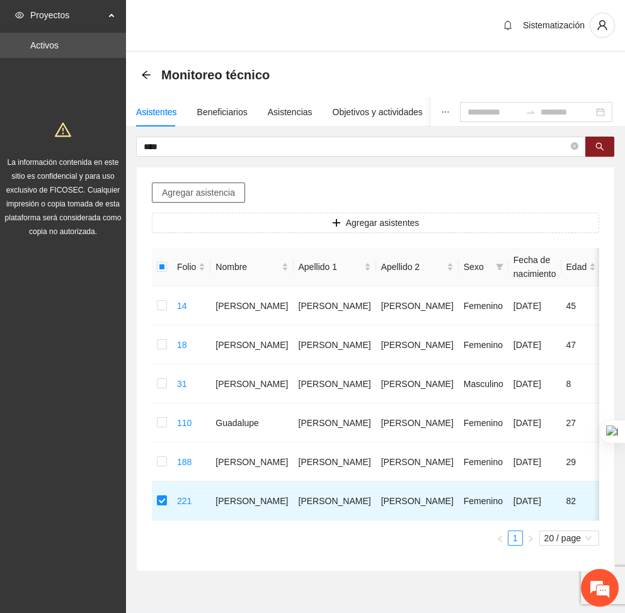
click at [166, 189] on span "Agregar asistencia" at bounding box center [198, 193] width 73 height 14
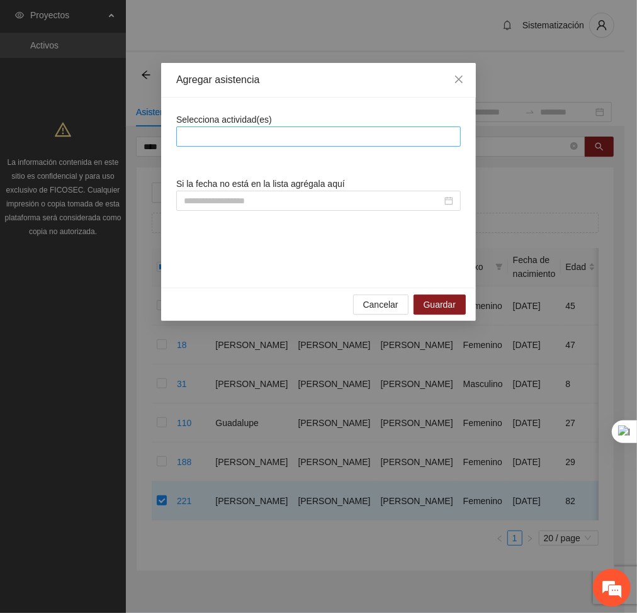
click at [214, 140] on div at bounding box center [319, 136] width 278 height 15
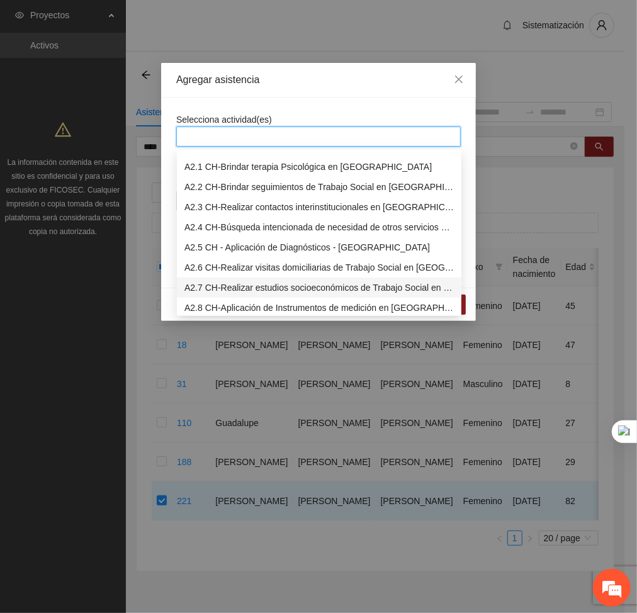
scroll to position [186, 0]
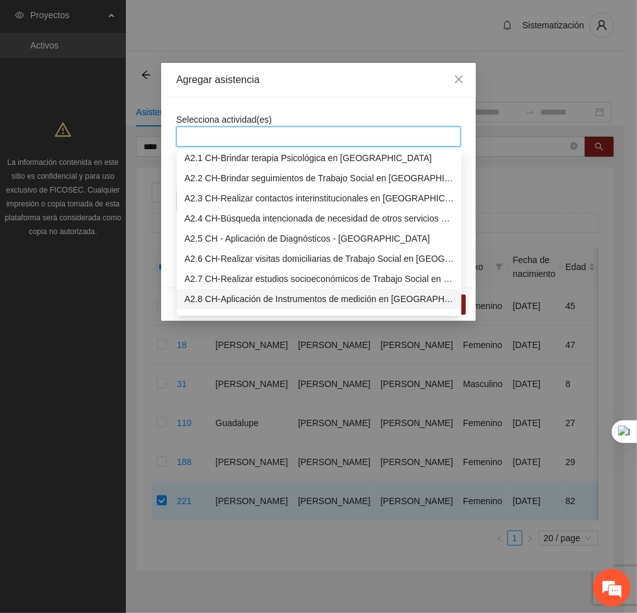
click at [199, 295] on div "A2.8 CH-Aplicación de Instrumentos de medición en [GEOGRAPHIC_DATA]" at bounding box center [320, 299] width 270 height 14
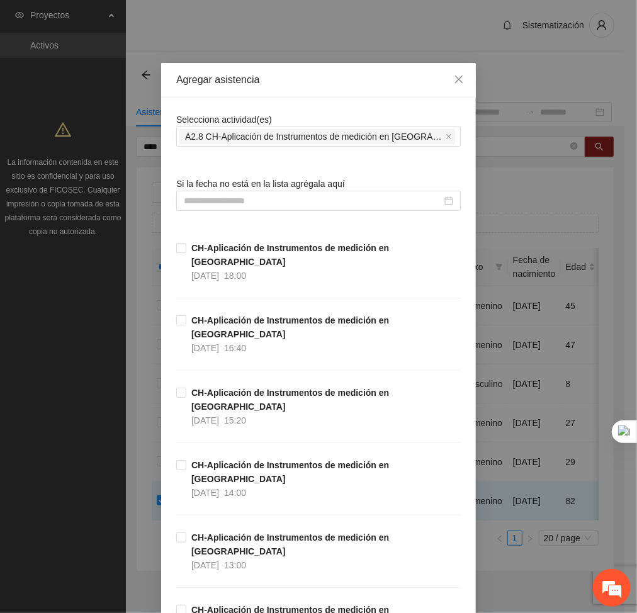
click at [300, 200] on input at bounding box center [313, 201] width 258 height 14
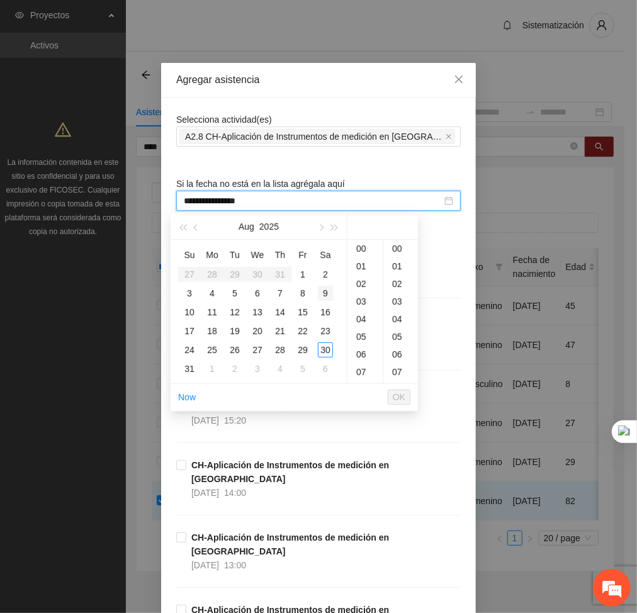
type input "**********"
click at [360, 259] on div "10" at bounding box center [365, 257] width 35 height 18
click at [397, 321] on div "20" at bounding box center [401, 326] width 35 height 18
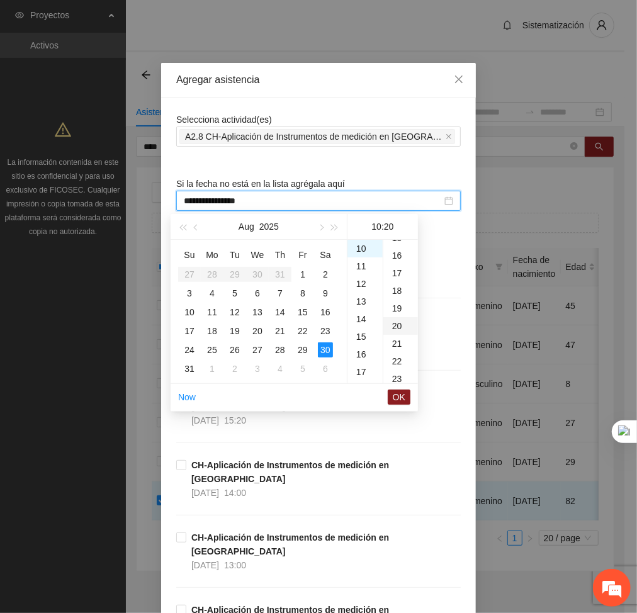
scroll to position [353, 0]
click at [305, 311] on div "15" at bounding box center [302, 312] width 15 height 15
type input "**********"
click at [399, 393] on span "OK" at bounding box center [399, 397] width 13 height 14
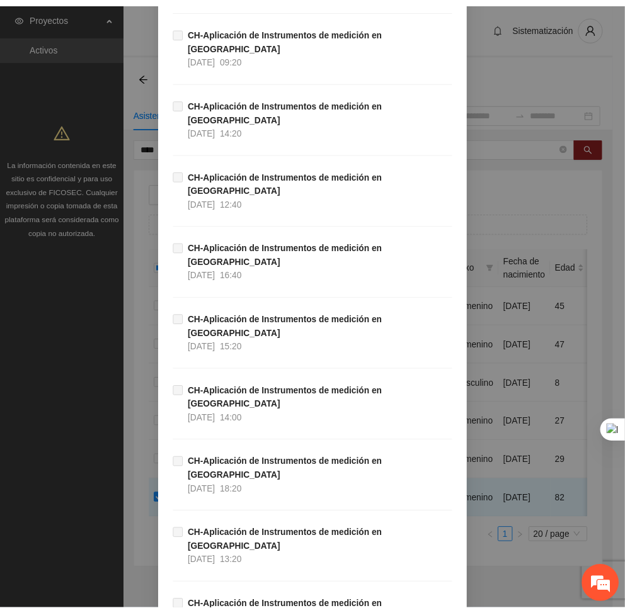
scroll to position [10038, 0]
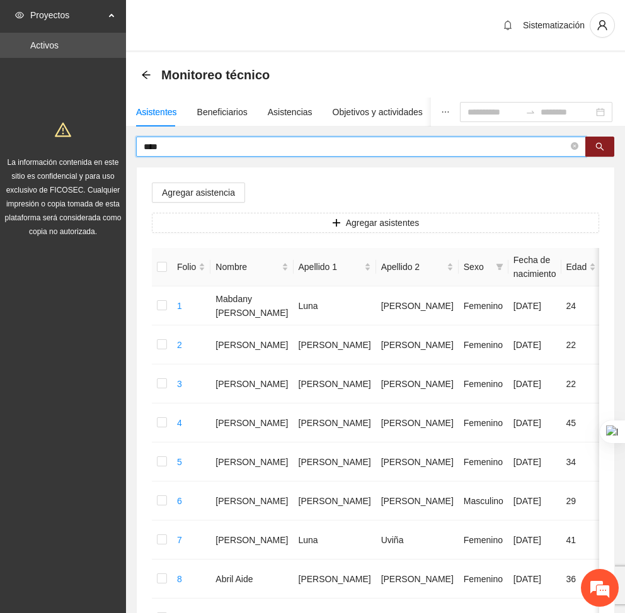
click at [169, 140] on input "****" at bounding box center [356, 147] width 425 height 14
type input "*"
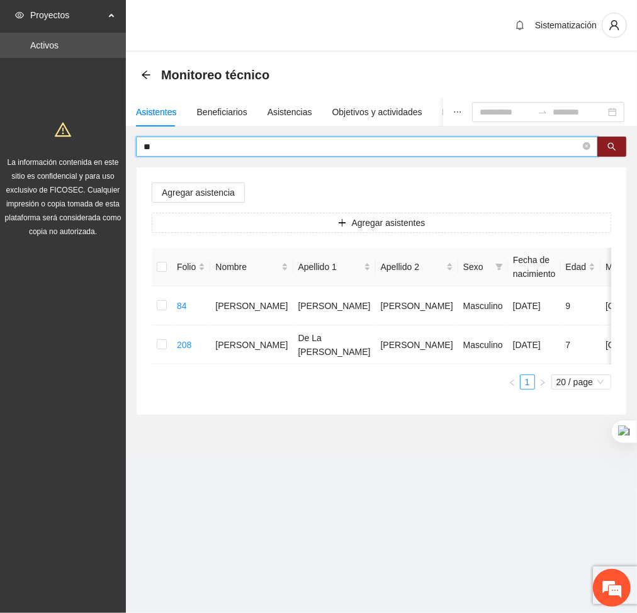
type input "*"
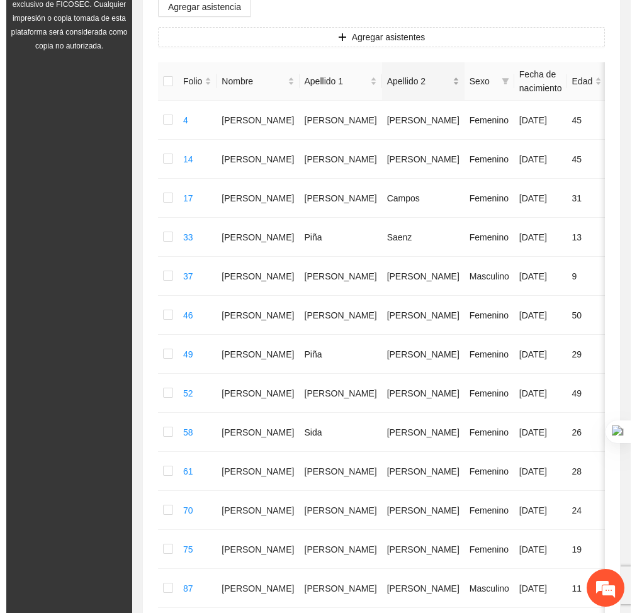
scroll to position [0, 0]
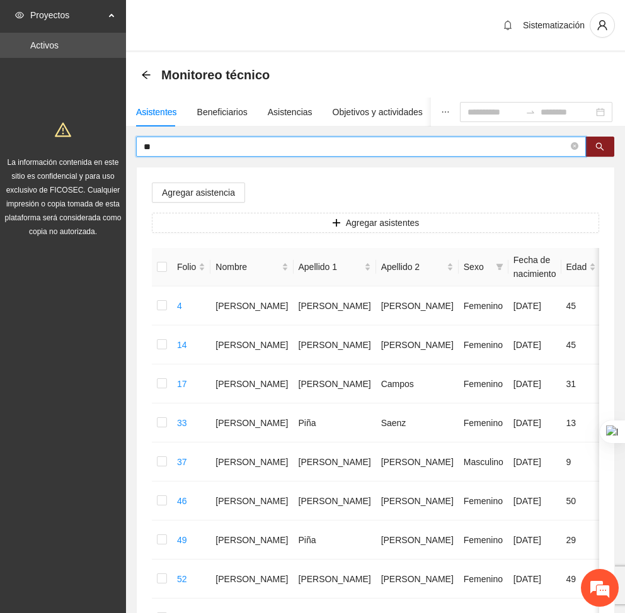
type input "*"
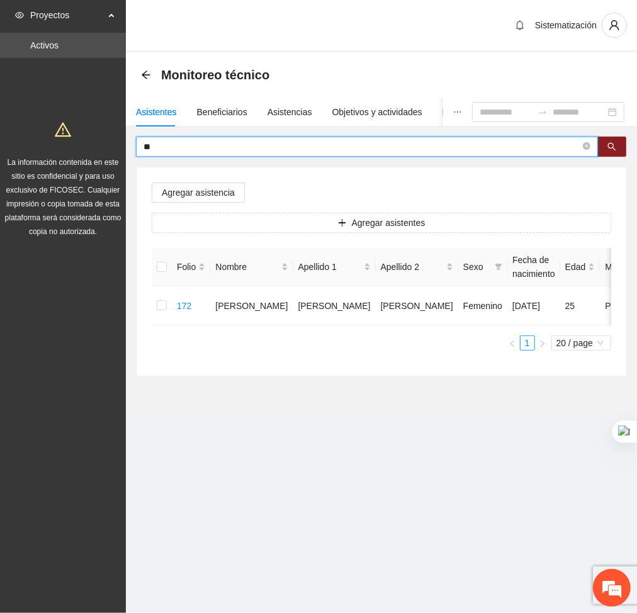
type input "*"
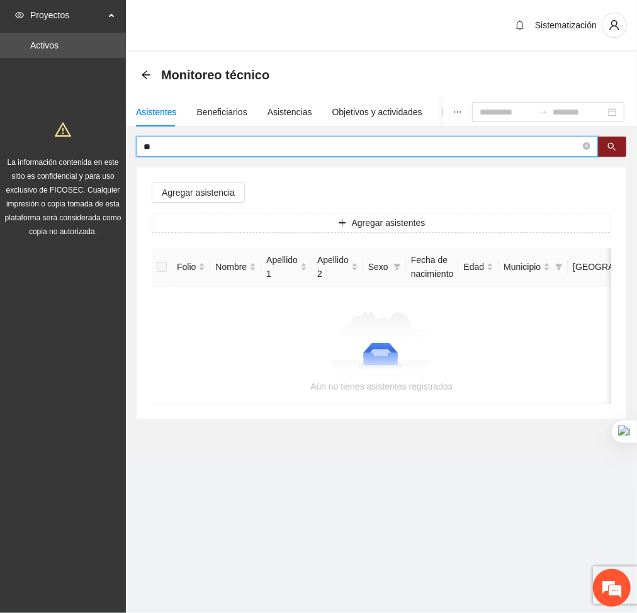
type input "*"
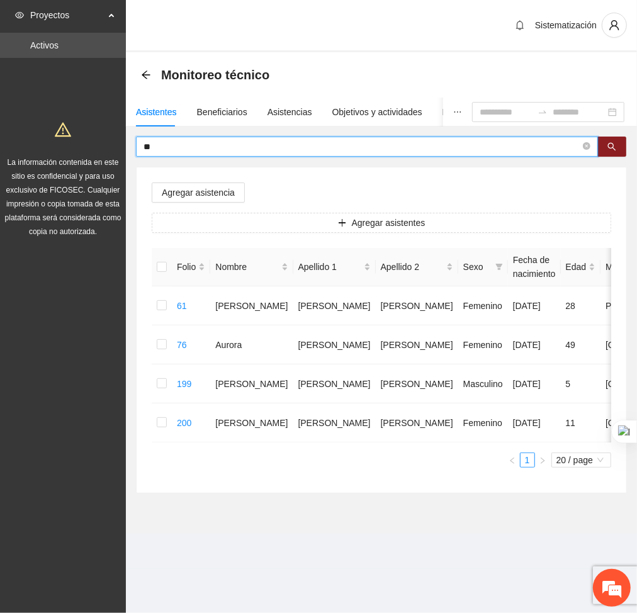
type input "*"
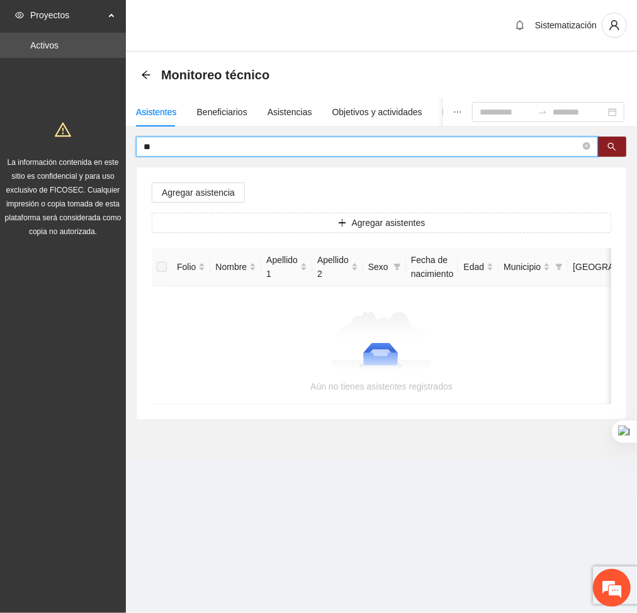
type input "*"
type input "*******"
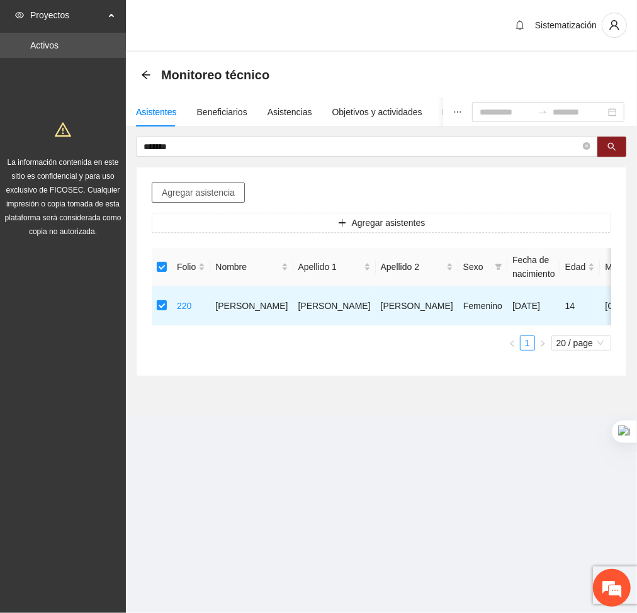
click at [217, 186] on span "Agregar asistencia" at bounding box center [198, 193] width 73 height 14
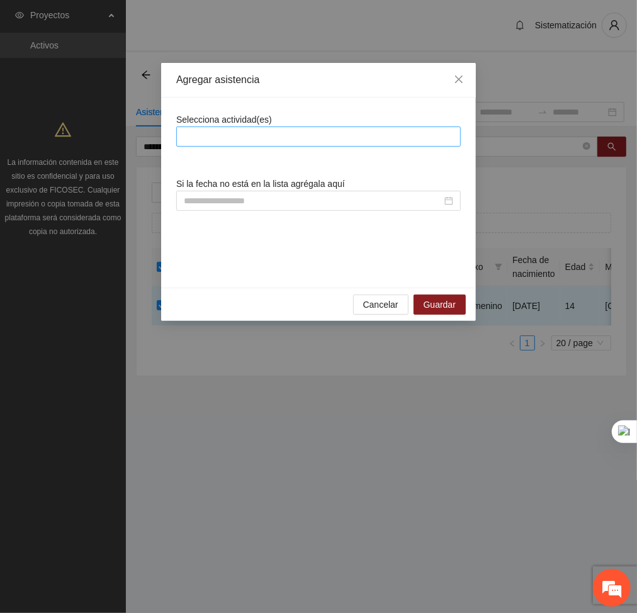
click at [229, 130] on div at bounding box center [319, 136] width 278 height 15
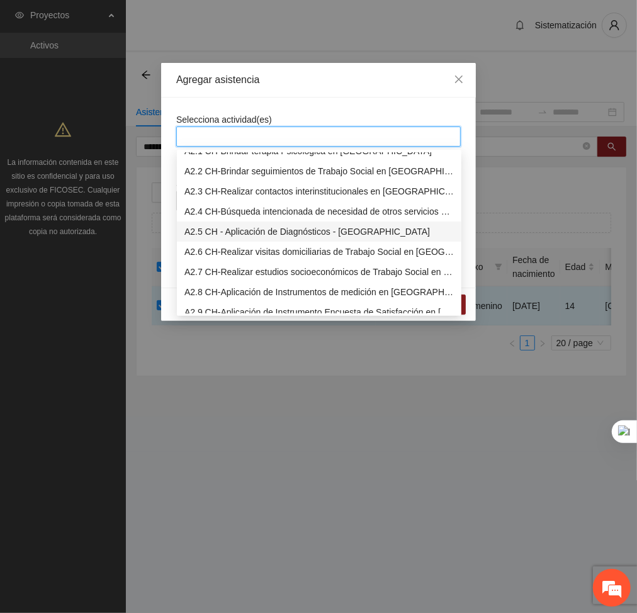
scroll to position [193, 0]
click at [210, 295] on div "A2.8 CH-Aplicación de Instrumentos de medición en [GEOGRAPHIC_DATA]" at bounding box center [320, 292] width 270 height 14
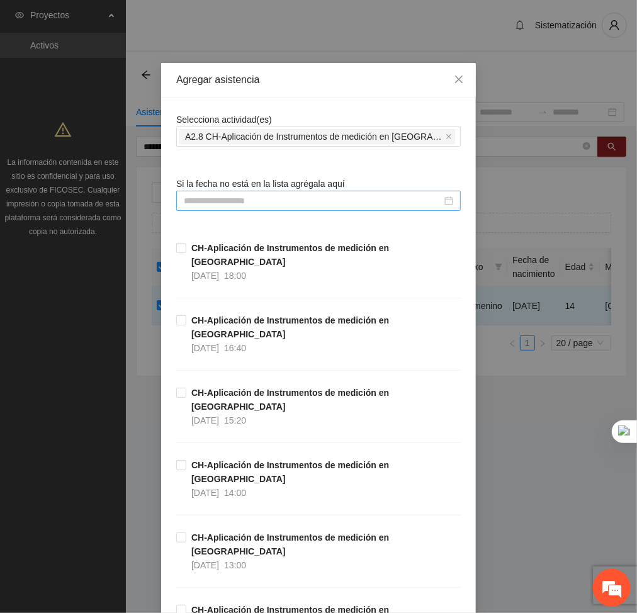
click at [304, 200] on input at bounding box center [313, 201] width 258 height 14
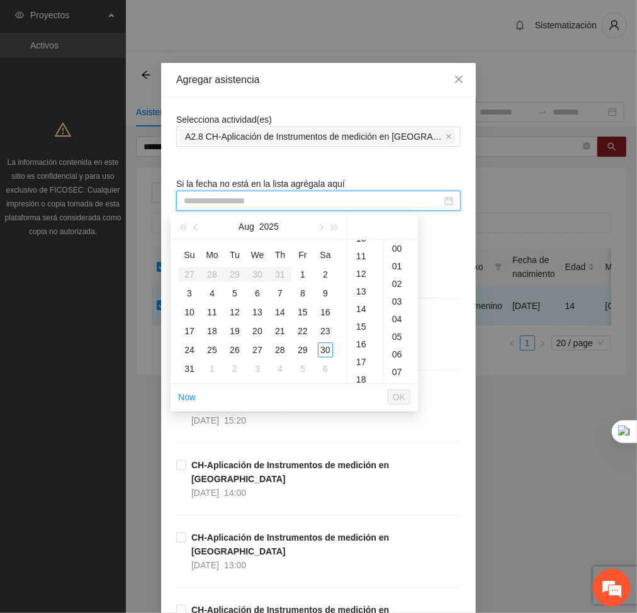
scroll to position [188, 0]
click at [360, 376] on div "18" at bounding box center [365, 379] width 35 height 18
click at [215, 324] on div "18" at bounding box center [212, 331] width 15 height 15
type input "**********"
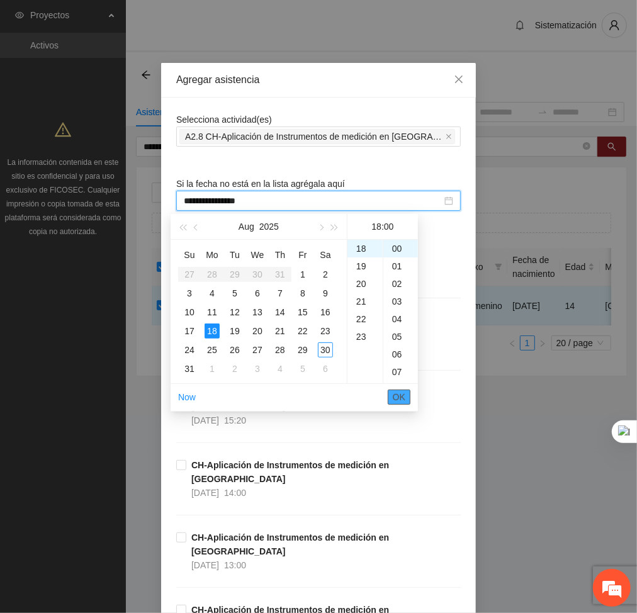
click at [402, 399] on span "OK" at bounding box center [399, 397] width 13 height 14
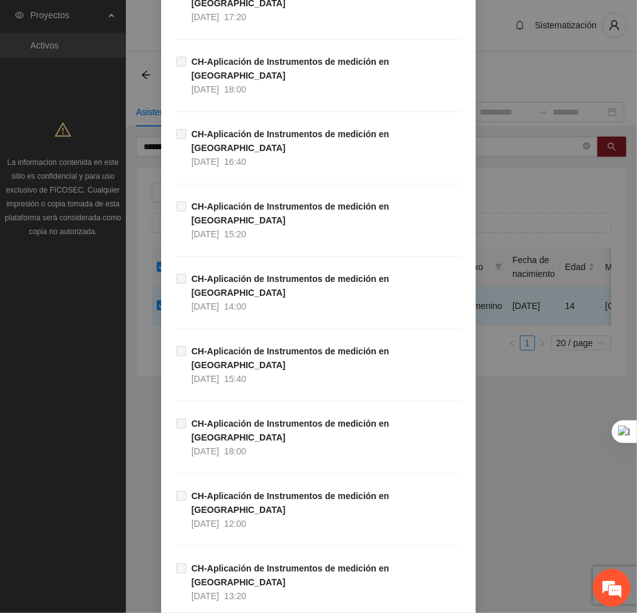
scroll to position [10038, 0]
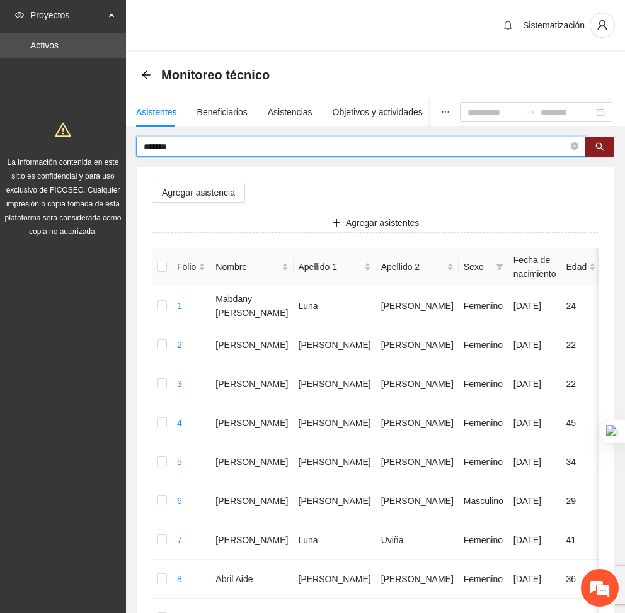
click at [207, 142] on input "*******" at bounding box center [356, 147] width 425 height 14
type input "*"
type input "****"
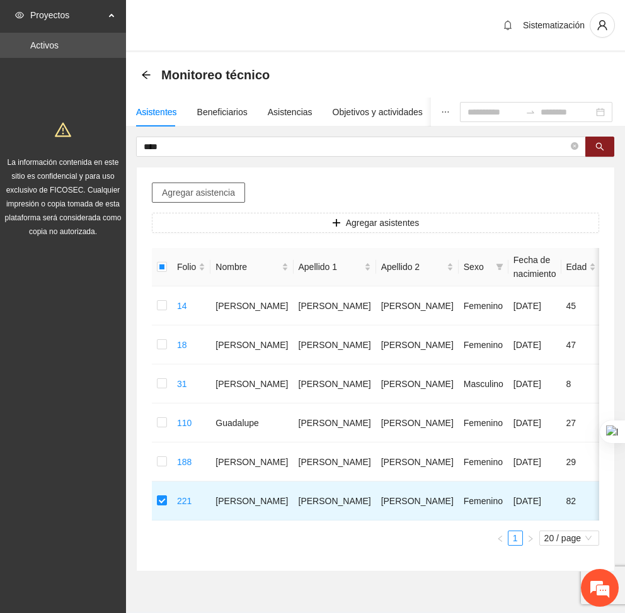
click at [188, 189] on span "Agregar asistencia" at bounding box center [198, 193] width 73 height 14
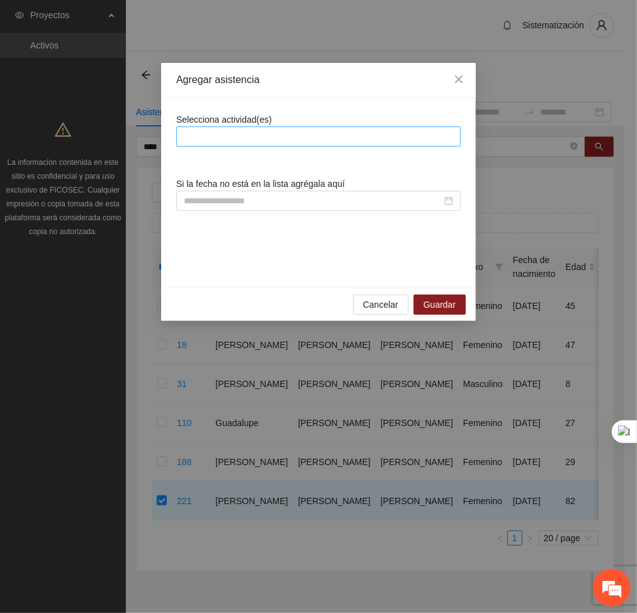
click at [250, 132] on div at bounding box center [319, 136] width 278 height 15
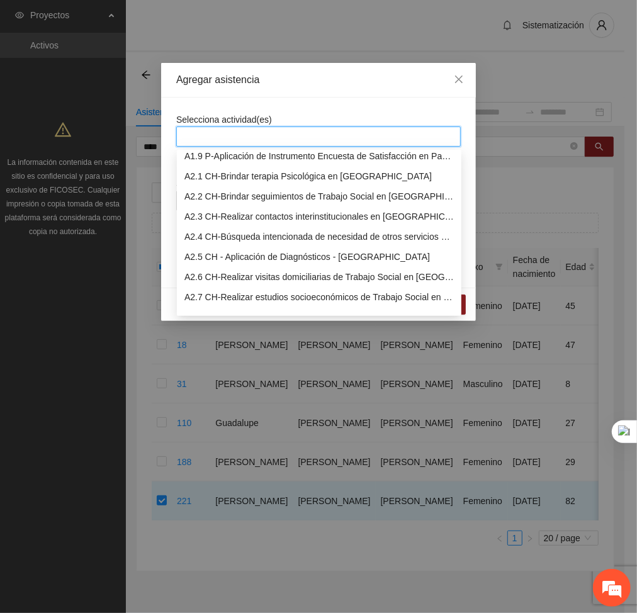
scroll to position [170, 0]
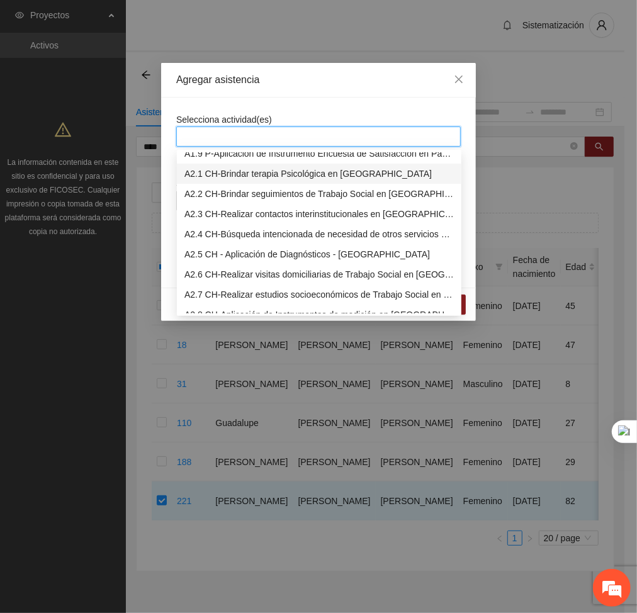
click at [206, 173] on div "A2.1 CH-Brindar terapia Psicológica en [GEOGRAPHIC_DATA]" at bounding box center [320, 174] width 270 height 14
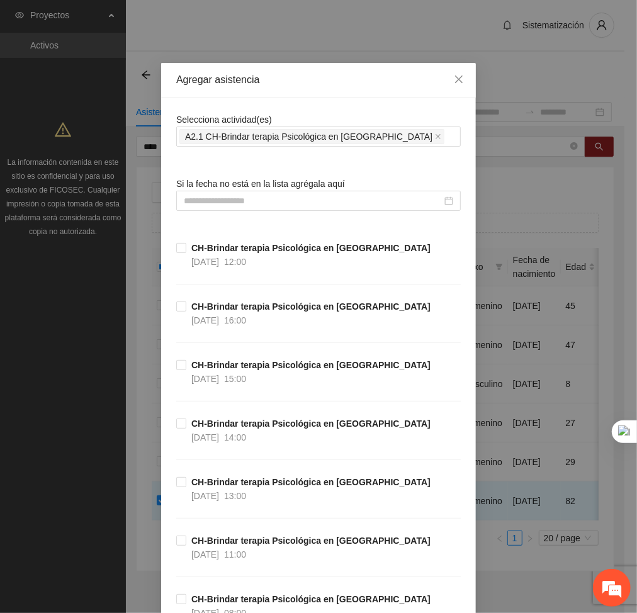
click at [379, 202] on input at bounding box center [313, 201] width 258 height 14
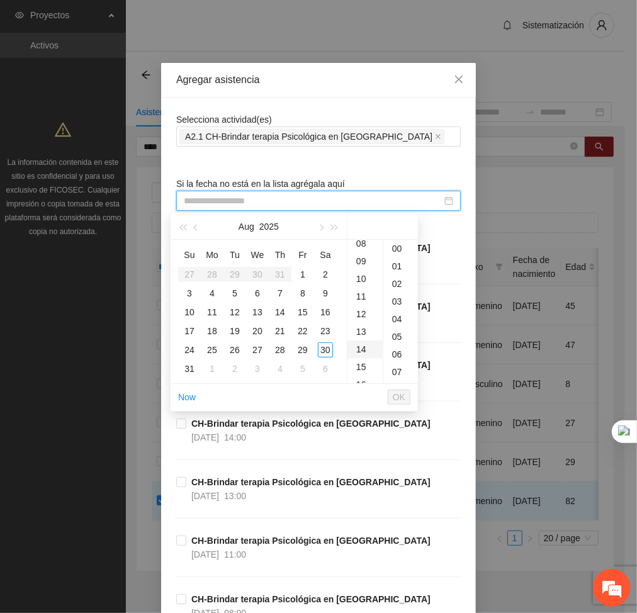
click at [360, 348] on div "14" at bounding box center [365, 350] width 35 height 18
click at [210, 326] on div "18" at bounding box center [212, 331] width 15 height 15
type input "**********"
click at [394, 397] on span "OK" at bounding box center [399, 397] width 13 height 14
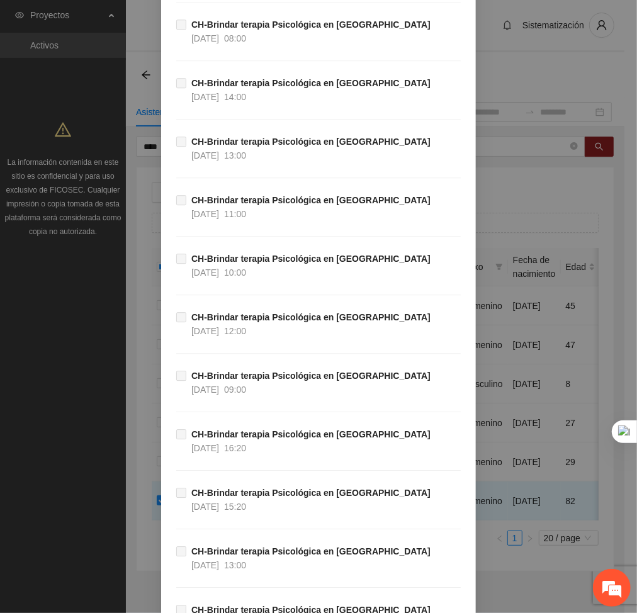
scroll to position [27095, 0]
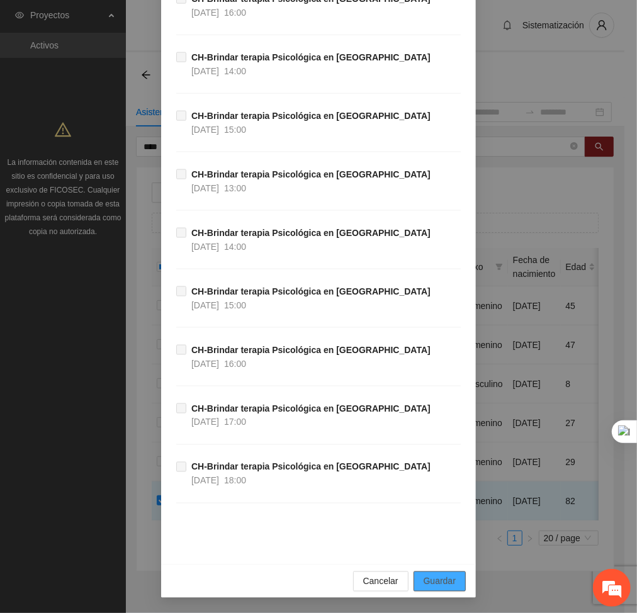
click at [434, 573] on button "Guardar" at bounding box center [440, 582] width 52 height 20
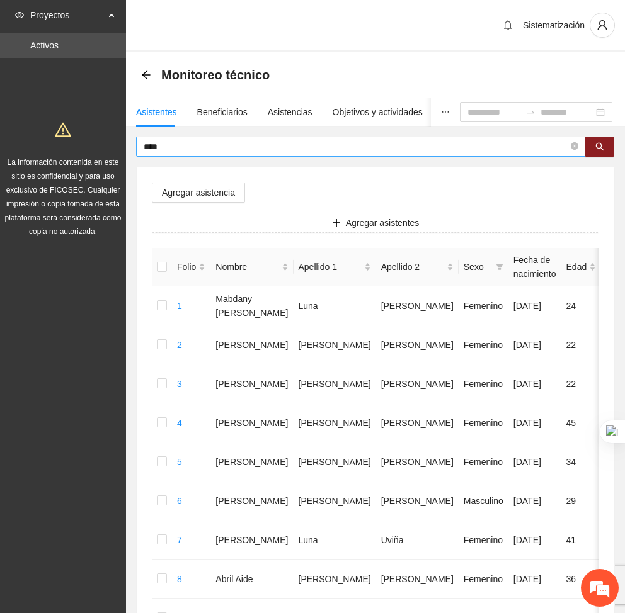
click at [215, 142] on input "****" at bounding box center [356, 147] width 425 height 14
type input "*"
type input "***"
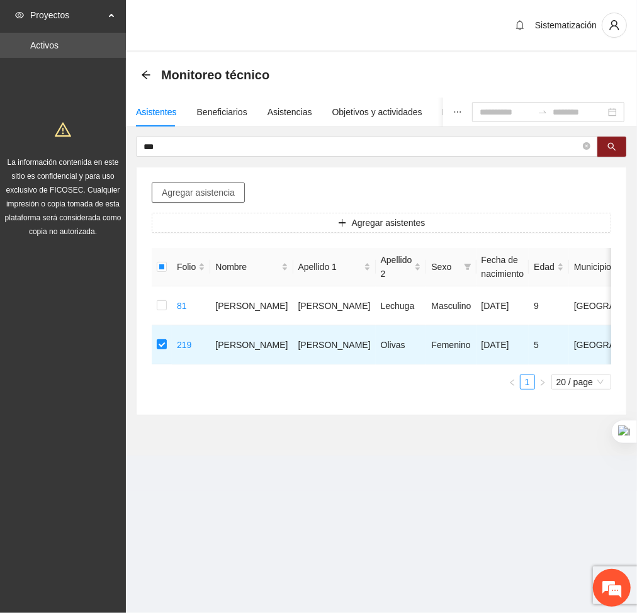
click at [180, 195] on span "Agregar asistencia" at bounding box center [198, 193] width 73 height 14
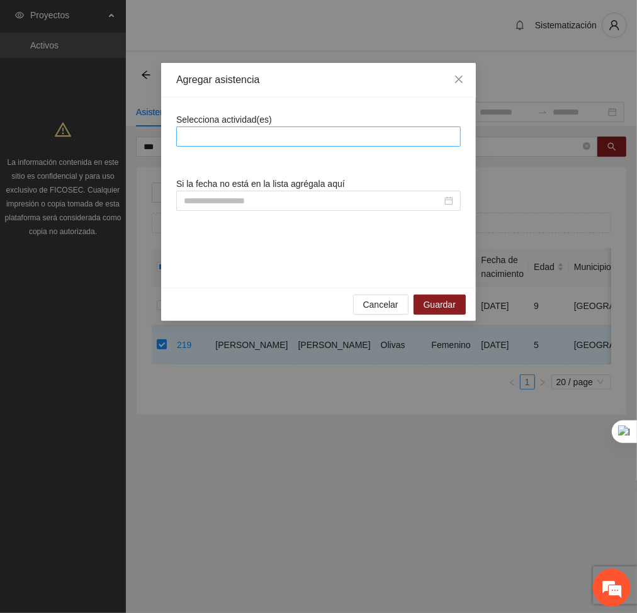
click at [280, 135] on div at bounding box center [319, 136] width 278 height 15
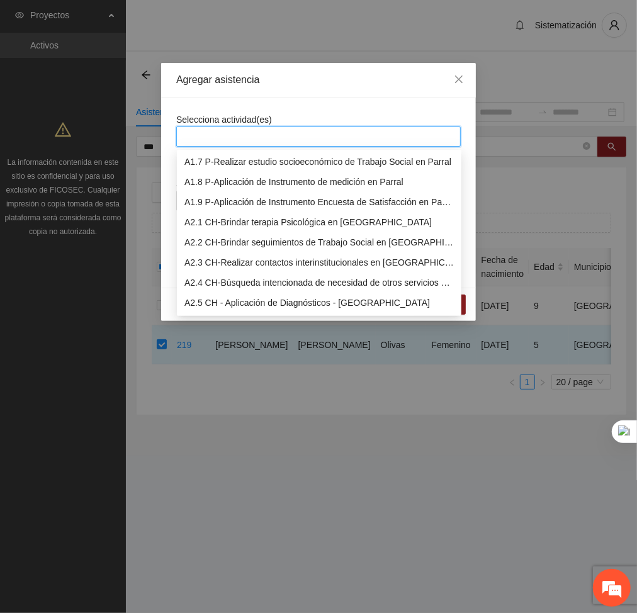
scroll to position [125, 0]
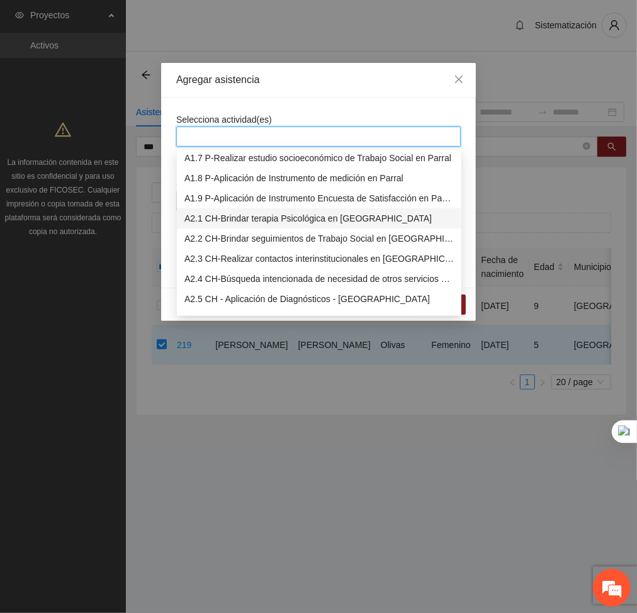
click at [203, 223] on div "A2.1 CH-Brindar terapia Psicológica en [GEOGRAPHIC_DATA]" at bounding box center [320, 219] width 270 height 14
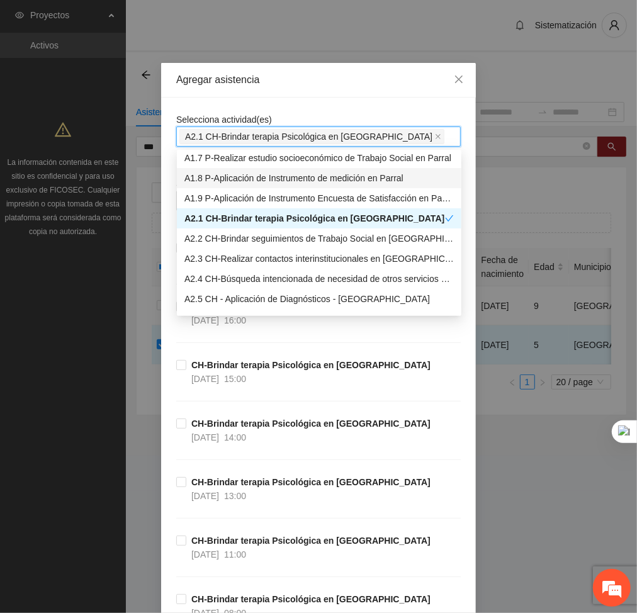
click at [311, 118] on div "Selecciona actividad(es) A2.1 CH-Brindar terapia Psicológica en [GEOGRAPHIC_DAT…" at bounding box center [318, 130] width 285 height 34
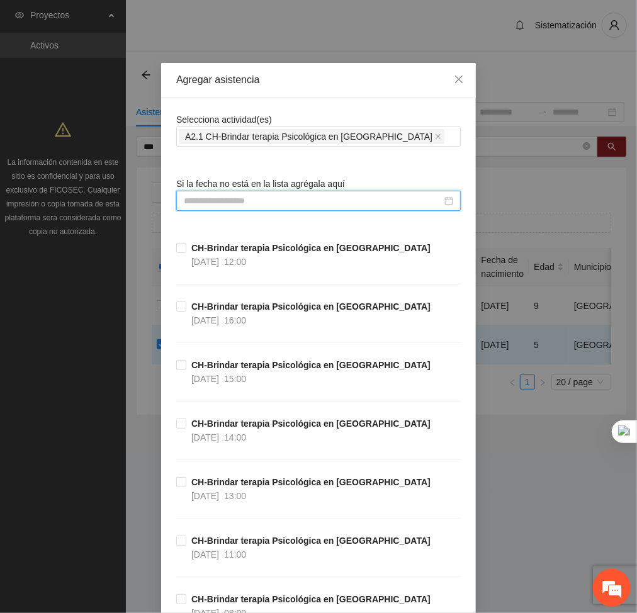
click at [299, 196] on input at bounding box center [313, 201] width 258 height 14
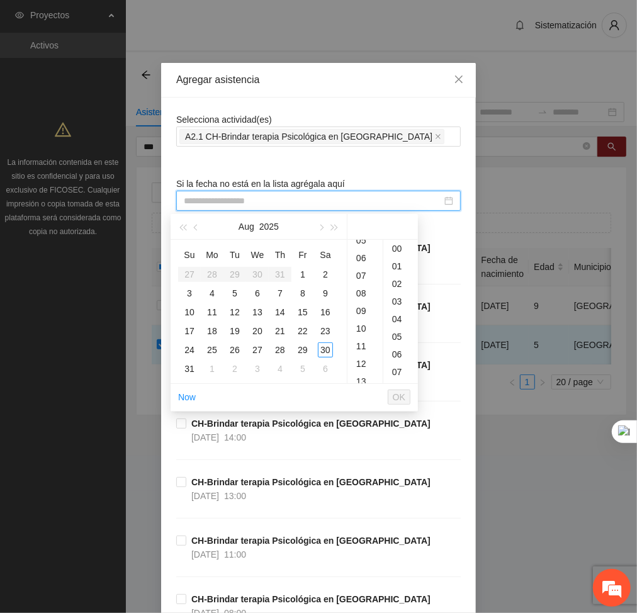
scroll to position [97, 0]
click at [359, 309] on div "09" at bounding box center [365, 311] width 35 height 18
click at [299, 331] on div "22" at bounding box center [302, 331] width 15 height 15
type input "**********"
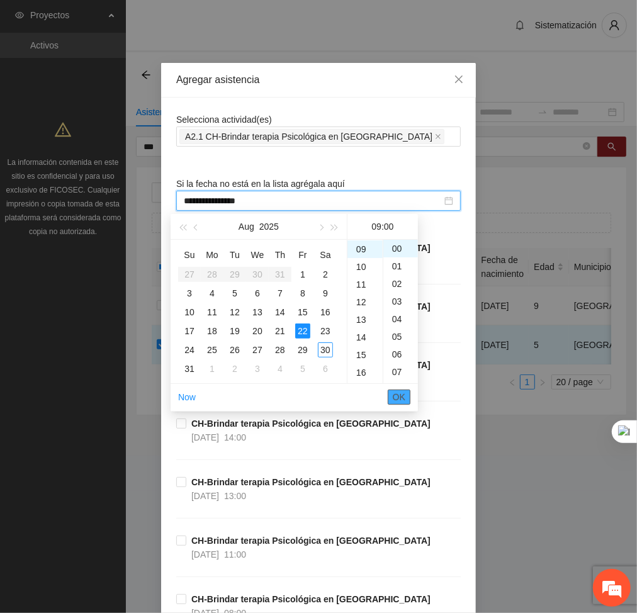
click at [399, 397] on span "OK" at bounding box center [399, 397] width 13 height 14
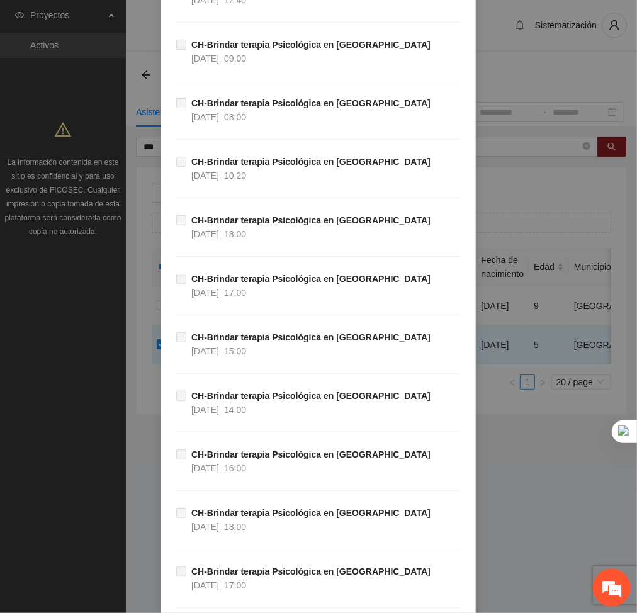
scroll to position [27095, 0]
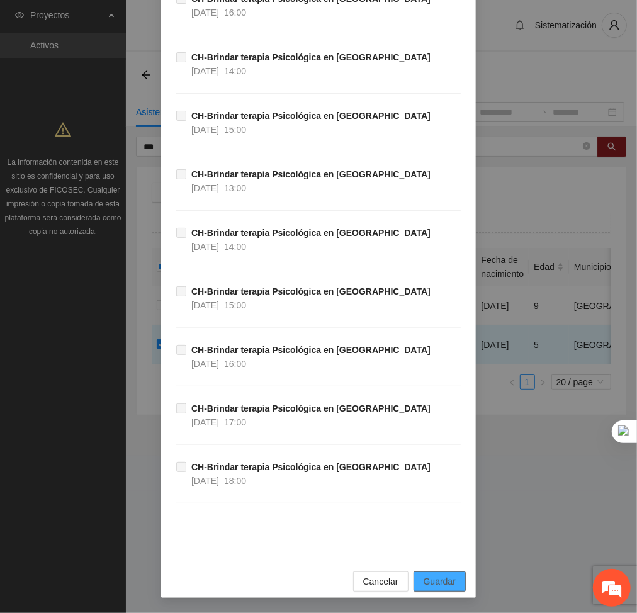
click at [445, 582] on span "Guardar" at bounding box center [440, 582] width 32 height 14
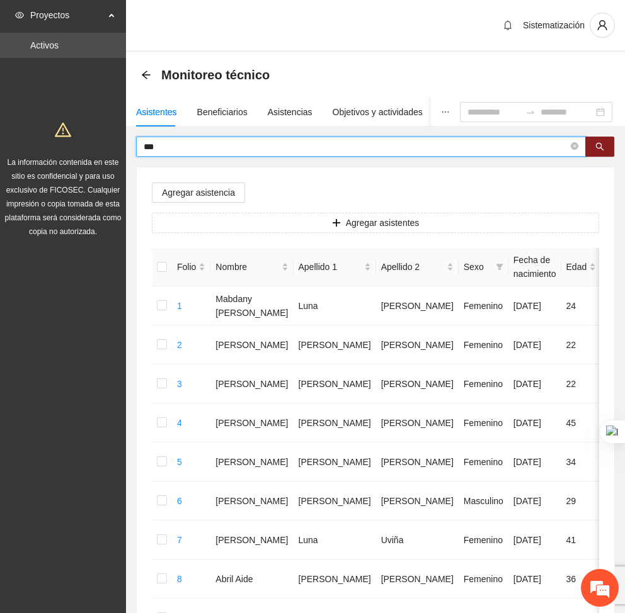
click at [193, 152] on input "***" at bounding box center [356, 147] width 425 height 14
type input "*"
type input "********"
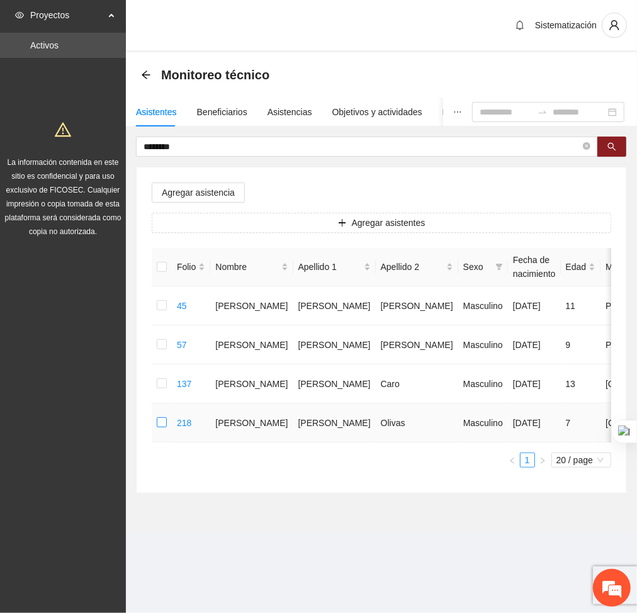
click at [165, 443] on td at bounding box center [162, 423] width 20 height 39
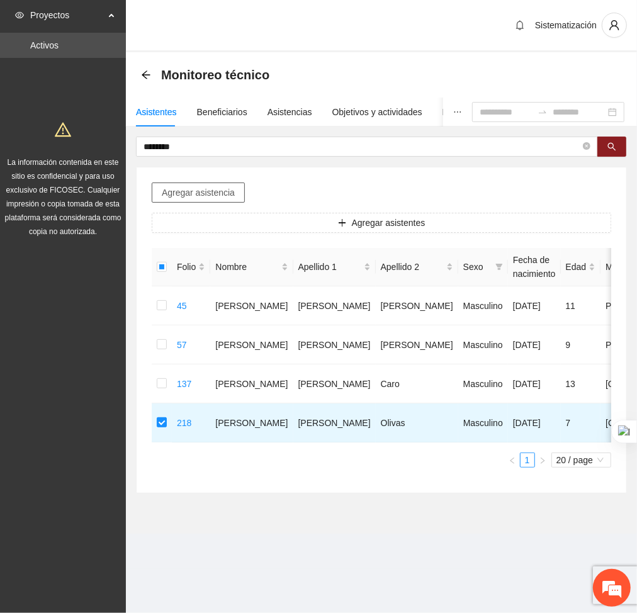
click at [174, 187] on span "Agregar asistencia" at bounding box center [198, 193] width 73 height 14
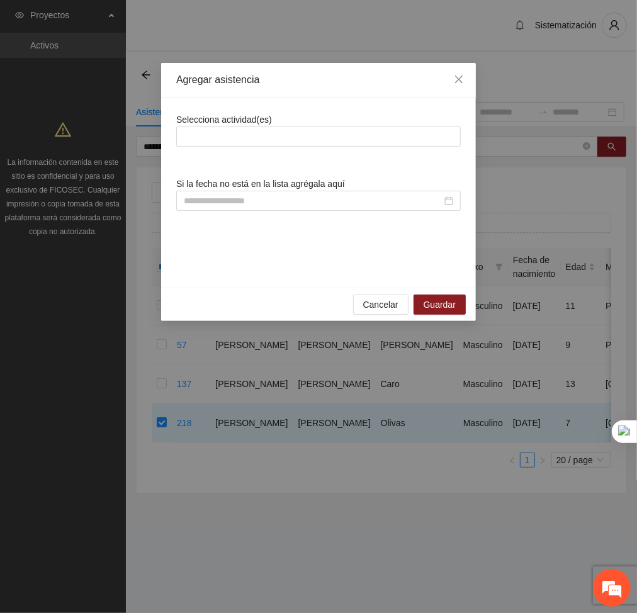
click at [239, 147] on div "Selecciona actividad(es) Si la fecha no está en la lista agrégala aquí" at bounding box center [318, 193] width 285 height 160
click at [225, 138] on div at bounding box center [319, 136] width 278 height 15
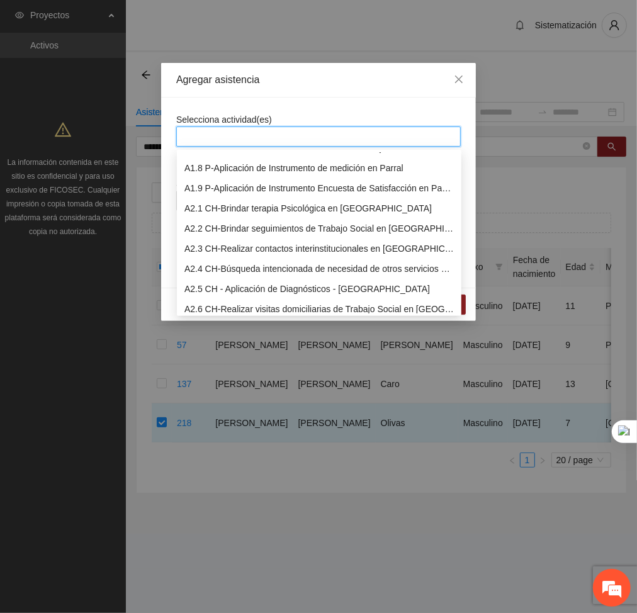
scroll to position [136, 0]
click at [210, 210] on div "A2.1 CH-Brindar terapia Psicológica en [GEOGRAPHIC_DATA]" at bounding box center [320, 208] width 270 height 14
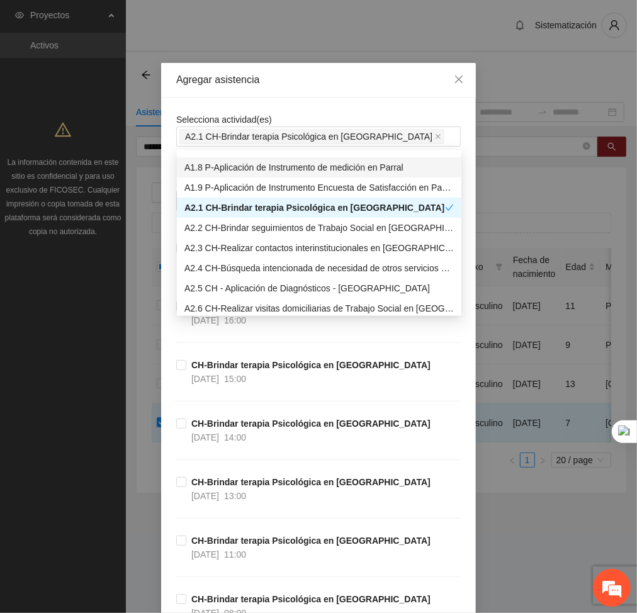
click at [285, 88] on div "Agregar asistencia" at bounding box center [318, 80] width 315 height 35
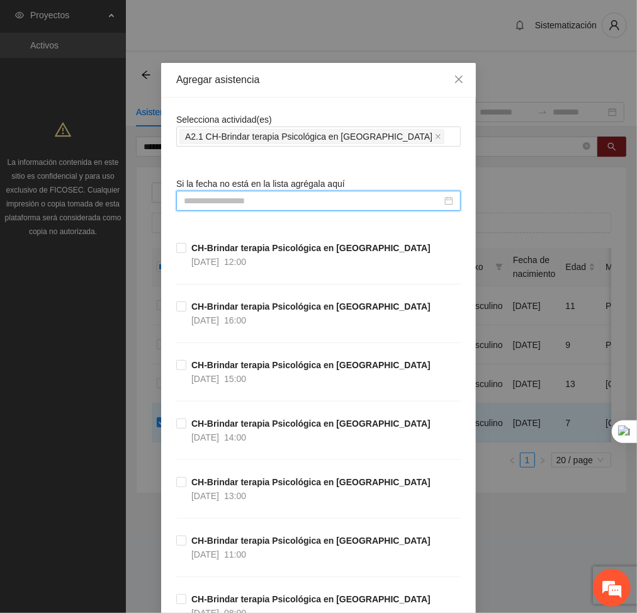
click at [298, 197] on input at bounding box center [313, 201] width 258 height 14
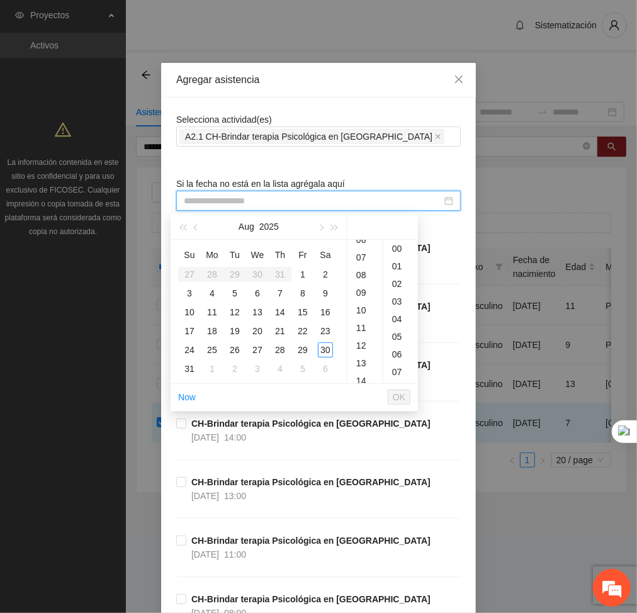
scroll to position [152, 0]
click at [355, 272] on div "10" at bounding box center [365, 274] width 35 height 18
click at [297, 329] on div "22" at bounding box center [302, 331] width 15 height 15
type input "**********"
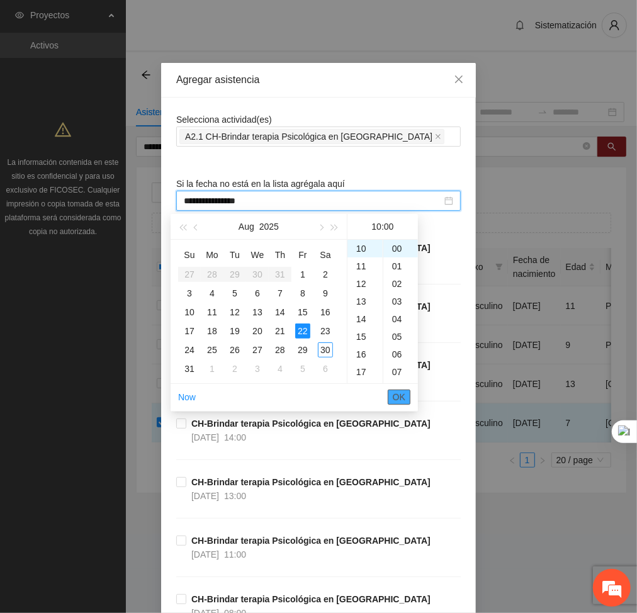
click at [396, 396] on span "OK" at bounding box center [399, 397] width 13 height 14
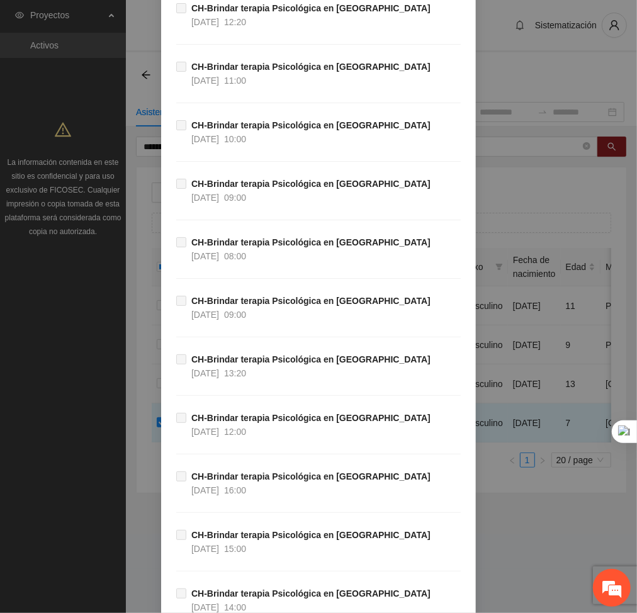
scroll to position [27095, 0]
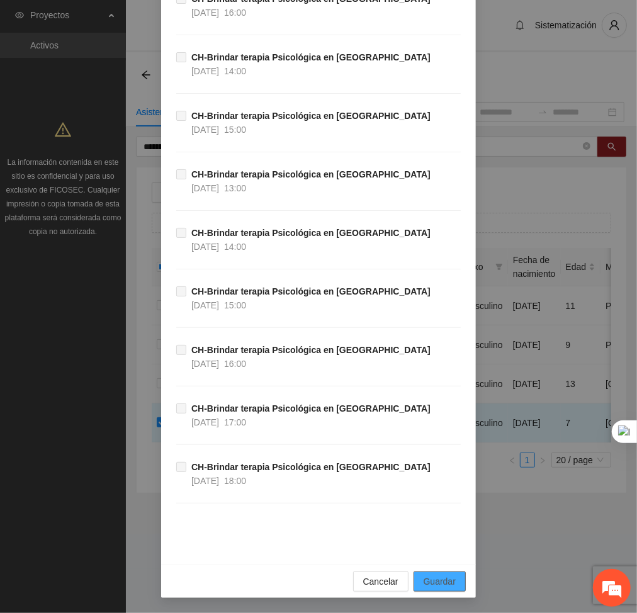
click at [450, 585] on button "Guardar" at bounding box center [440, 582] width 52 height 20
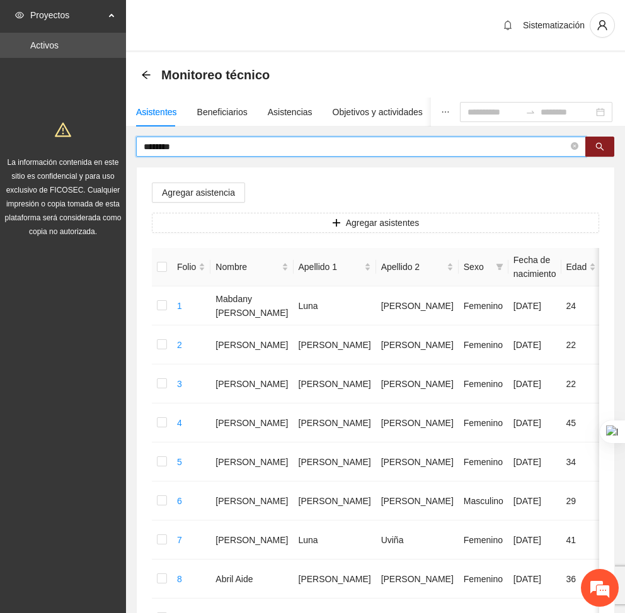
click at [182, 141] on input "********" at bounding box center [356, 147] width 425 height 14
type input "*"
type input "*******"
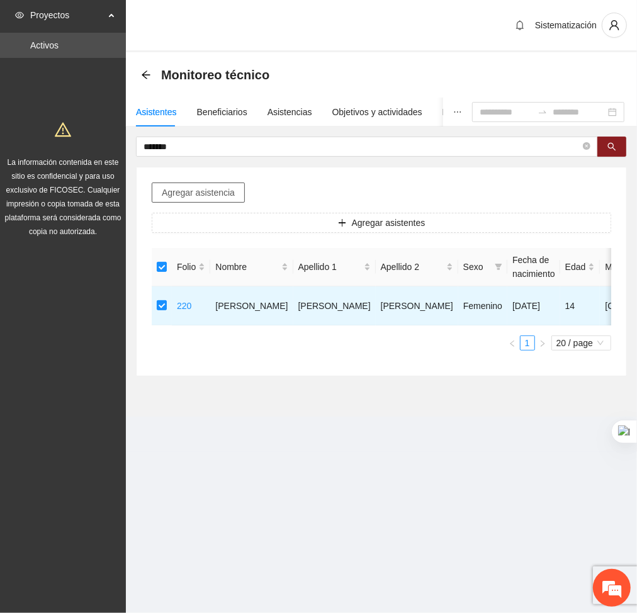
click at [176, 195] on span "Agregar asistencia" at bounding box center [198, 193] width 73 height 14
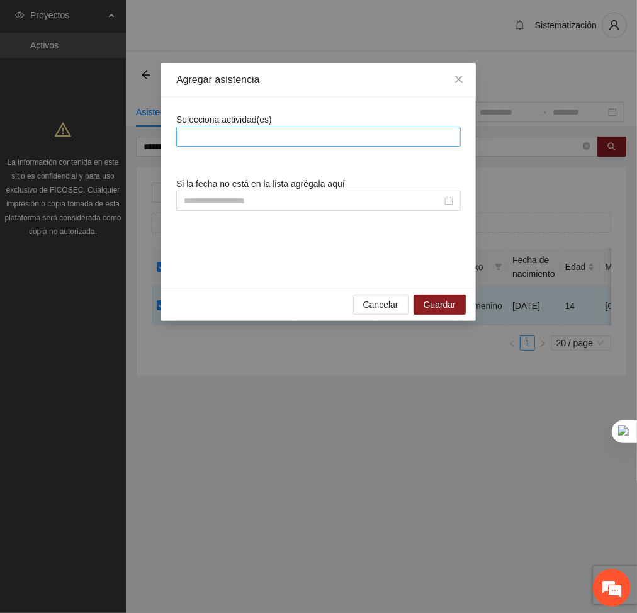
click at [232, 137] on div at bounding box center [319, 136] width 278 height 15
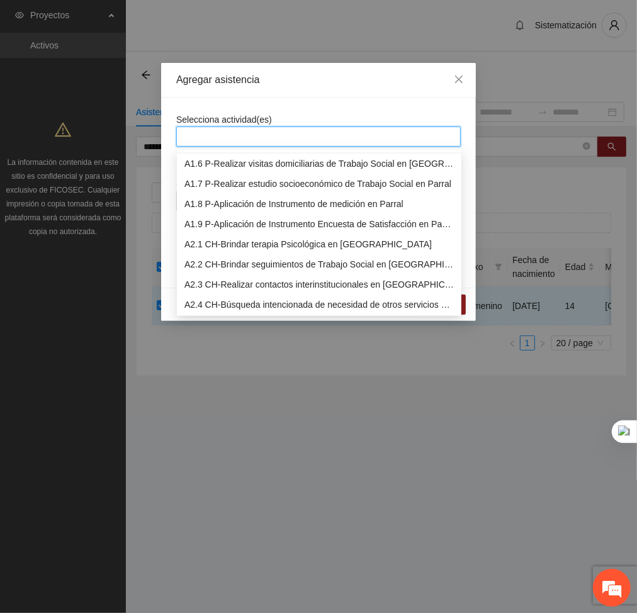
scroll to position [99, 0]
click at [226, 244] on div "A2.1 CH-Brindar terapia Psicológica en [GEOGRAPHIC_DATA]" at bounding box center [320, 245] width 270 height 14
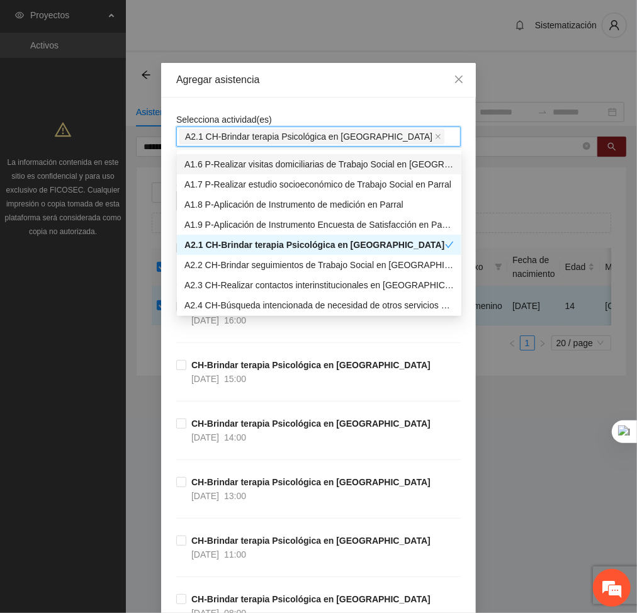
click at [326, 120] on div "Selecciona actividad(es) A2.1 CH-Brindar terapia Psicológica en [GEOGRAPHIC_DAT…" at bounding box center [318, 130] width 285 height 34
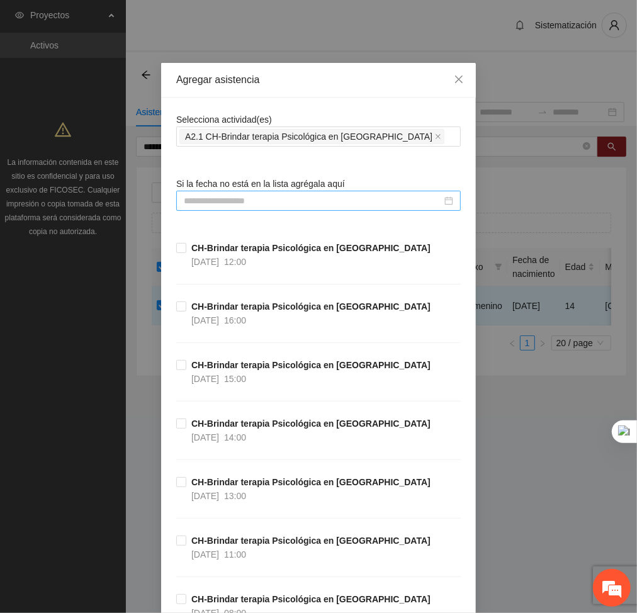
click at [334, 202] on input at bounding box center [313, 201] width 258 height 14
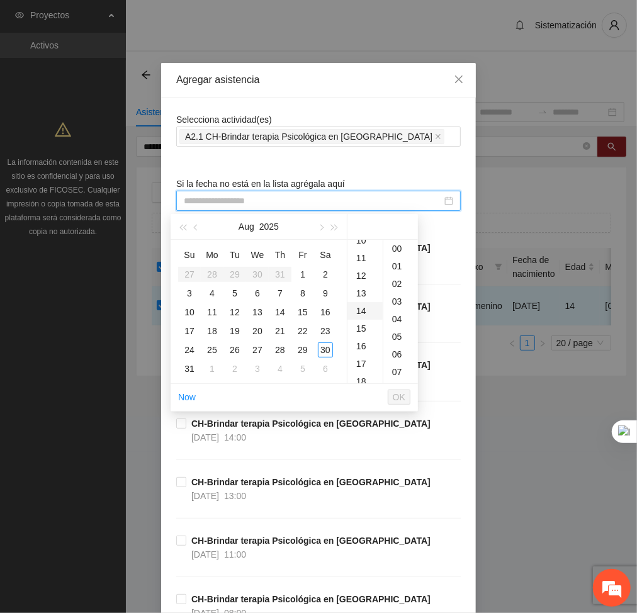
click at [360, 308] on div "14" at bounding box center [365, 311] width 35 height 18
click at [208, 347] on div "25" at bounding box center [212, 350] width 15 height 15
type input "**********"
click at [410, 394] on button "OK" at bounding box center [399, 397] width 23 height 15
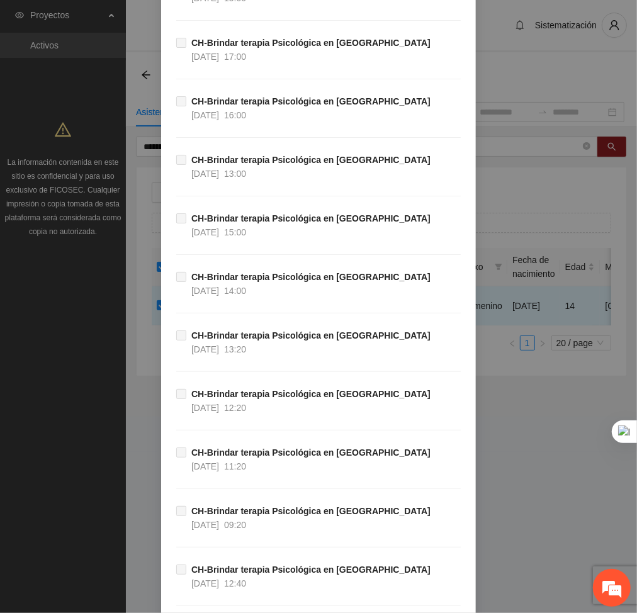
scroll to position [27095, 0]
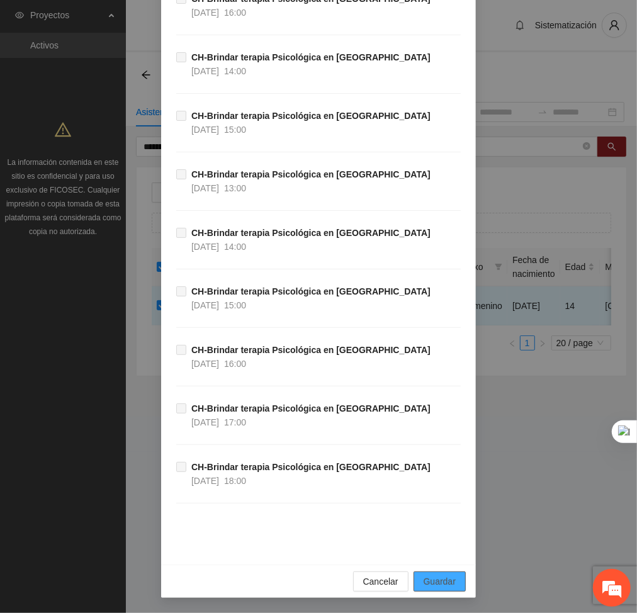
click at [440, 587] on span "Guardar" at bounding box center [440, 582] width 32 height 14
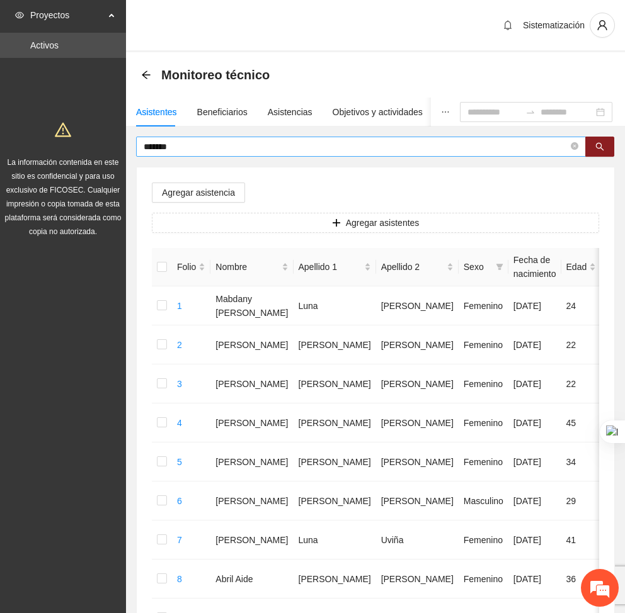
click at [188, 144] on input "*******" at bounding box center [356, 147] width 425 height 14
type input "*"
type input "****"
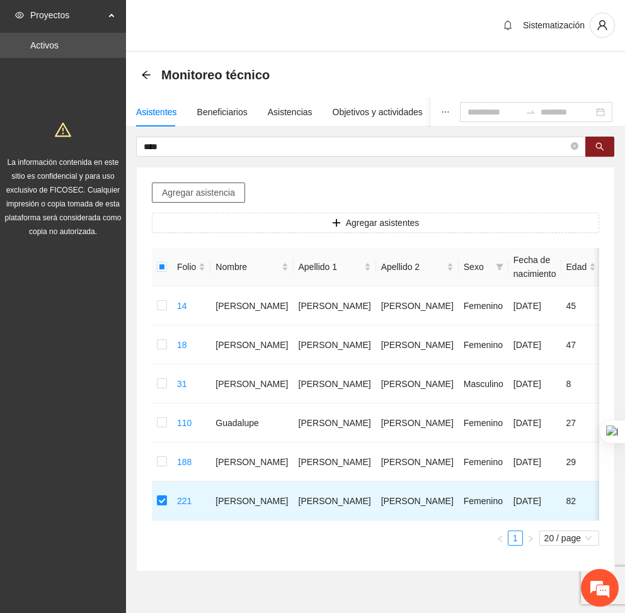
click at [186, 202] on button "Agregar asistencia" at bounding box center [198, 193] width 93 height 20
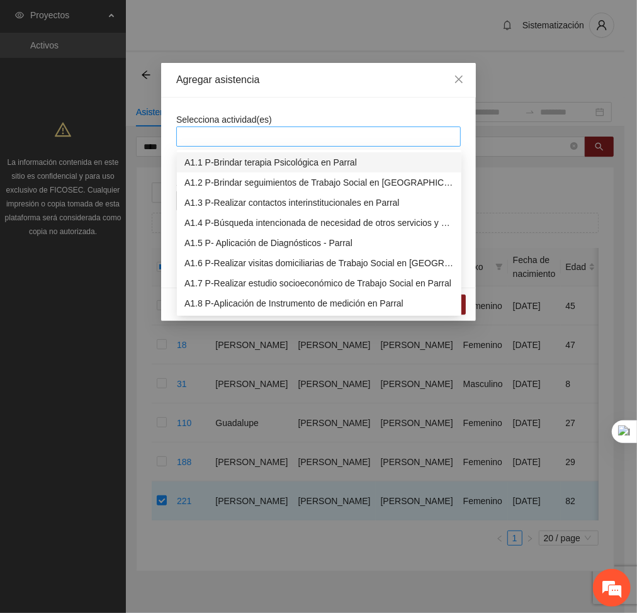
click at [254, 139] on div at bounding box center [319, 136] width 278 height 15
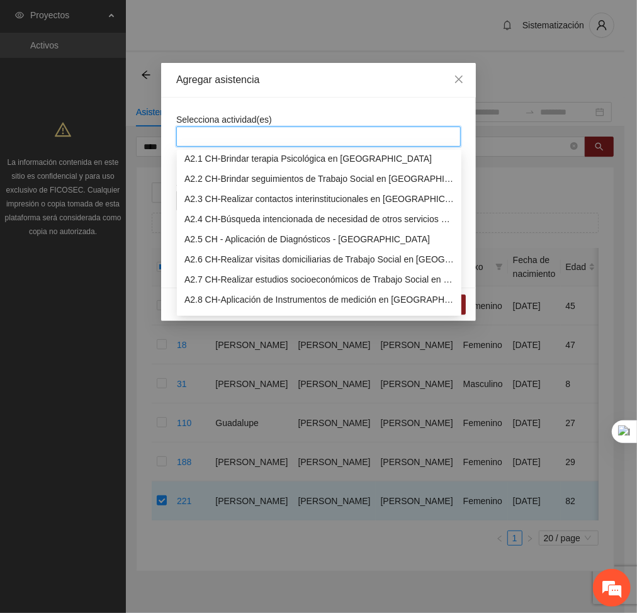
scroll to position [186, 0]
click at [213, 158] on div "A2.1 CH-Brindar terapia Psicológica en [GEOGRAPHIC_DATA]" at bounding box center [320, 158] width 270 height 14
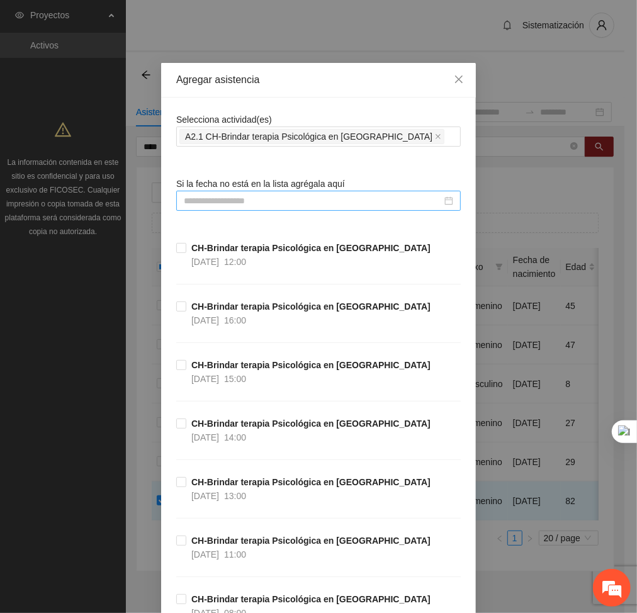
click at [253, 200] on input at bounding box center [313, 201] width 258 height 14
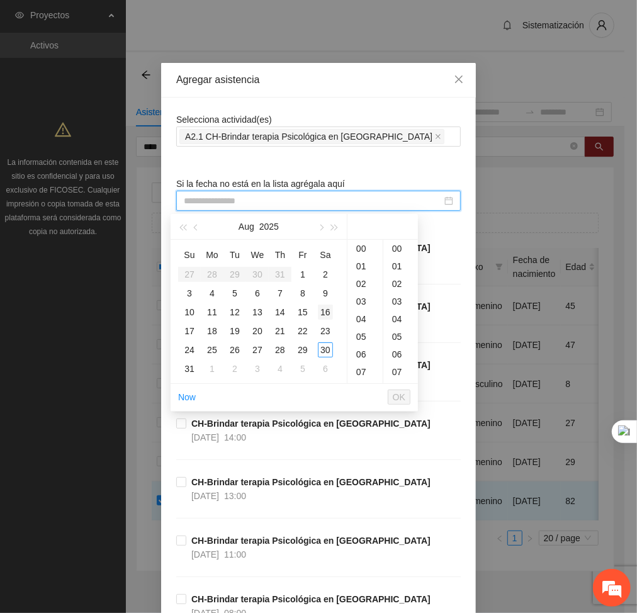
type input "**********"
click at [363, 345] on div "12" at bounding box center [365, 350] width 35 height 18
click at [207, 341] on td "25" at bounding box center [212, 350] width 23 height 19
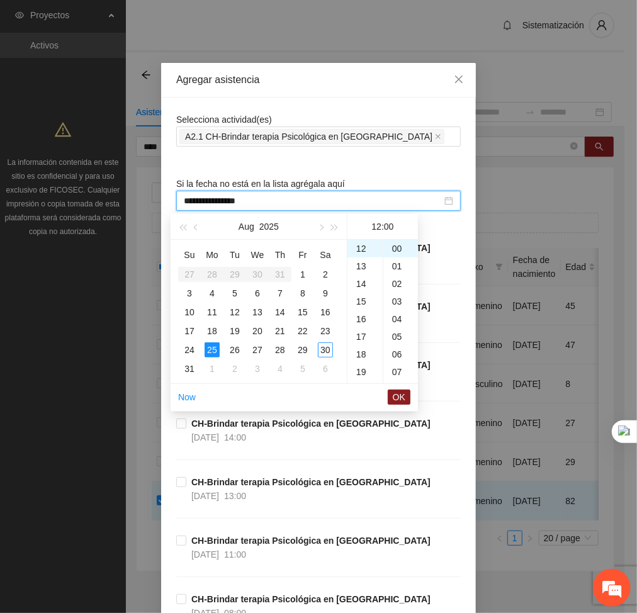
type input "**********"
click at [406, 398] on button "OK" at bounding box center [399, 397] width 23 height 15
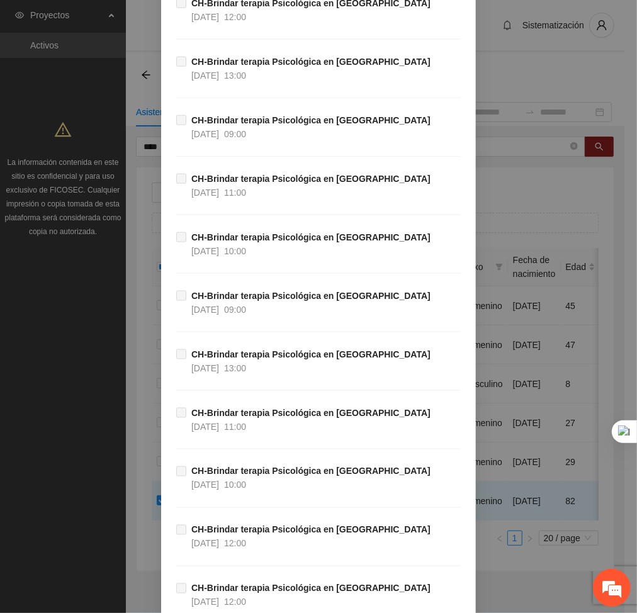
scroll to position [27095, 0]
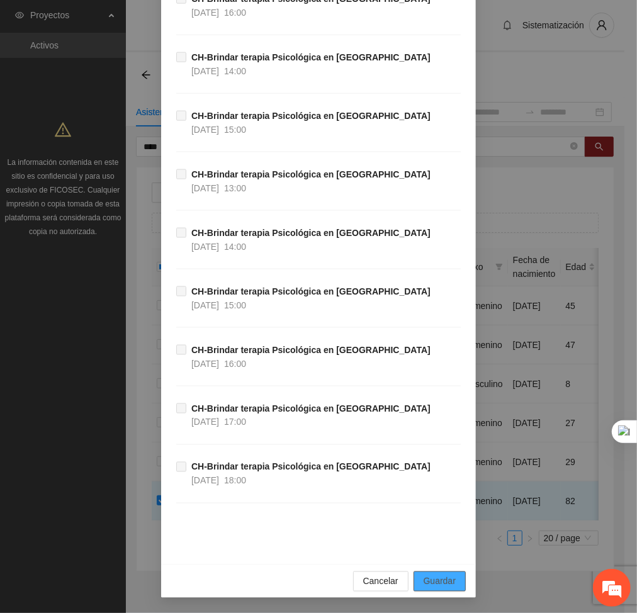
click at [448, 581] on span "Guardar" at bounding box center [440, 582] width 32 height 14
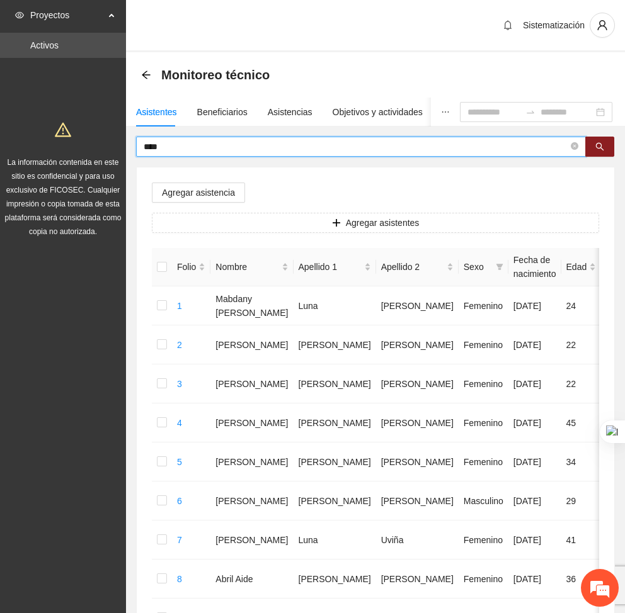
click at [215, 145] on input "****" at bounding box center [356, 147] width 425 height 14
type input "*"
type input "********"
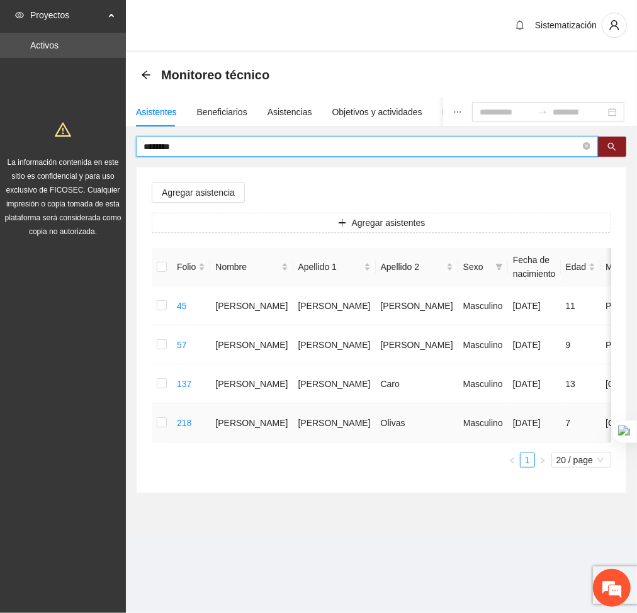
click at [156, 430] on td at bounding box center [162, 423] width 20 height 39
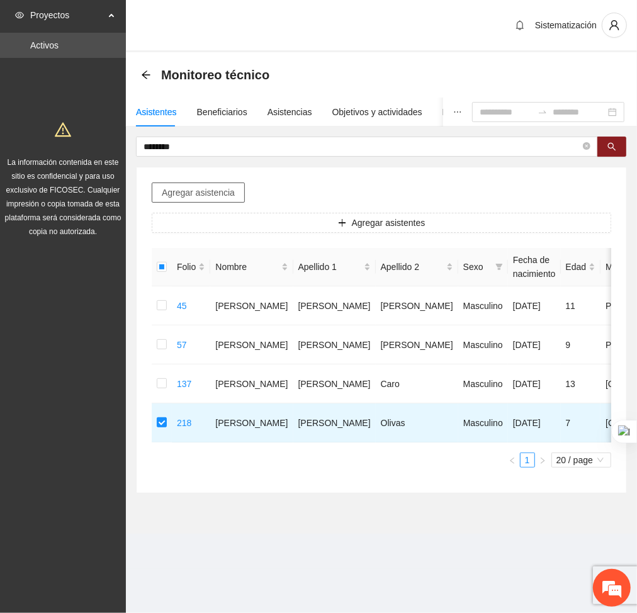
click at [210, 188] on span "Agregar asistencia" at bounding box center [198, 193] width 73 height 14
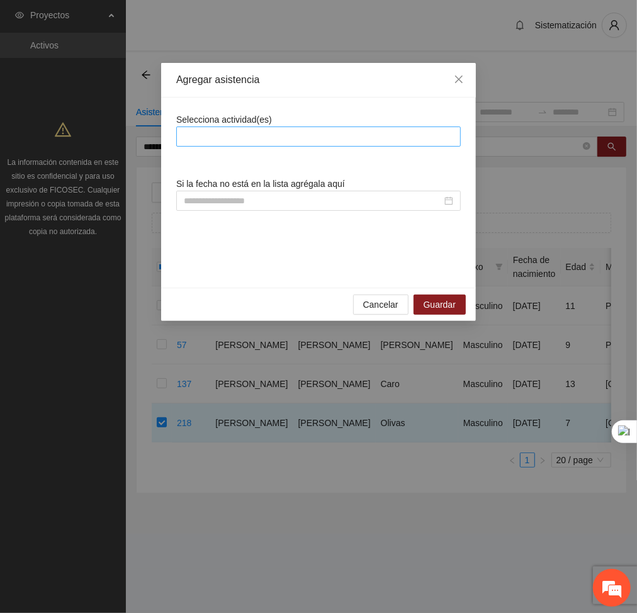
click at [234, 134] on div at bounding box center [319, 136] width 278 height 15
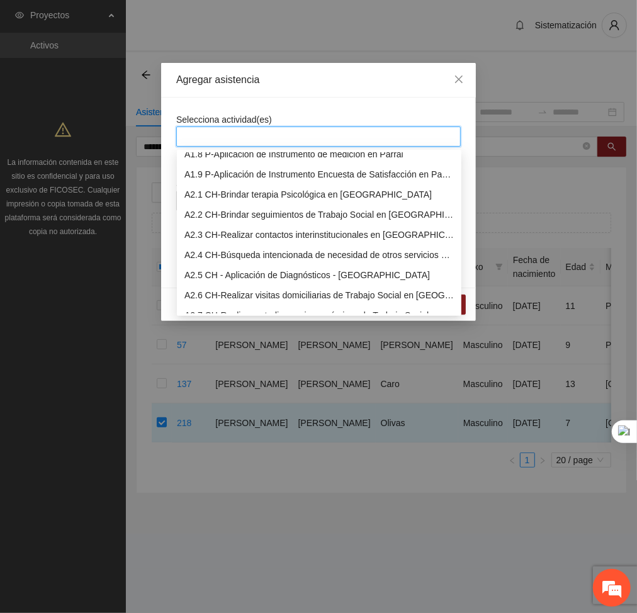
scroll to position [149, 0]
click at [223, 192] on div "A2.1 CH-Brindar terapia Psicológica en [GEOGRAPHIC_DATA]" at bounding box center [320, 195] width 270 height 14
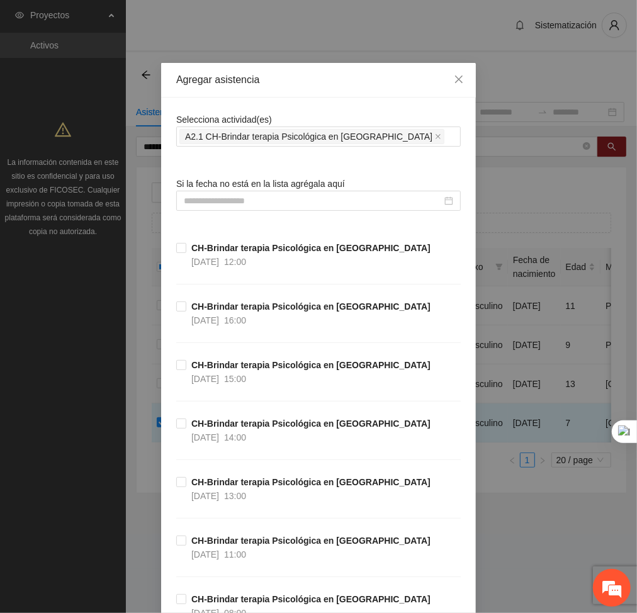
click at [319, 200] on input at bounding box center [313, 201] width 258 height 14
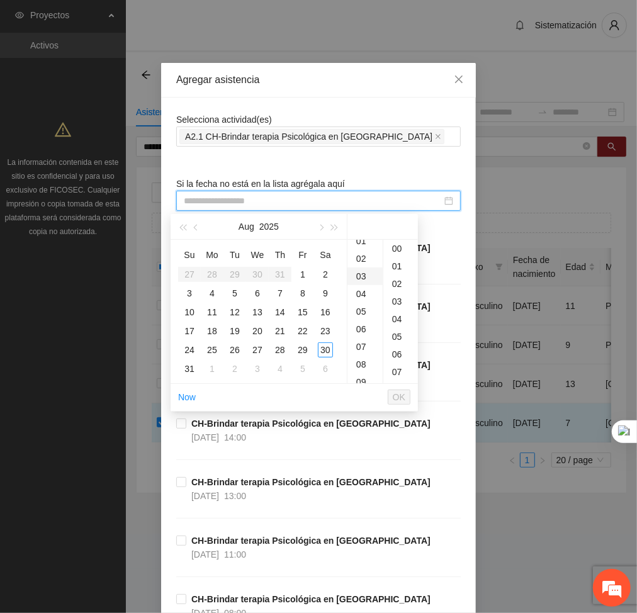
scroll to position [28, 0]
click at [359, 358] on div "08" at bounding box center [365, 362] width 35 height 18
click at [262, 343] on div "27" at bounding box center [257, 350] width 15 height 15
type input "**********"
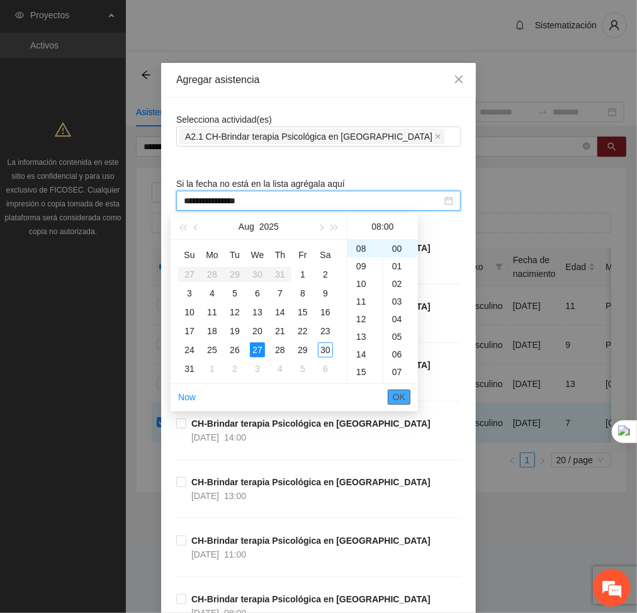
click at [408, 396] on button "OK" at bounding box center [399, 397] width 23 height 15
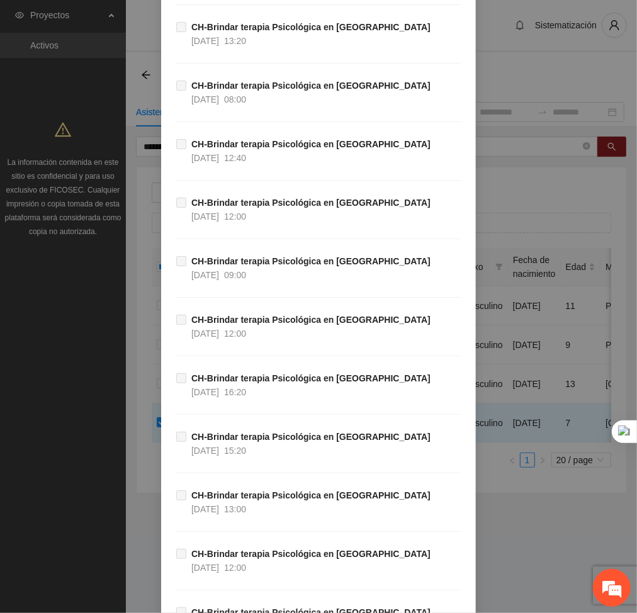
scroll to position [27095, 0]
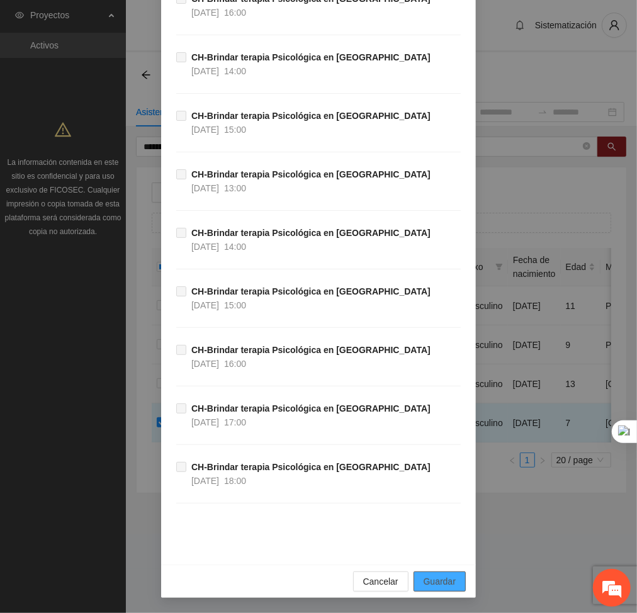
click at [440, 575] on span "Guardar" at bounding box center [440, 582] width 32 height 14
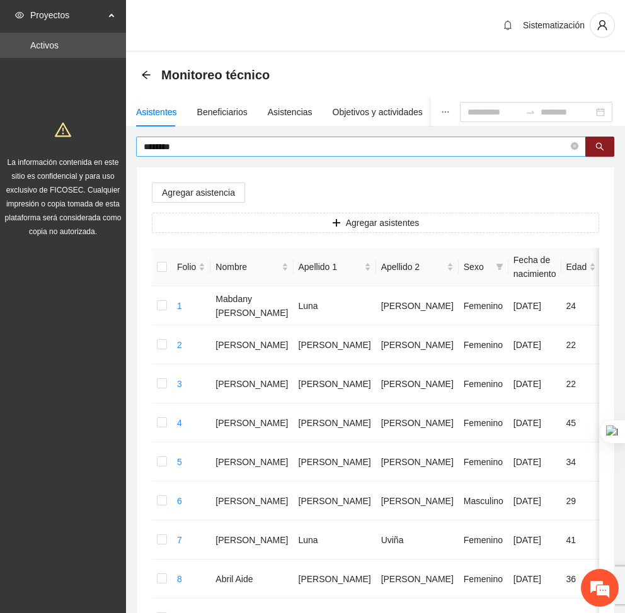
click at [188, 155] on span "********" at bounding box center [361, 147] width 450 height 20
type input "*"
type input "***"
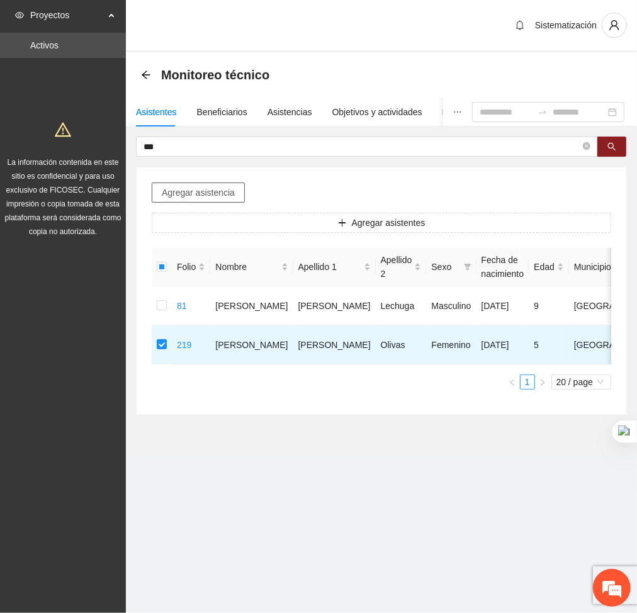
click at [183, 189] on span "Agregar asistencia" at bounding box center [198, 193] width 73 height 14
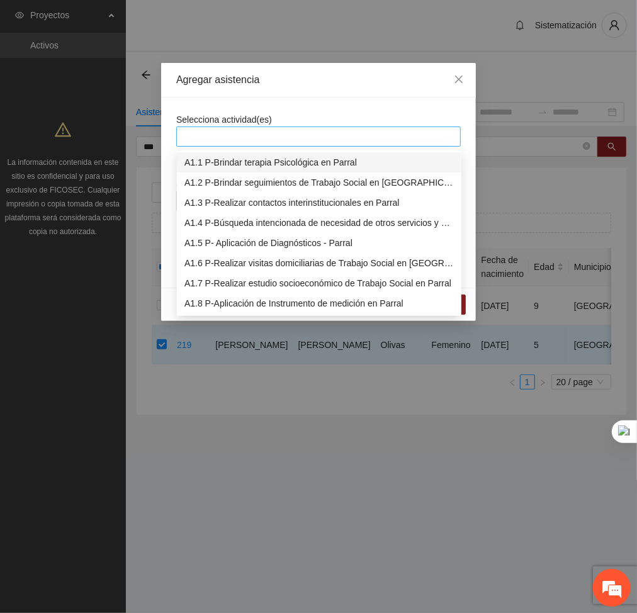
click at [250, 135] on div at bounding box center [319, 136] width 278 height 15
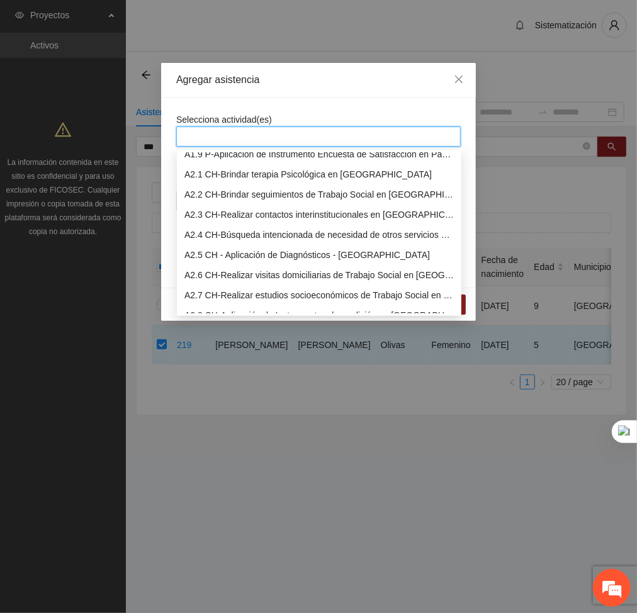
scroll to position [181, 0]
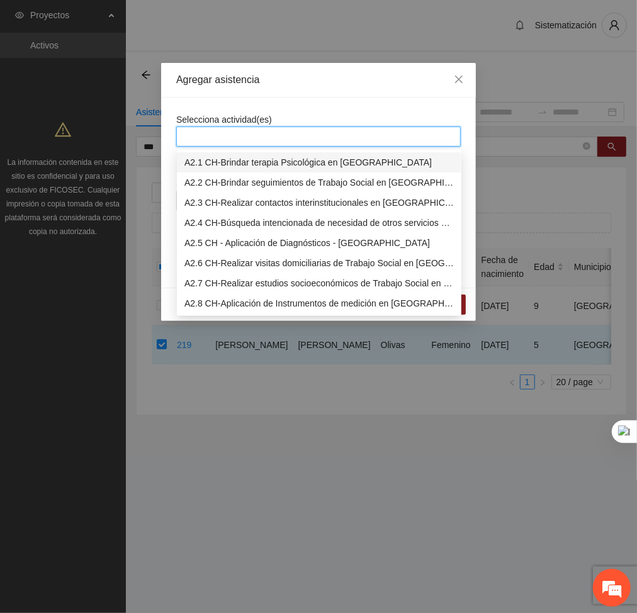
click at [210, 168] on div "A2.1 CH-Brindar terapia Psicológica en [GEOGRAPHIC_DATA]" at bounding box center [320, 163] width 270 height 14
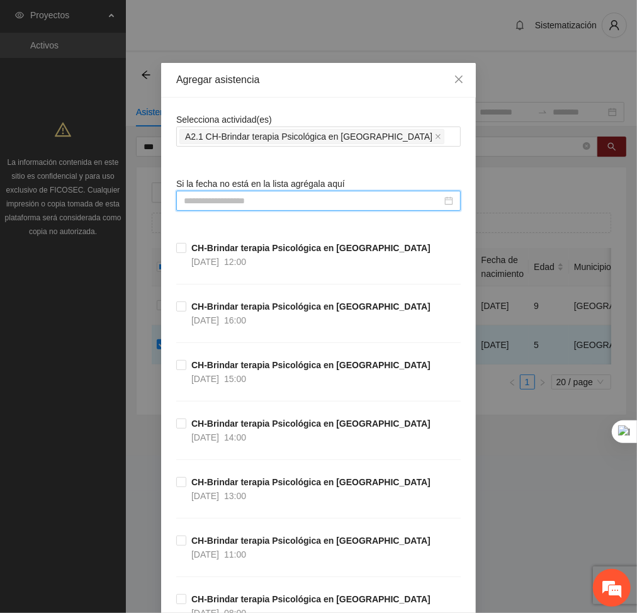
click at [329, 205] on input at bounding box center [313, 201] width 258 height 14
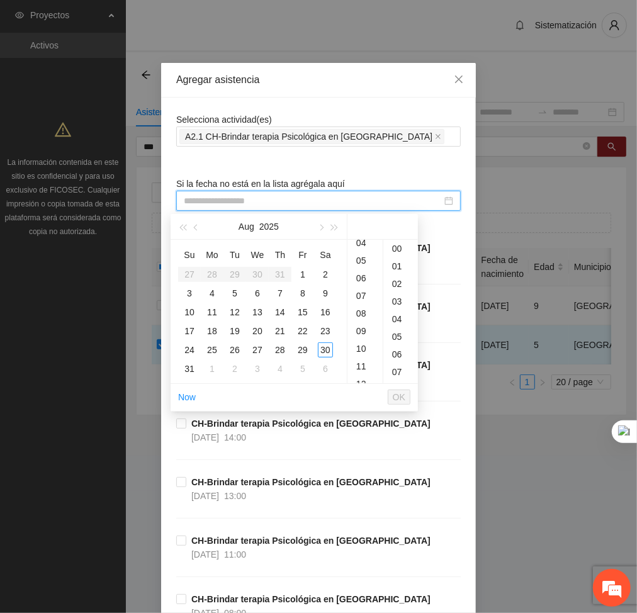
scroll to position [77, 0]
click at [363, 333] on div "09" at bounding box center [365, 330] width 35 height 18
click at [256, 346] on div "27" at bounding box center [257, 350] width 15 height 15
type input "**********"
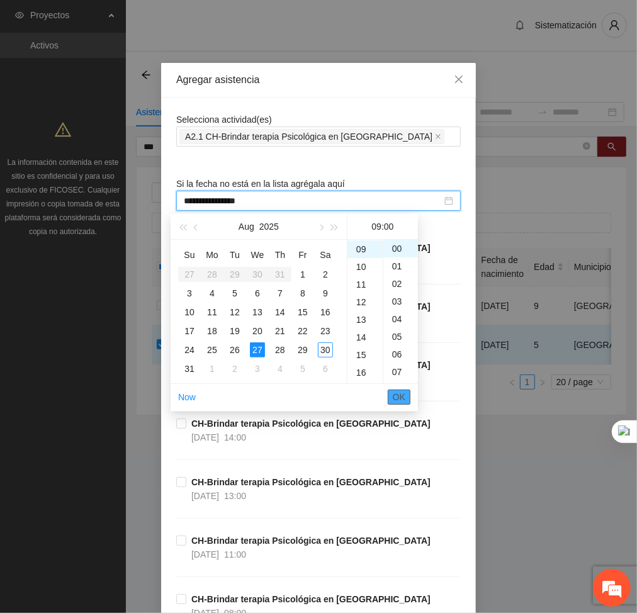
click at [393, 401] on button "OK" at bounding box center [399, 397] width 23 height 15
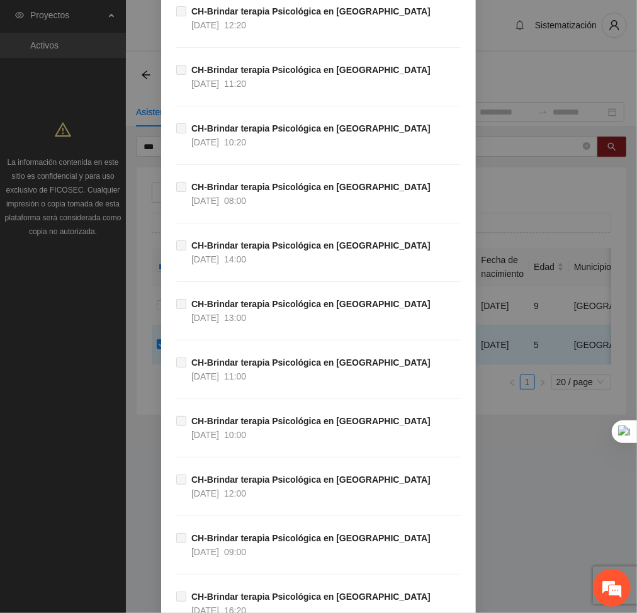
scroll to position [27095, 0]
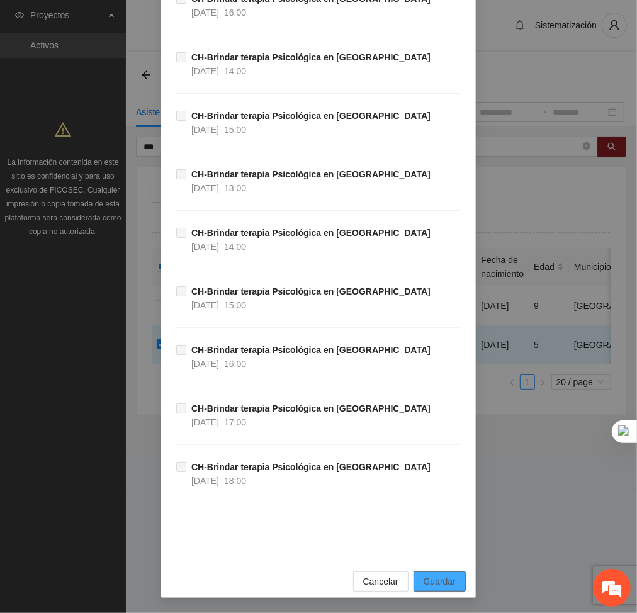
click at [452, 580] on button "Guardar" at bounding box center [440, 582] width 52 height 20
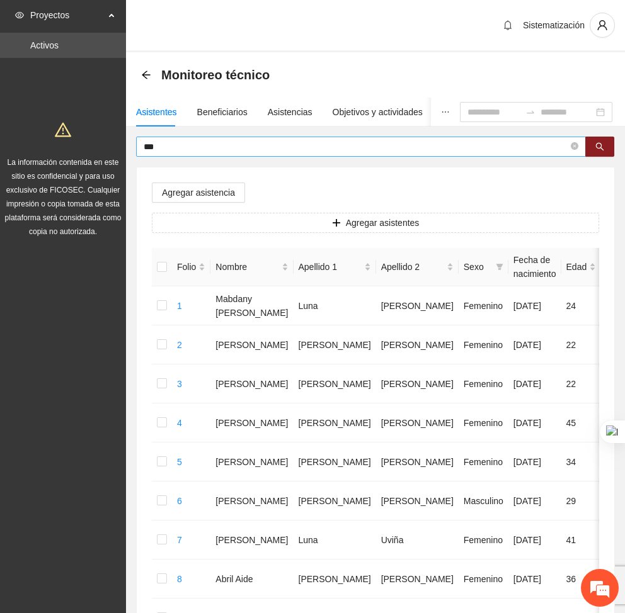
click at [178, 156] on span "***" at bounding box center [361, 147] width 450 height 20
type input "*"
type input "*****"
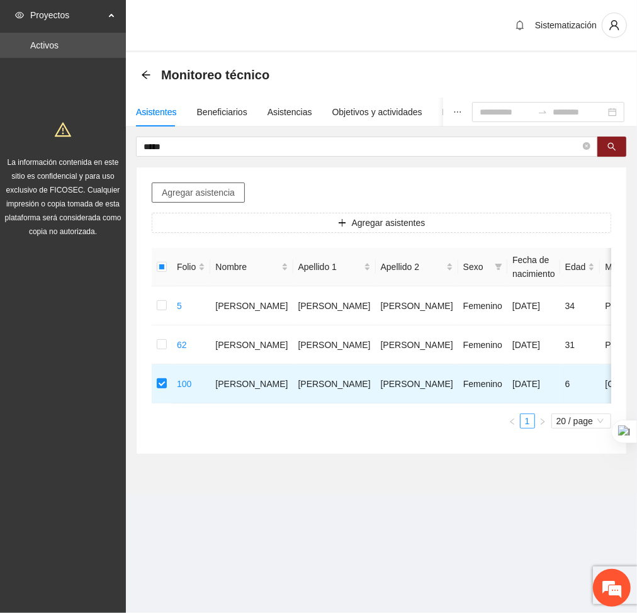
click at [193, 187] on span "Agregar asistencia" at bounding box center [198, 193] width 73 height 14
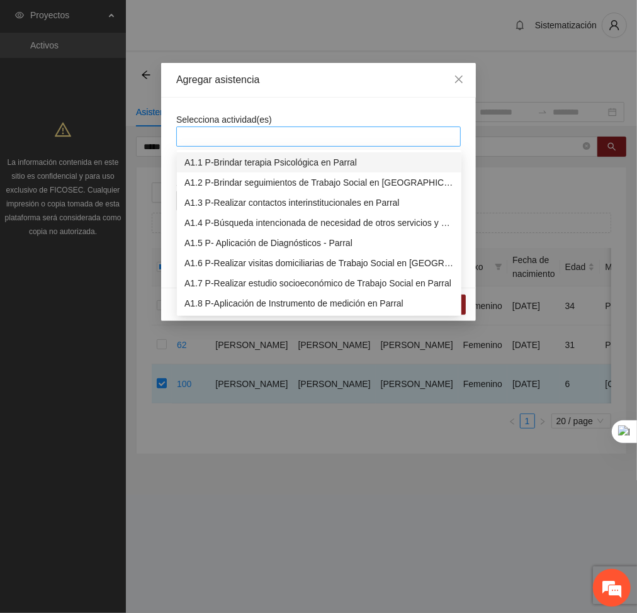
click at [265, 129] on div at bounding box center [319, 136] width 278 height 15
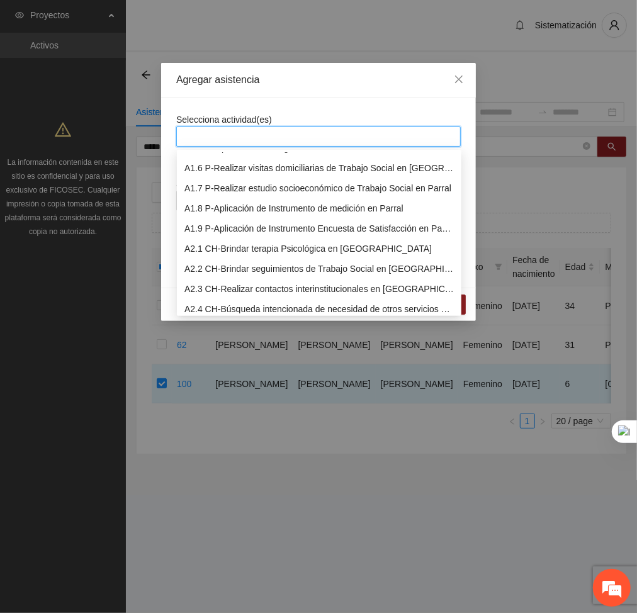
scroll to position [109, 0]
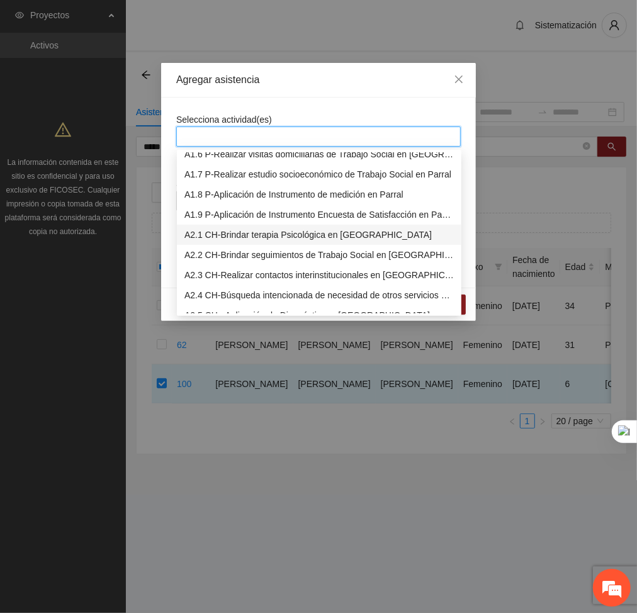
click at [223, 235] on div "A2.1 CH-Brindar terapia Psicológica en [GEOGRAPHIC_DATA]" at bounding box center [320, 235] width 270 height 14
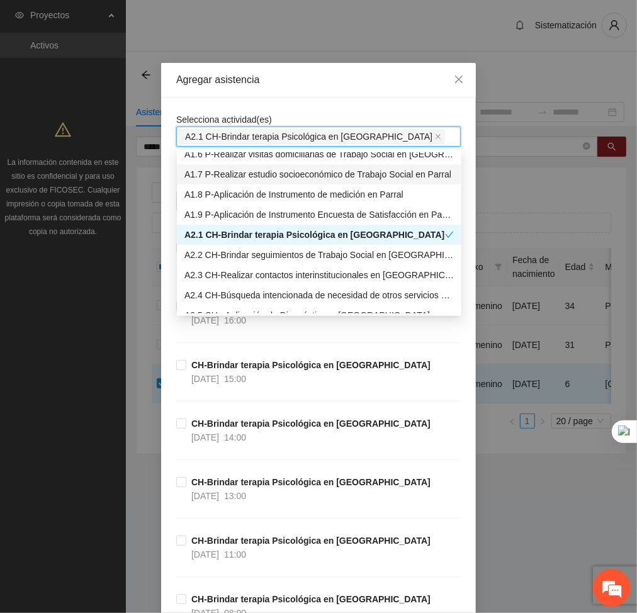
click at [307, 92] on div "Agregar asistencia" at bounding box center [318, 80] width 315 height 35
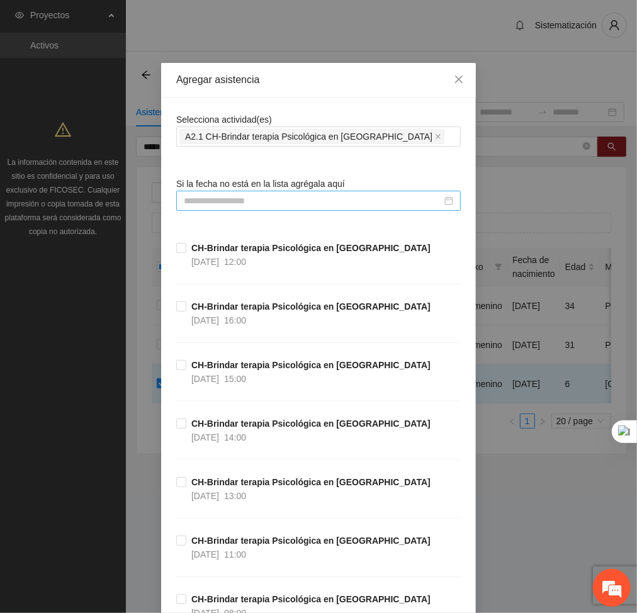
click at [351, 200] on input at bounding box center [313, 201] width 258 height 14
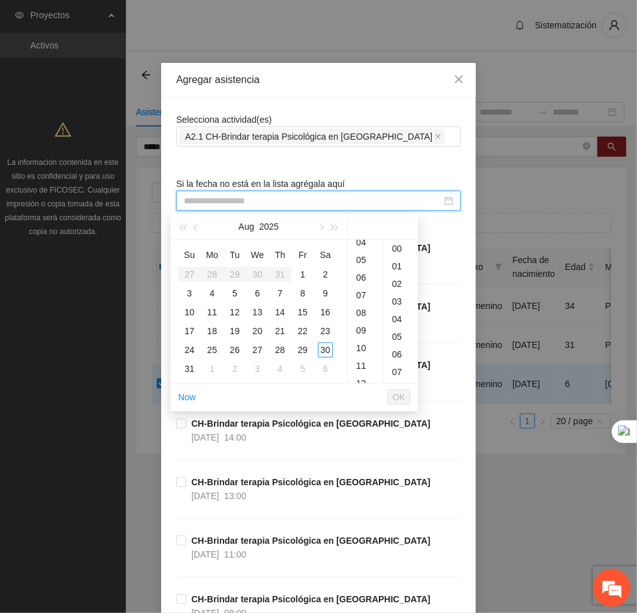
scroll to position [94, 0]
click at [360, 333] on div "10" at bounding box center [365, 331] width 35 height 18
click at [261, 346] on div "27" at bounding box center [257, 350] width 15 height 15
type input "**********"
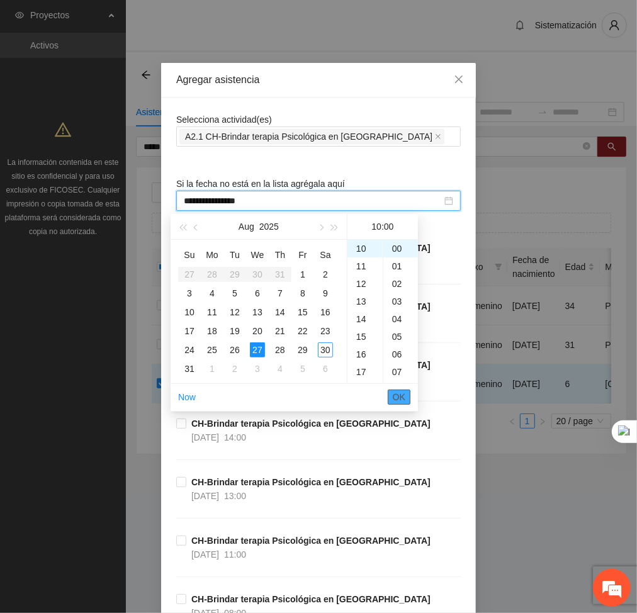
click at [397, 403] on span "OK" at bounding box center [399, 397] width 13 height 14
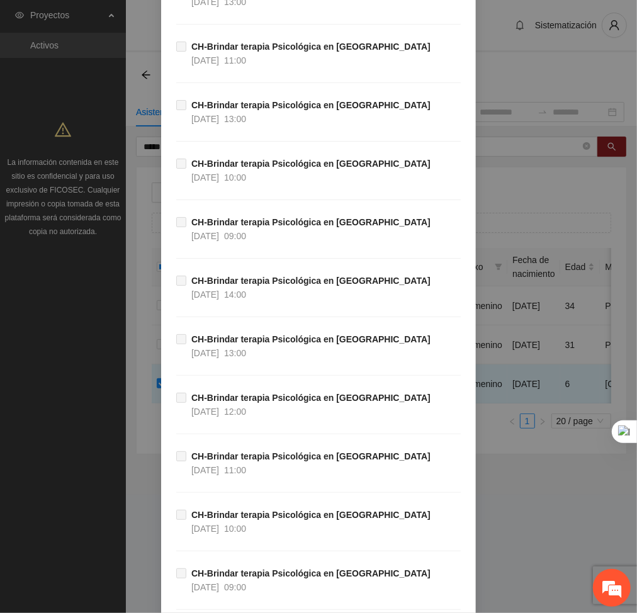
scroll to position [27095, 0]
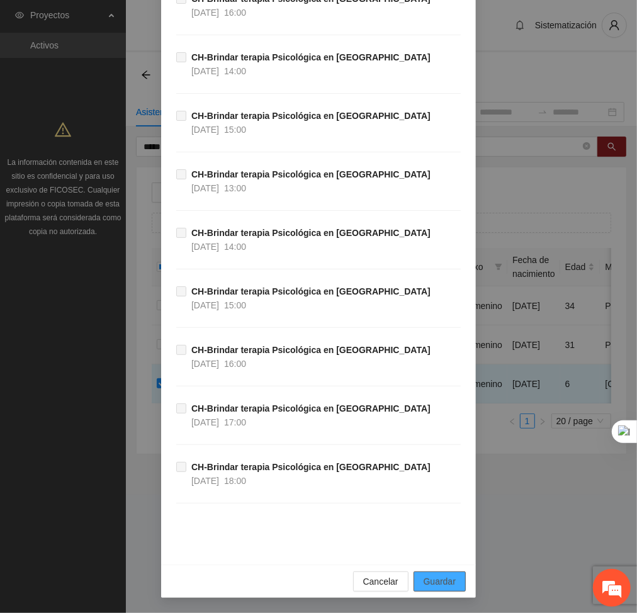
click at [428, 581] on span "Guardar" at bounding box center [440, 582] width 32 height 14
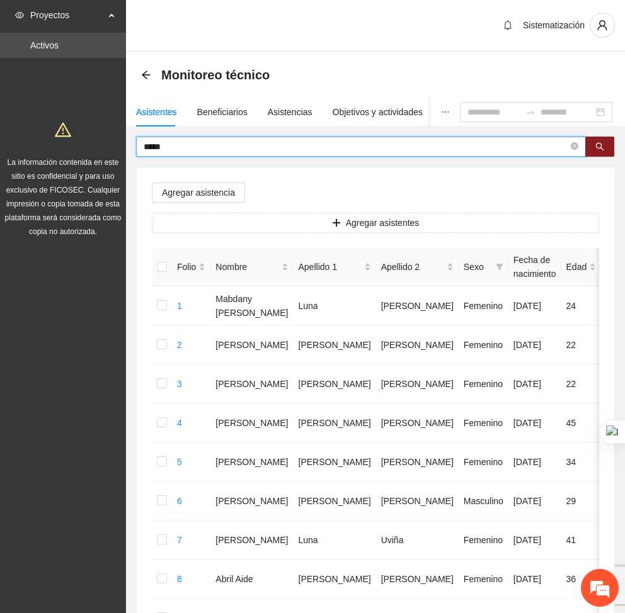
click at [192, 145] on input "*****" at bounding box center [356, 147] width 425 height 14
type input "*****"
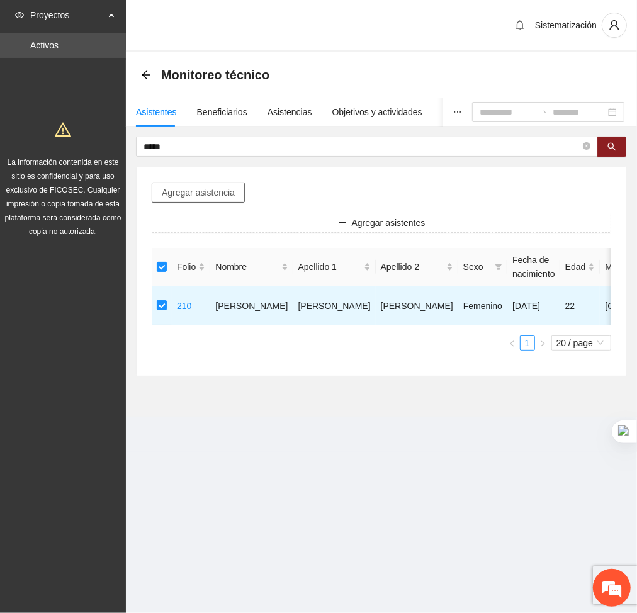
click at [208, 188] on span "Agregar asistencia" at bounding box center [198, 193] width 73 height 14
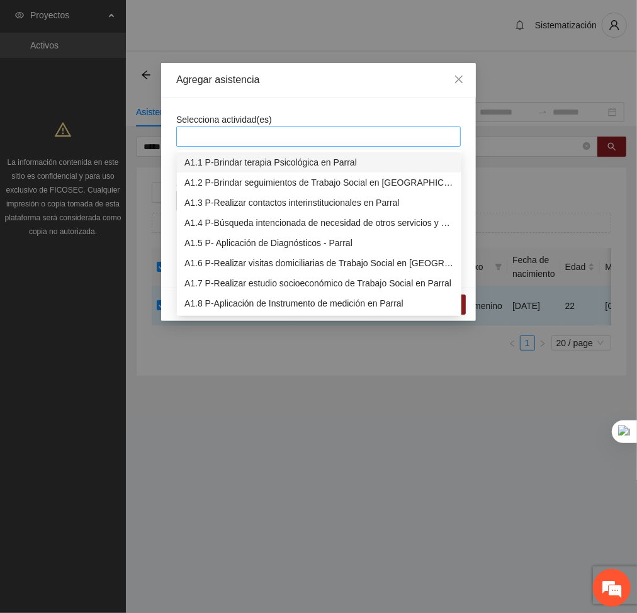
click at [277, 129] on div at bounding box center [319, 136] width 278 height 15
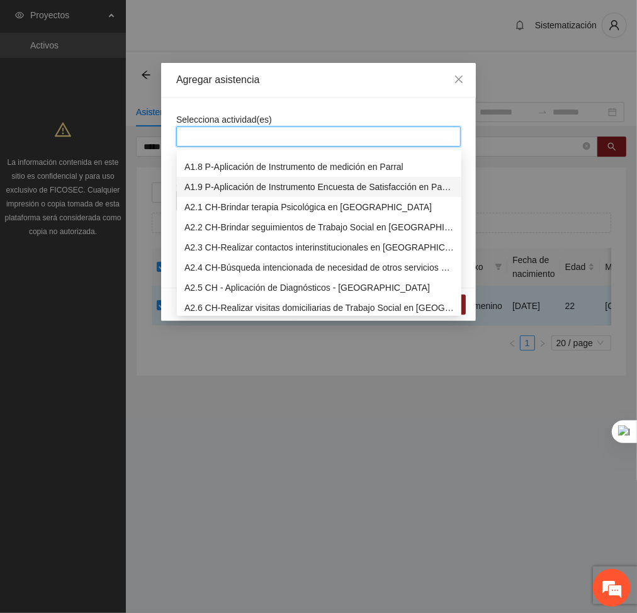
scroll to position [136, 0]
click at [223, 207] on div "A2.1 CH-Brindar terapia Psicológica en [GEOGRAPHIC_DATA]" at bounding box center [320, 208] width 270 height 14
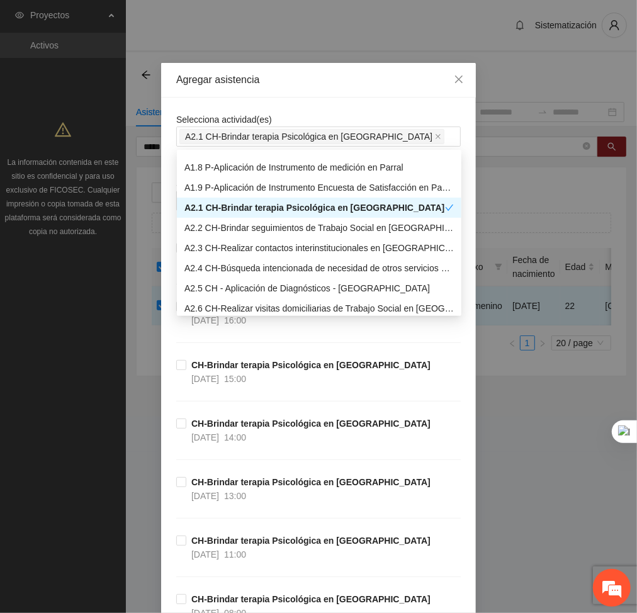
click at [297, 89] on div "Agregar asistencia" at bounding box center [318, 80] width 315 height 35
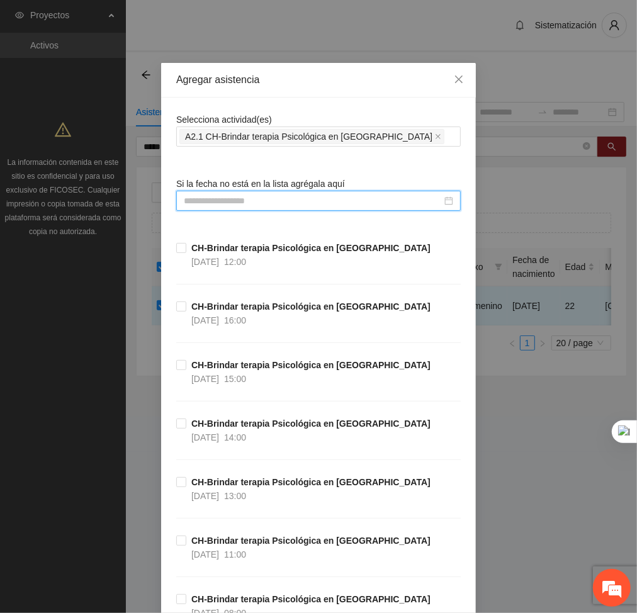
click at [287, 200] on input at bounding box center [313, 201] width 258 height 14
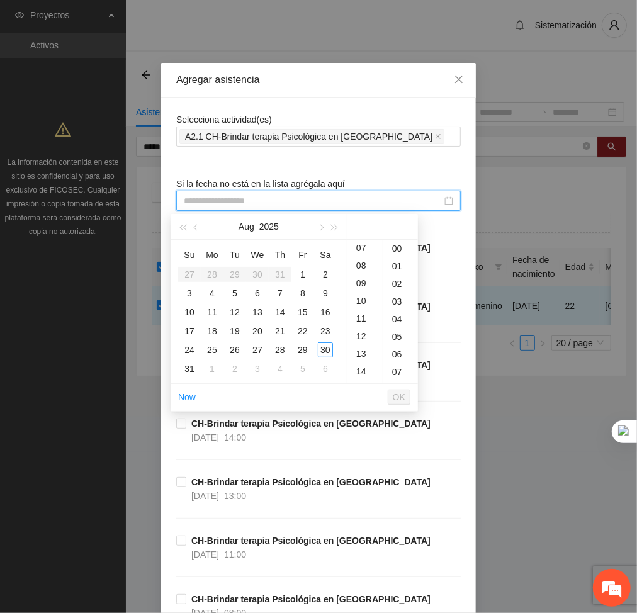
scroll to position [139, 0]
click at [353, 301] on div "11" at bounding box center [365, 304] width 35 height 18
click at [256, 346] on div "27" at bounding box center [257, 350] width 15 height 15
type input "**********"
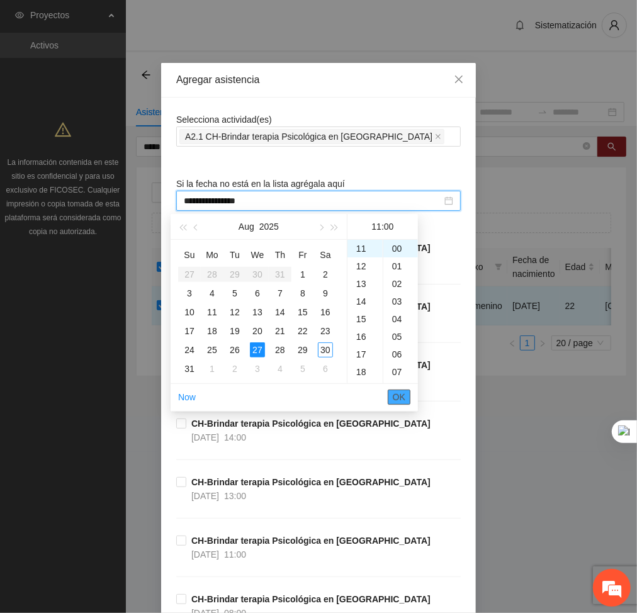
click at [400, 397] on span "OK" at bounding box center [399, 397] width 13 height 14
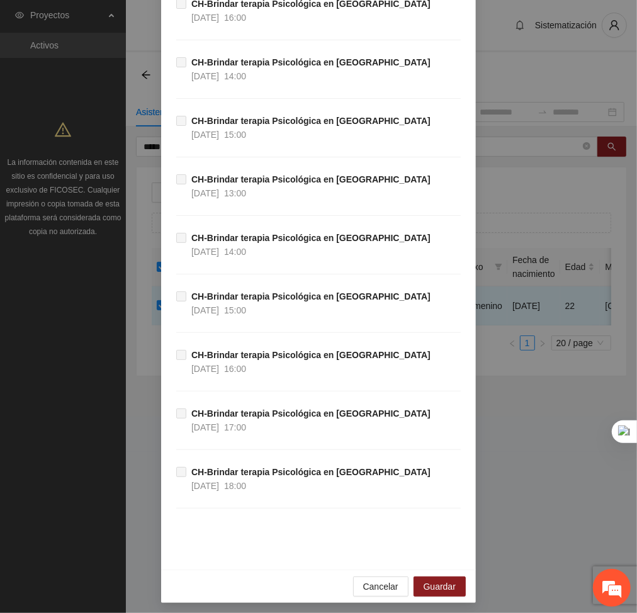
scroll to position [27095, 0]
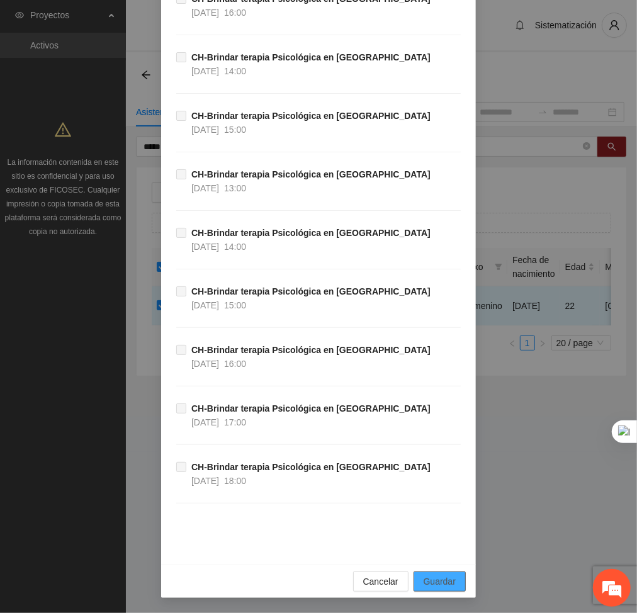
click at [447, 581] on span "Guardar" at bounding box center [440, 582] width 32 height 14
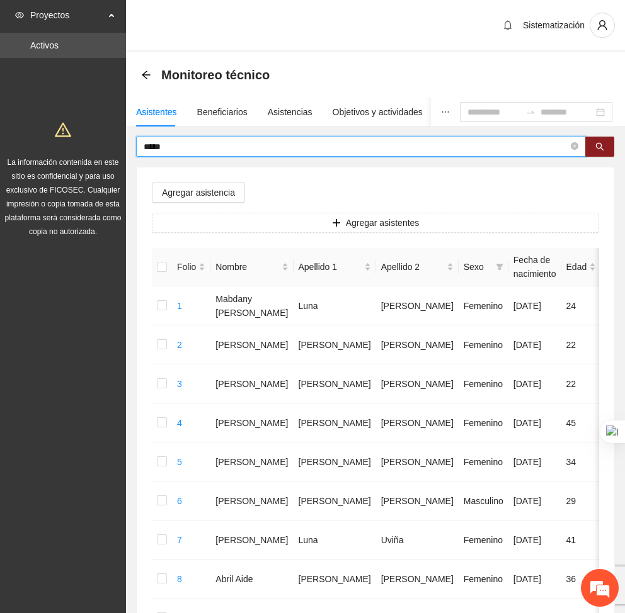
click at [188, 147] on input "*****" at bounding box center [356, 147] width 425 height 14
type input "*"
type input "****"
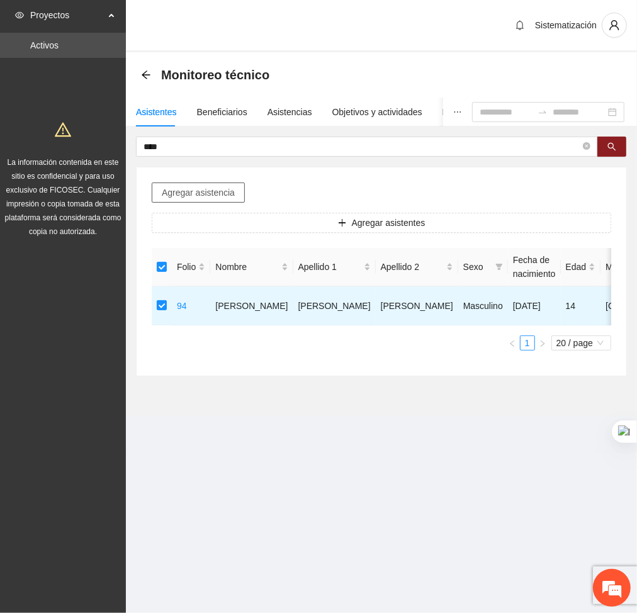
click at [202, 186] on span "Agregar asistencia" at bounding box center [198, 193] width 73 height 14
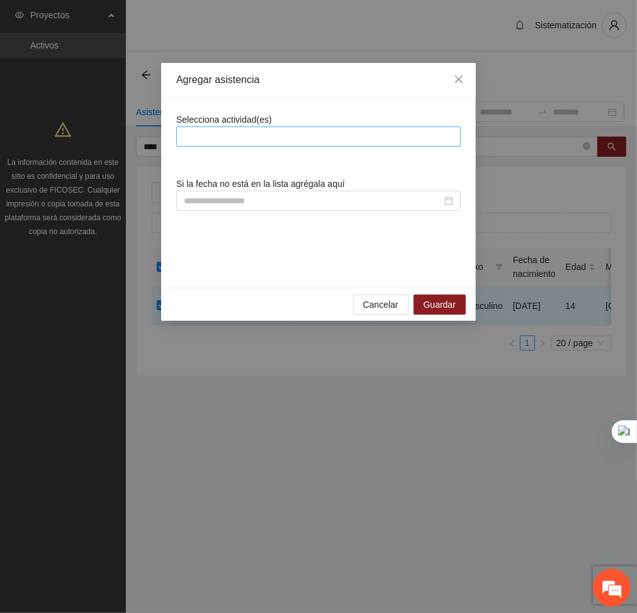
click at [279, 137] on div at bounding box center [319, 136] width 278 height 15
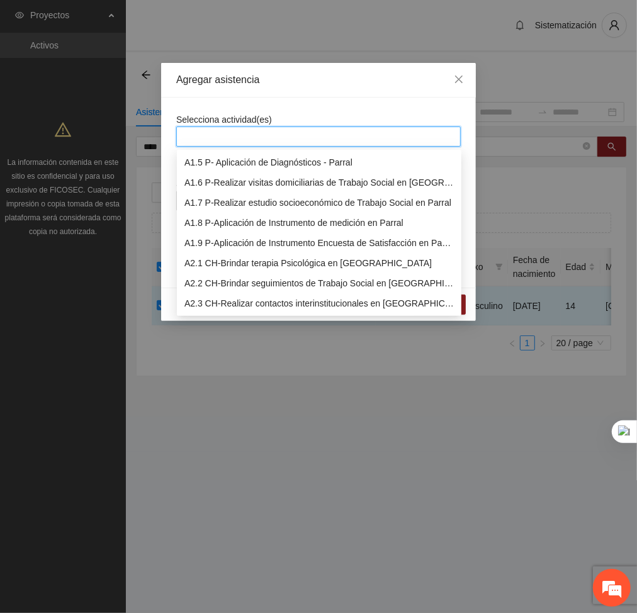
scroll to position [83, 0]
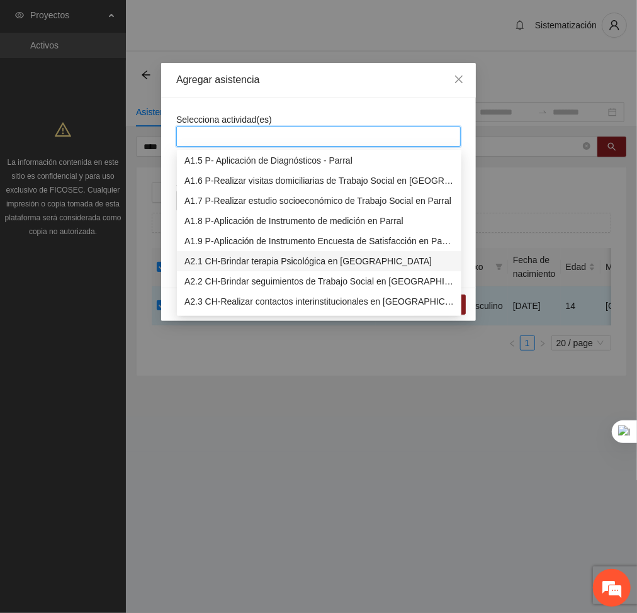
click at [227, 258] on div "A2.1 CH-Brindar terapia Psicológica en [GEOGRAPHIC_DATA]" at bounding box center [320, 261] width 270 height 14
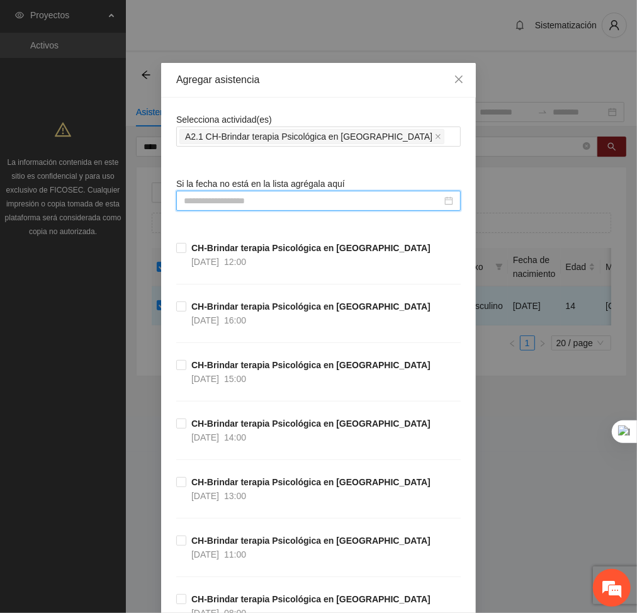
click at [291, 198] on input at bounding box center [313, 201] width 258 height 14
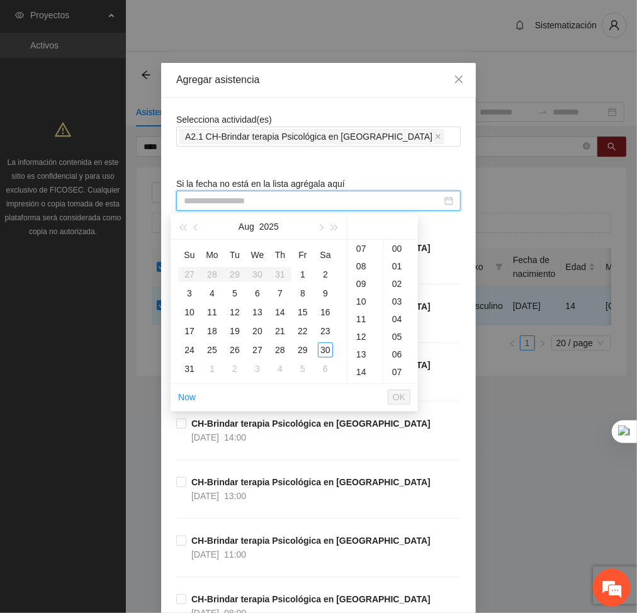
scroll to position [132, 0]
click at [355, 323] on div "12" at bounding box center [365, 329] width 35 height 18
click at [262, 348] on div "27" at bounding box center [257, 350] width 15 height 15
type input "**********"
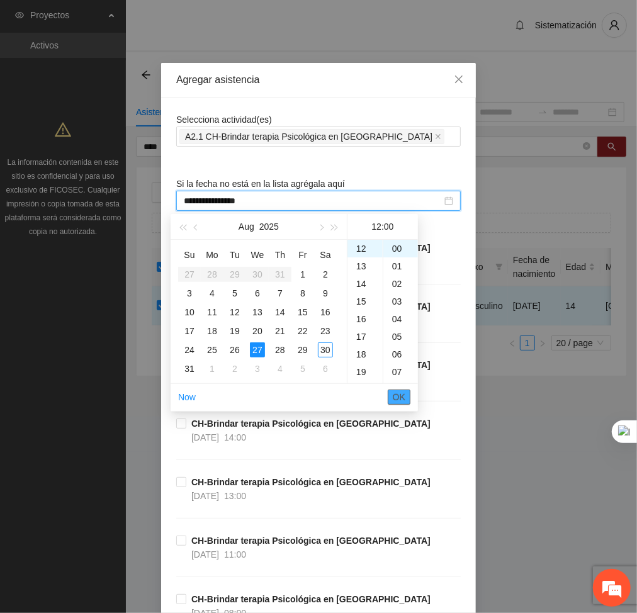
click at [399, 398] on span "OK" at bounding box center [399, 397] width 13 height 14
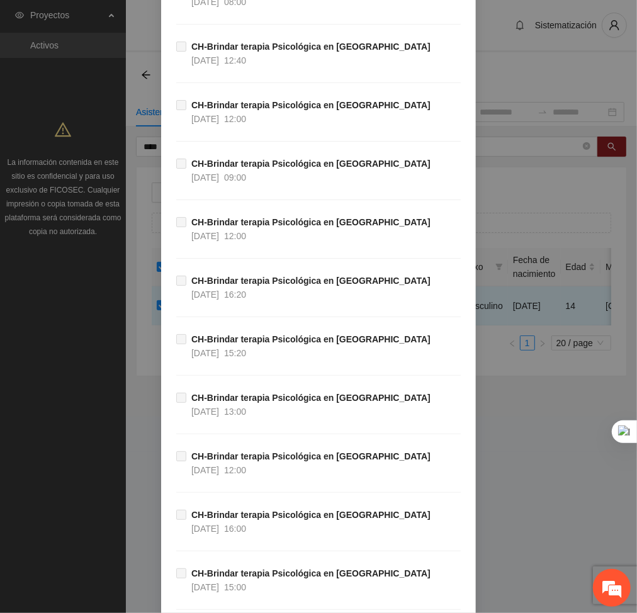
scroll to position [27095, 0]
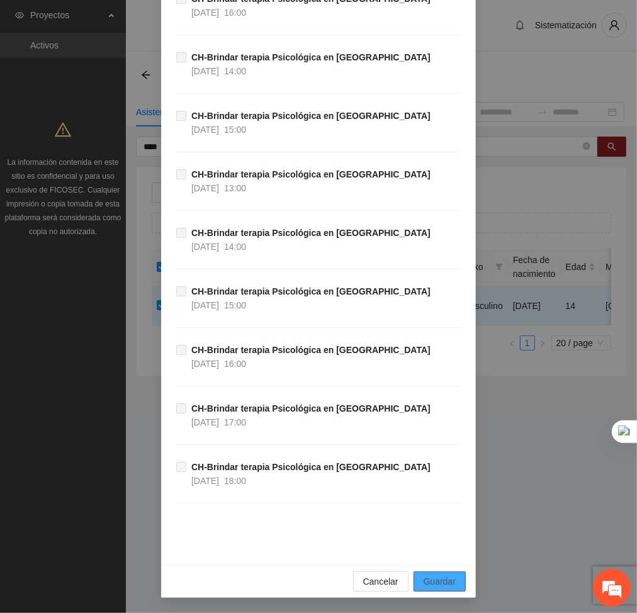
click at [447, 576] on span "Guardar" at bounding box center [440, 582] width 32 height 14
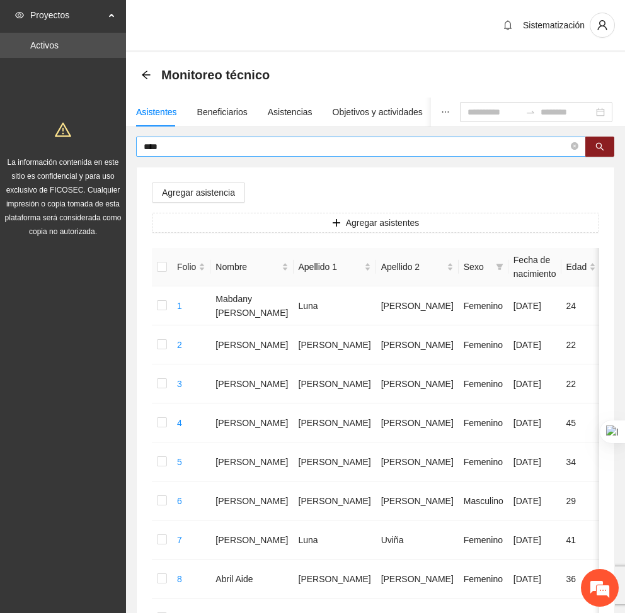
click at [185, 147] on input "****" at bounding box center [356, 147] width 425 height 14
type input "*"
click at [174, 142] on input "*******" at bounding box center [356, 147] width 425 height 14
type input "*"
type input "*******"
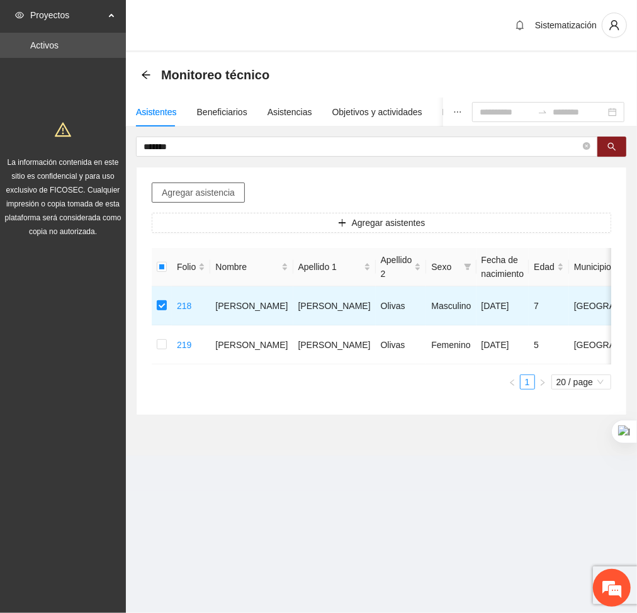
click at [191, 190] on span "Agregar asistencia" at bounding box center [198, 193] width 73 height 14
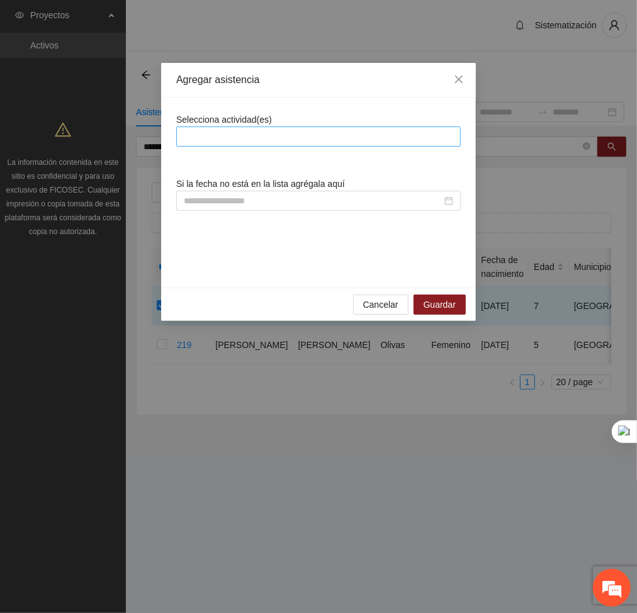
click at [244, 137] on div at bounding box center [319, 136] width 278 height 15
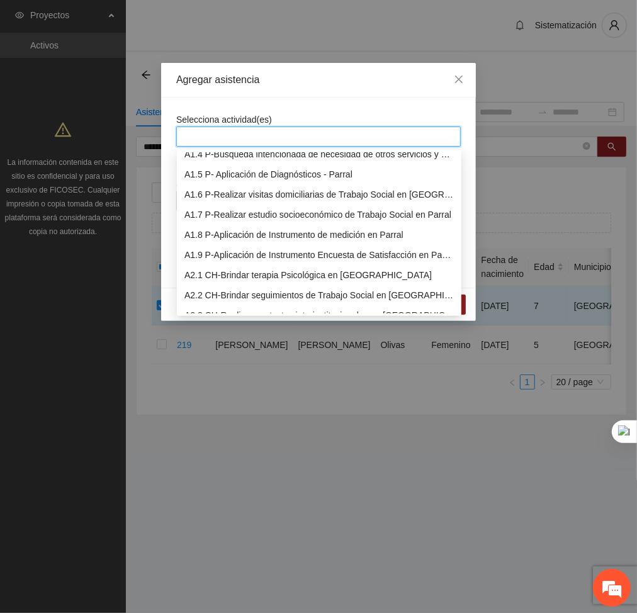
scroll to position [78, 0]
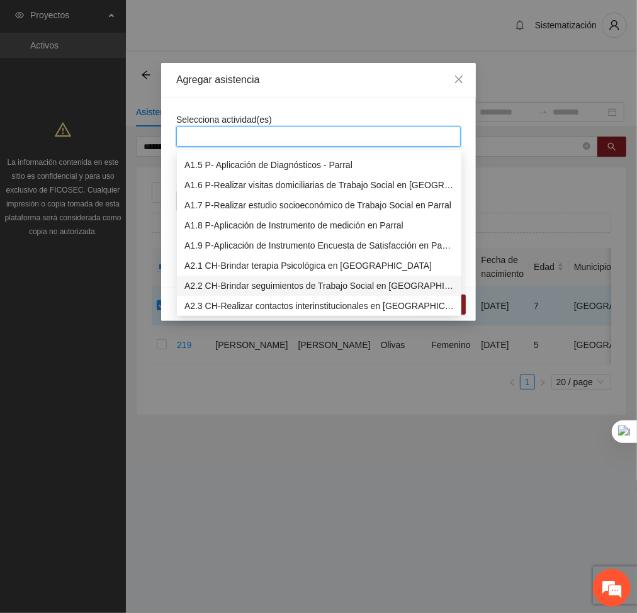
click at [206, 285] on div "A2.2 CH-Brindar seguimientos de Trabajo Social en [GEOGRAPHIC_DATA]" at bounding box center [320, 286] width 270 height 14
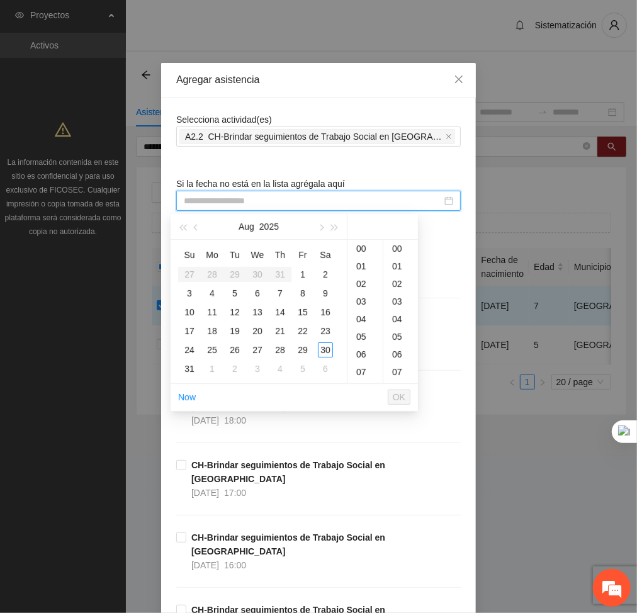
click at [345, 200] on input at bounding box center [313, 201] width 258 height 14
click at [361, 310] on div "09" at bounding box center [365, 314] width 35 height 18
click at [304, 312] on div "15" at bounding box center [302, 312] width 15 height 15
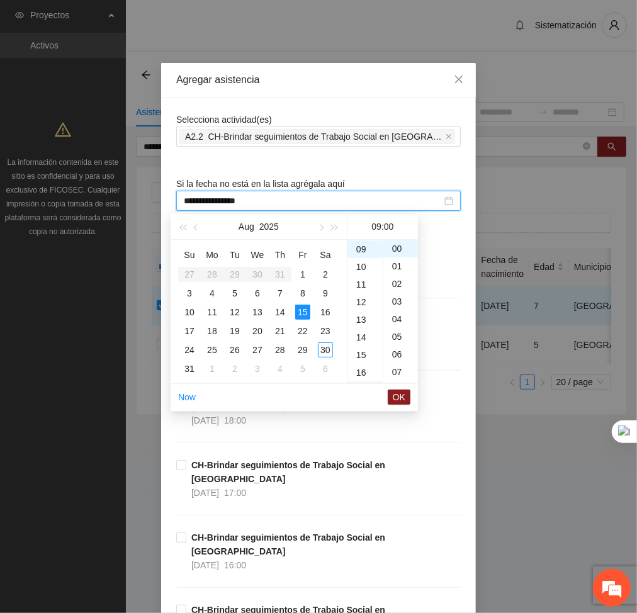
type input "**********"
click at [401, 394] on span "OK" at bounding box center [399, 397] width 13 height 14
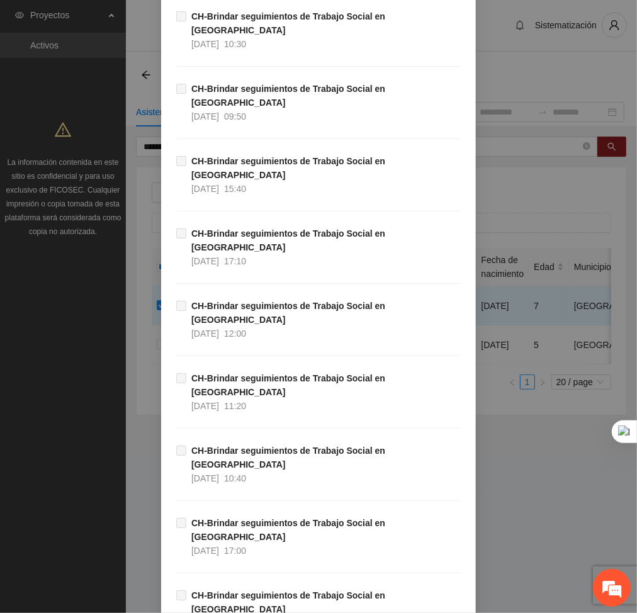
scroll to position [6404, 0]
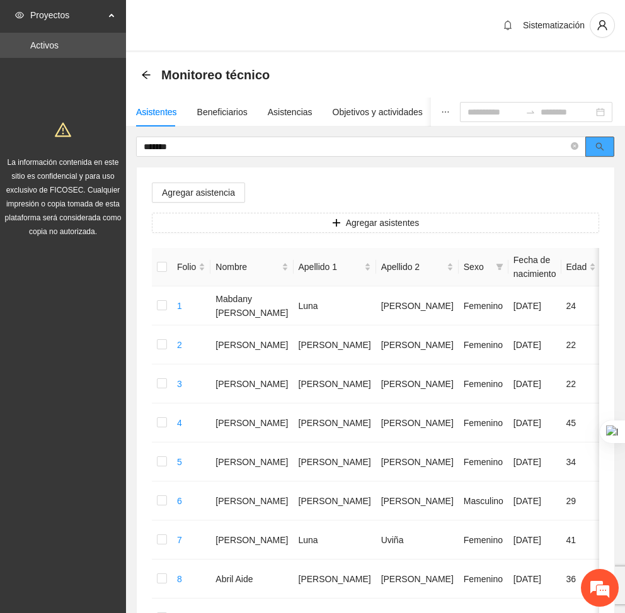
click at [598, 139] on button "button" at bounding box center [599, 147] width 29 height 20
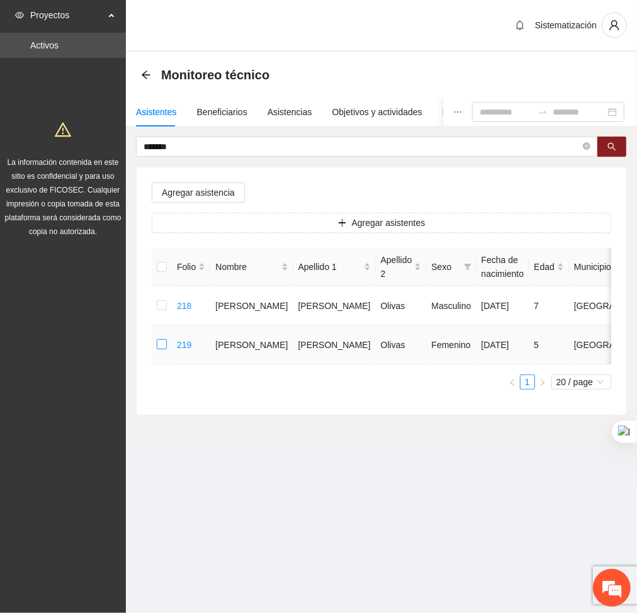
click at [165, 350] on label at bounding box center [162, 345] width 10 height 14
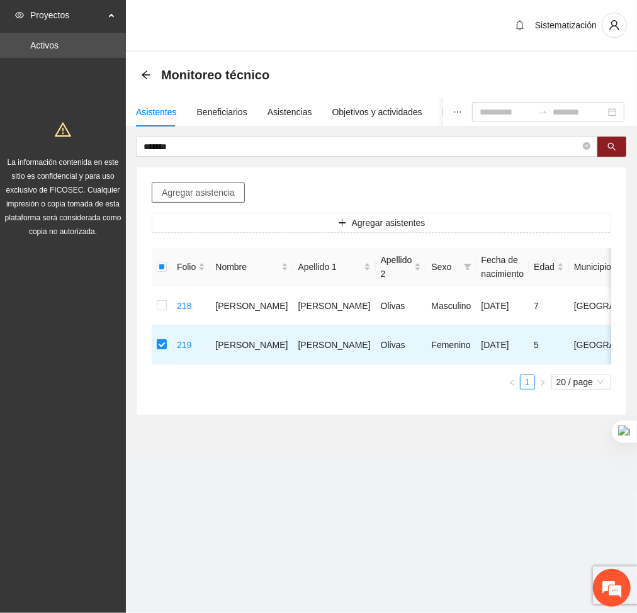
click at [209, 195] on span "Agregar asistencia" at bounding box center [198, 193] width 73 height 14
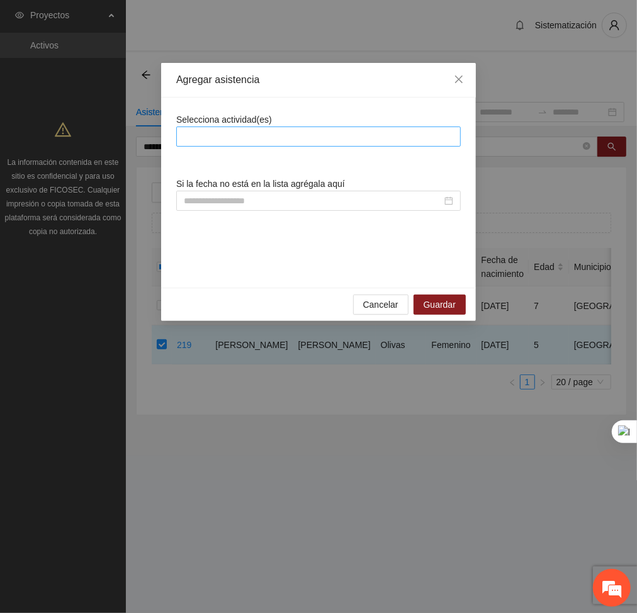
click at [243, 139] on div at bounding box center [319, 136] width 278 height 15
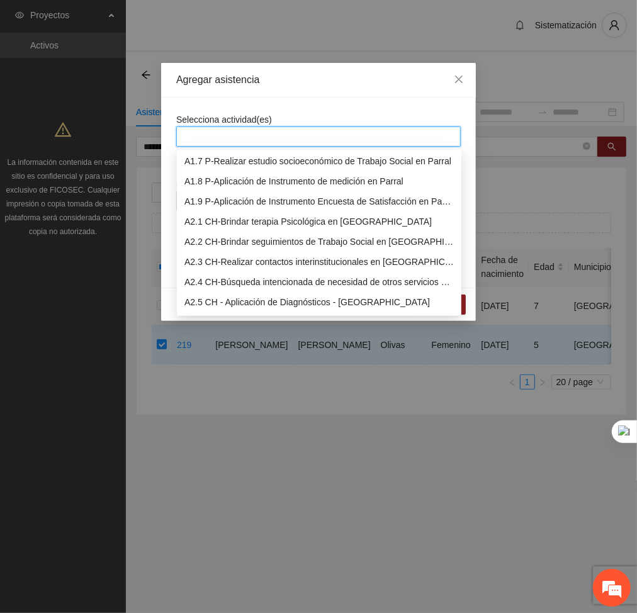
scroll to position [123, 0]
click at [217, 237] on div "A2.2 CH-Brindar seguimientos de Trabajo Social en [GEOGRAPHIC_DATA]" at bounding box center [320, 241] width 270 height 14
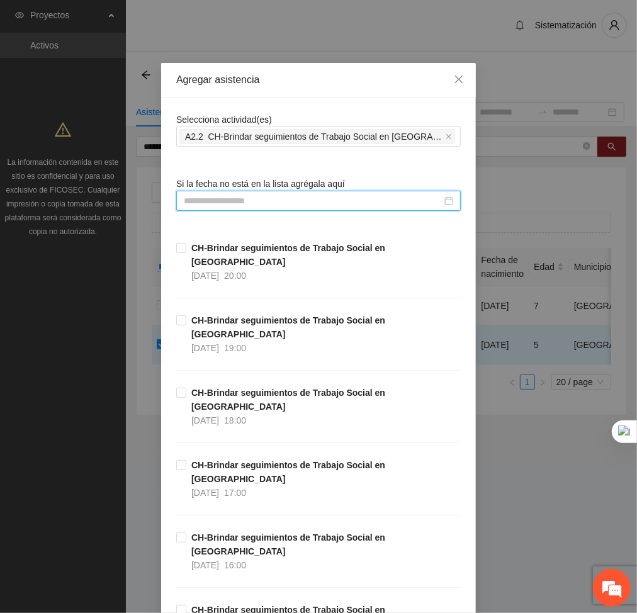
click at [373, 202] on input at bounding box center [313, 201] width 258 height 14
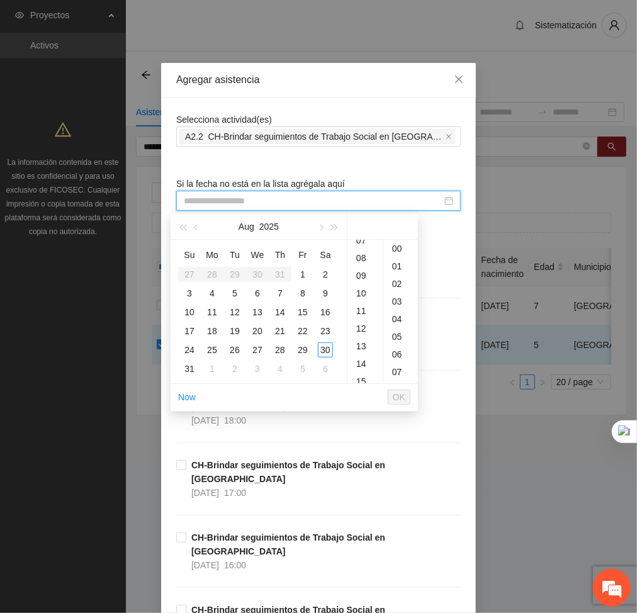
scroll to position [134, 0]
click at [362, 287] on div "10" at bounding box center [365, 291] width 35 height 18
click at [300, 314] on div "15" at bounding box center [302, 312] width 15 height 15
type input "**********"
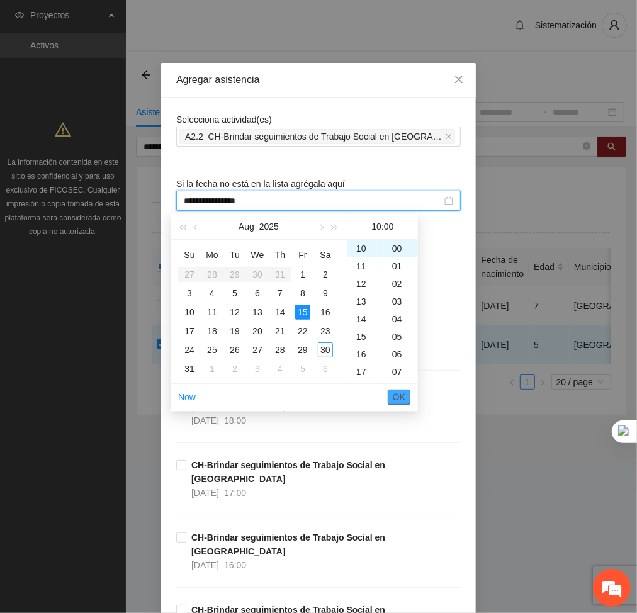
click at [404, 398] on span "OK" at bounding box center [399, 397] width 13 height 14
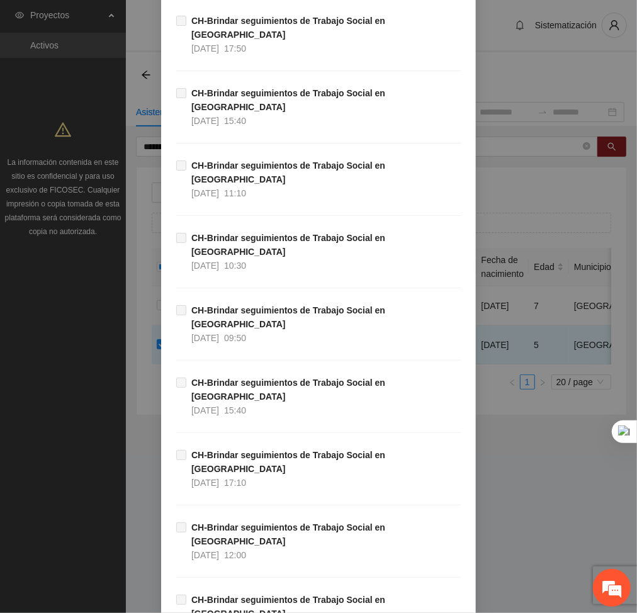
scroll to position [6404, 0]
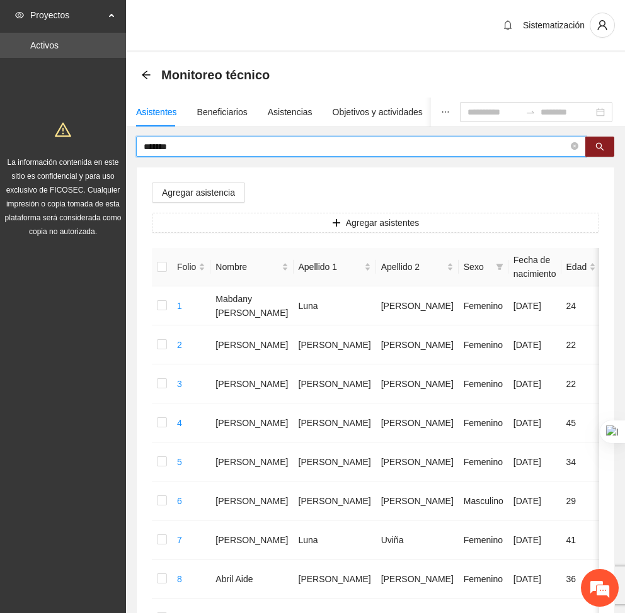
click at [178, 144] on input "*******" at bounding box center [356, 147] width 425 height 14
type input "*"
type input "*******"
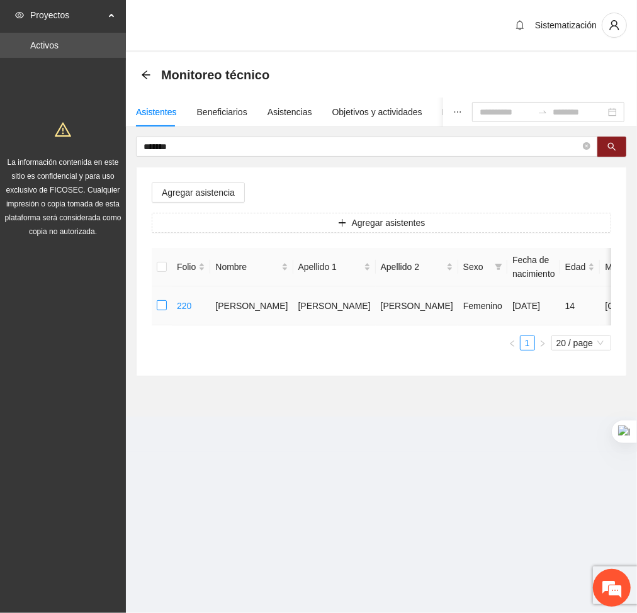
click at [158, 311] on label at bounding box center [162, 306] width 10 height 14
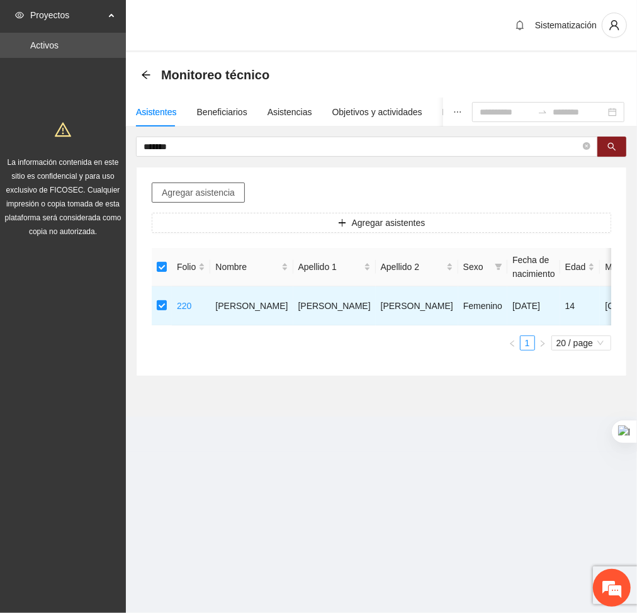
click at [203, 196] on span "Agregar asistencia" at bounding box center [198, 193] width 73 height 14
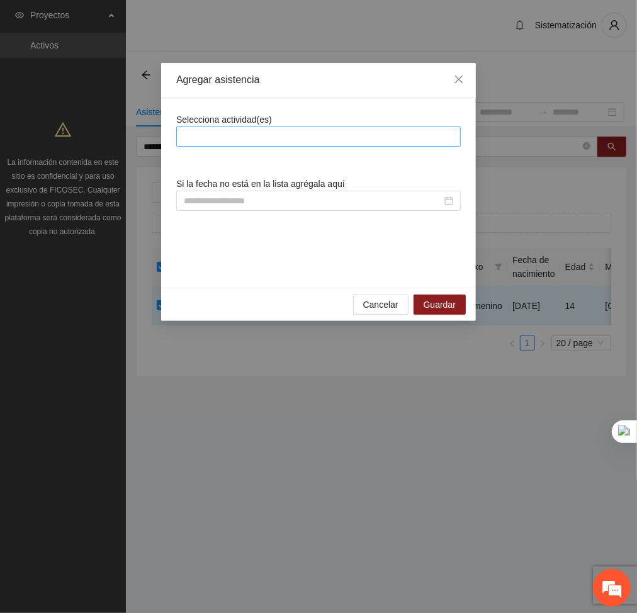
click at [259, 138] on div at bounding box center [319, 136] width 278 height 15
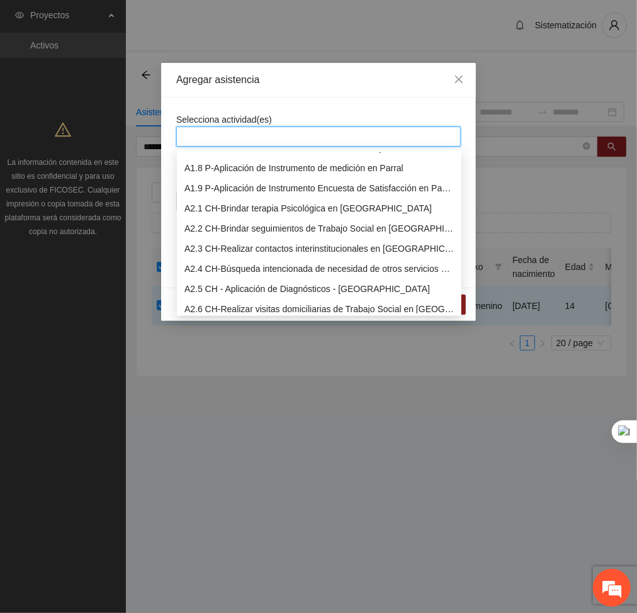
scroll to position [136, 0]
click at [214, 230] on div "A2.2 CH-Brindar seguimientos de Trabajo Social en [GEOGRAPHIC_DATA]" at bounding box center [320, 228] width 270 height 14
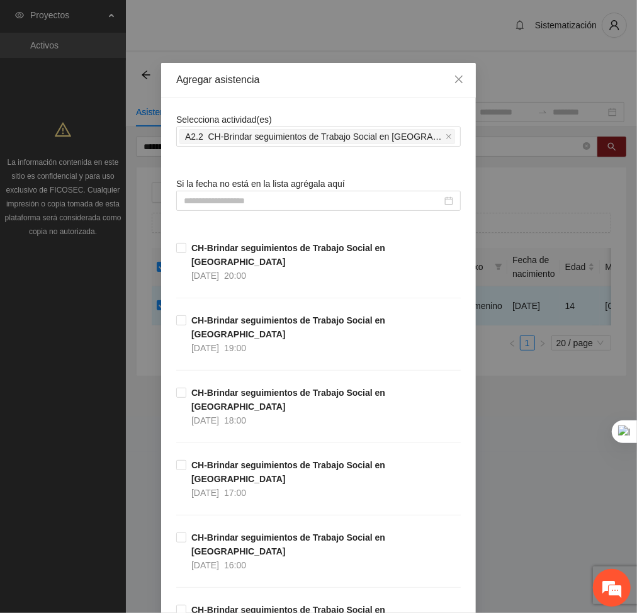
click at [334, 81] on div "Agregar asistencia" at bounding box center [318, 80] width 285 height 14
click at [397, 205] on input at bounding box center [313, 201] width 258 height 14
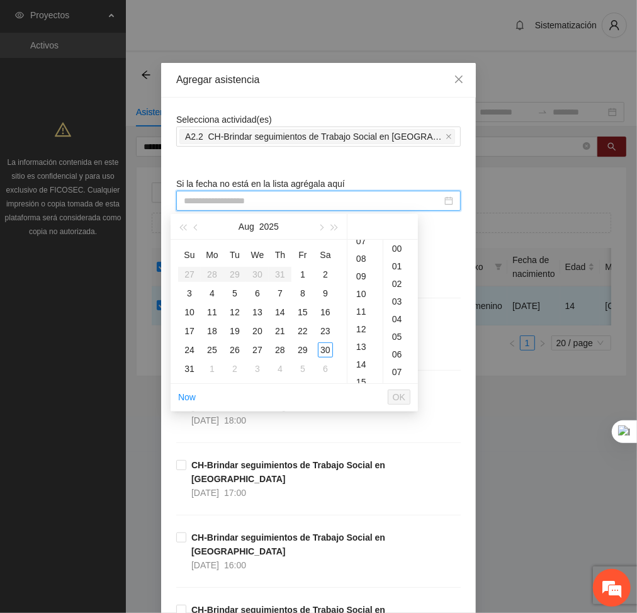
scroll to position [139, 0]
click at [367, 351] on div "14" at bounding box center [365, 357] width 35 height 18
click at [214, 331] on div "18" at bounding box center [212, 331] width 15 height 15
type input "**********"
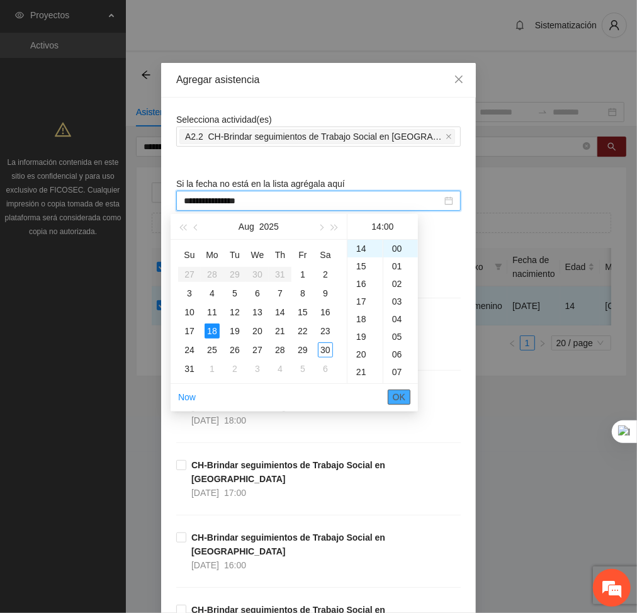
click at [401, 396] on span "OK" at bounding box center [399, 397] width 13 height 14
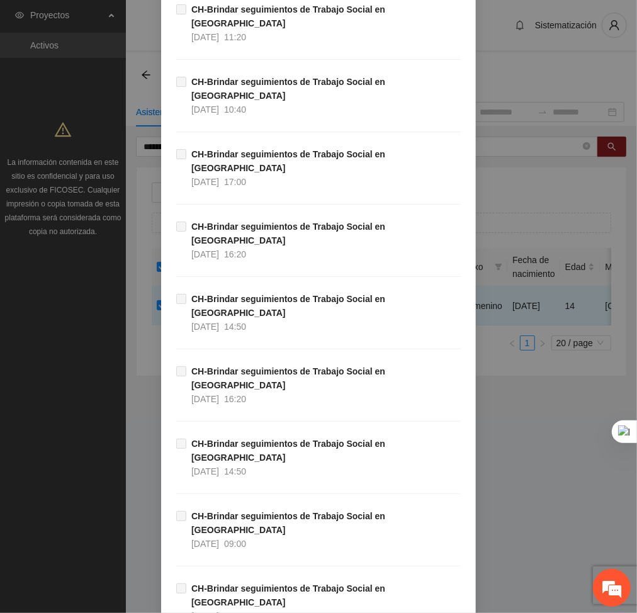
scroll to position [6404, 0]
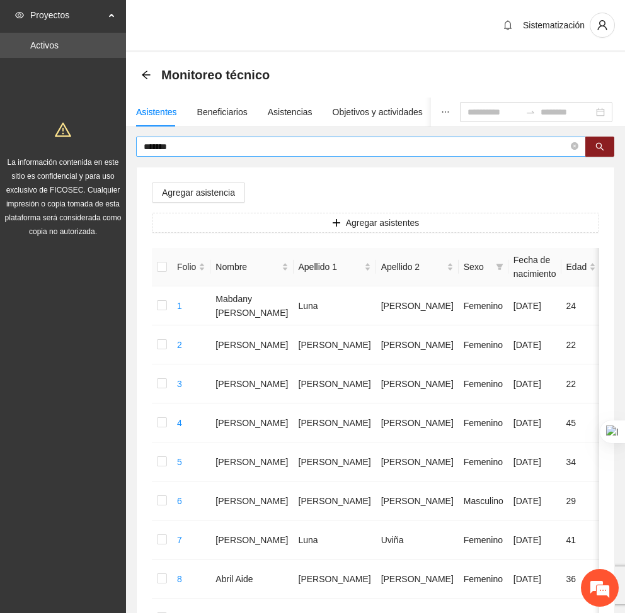
click at [184, 144] on input "*******" at bounding box center [356, 147] width 425 height 14
type input "*"
type input "****"
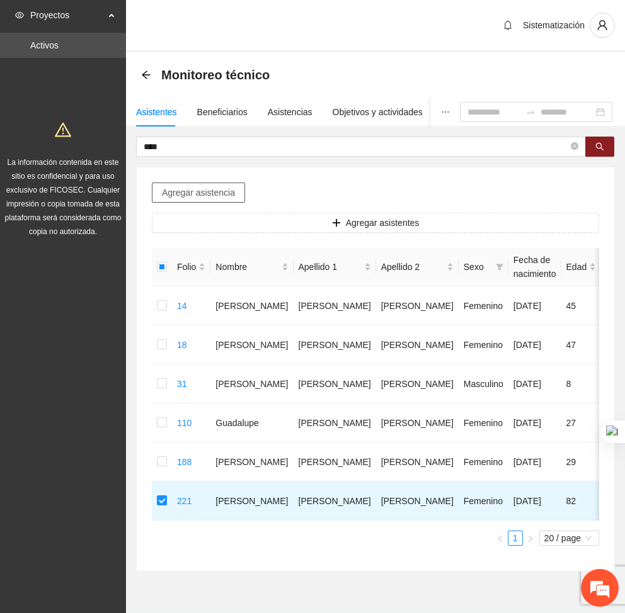
click at [215, 191] on span "Agregar asistencia" at bounding box center [198, 193] width 73 height 14
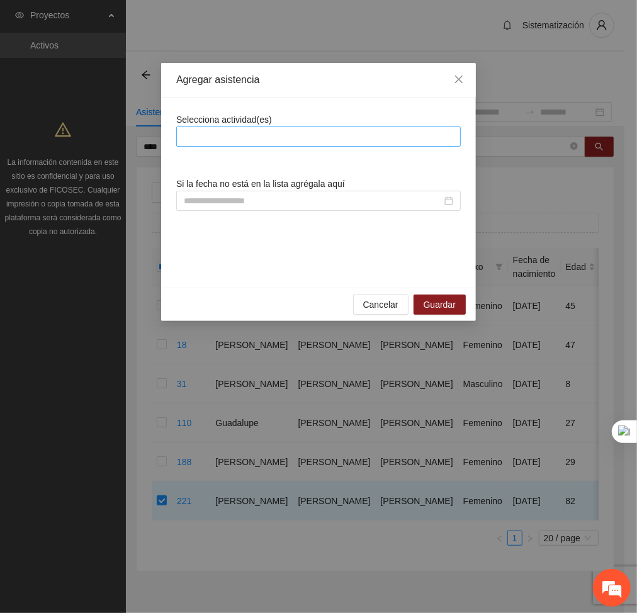
click at [267, 129] on div at bounding box center [319, 136] width 278 height 15
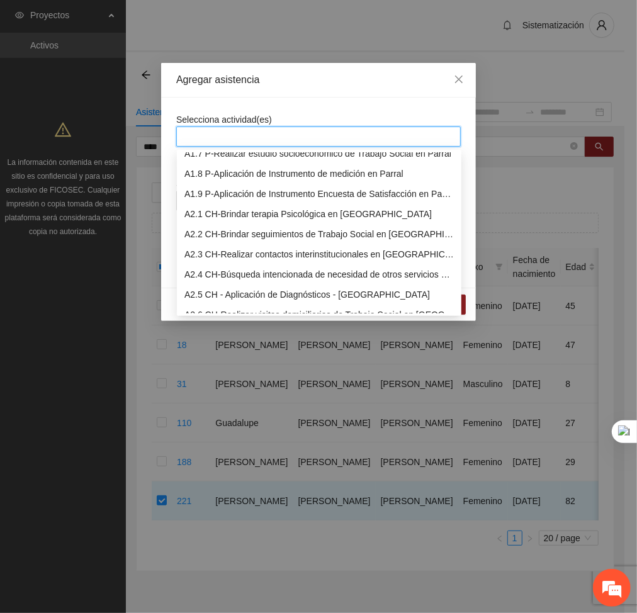
scroll to position [140, 0]
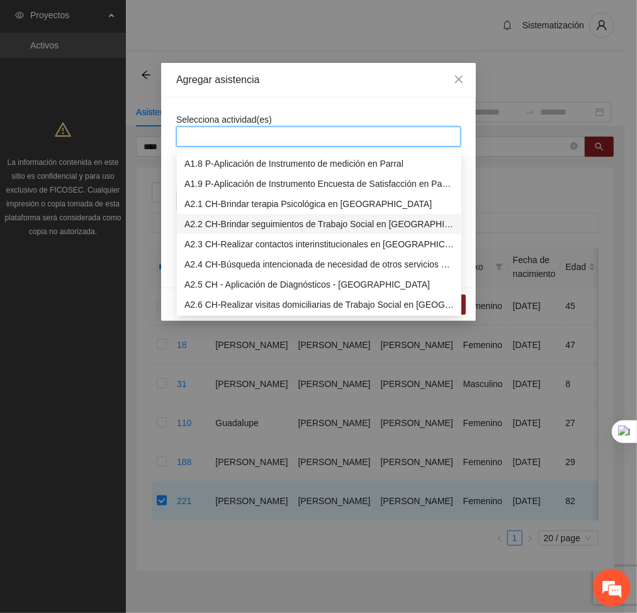
click at [236, 221] on div "A2.2 CH-Brindar seguimientos de Trabajo Social en [GEOGRAPHIC_DATA]" at bounding box center [320, 224] width 270 height 14
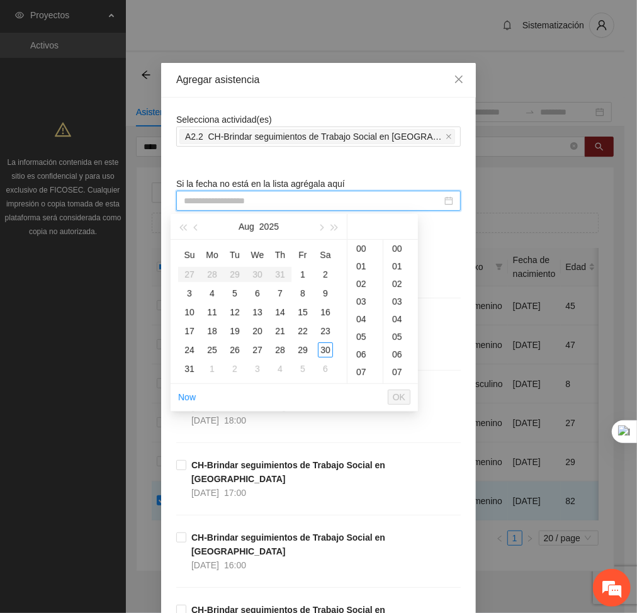
click at [350, 200] on input at bounding box center [313, 201] width 258 height 14
click at [363, 350] on div "16" at bounding box center [365, 356] width 35 height 18
click at [214, 331] on div "18" at bounding box center [212, 331] width 15 height 15
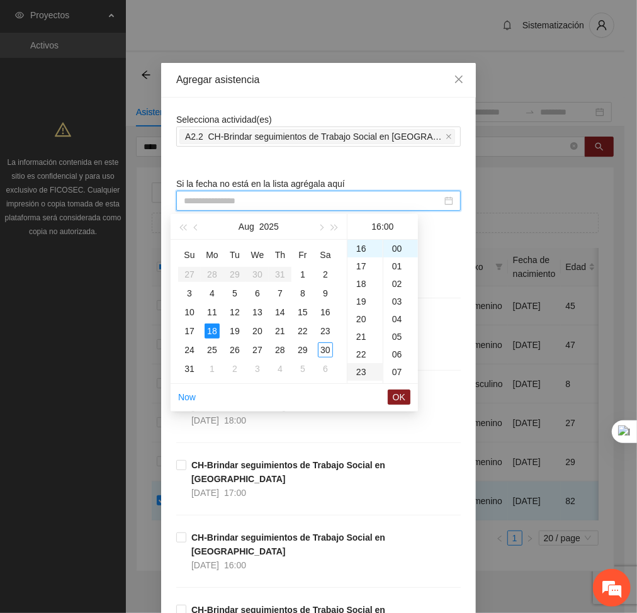
type input "**********"
click at [399, 392] on span "OK" at bounding box center [399, 397] width 13 height 14
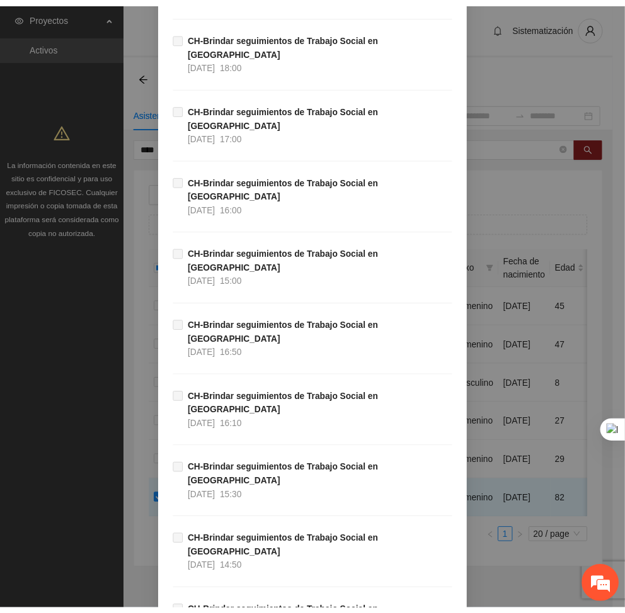
scroll to position [6404, 0]
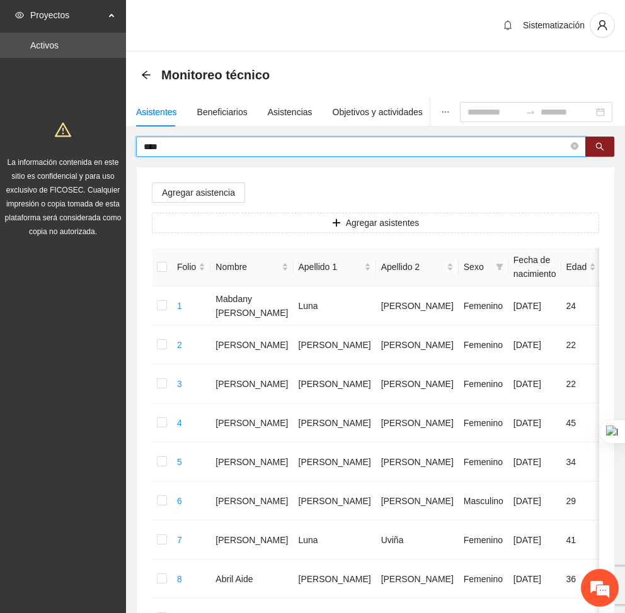
click at [193, 147] on input "****" at bounding box center [356, 147] width 425 height 14
type input "*"
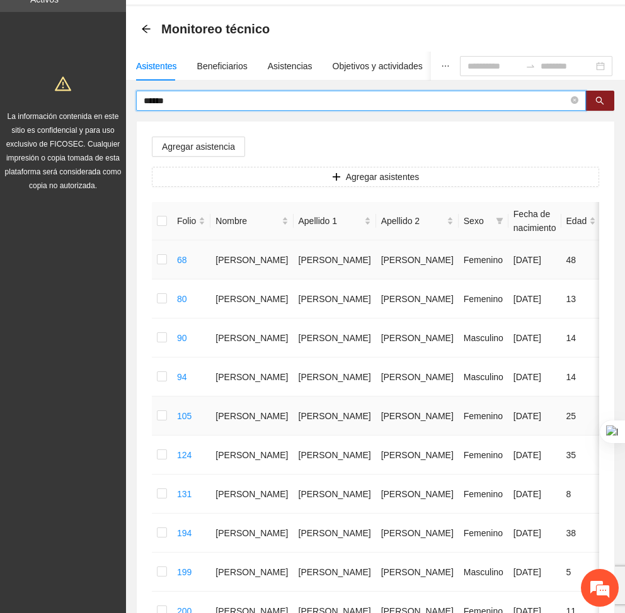
scroll to position [25, 0]
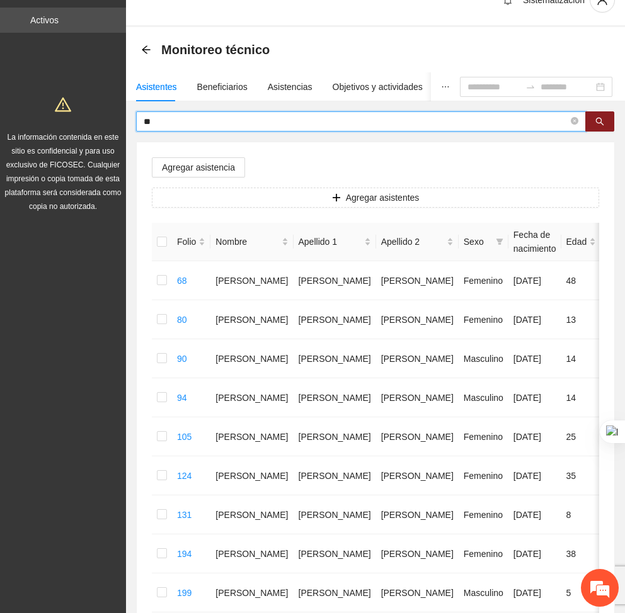
type input "*"
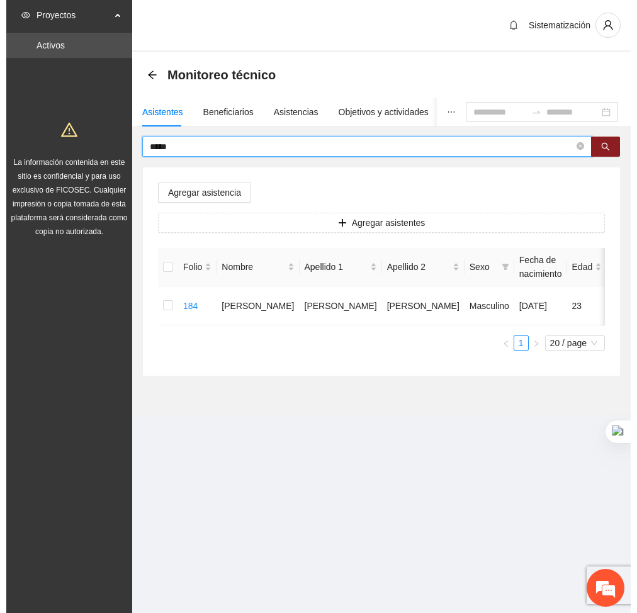
scroll to position [0, 0]
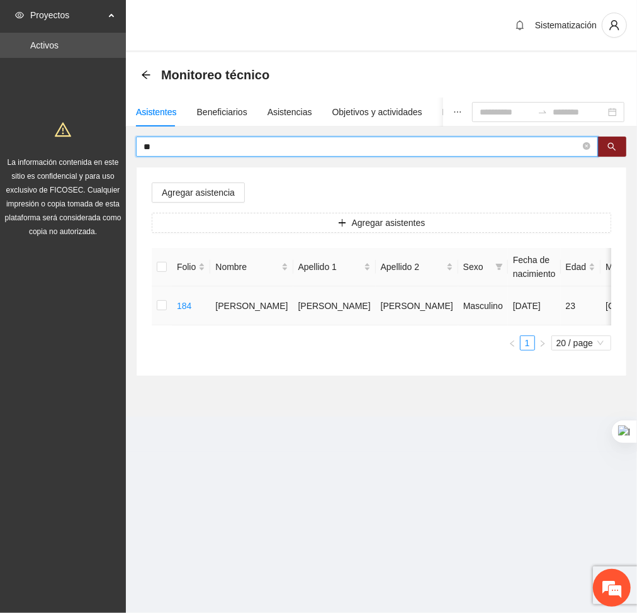
type input "*"
type input "*******"
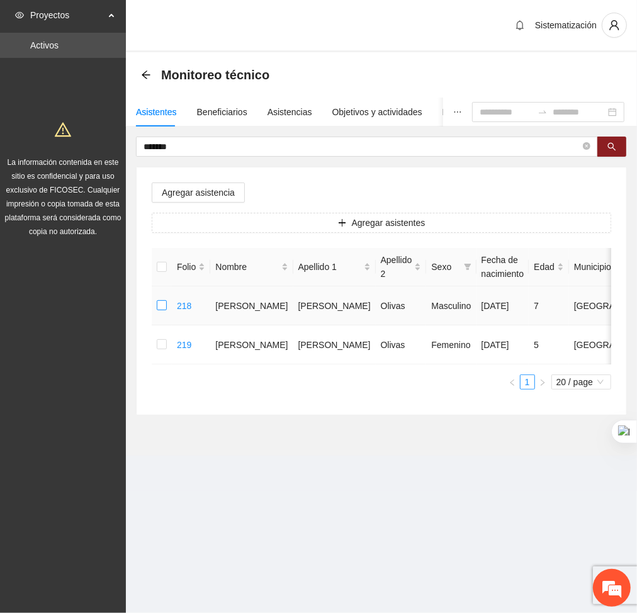
click at [158, 299] on label at bounding box center [162, 306] width 10 height 14
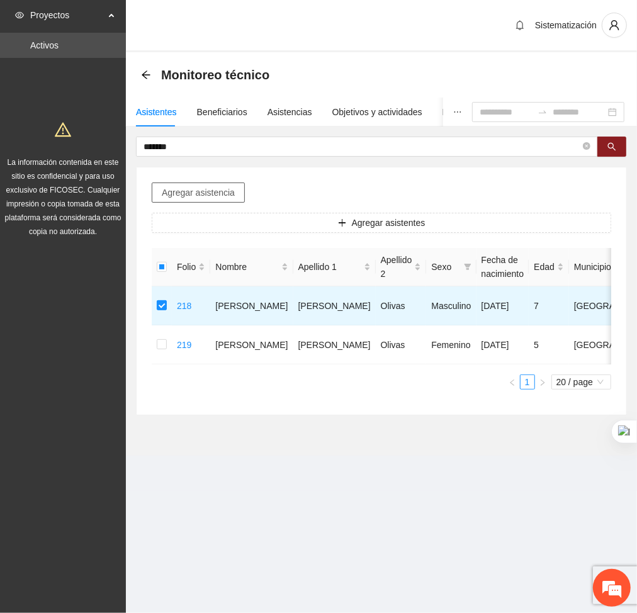
click at [203, 192] on span "Agregar asistencia" at bounding box center [198, 193] width 73 height 14
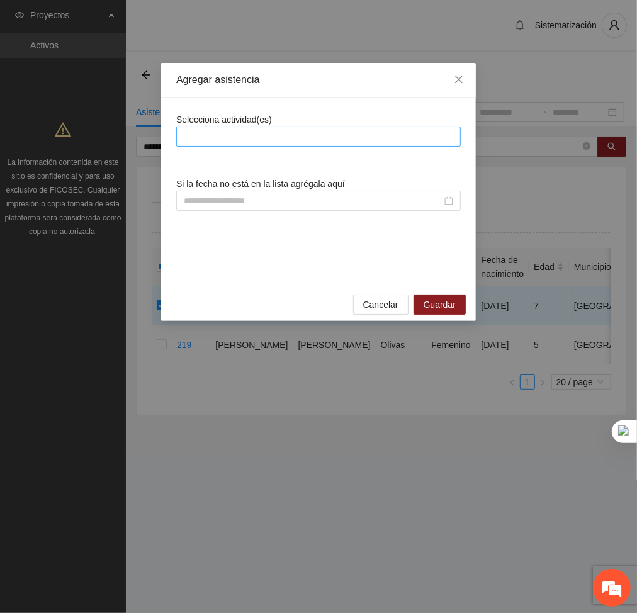
click at [249, 140] on div at bounding box center [319, 136] width 278 height 15
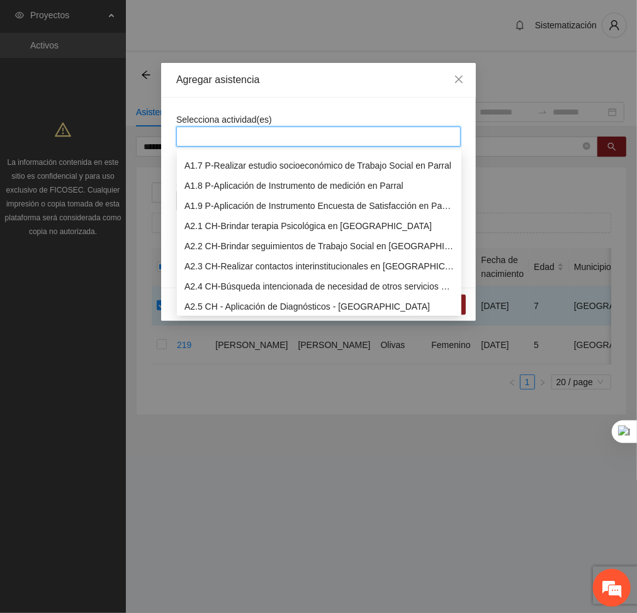
scroll to position [118, 0]
click at [209, 246] on div "A2.2 CH-Brindar seguimientos de Trabajo Social en [GEOGRAPHIC_DATA]" at bounding box center [320, 246] width 270 height 14
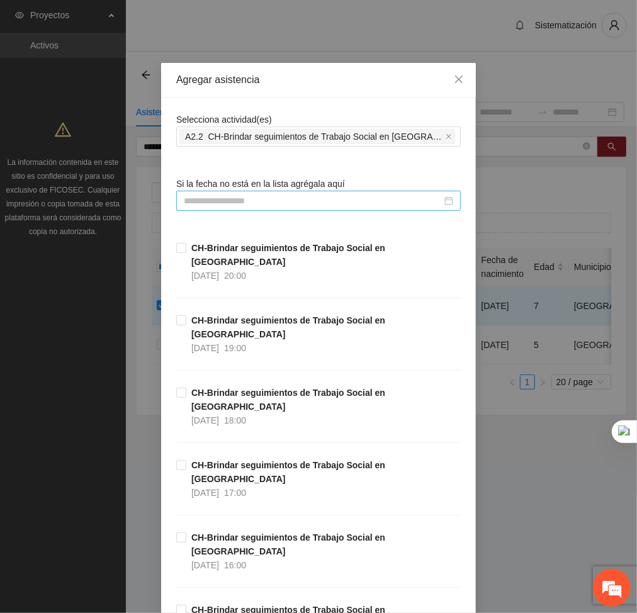
click at [339, 210] on div at bounding box center [318, 201] width 285 height 20
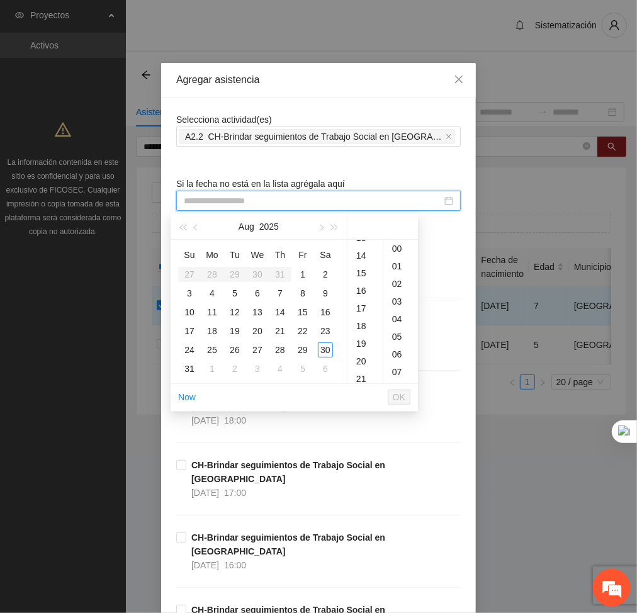
scroll to position [248, 0]
click at [366, 297] on div "17" at bounding box center [365, 301] width 35 height 18
click at [236, 330] on div "19" at bounding box center [234, 331] width 15 height 15
type input "**********"
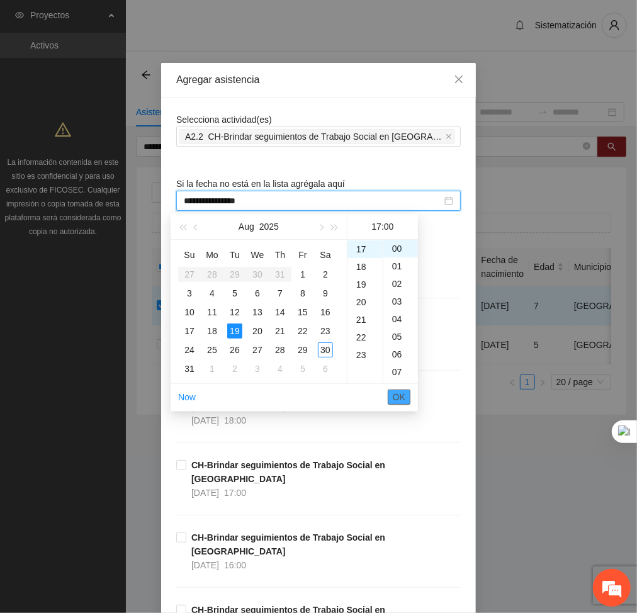
click at [404, 399] on span "OK" at bounding box center [399, 397] width 13 height 14
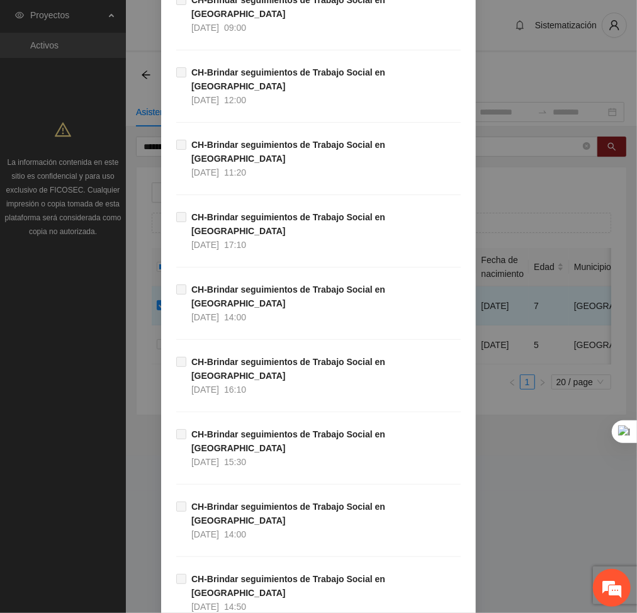
scroll to position [6404, 0]
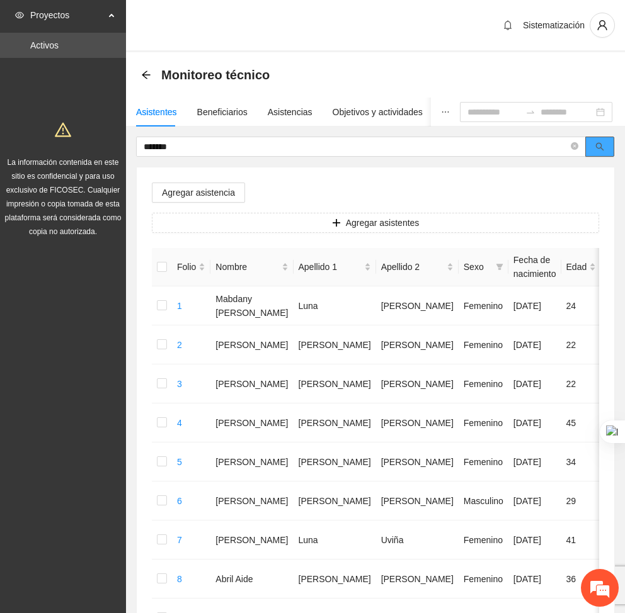
click at [603, 147] on icon "search" at bounding box center [599, 146] width 9 height 9
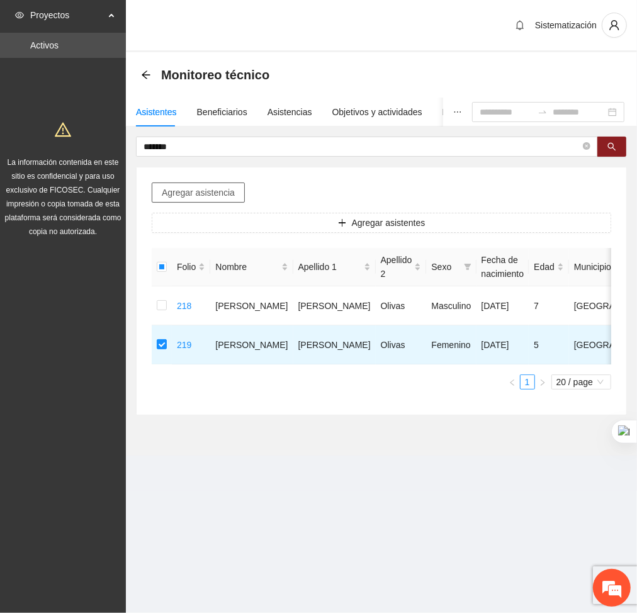
click at [188, 191] on span "Agregar asistencia" at bounding box center [198, 193] width 73 height 14
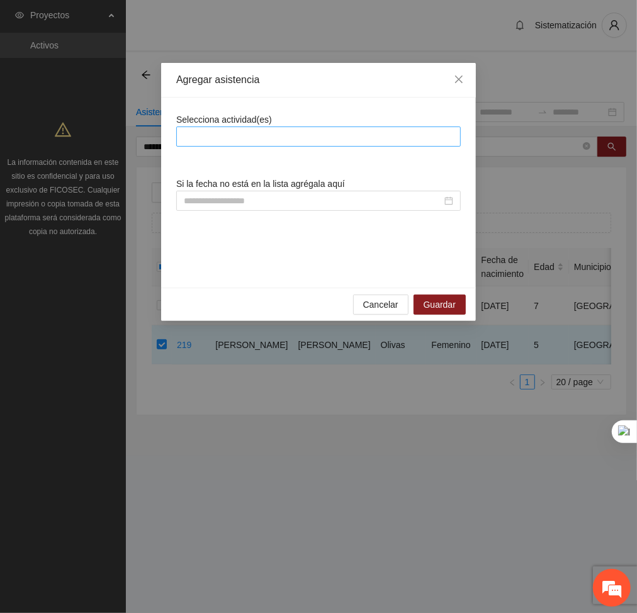
click at [259, 129] on div at bounding box center [319, 136] width 278 height 15
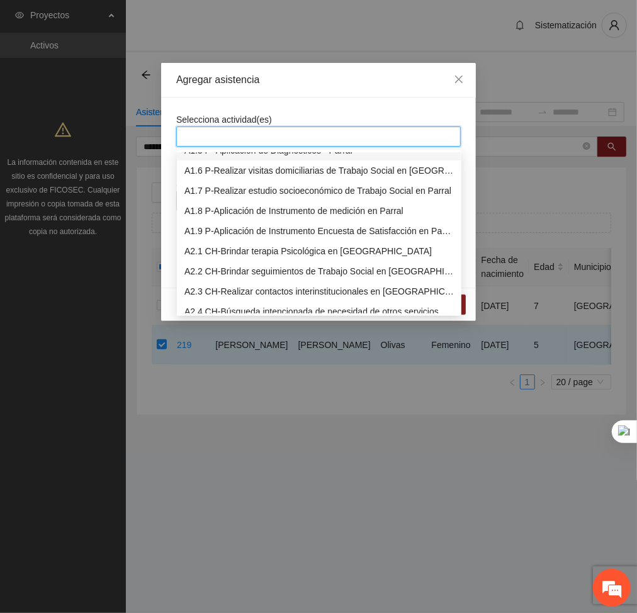
scroll to position [94, 0]
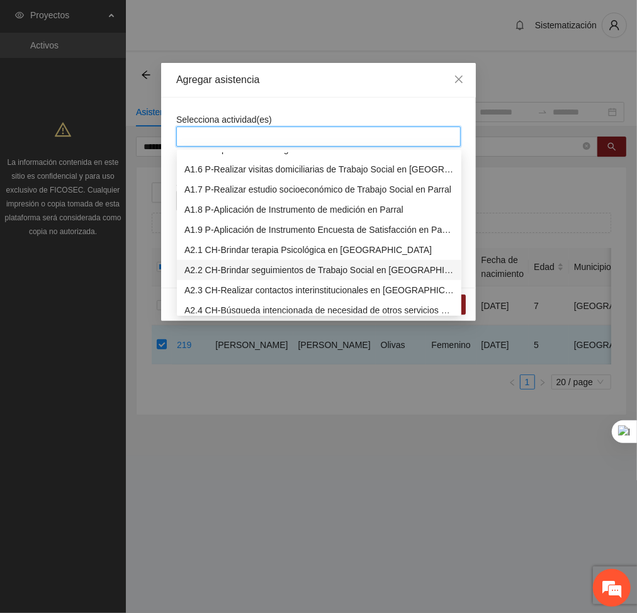
click at [200, 270] on div "A2.2 CH-Brindar seguimientos de Trabajo Social en [GEOGRAPHIC_DATA]" at bounding box center [320, 270] width 270 height 14
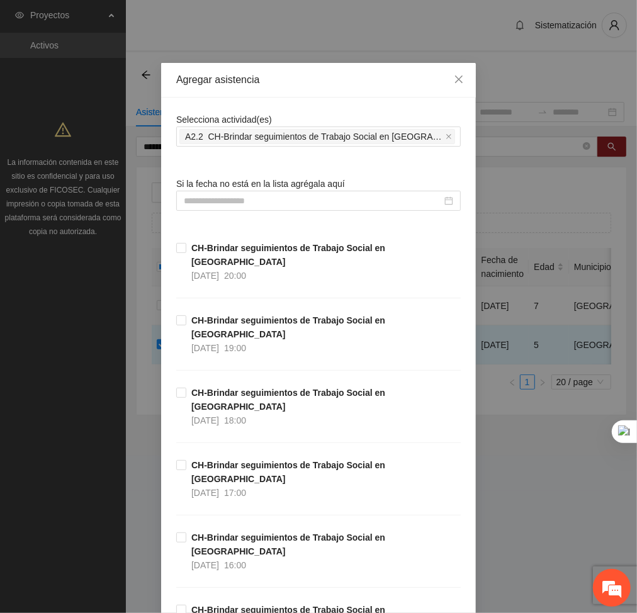
click at [300, 95] on div "Agregar asistencia" at bounding box center [318, 80] width 315 height 35
click at [326, 202] on input at bounding box center [313, 201] width 258 height 14
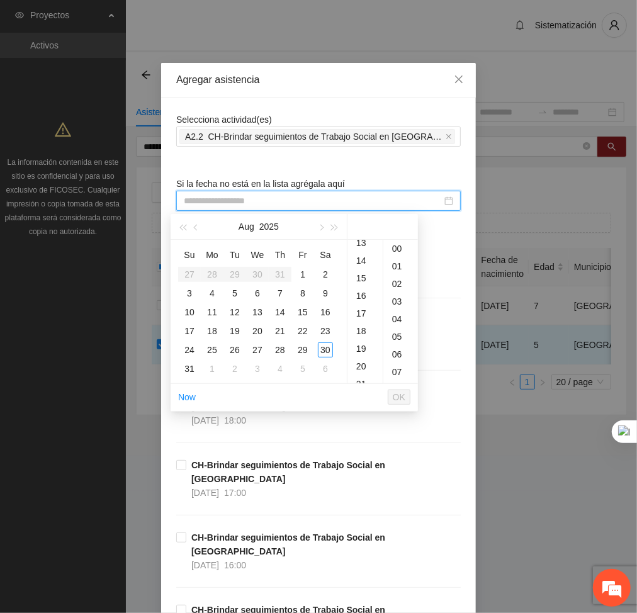
scroll to position [238, 0]
click at [359, 326] on div "18" at bounding box center [365, 328] width 35 height 18
click at [236, 329] on div "19" at bounding box center [234, 331] width 15 height 15
type input "**********"
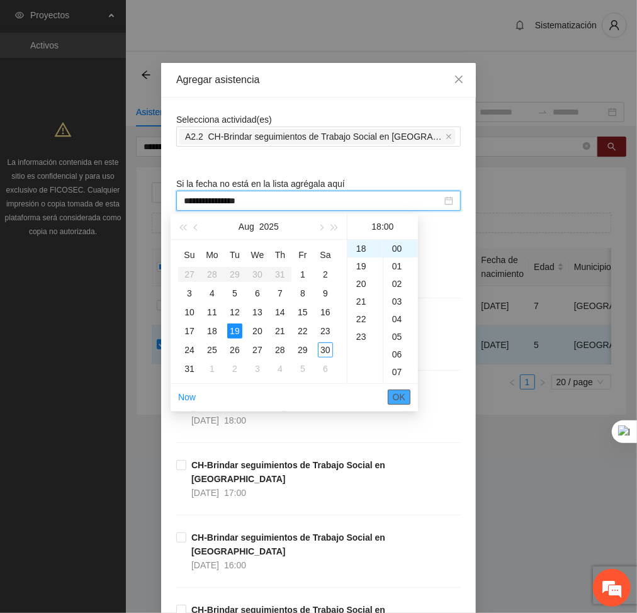
click at [392, 391] on button "OK" at bounding box center [399, 397] width 23 height 15
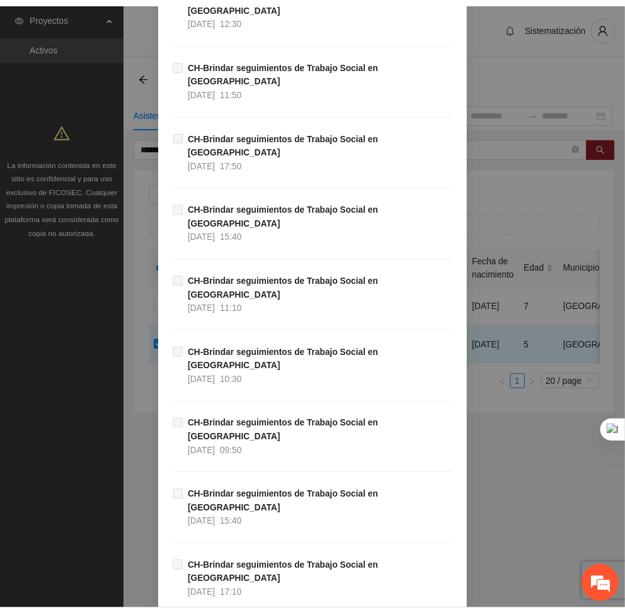
scroll to position [6404, 0]
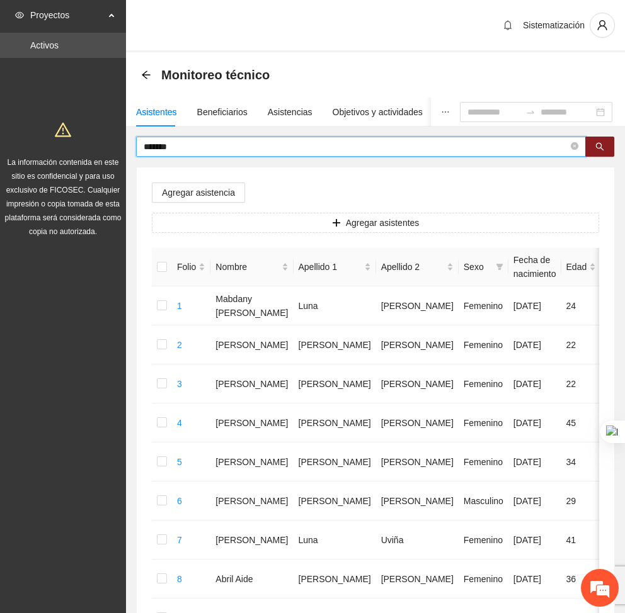
click at [244, 150] on input "*******" at bounding box center [356, 147] width 425 height 14
type input "*"
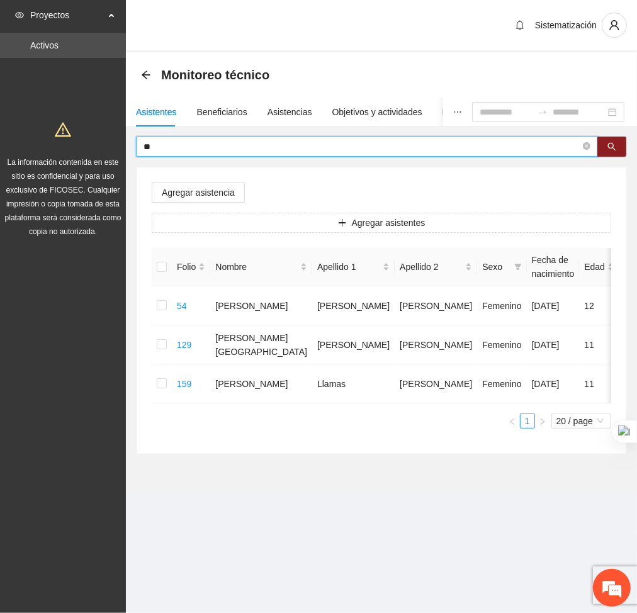
type input "*"
type input "*********"
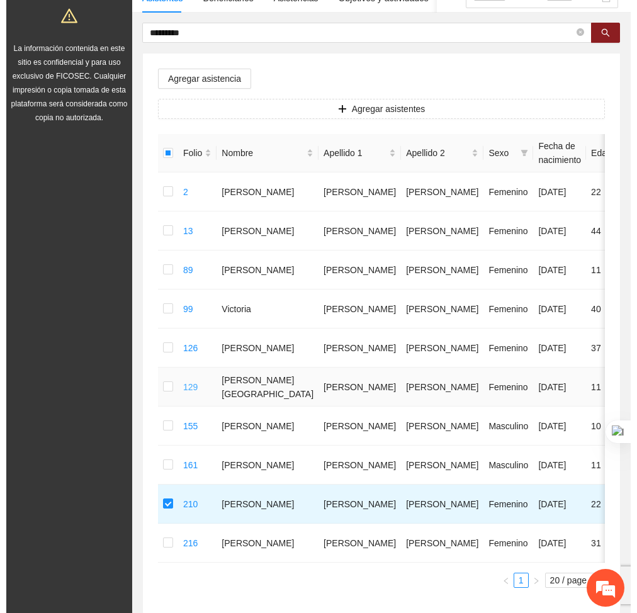
scroll to position [0, 0]
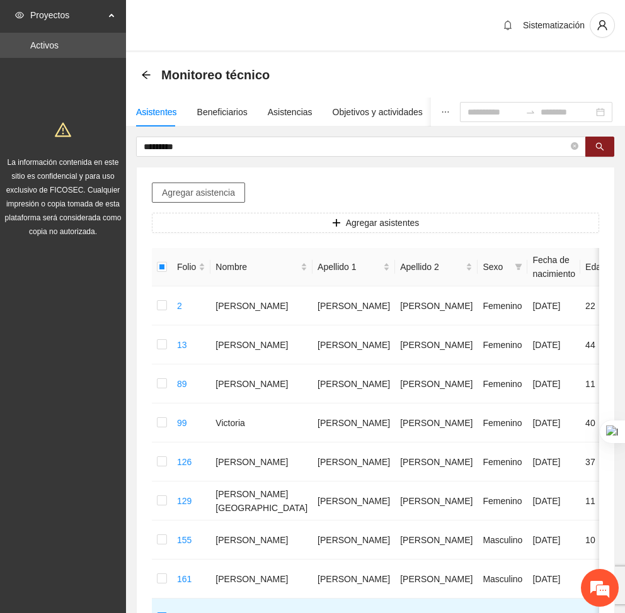
click at [197, 190] on span "Agregar asistencia" at bounding box center [198, 193] width 73 height 14
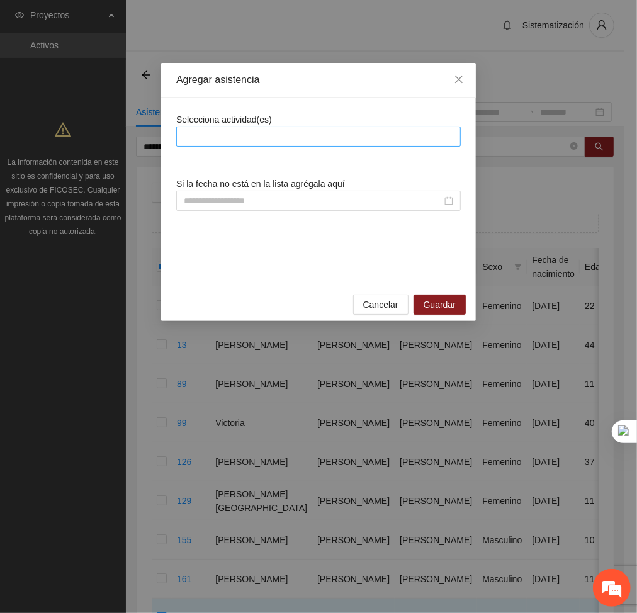
click at [243, 139] on div at bounding box center [319, 136] width 278 height 15
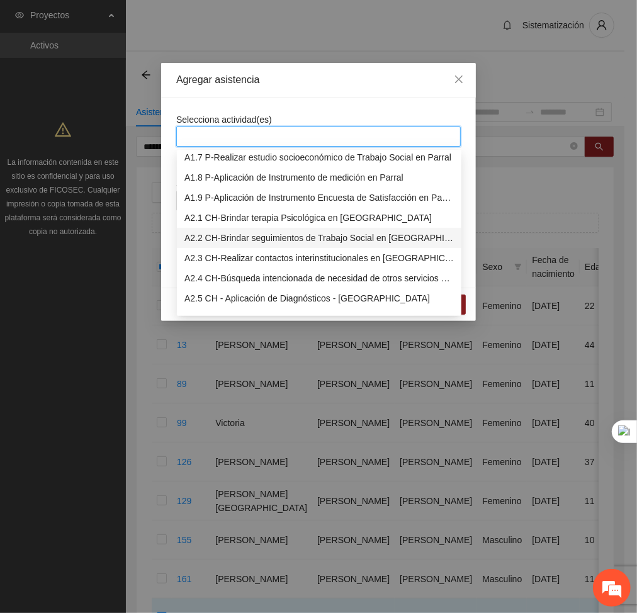
scroll to position [127, 0]
click at [208, 299] on div "A2.5 CH - Aplicación de Diagnósticos - [GEOGRAPHIC_DATA]" at bounding box center [320, 298] width 270 height 14
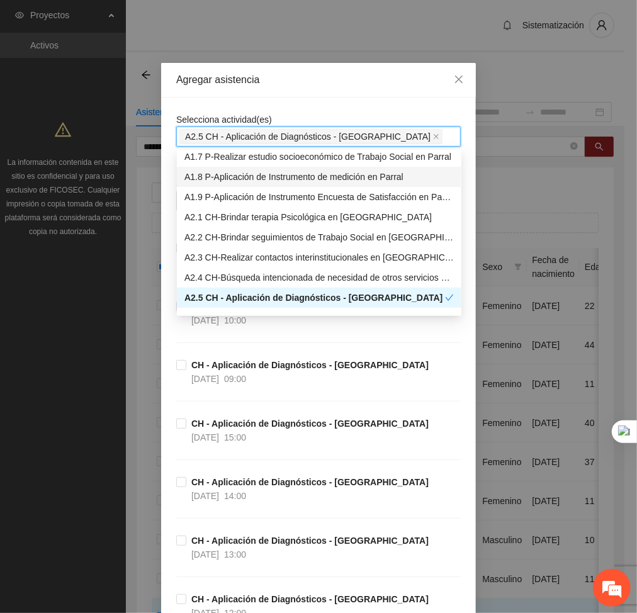
click at [305, 86] on div "Agregar asistencia" at bounding box center [318, 80] width 285 height 14
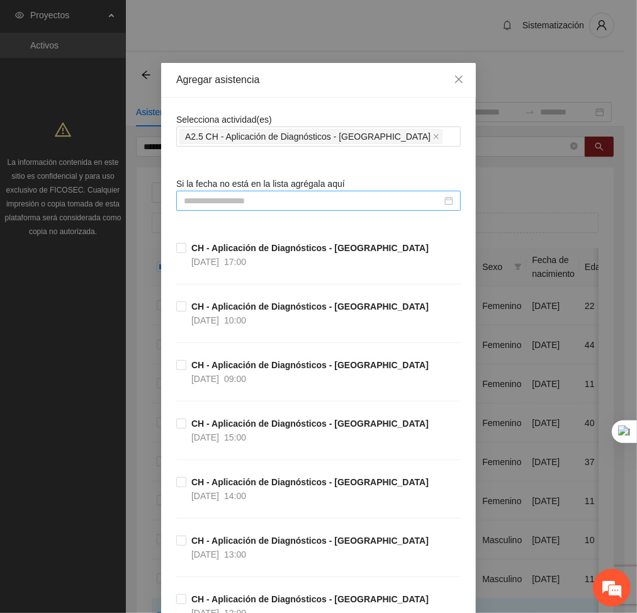
click at [346, 192] on div at bounding box center [318, 201] width 285 height 20
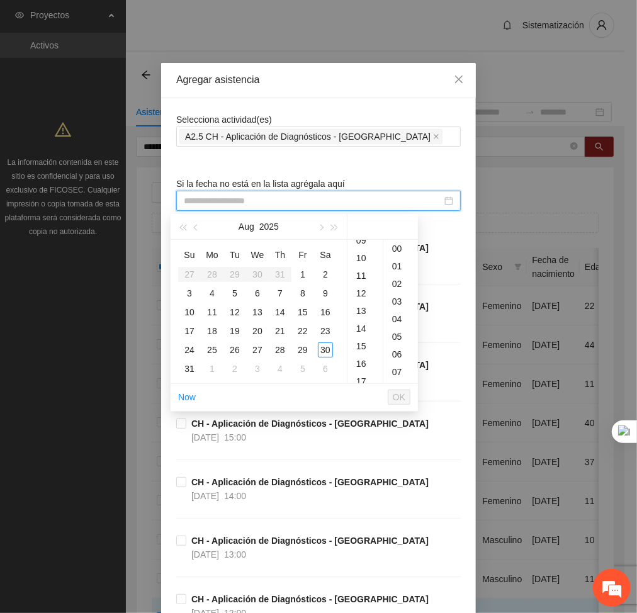
scroll to position [172, 0]
click at [358, 322] on div "14" at bounding box center [365, 324] width 35 height 18
click at [214, 345] on div "25" at bounding box center [212, 350] width 15 height 15
type input "**********"
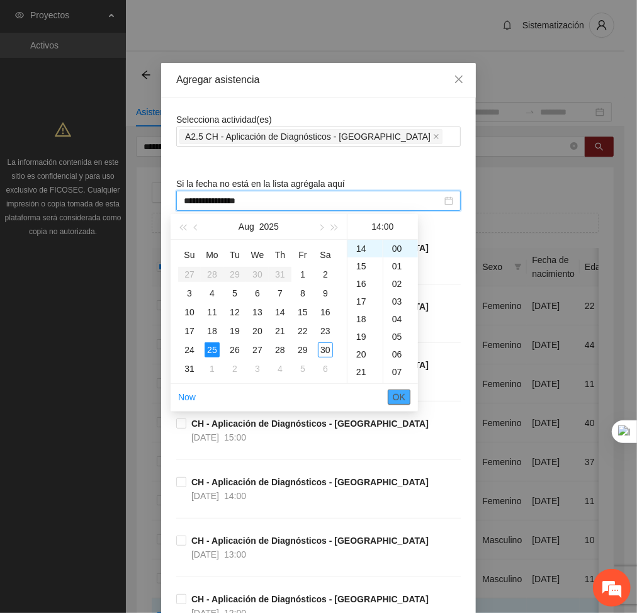
click at [397, 393] on span "OK" at bounding box center [399, 397] width 13 height 14
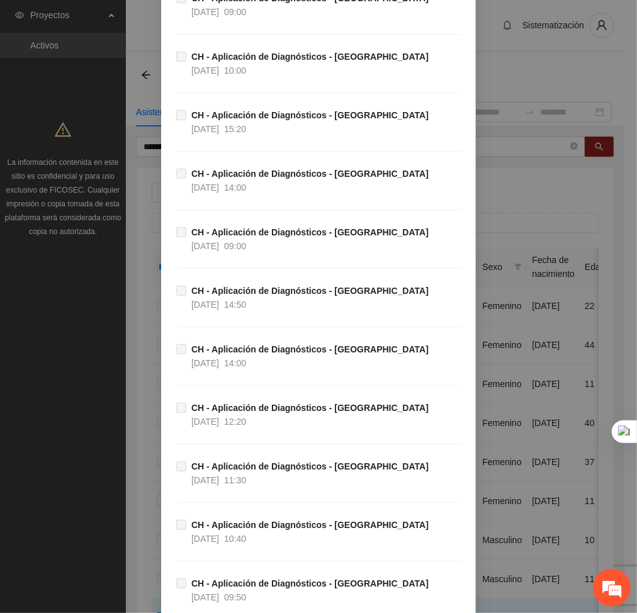
scroll to position [3883, 0]
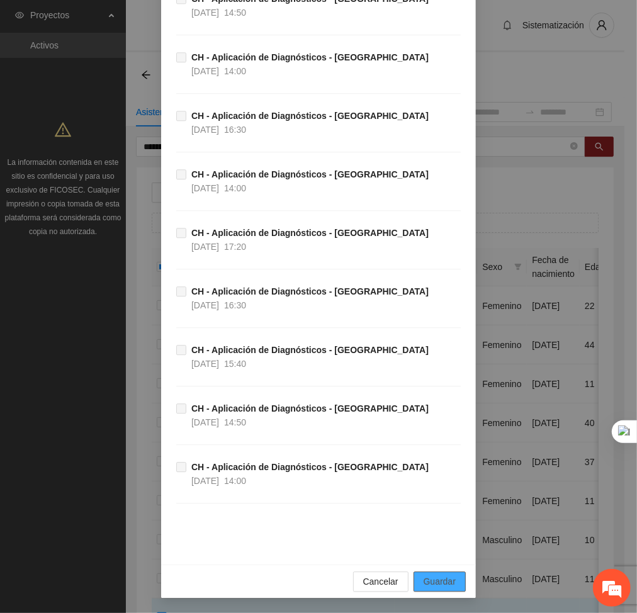
click at [435, 578] on span "Guardar" at bounding box center [440, 582] width 32 height 14
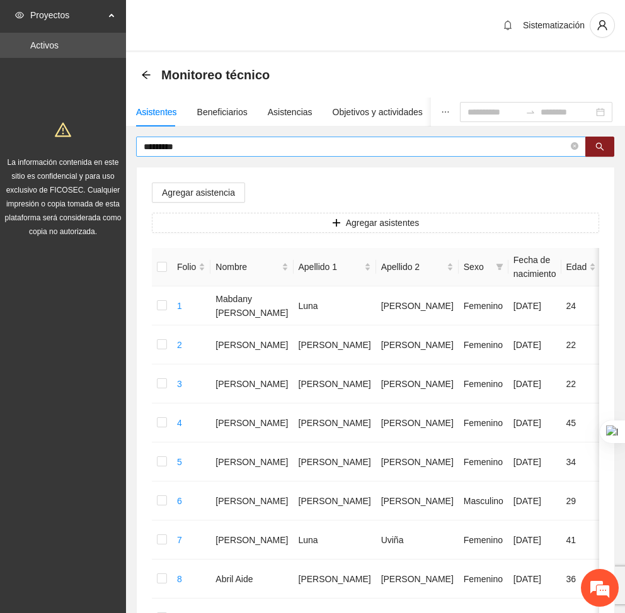
click at [209, 149] on input "*********" at bounding box center [356, 147] width 425 height 14
type input "*"
type input "*******"
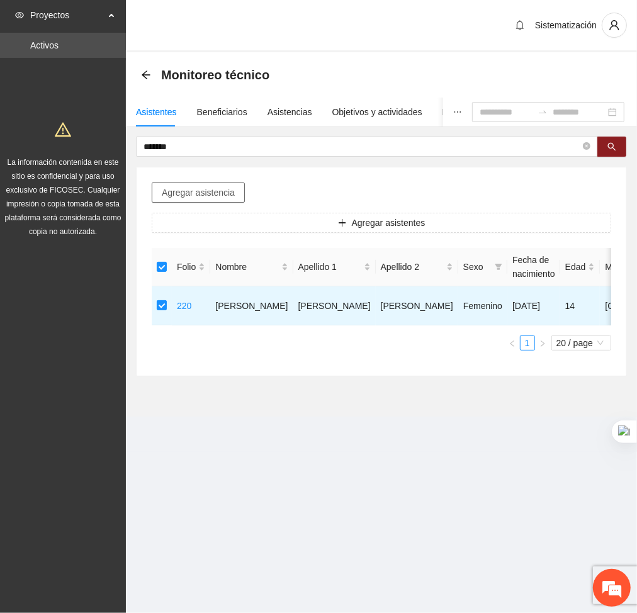
click at [208, 188] on span "Agregar asistencia" at bounding box center [198, 193] width 73 height 14
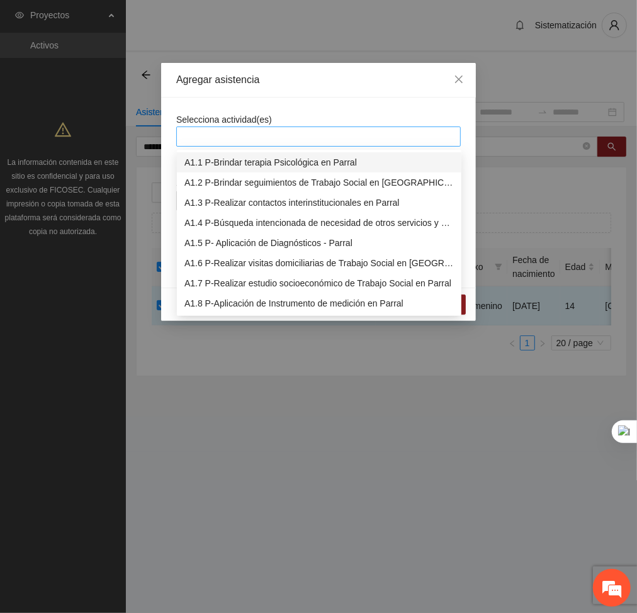
click at [246, 135] on div at bounding box center [319, 136] width 278 height 15
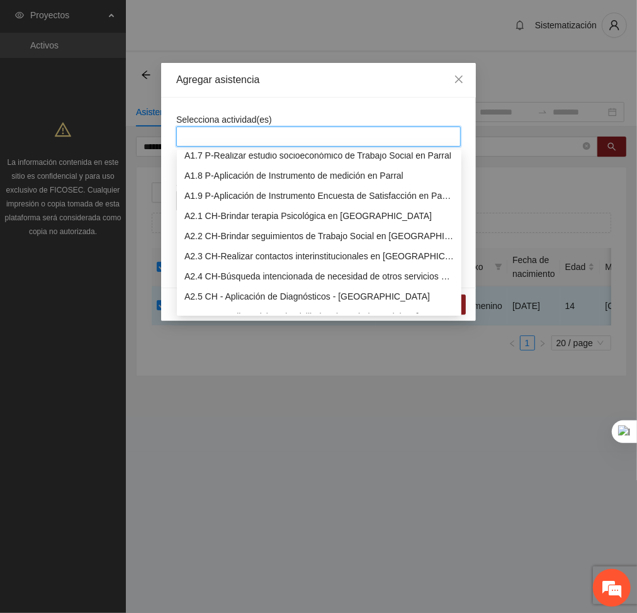
scroll to position [128, 0]
click at [459, 82] on icon "close" at bounding box center [459, 79] width 10 height 10
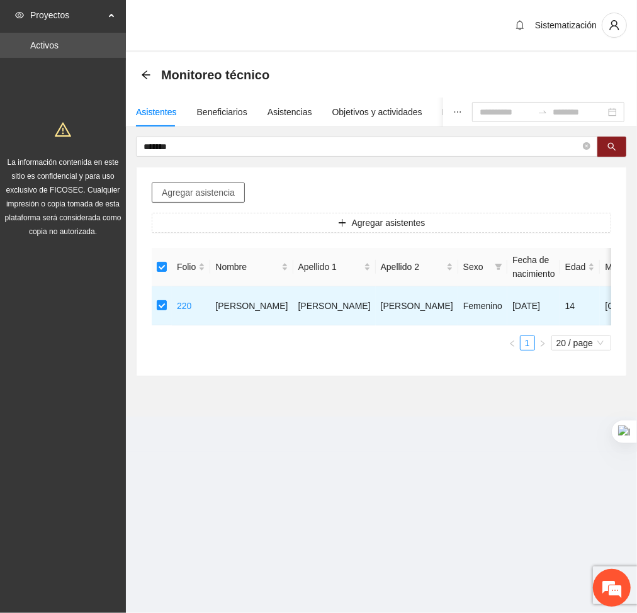
click at [182, 190] on span "Agregar asistencia" at bounding box center [198, 193] width 73 height 14
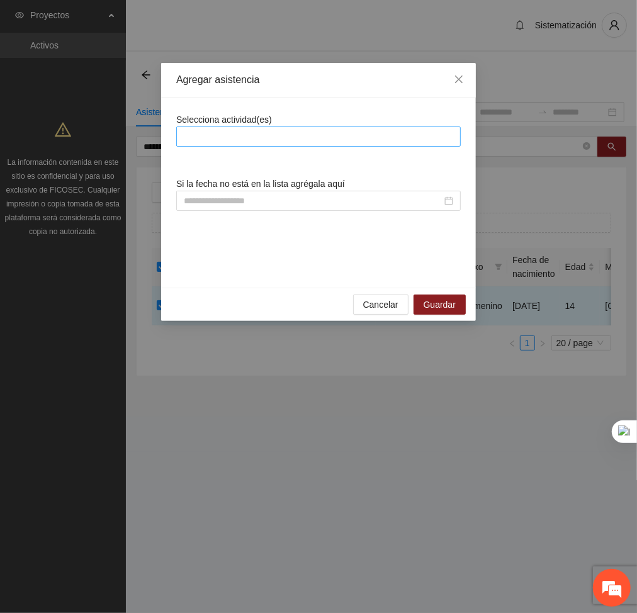
click at [256, 134] on div at bounding box center [319, 136] width 278 height 15
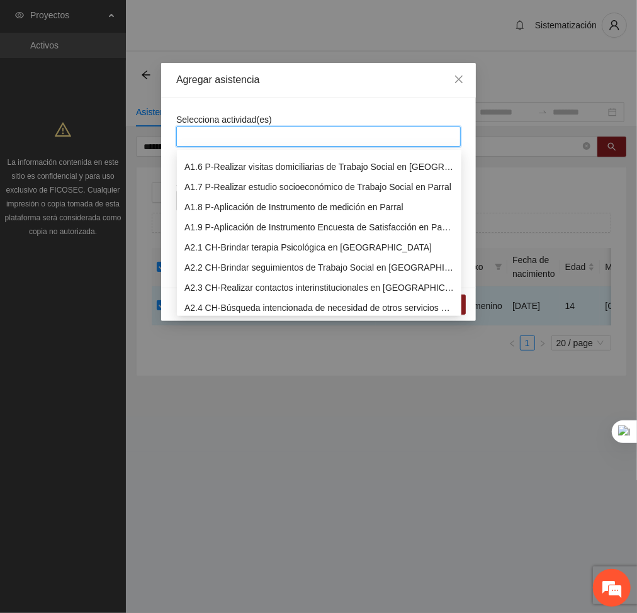
scroll to position [98, 0]
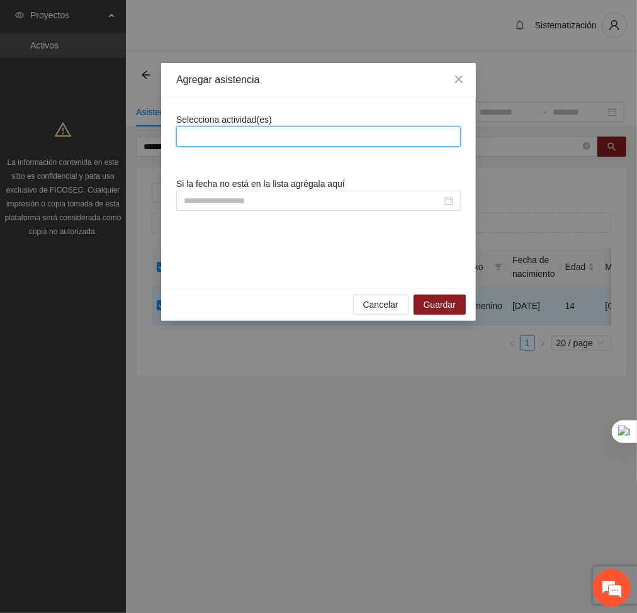
click at [197, 263] on div "Selecciona actividad(es) Si la fecha no está en la lista agrégala aquí" at bounding box center [318, 193] width 285 height 160
click at [225, 137] on div at bounding box center [319, 136] width 278 height 15
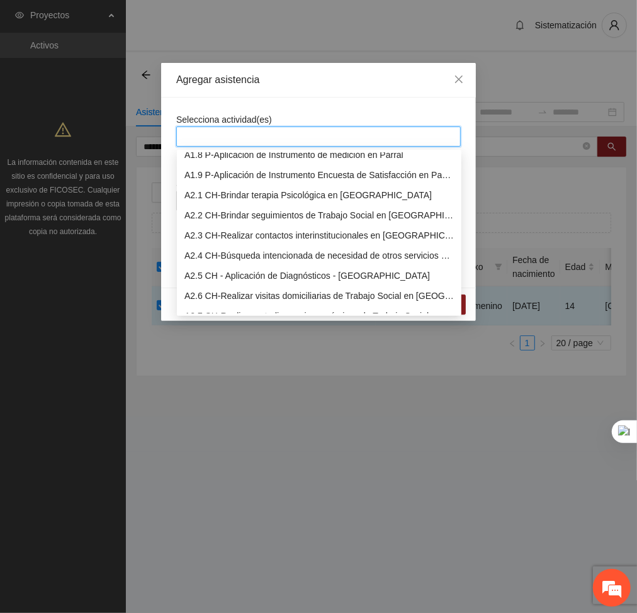
scroll to position [170, 0]
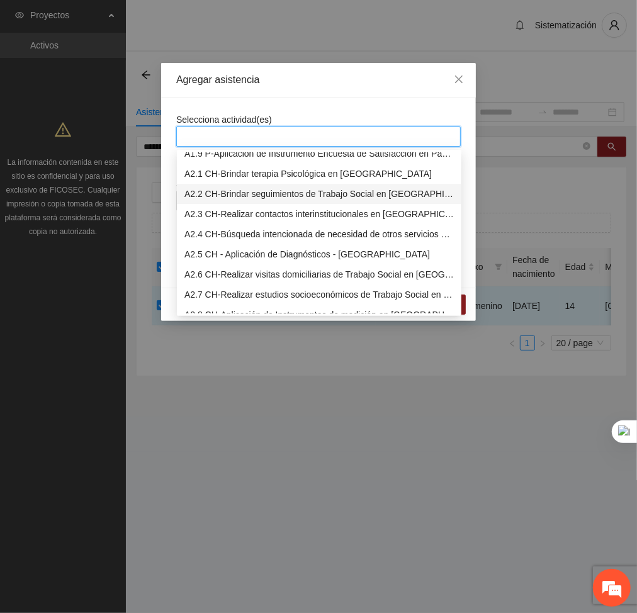
click at [218, 188] on div "A2.2 CH-Brindar seguimientos de Trabajo Social en [GEOGRAPHIC_DATA]" at bounding box center [320, 194] width 270 height 14
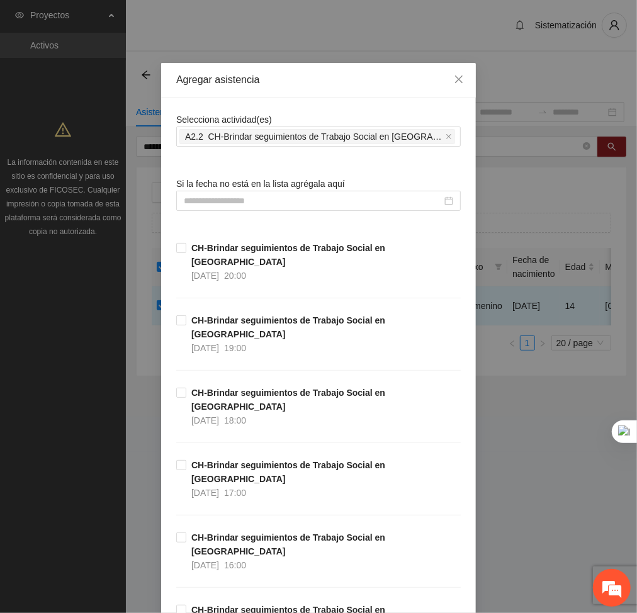
click at [307, 90] on div "Agregar asistencia" at bounding box center [318, 80] width 315 height 35
click at [327, 204] on input at bounding box center [313, 201] width 258 height 14
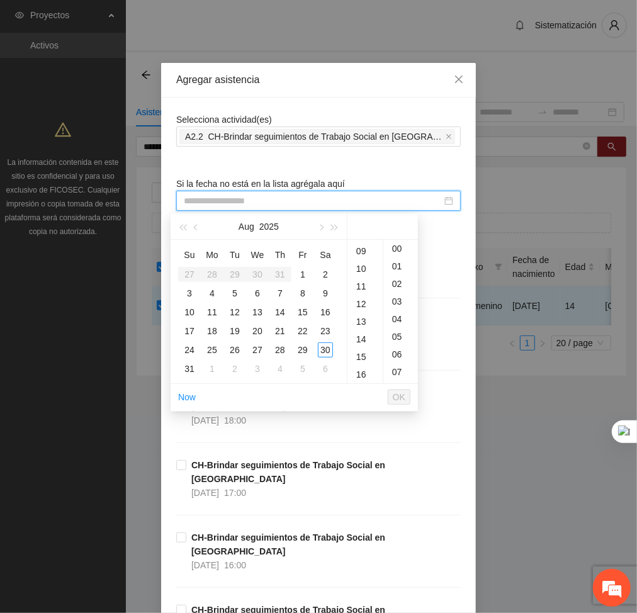
scroll to position [157, 0]
click at [362, 351] on div "15" at bounding box center [365, 357] width 35 height 18
click at [203, 346] on td "25" at bounding box center [212, 350] width 23 height 19
type input "**********"
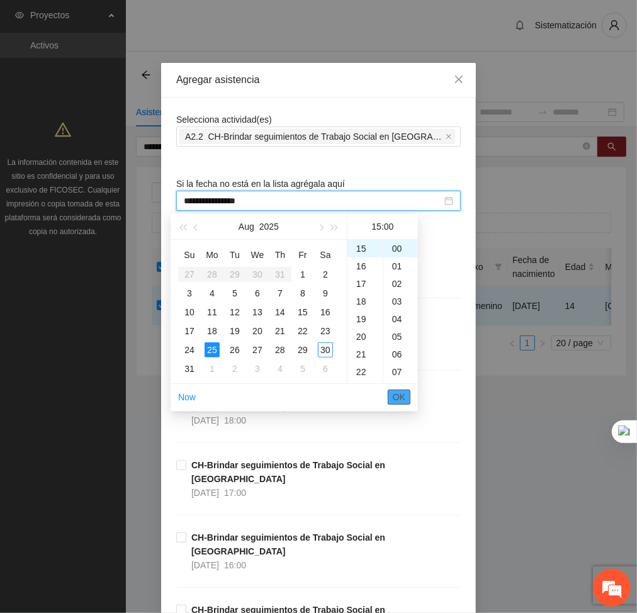
click at [396, 392] on span "OK" at bounding box center [399, 397] width 13 height 14
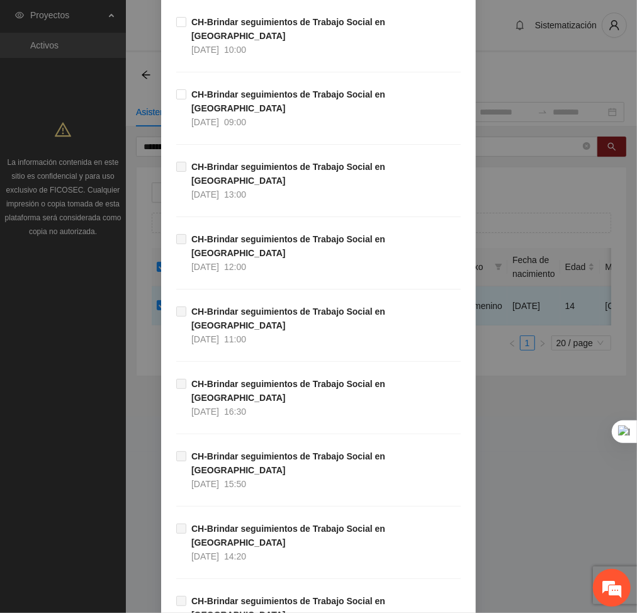
scroll to position [6404, 0]
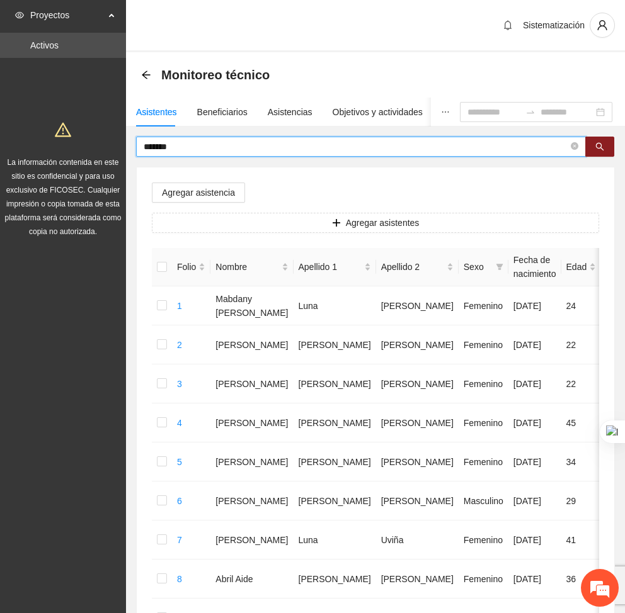
click at [202, 144] on input "*******" at bounding box center [356, 147] width 425 height 14
type input "*"
type input "******"
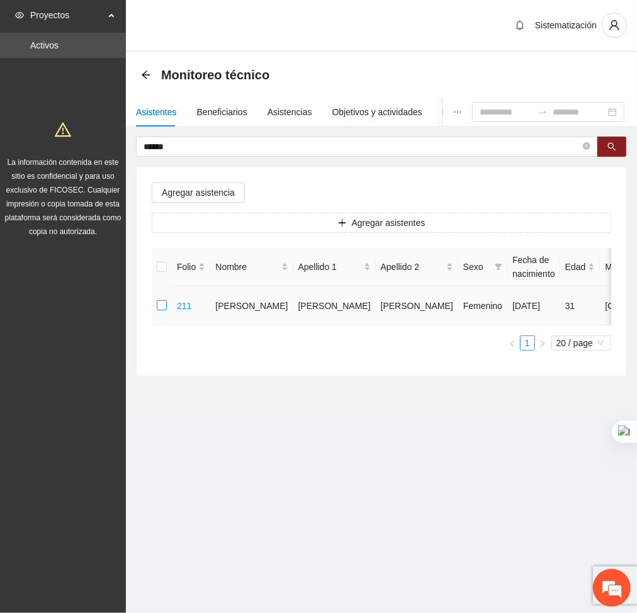
click at [161, 299] on label at bounding box center [162, 306] width 10 height 14
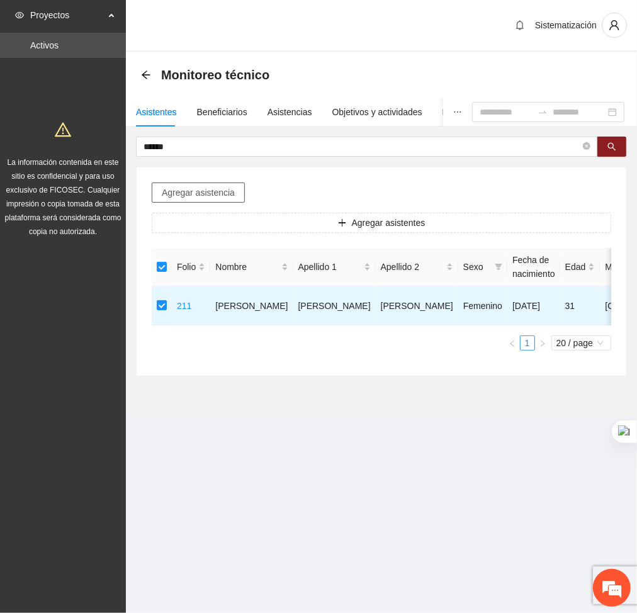
click at [207, 195] on span "Agregar asistencia" at bounding box center [198, 193] width 73 height 14
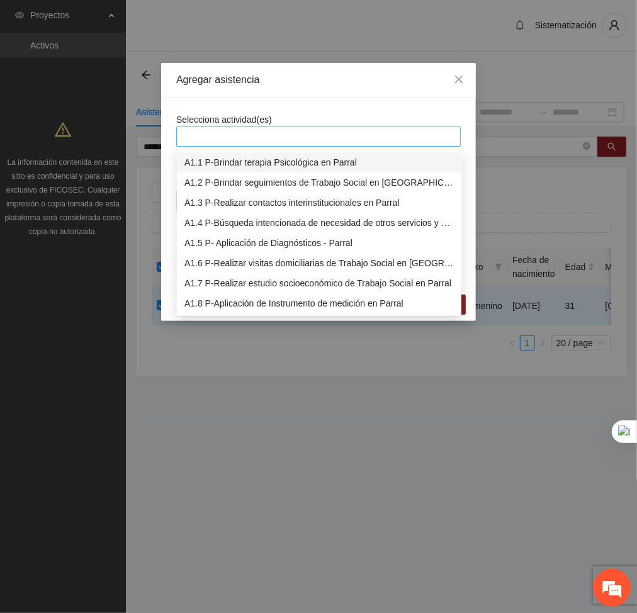
click at [249, 140] on div at bounding box center [319, 136] width 278 height 15
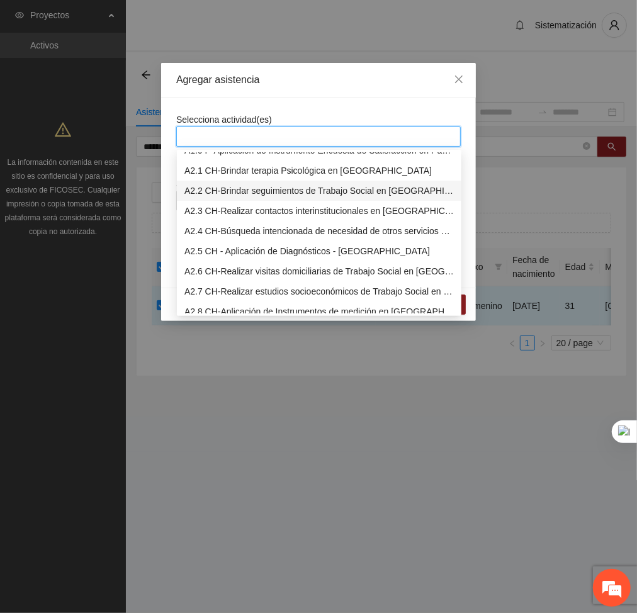
scroll to position [174, 0]
click at [203, 190] on div "A2.2 CH-Brindar seguimientos de Trabajo Social en [GEOGRAPHIC_DATA]" at bounding box center [320, 190] width 270 height 14
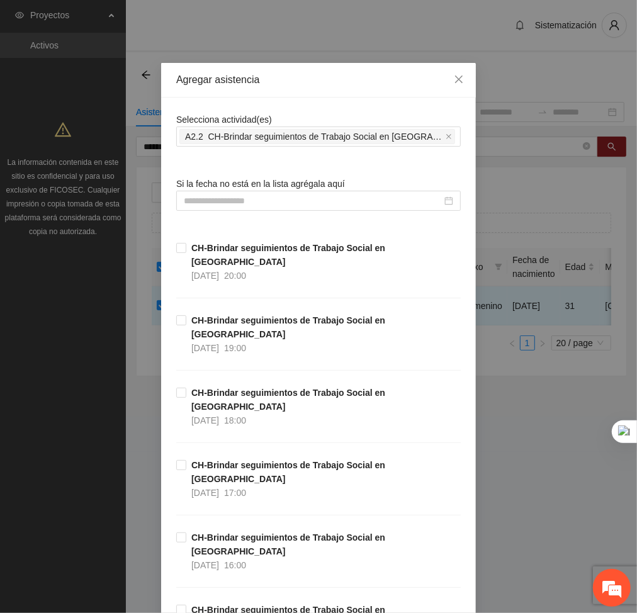
click at [344, 96] on div "Agregar asistencia" at bounding box center [318, 80] width 315 height 35
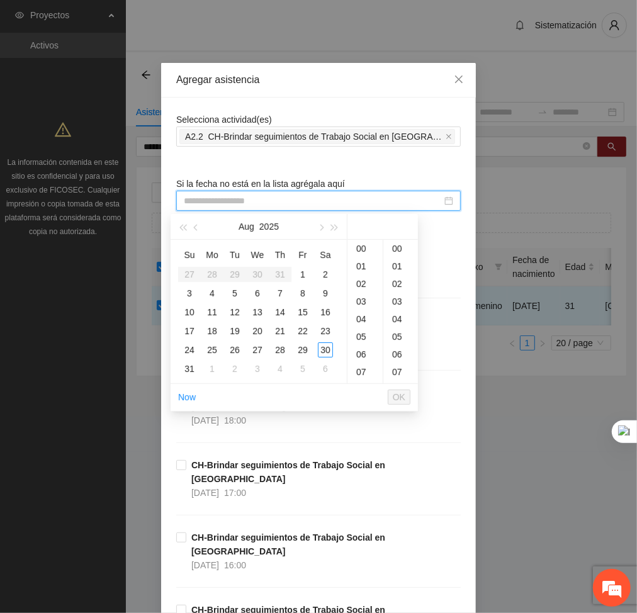
click at [350, 207] on input at bounding box center [313, 201] width 258 height 14
click at [356, 352] on div "16" at bounding box center [365, 347] width 35 height 18
click at [208, 349] on div "25" at bounding box center [212, 350] width 15 height 15
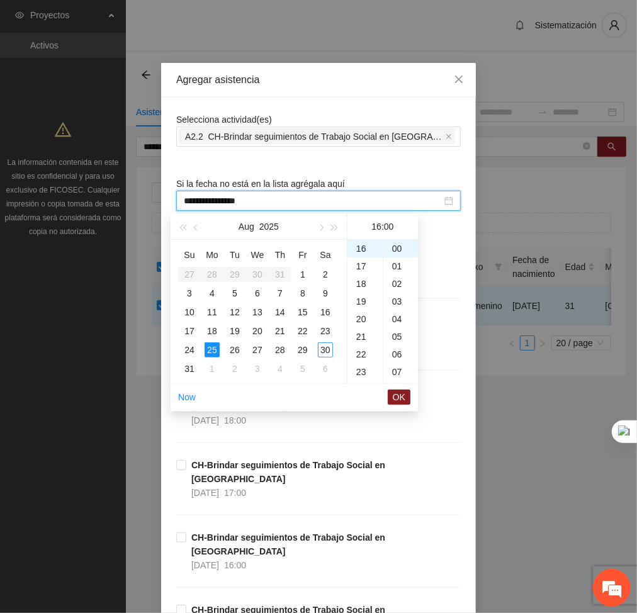
type input "**********"
click at [409, 396] on button "OK" at bounding box center [399, 397] width 23 height 15
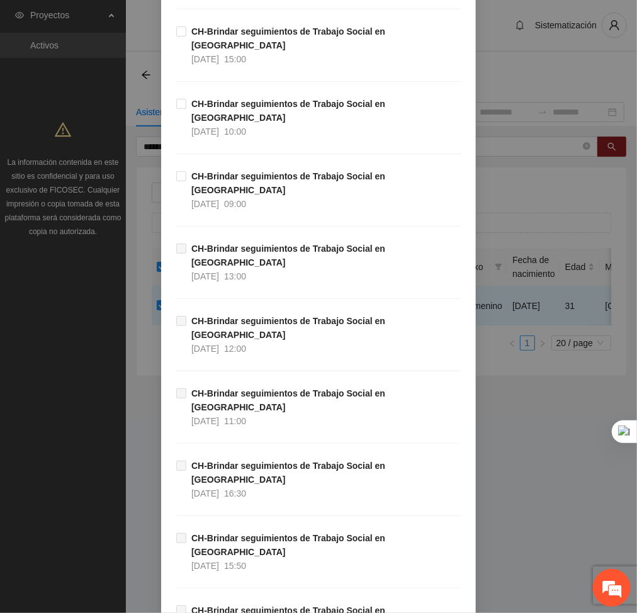
scroll to position [6404, 0]
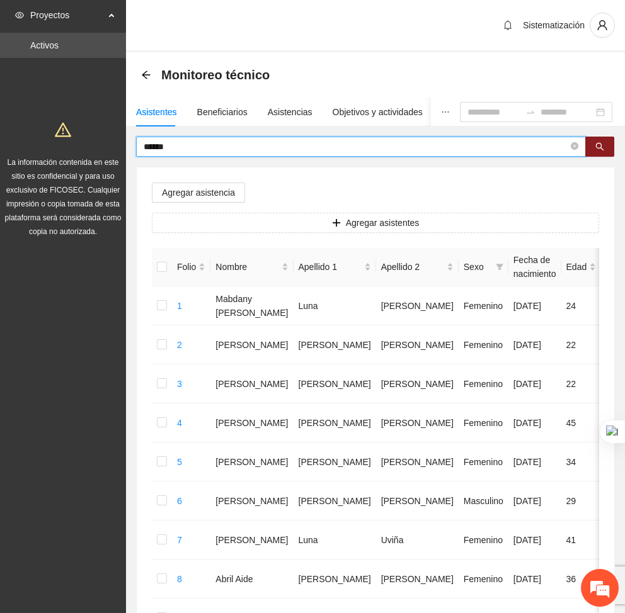
click at [194, 140] on input "******" at bounding box center [356, 147] width 425 height 14
type input "*"
type input "****"
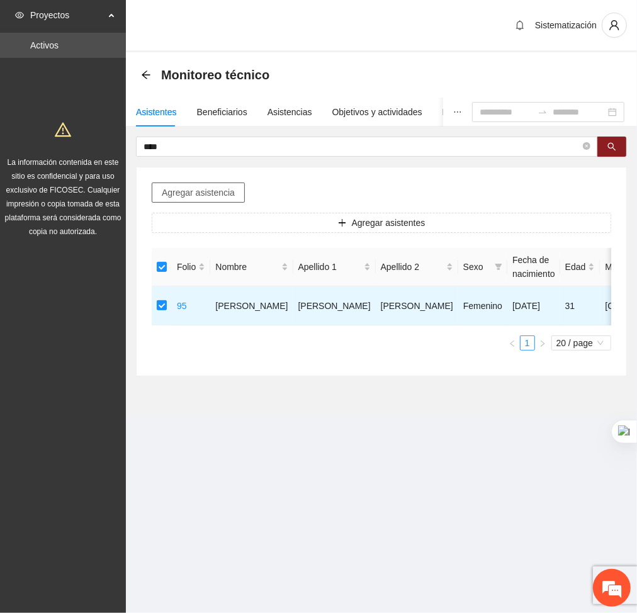
click at [199, 186] on span "Agregar asistencia" at bounding box center [198, 193] width 73 height 14
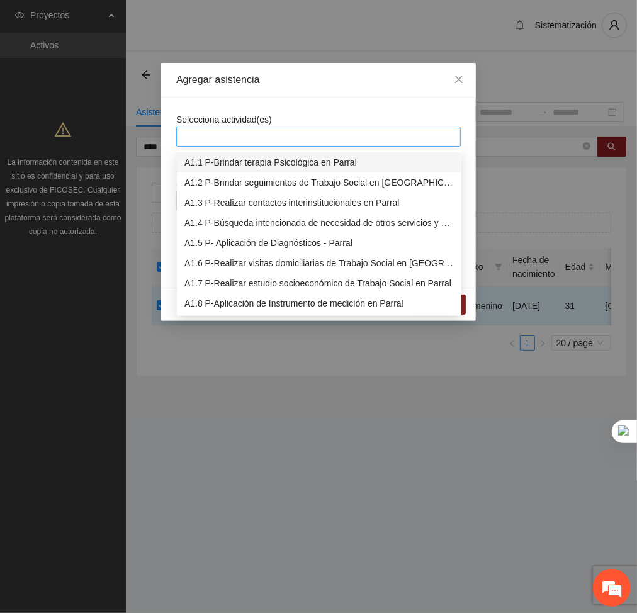
click at [269, 129] on div at bounding box center [319, 136] width 278 height 15
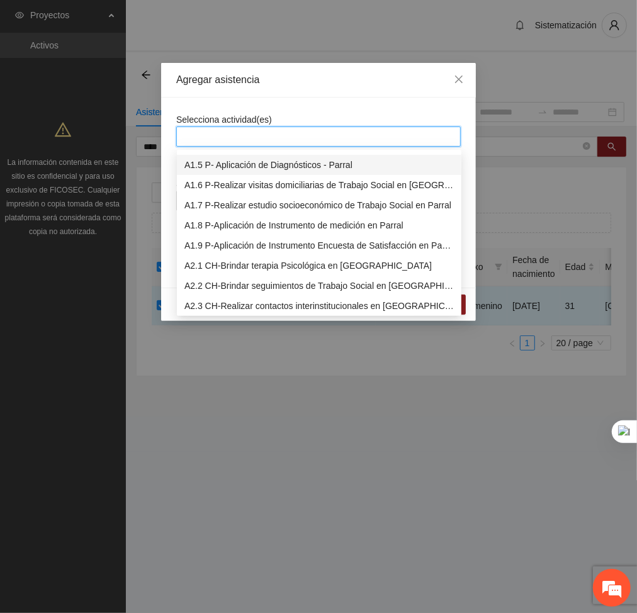
scroll to position [81, 0]
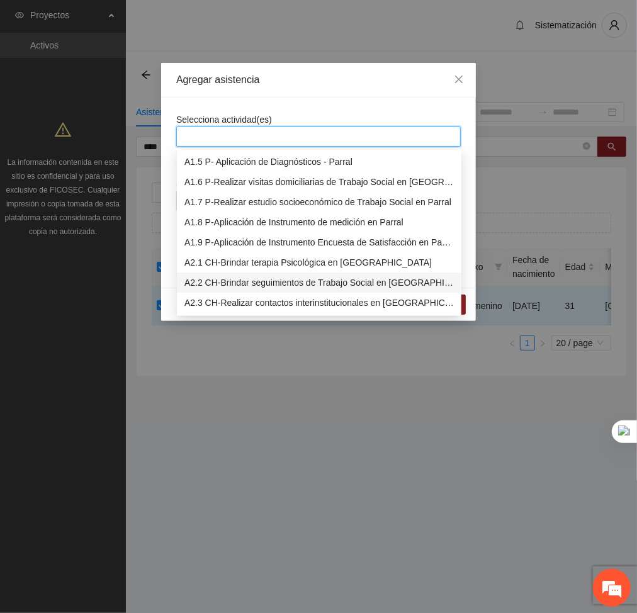
click at [244, 286] on div "A2.2 CH-Brindar seguimientos de Trabajo Social en [GEOGRAPHIC_DATA]" at bounding box center [320, 283] width 270 height 14
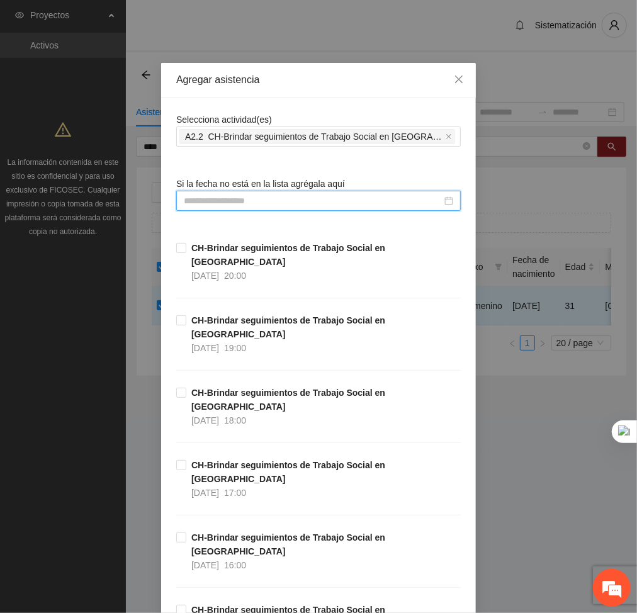
click at [354, 197] on input at bounding box center [313, 201] width 258 height 14
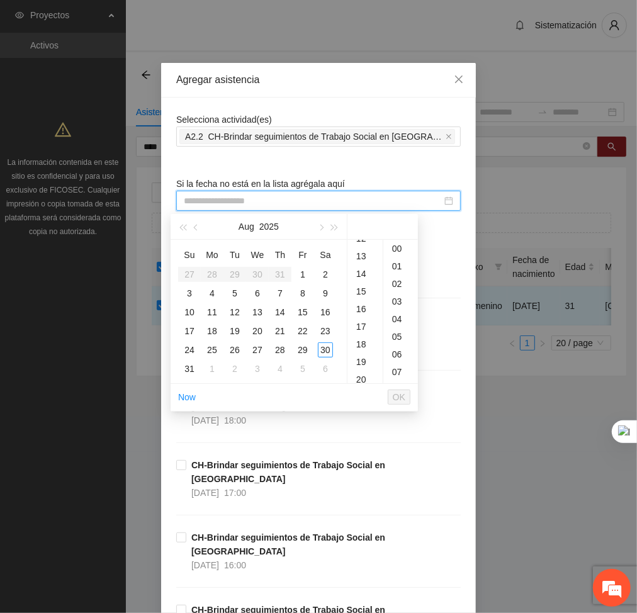
scroll to position [232, 0]
click at [356, 330] on div "18" at bounding box center [365, 335] width 35 height 18
click at [212, 350] on div "25" at bounding box center [212, 350] width 15 height 15
type input "**********"
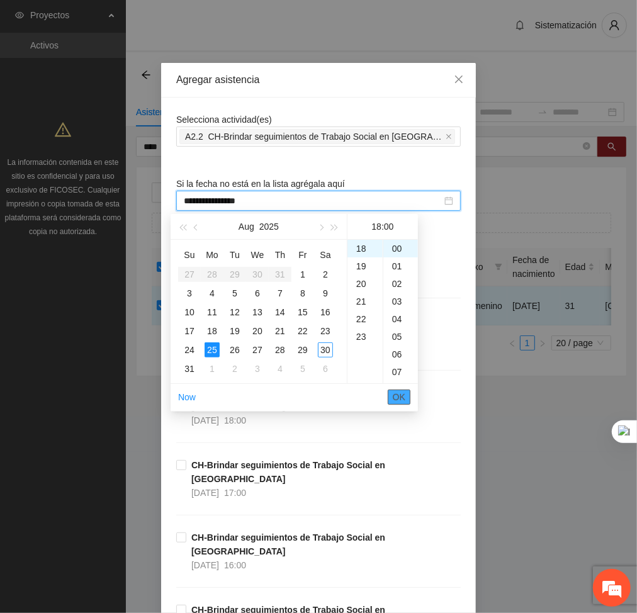
click at [403, 399] on span "OK" at bounding box center [399, 397] width 13 height 14
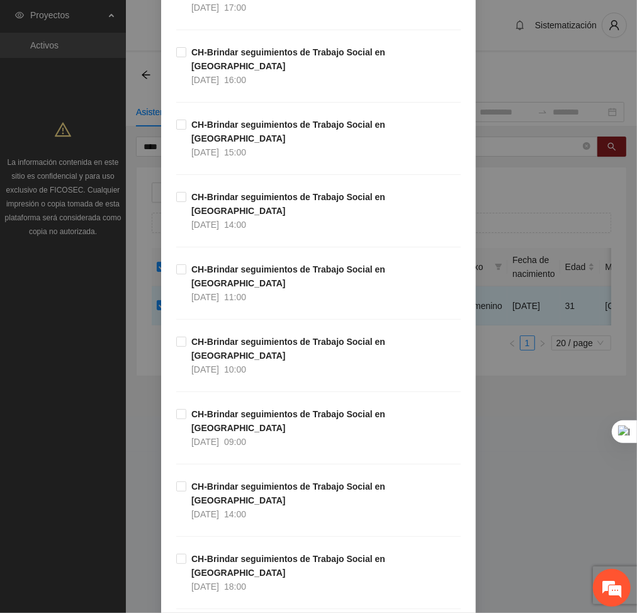
scroll to position [6404, 0]
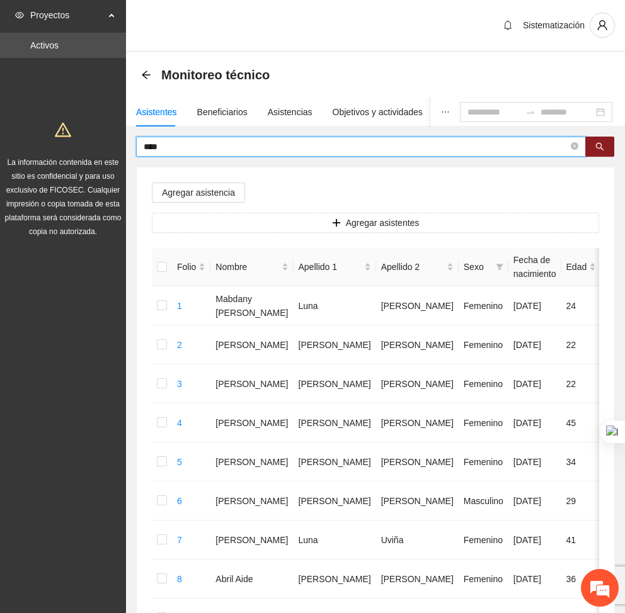
click at [190, 149] on input "****" at bounding box center [356, 147] width 425 height 14
type input "****"
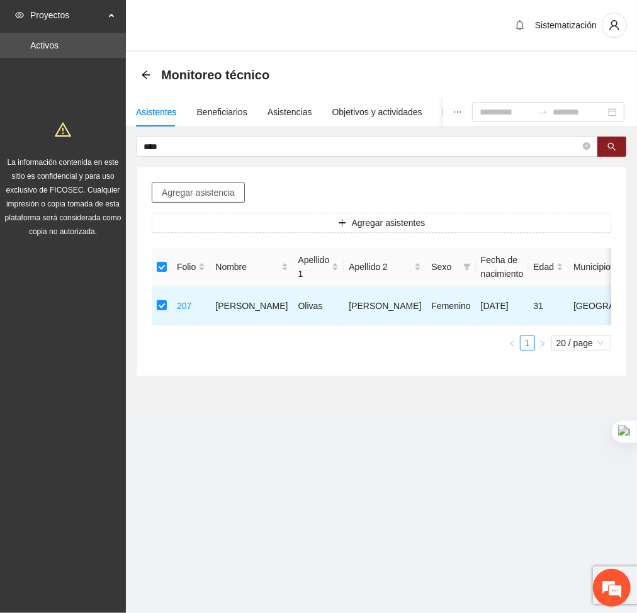
click at [207, 197] on span "Agregar asistencia" at bounding box center [198, 193] width 73 height 14
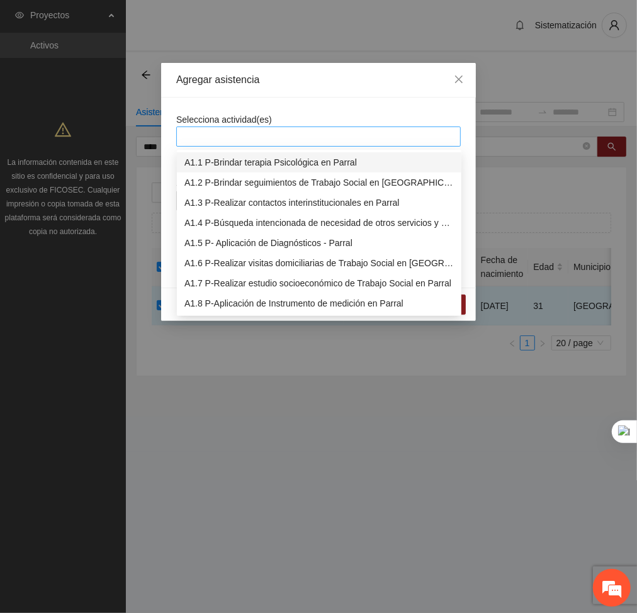
click at [259, 132] on div at bounding box center [319, 136] width 278 height 15
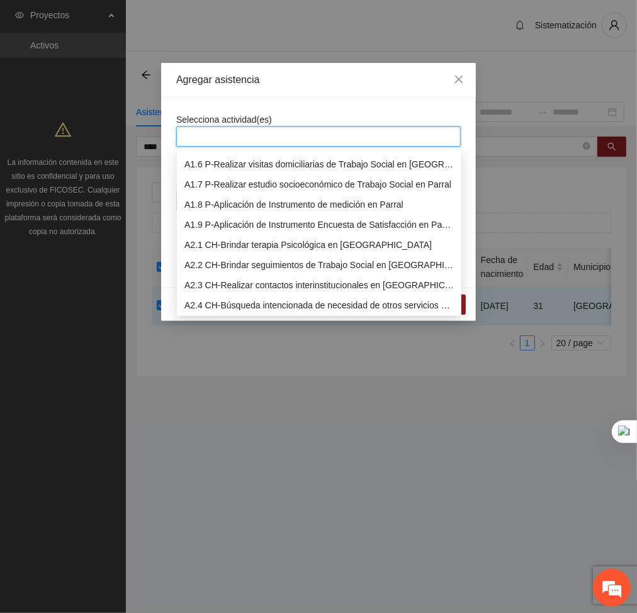
scroll to position [98, 0]
click at [237, 259] on div "A2.2 CH-Brindar seguimientos de Trabajo Social en [GEOGRAPHIC_DATA]" at bounding box center [320, 266] width 270 height 14
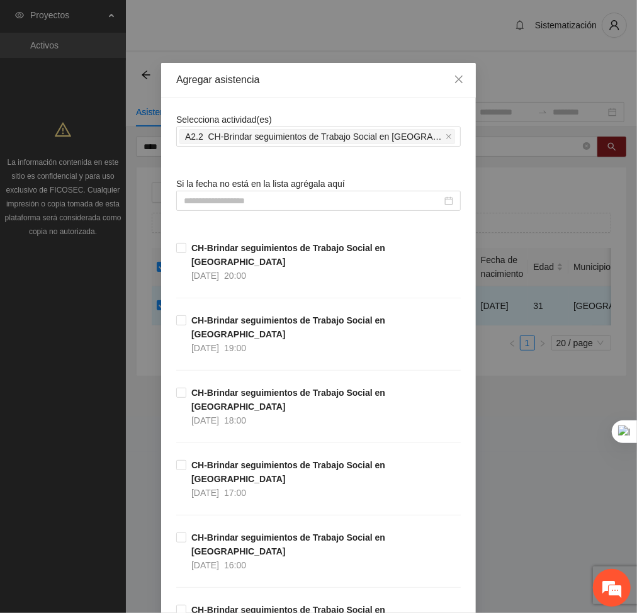
click at [308, 96] on div "Agregar asistencia" at bounding box center [318, 80] width 315 height 35
click at [351, 200] on input at bounding box center [313, 201] width 258 height 14
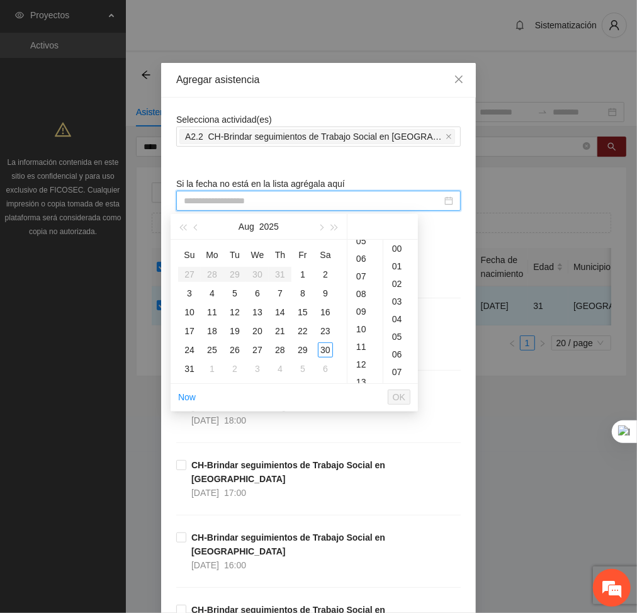
scroll to position [107, 0]
click at [361, 300] on div "09" at bounding box center [365, 301] width 35 height 18
click at [259, 353] on div "27" at bounding box center [257, 350] width 15 height 15
type input "**********"
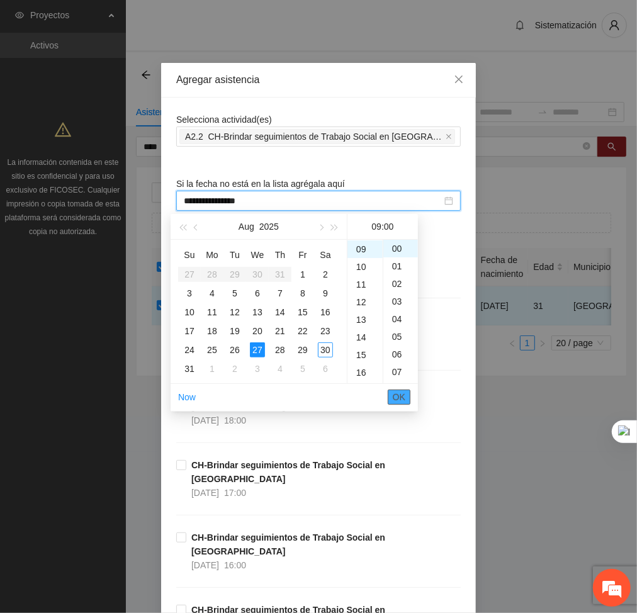
click at [397, 403] on span "OK" at bounding box center [399, 397] width 13 height 14
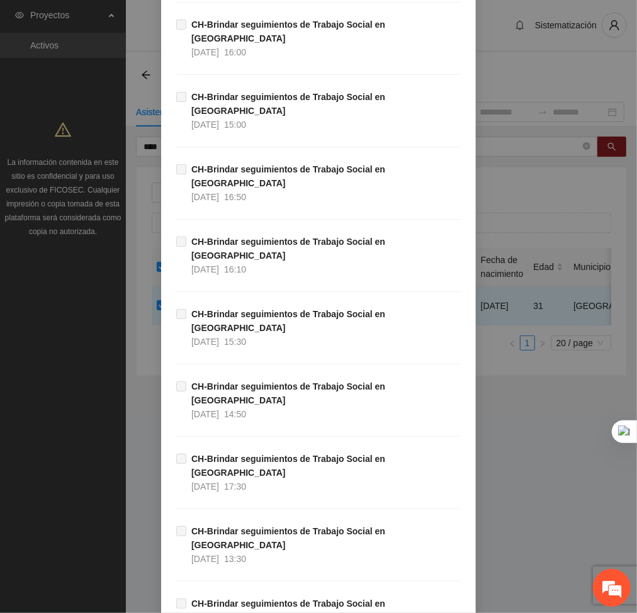
scroll to position [6404, 0]
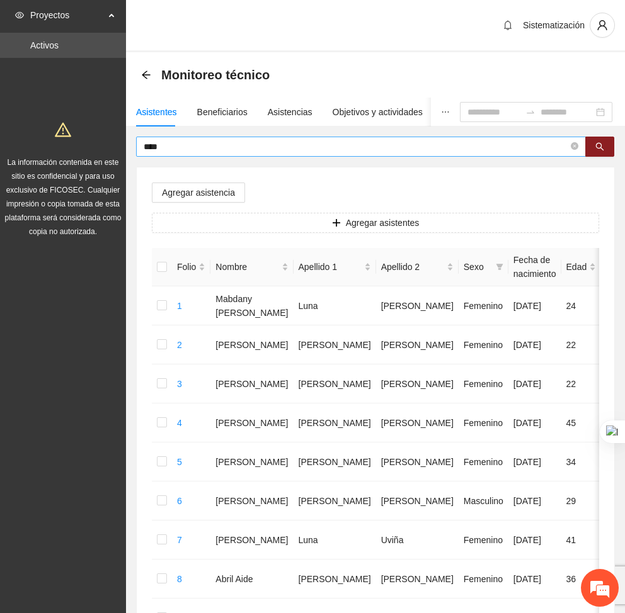
click at [164, 140] on input "****" at bounding box center [356, 147] width 425 height 14
type input "*"
type input "*******"
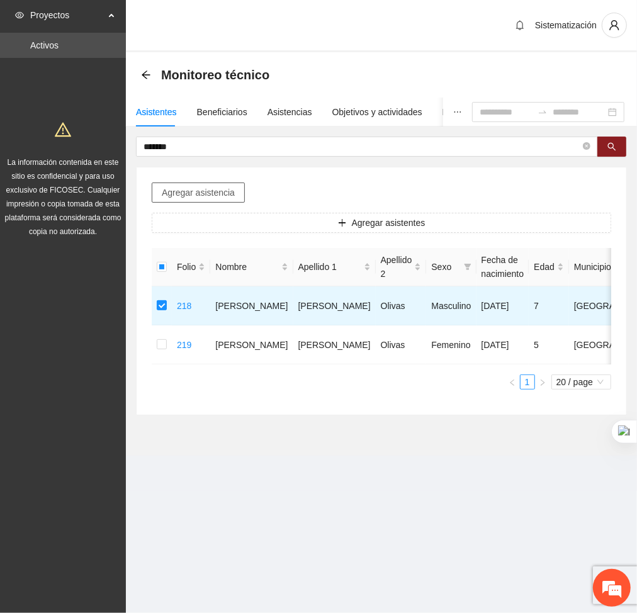
click at [195, 193] on span "Agregar asistencia" at bounding box center [198, 193] width 73 height 14
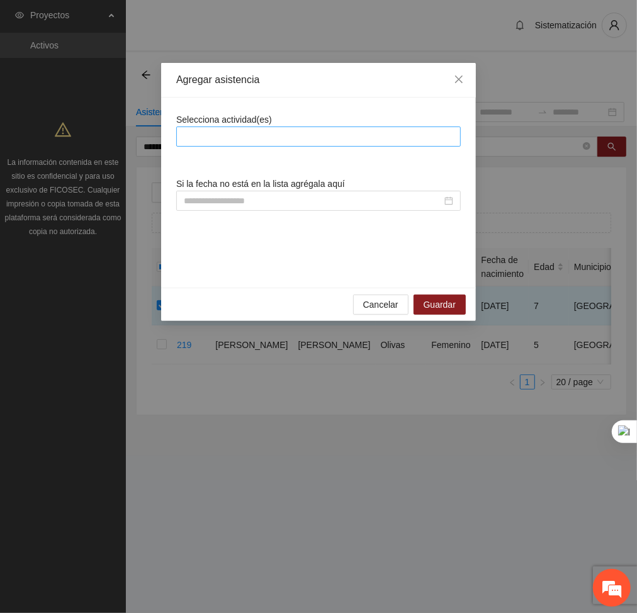
click at [254, 132] on div at bounding box center [319, 136] width 278 height 15
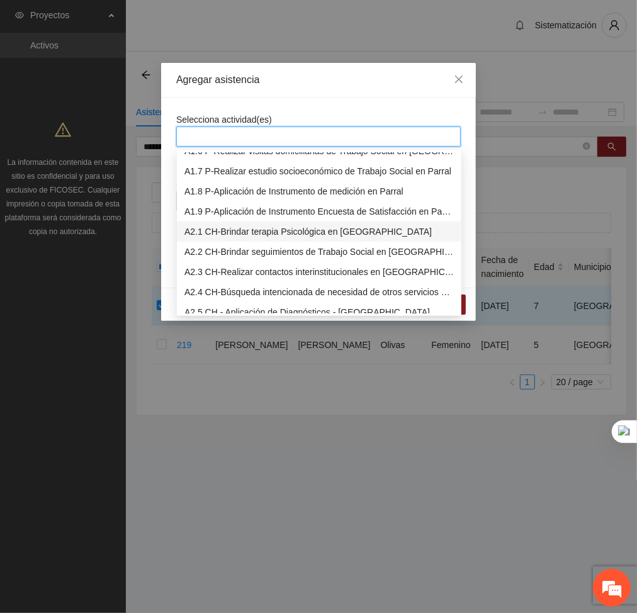
scroll to position [113, 0]
click at [207, 250] on div "A2.2 CH-Brindar seguimientos de Trabajo Social en [GEOGRAPHIC_DATA]" at bounding box center [320, 251] width 270 height 14
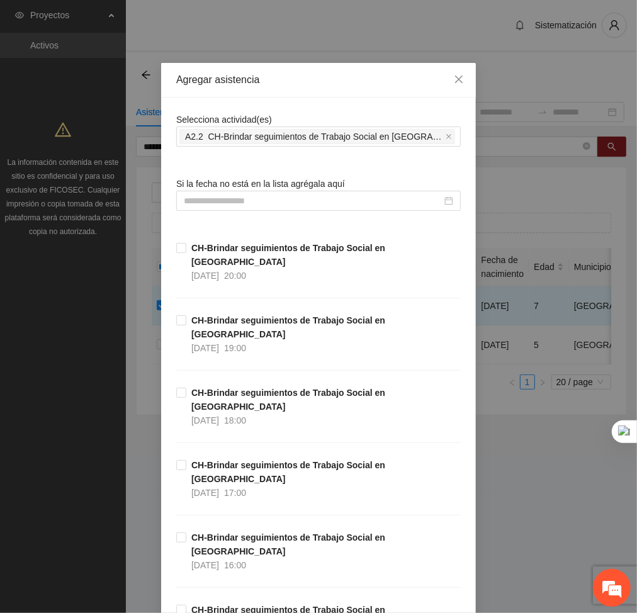
click at [317, 92] on div "Agregar asistencia" at bounding box center [318, 80] width 315 height 35
click at [345, 197] on input at bounding box center [313, 201] width 258 height 14
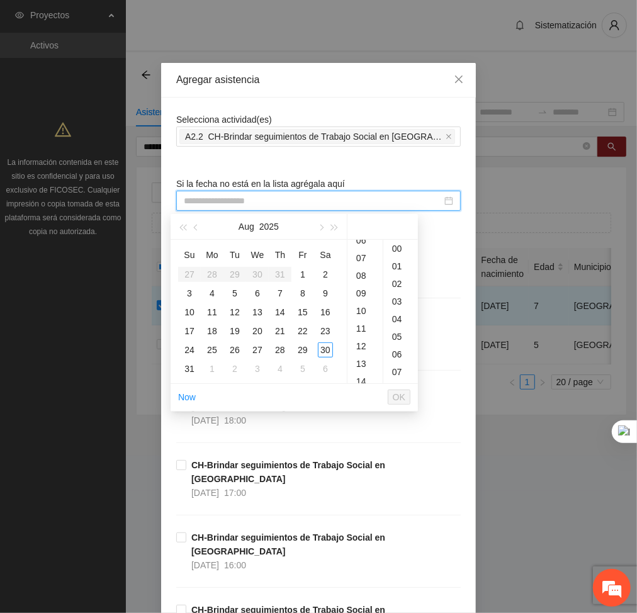
scroll to position [114, 0]
click at [363, 315] on div "10" at bounding box center [365, 311] width 35 height 18
click at [266, 351] on td "27" at bounding box center [257, 350] width 23 height 19
type input "**********"
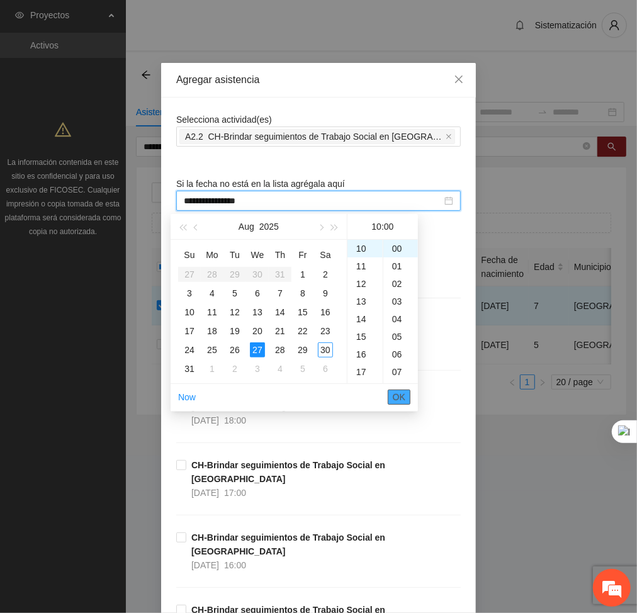
click at [401, 397] on span "OK" at bounding box center [399, 397] width 13 height 14
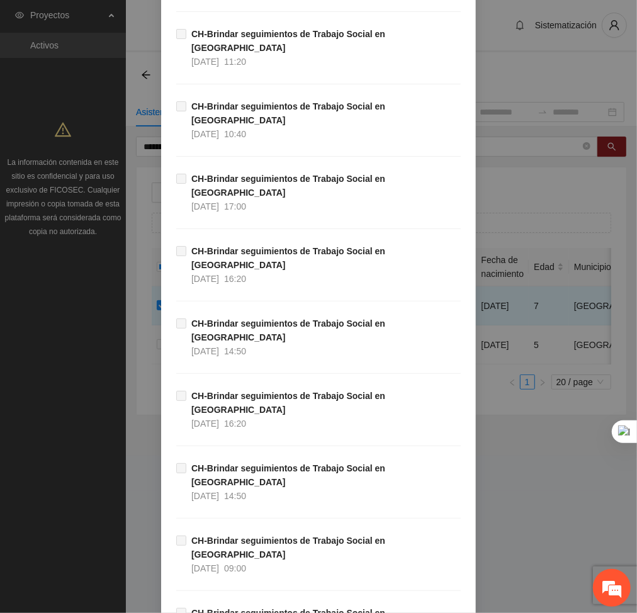
scroll to position [6404, 0]
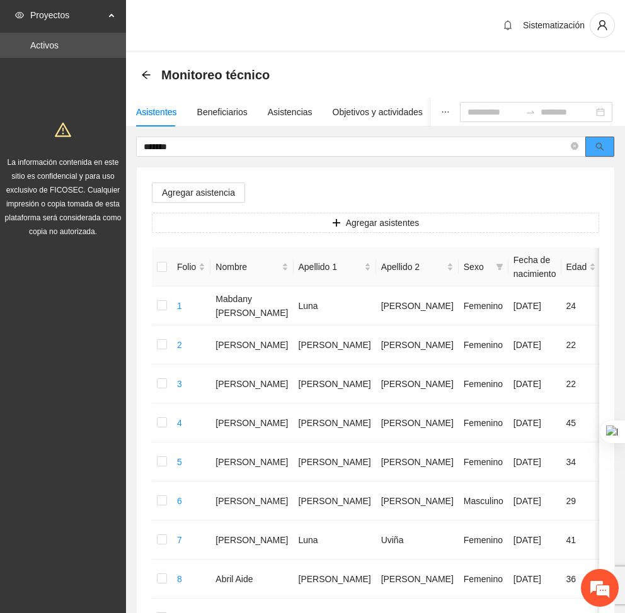
click at [607, 149] on button "button" at bounding box center [599, 147] width 29 height 20
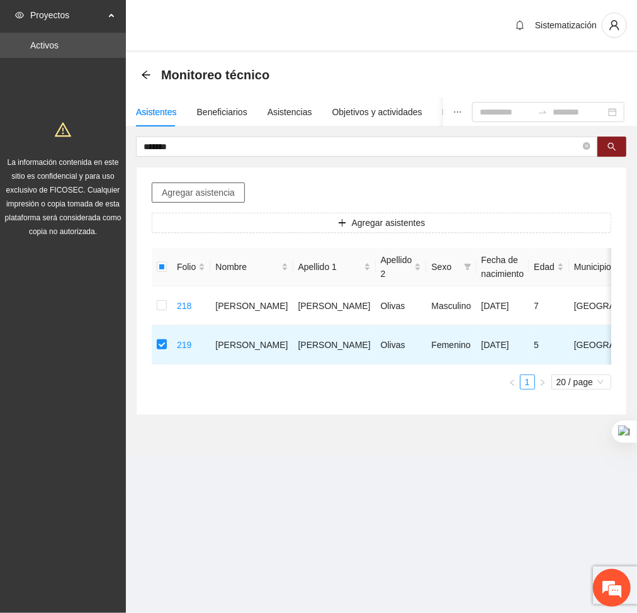
click at [205, 193] on span "Agregar asistencia" at bounding box center [198, 193] width 73 height 14
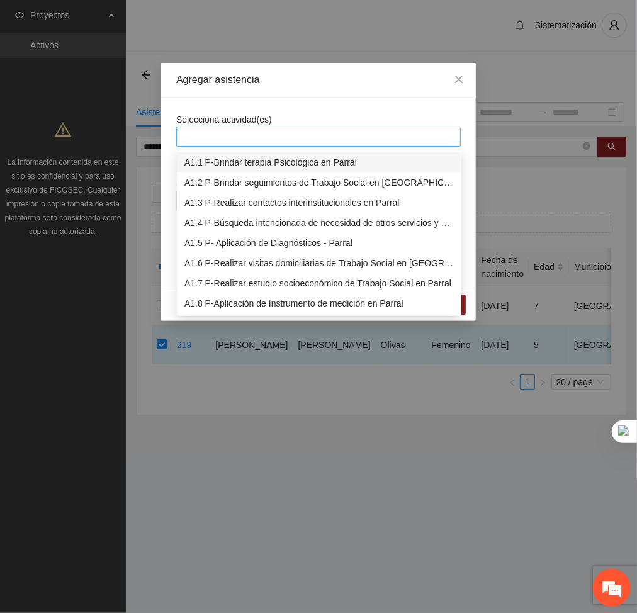
click at [283, 139] on div at bounding box center [319, 136] width 278 height 15
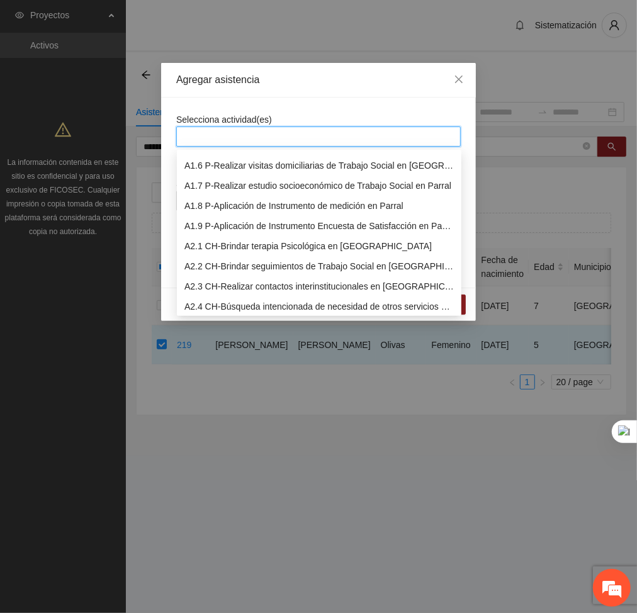
scroll to position [98, 0]
click at [239, 265] on div "A2.2 CH-Brindar seguimientos de Trabajo Social en [GEOGRAPHIC_DATA]" at bounding box center [320, 266] width 270 height 14
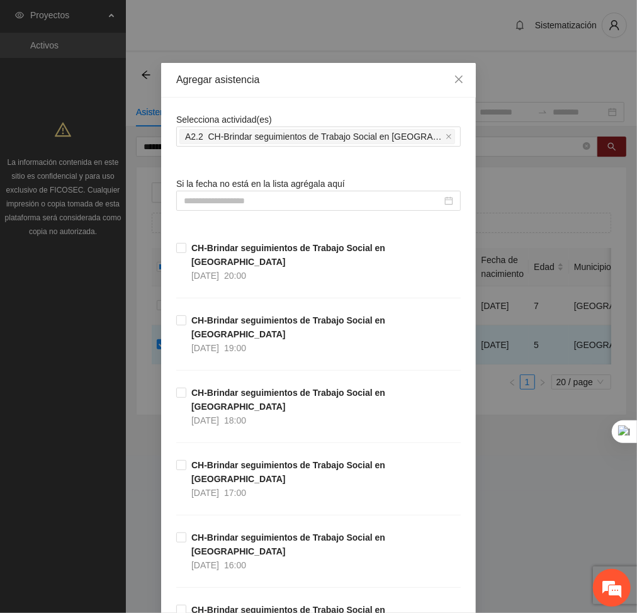
click at [326, 204] on input at bounding box center [313, 201] width 258 height 14
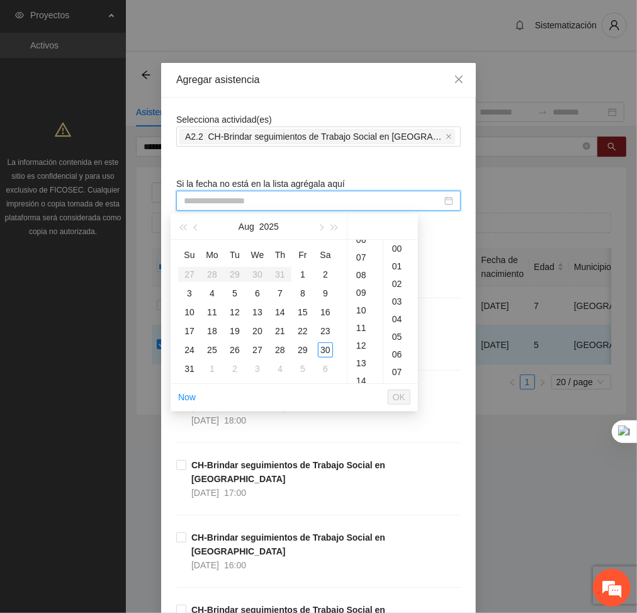
scroll to position [120, 0]
click at [355, 318] on div "11" at bounding box center [365, 323] width 35 height 18
click at [258, 355] on div "27" at bounding box center [257, 350] width 15 height 15
type input "**********"
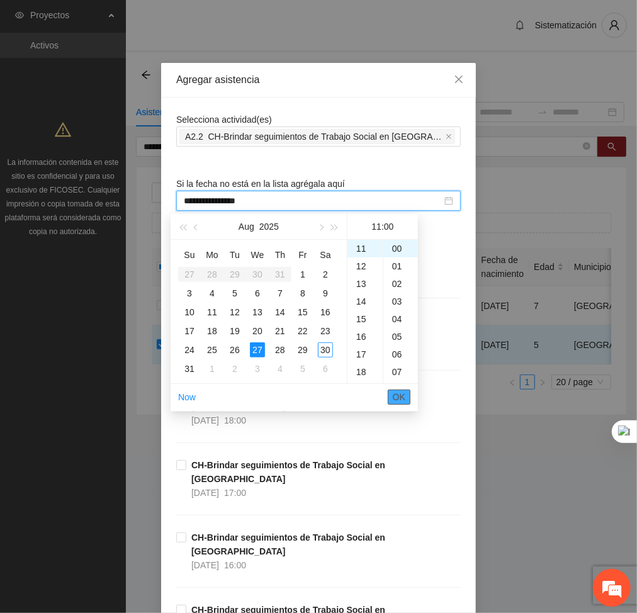
click at [398, 393] on span "OK" at bounding box center [399, 397] width 13 height 14
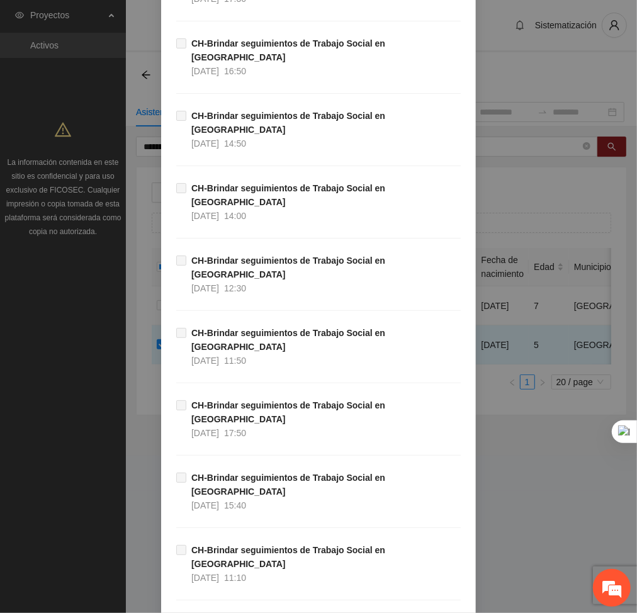
scroll to position [6404, 0]
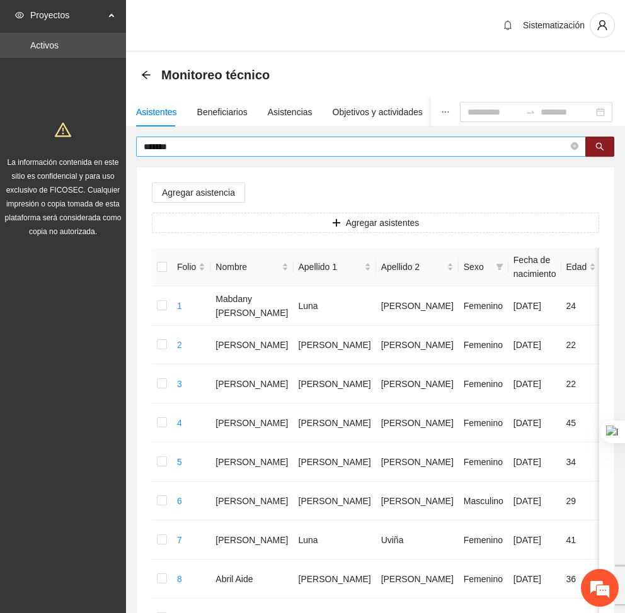
click at [222, 144] on input "*******" at bounding box center [356, 147] width 425 height 14
type input "*"
type input "****"
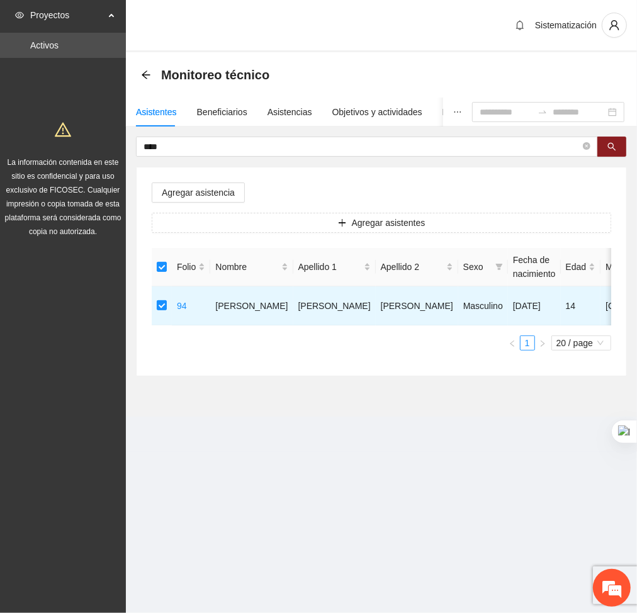
click at [195, 180] on div "Agregar asistencia Agregar asistentes Folio Nombre Apellido 1 Apellido 2 Sexo F…" at bounding box center [382, 272] width 490 height 208
click at [194, 189] on span "Agregar asistencia" at bounding box center [198, 193] width 73 height 14
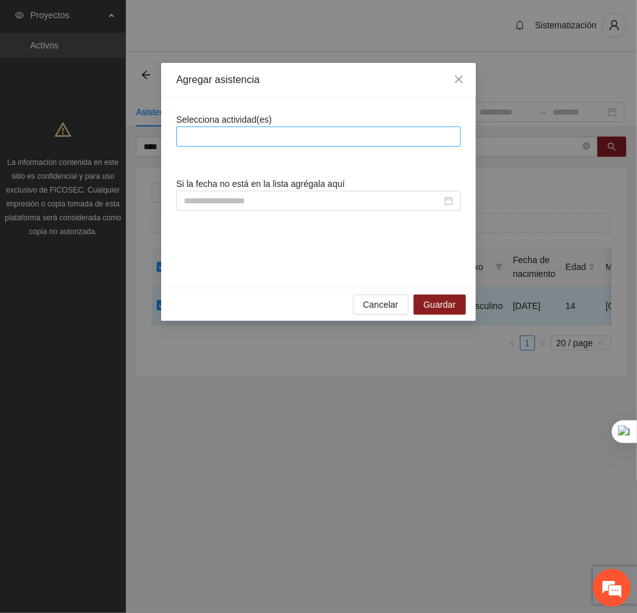
click at [239, 137] on div at bounding box center [319, 136] width 278 height 15
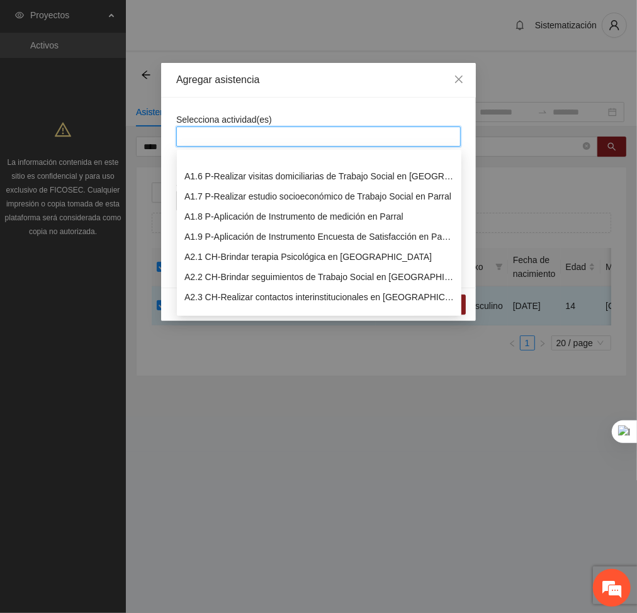
scroll to position [106, 0]
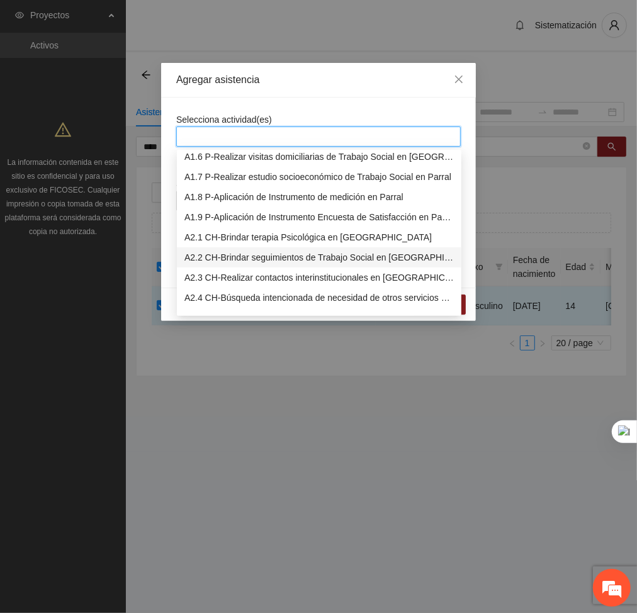
click at [195, 251] on div "A2.2 CH-Brindar seguimientos de Trabajo Social en [GEOGRAPHIC_DATA]" at bounding box center [320, 258] width 270 height 14
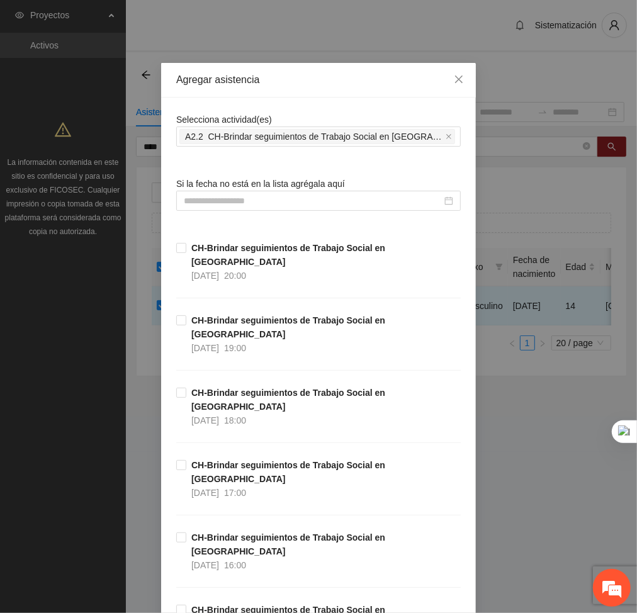
click at [281, 94] on div "Agregar asistencia" at bounding box center [318, 80] width 315 height 35
click at [281, 202] on input at bounding box center [313, 201] width 258 height 14
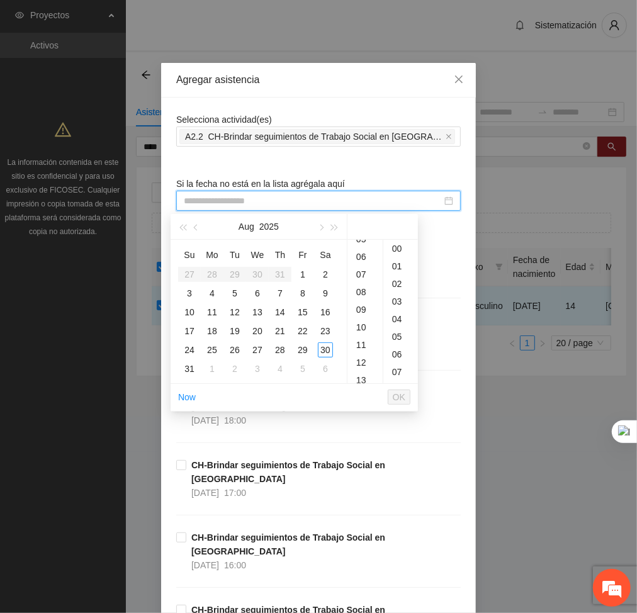
scroll to position [100, 0]
click at [356, 353] on div "12" at bounding box center [365, 361] width 35 height 18
click at [255, 348] on div "27" at bounding box center [257, 350] width 15 height 15
type input "**********"
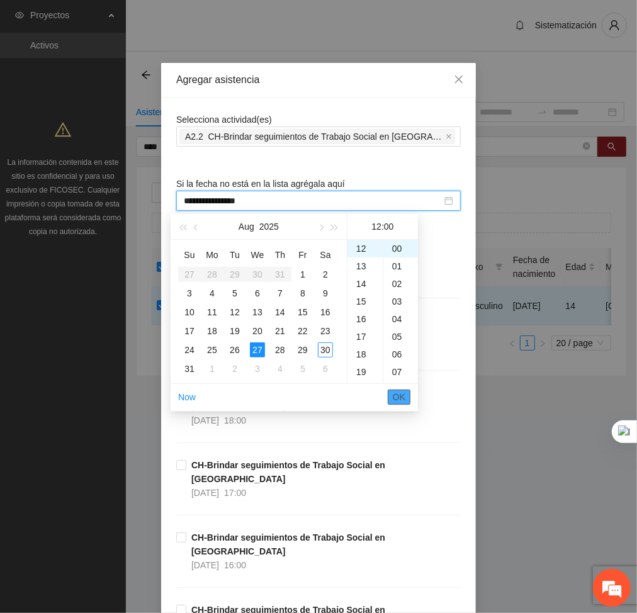
click at [401, 396] on span "OK" at bounding box center [399, 397] width 13 height 14
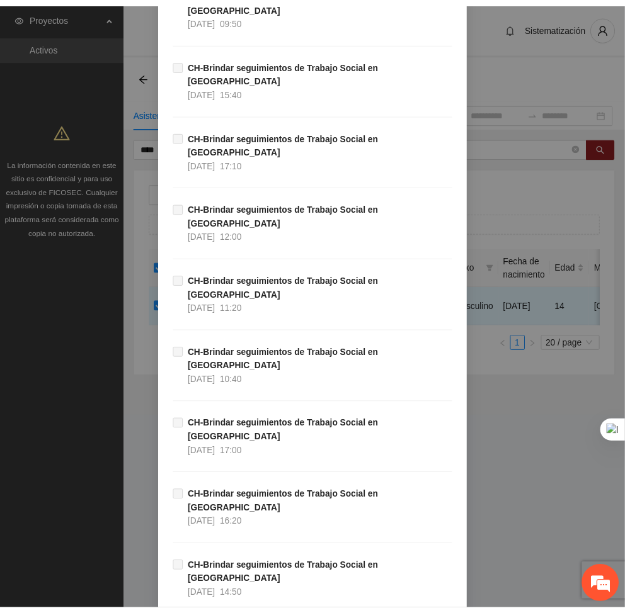
scroll to position [6404, 0]
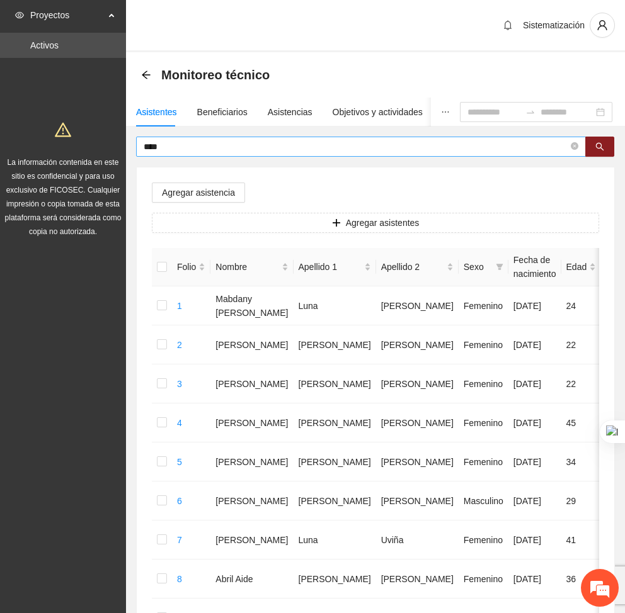
click at [174, 147] on input "****" at bounding box center [356, 147] width 425 height 14
type input "*"
type input "****"
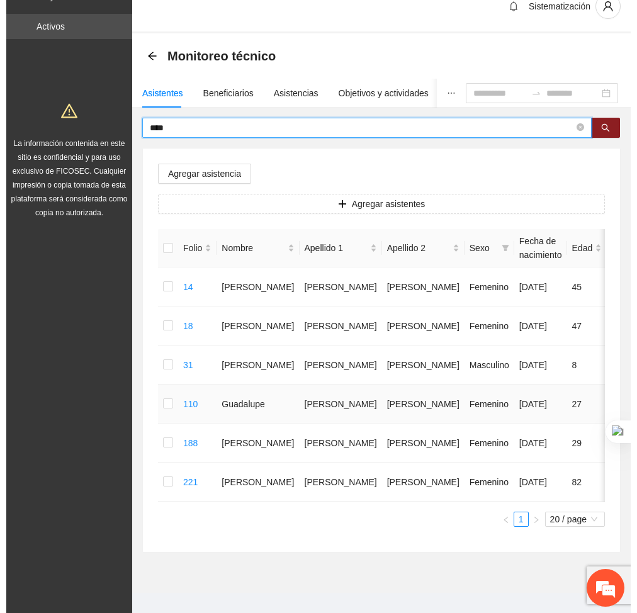
scroll to position [25, 0]
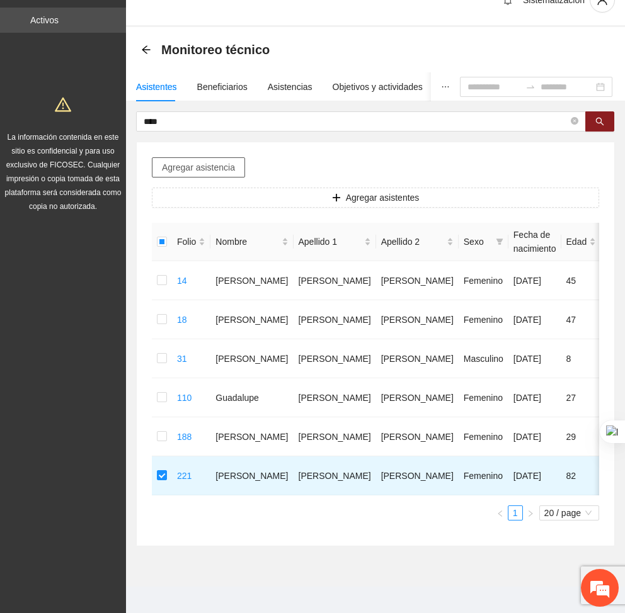
click at [202, 175] on button "Agregar asistencia" at bounding box center [198, 167] width 93 height 20
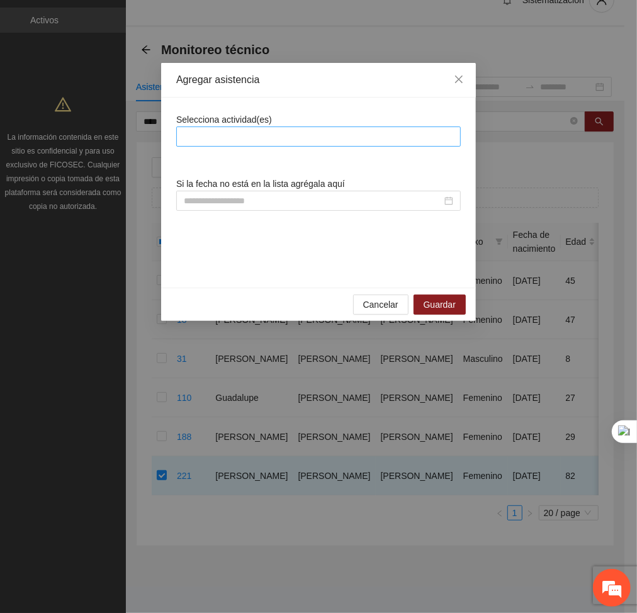
click at [243, 130] on div at bounding box center [319, 136] width 278 height 15
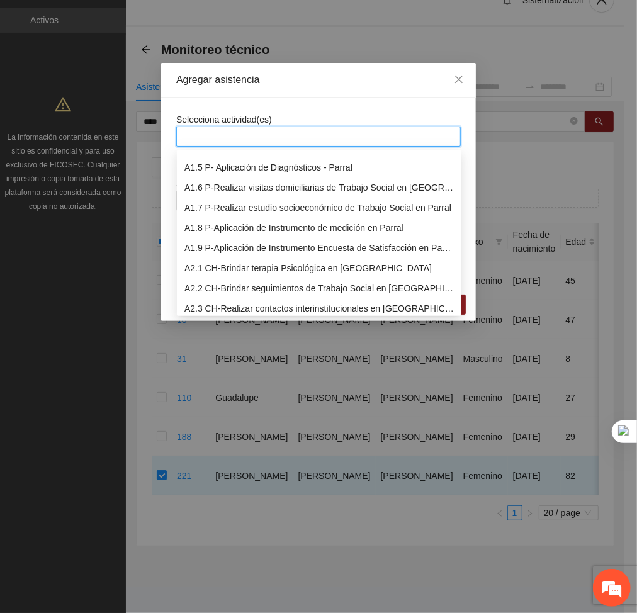
scroll to position [86, 0]
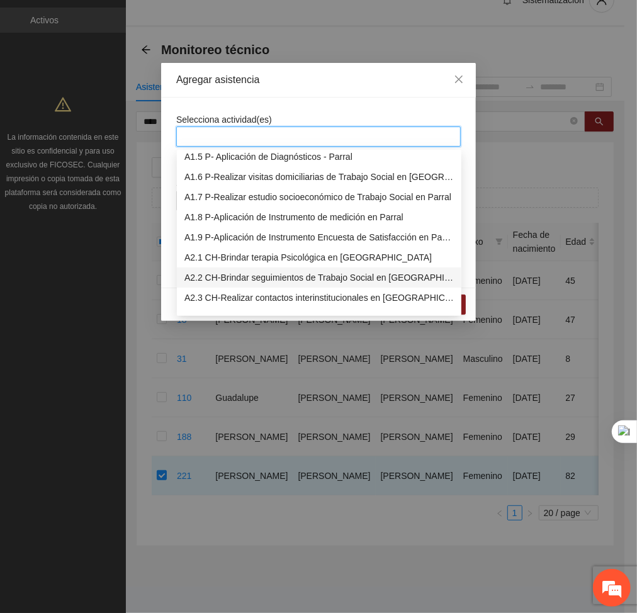
click at [205, 272] on div "A2.2 CH-Brindar seguimientos de Trabajo Social en [GEOGRAPHIC_DATA]" at bounding box center [320, 278] width 270 height 14
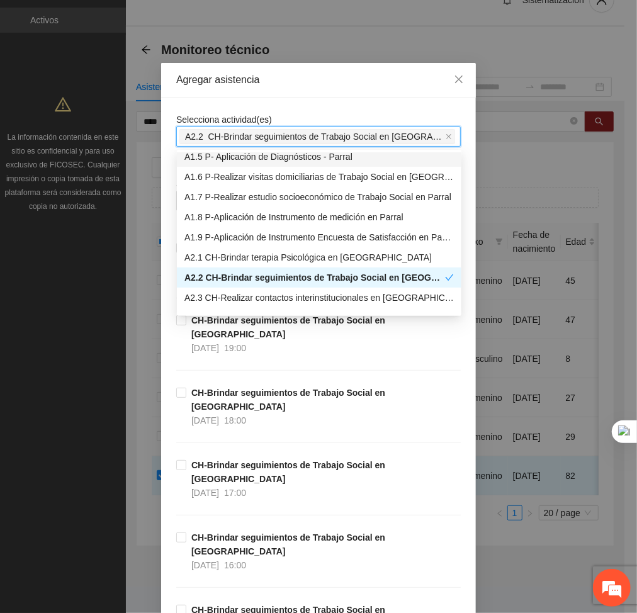
click at [328, 94] on div "Agregar asistencia" at bounding box center [318, 80] width 315 height 35
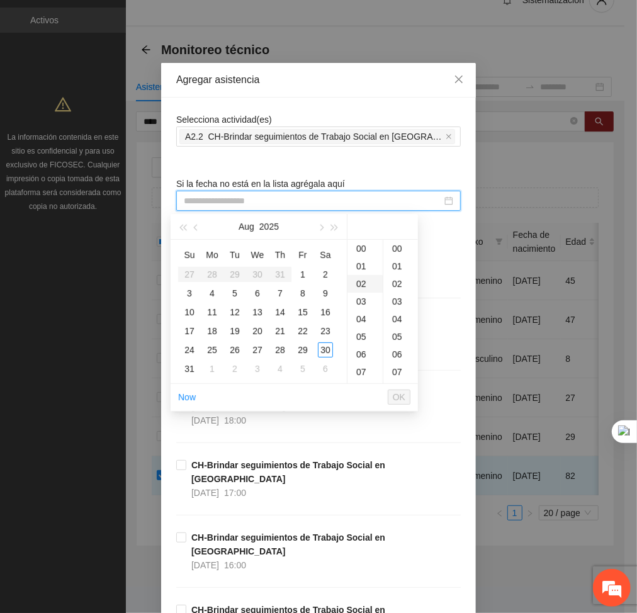
drag, startPoint x: 340, startPoint y: 197, endPoint x: 355, endPoint y: 276, distance: 80.7
click at [355, 276] on body "Proyectos Activos La información contenida en este sitio es confidencial y para…" at bounding box center [312, 281] width 625 height 613
click at [364, 309] on div "13" at bounding box center [365, 314] width 35 height 18
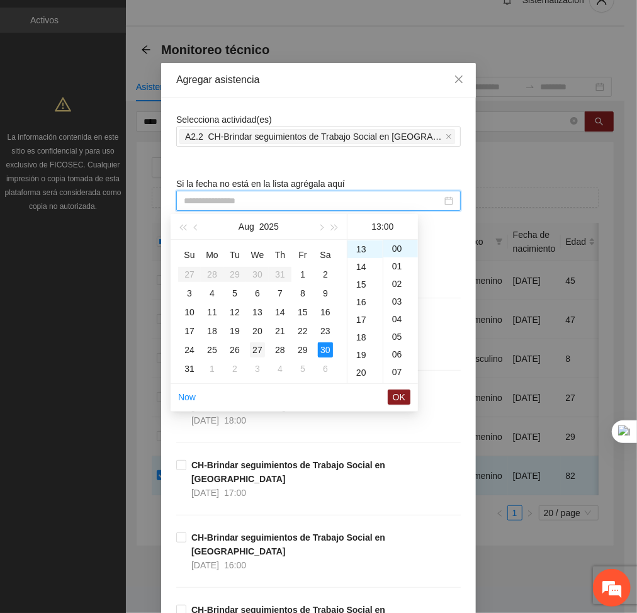
click at [256, 349] on div "27" at bounding box center [257, 350] width 15 height 15
type input "**********"
click at [399, 397] on span "OK" at bounding box center [399, 397] width 13 height 14
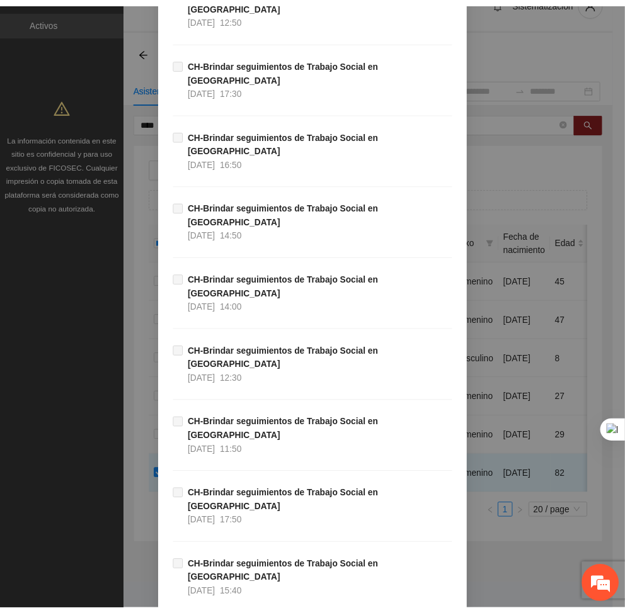
scroll to position [6404, 0]
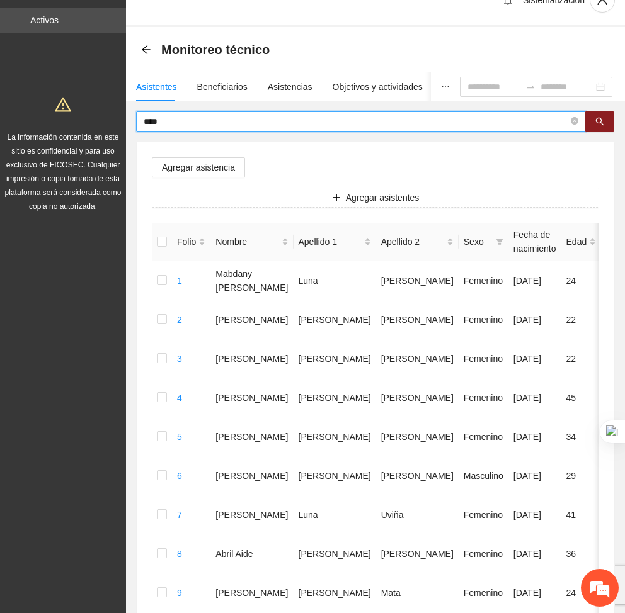
click at [174, 117] on input "****" at bounding box center [356, 122] width 425 height 14
type input "*"
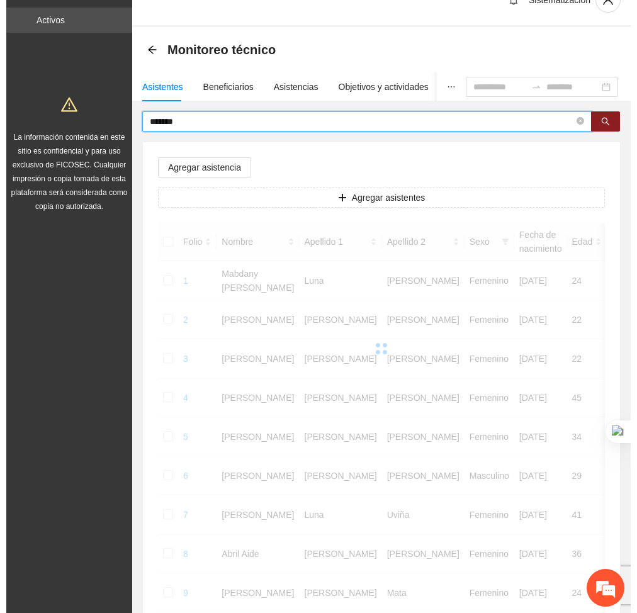
scroll to position [0, 0]
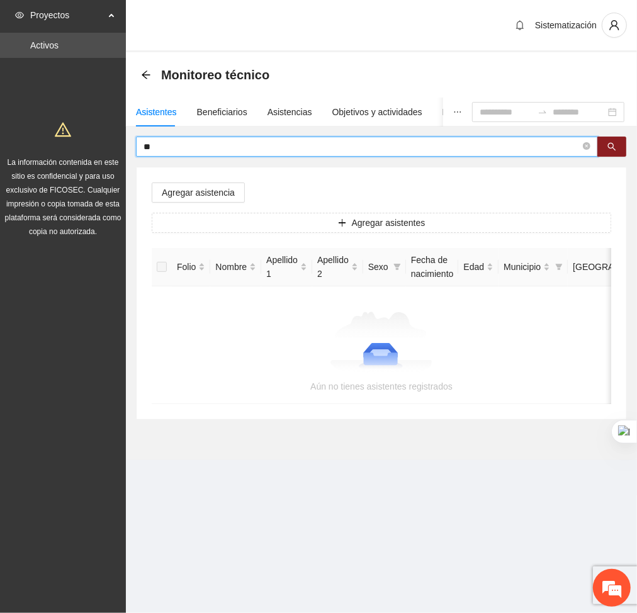
type input "*"
type input "*****"
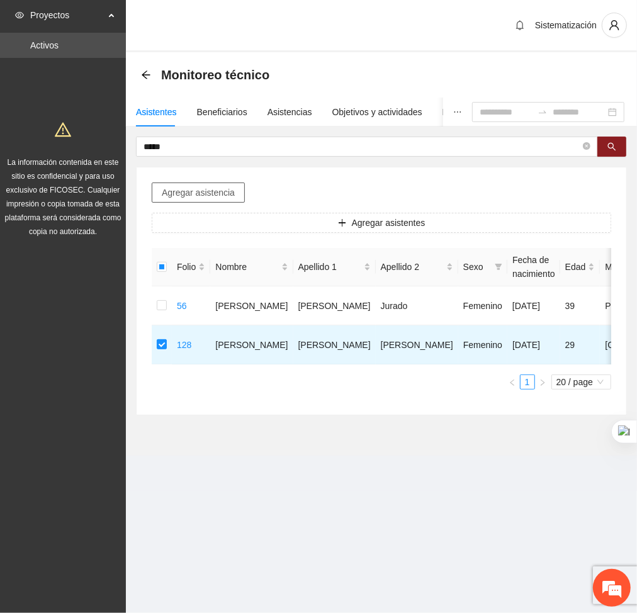
click at [215, 193] on span "Agregar asistencia" at bounding box center [198, 193] width 73 height 14
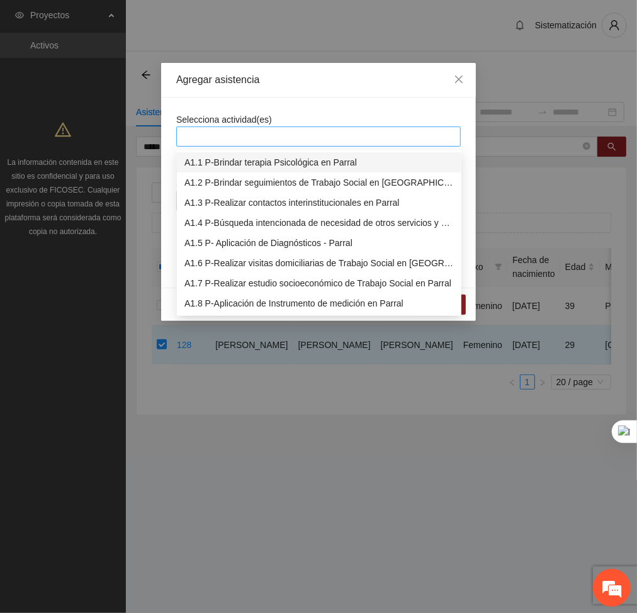
click at [268, 135] on div at bounding box center [319, 136] width 278 height 15
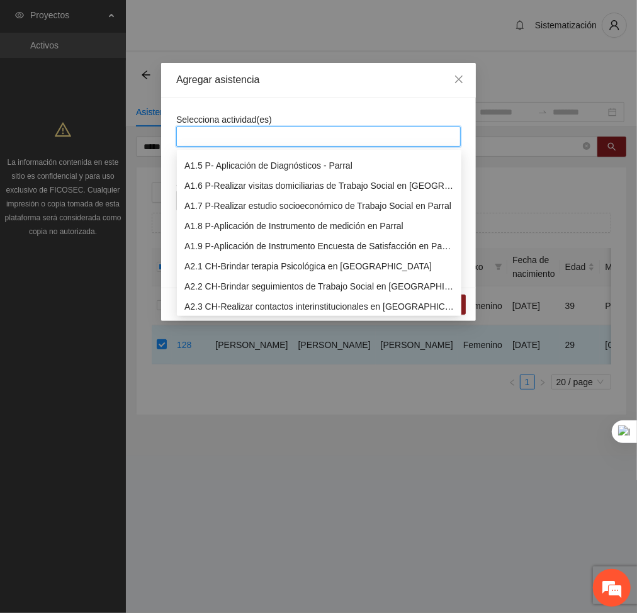
scroll to position [89, 0]
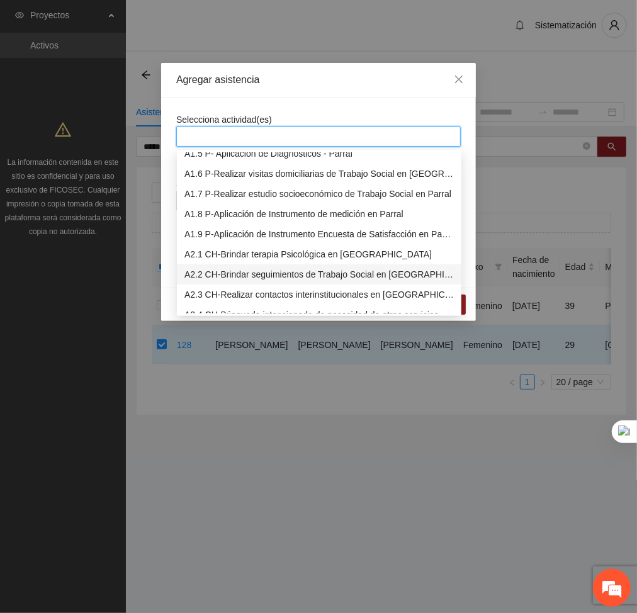
click at [229, 272] on div "A2.2 CH-Brindar seguimientos de Trabajo Social en [GEOGRAPHIC_DATA]" at bounding box center [320, 275] width 270 height 14
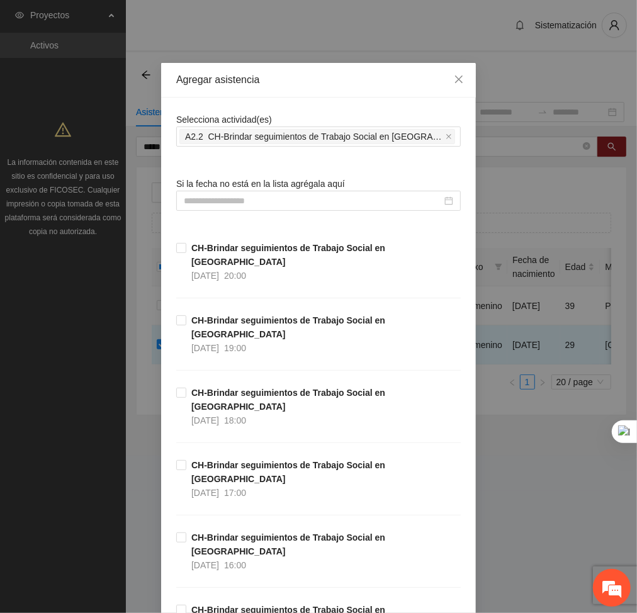
click at [295, 198] on input at bounding box center [313, 201] width 258 height 14
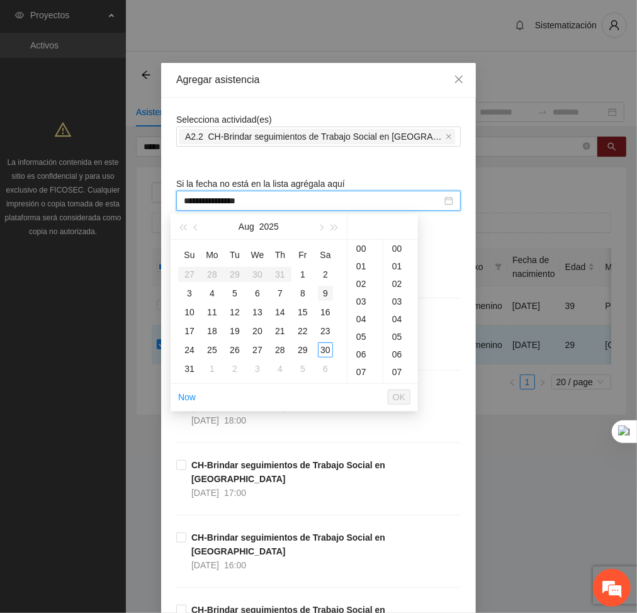
type input "**********"
click at [361, 363] on div "16" at bounding box center [365, 364] width 35 height 18
click at [258, 346] on div "27" at bounding box center [257, 350] width 15 height 15
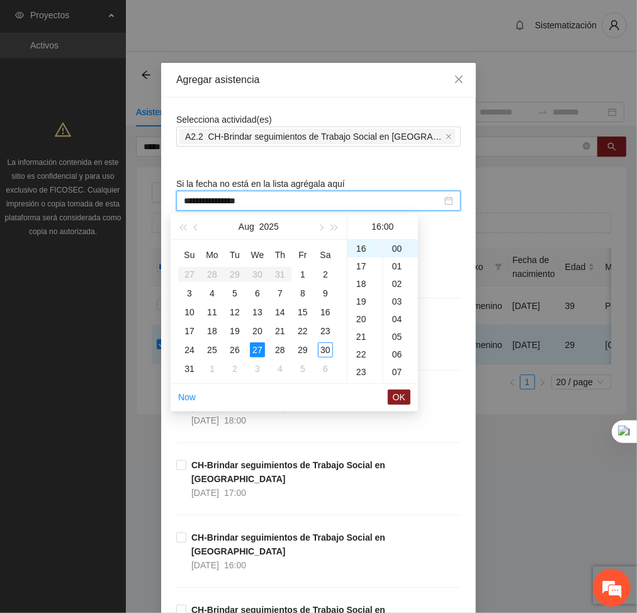
type input "**********"
click at [406, 402] on button "OK" at bounding box center [399, 397] width 23 height 15
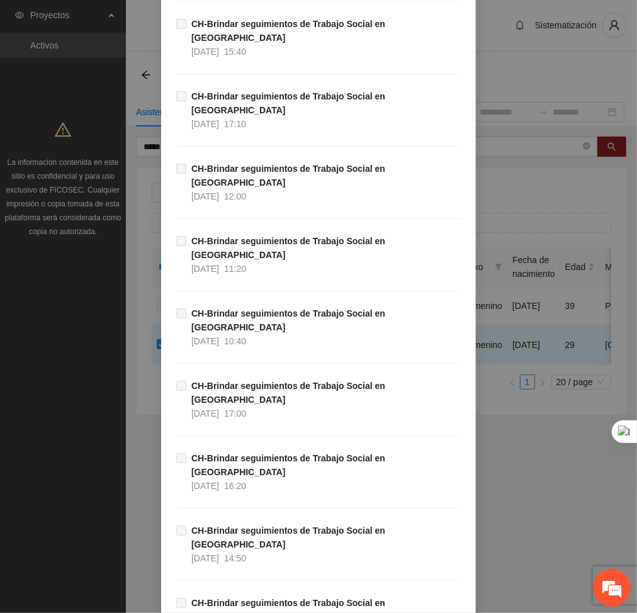
scroll to position [6404, 0]
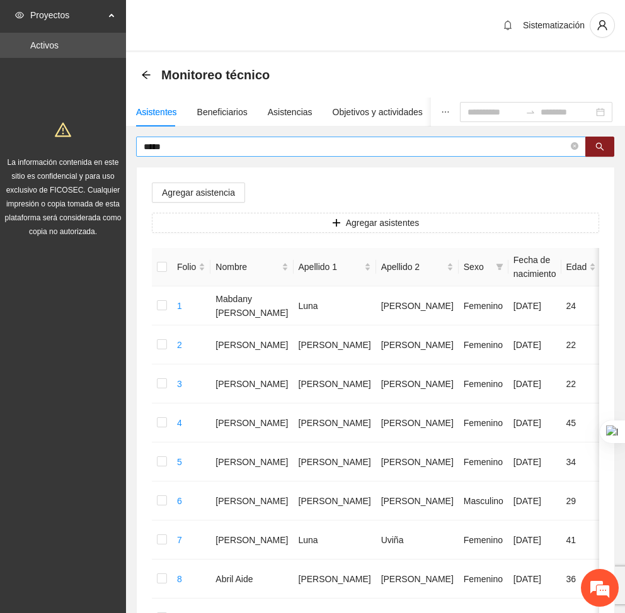
click at [195, 141] on input "*****" at bounding box center [356, 147] width 425 height 14
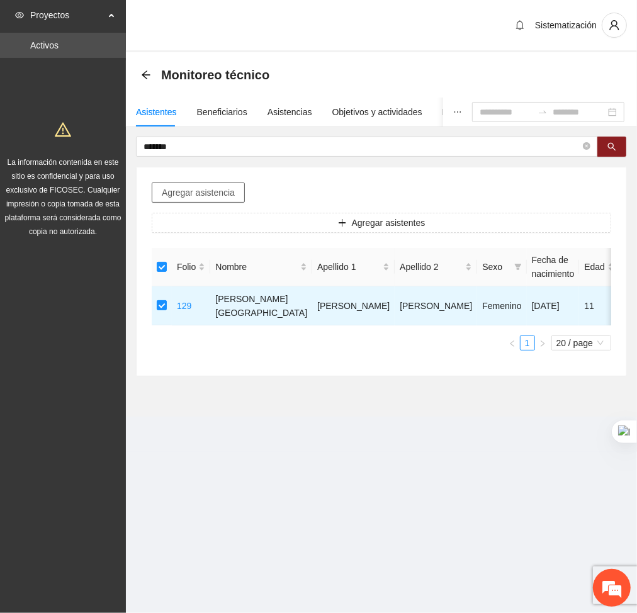
click at [202, 186] on span "Agregar asistencia" at bounding box center [198, 193] width 73 height 14
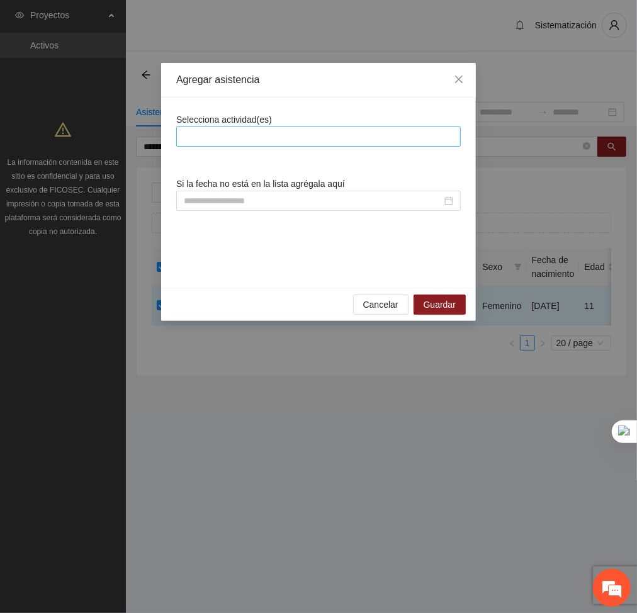
click at [297, 135] on div at bounding box center [319, 136] width 278 height 15
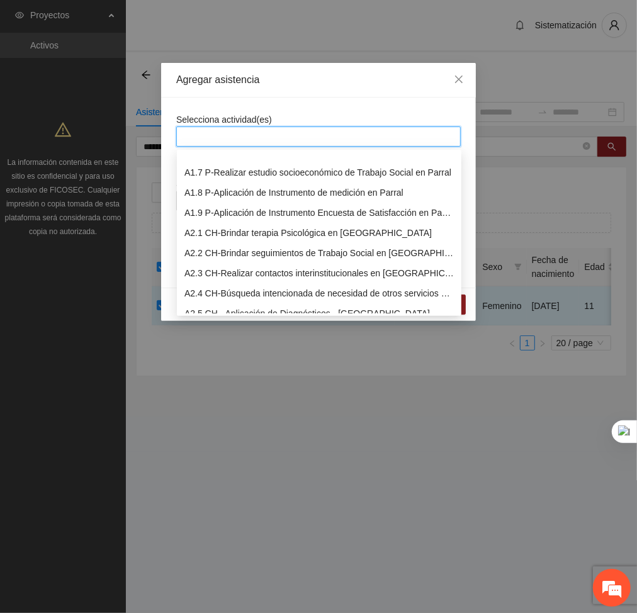
scroll to position [133, 0]
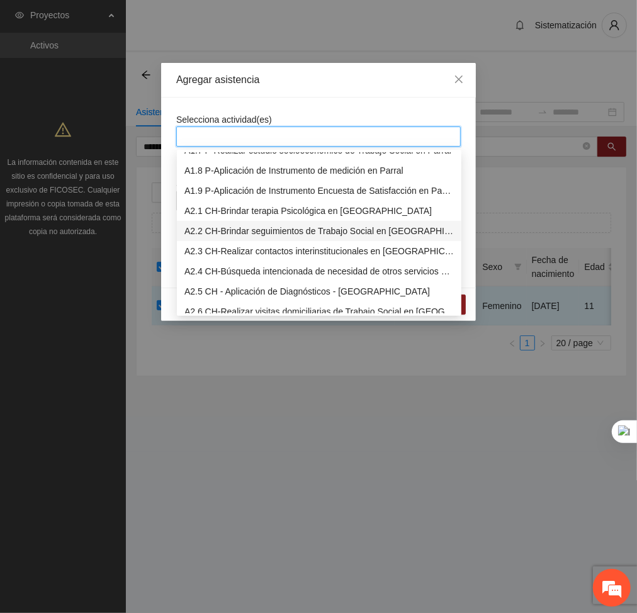
click at [204, 238] on div "A2.2 CH-Brindar seguimientos de Trabajo Social en [GEOGRAPHIC_DATA]" at bounding box center [319, 231] width 285 height 20
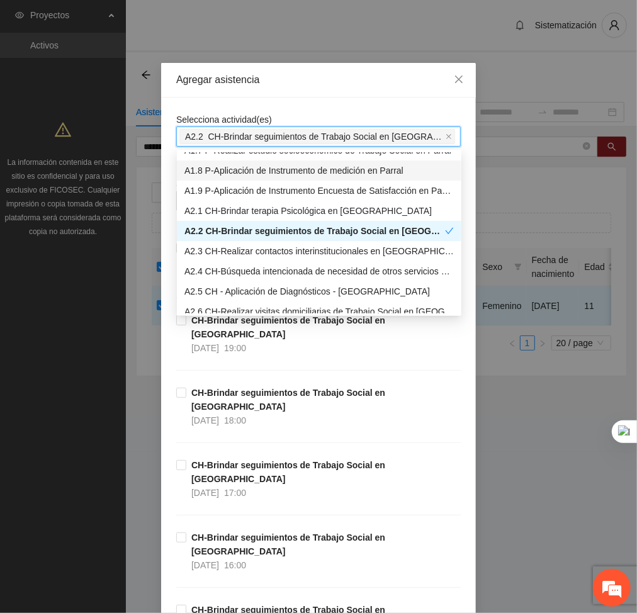
click at [310, 86] on div "Agregar asistencia" at bounding box center [318, 80] width 285 height 14
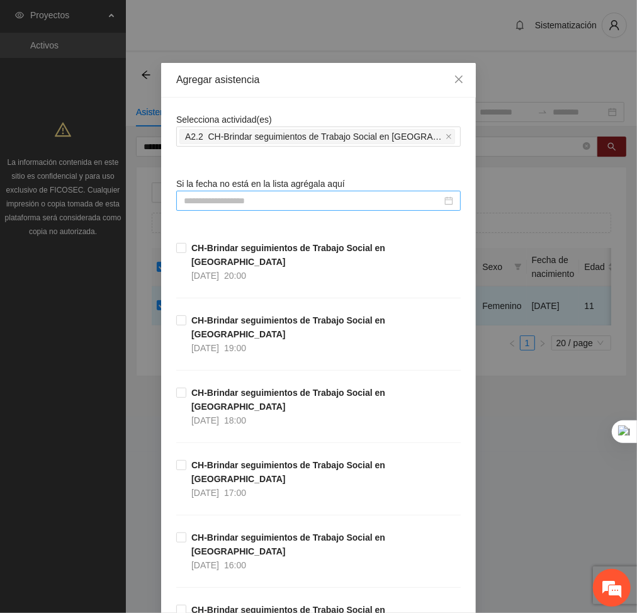
click at [348, 202] on input at bounding box center [313, 201] width 258 height 14
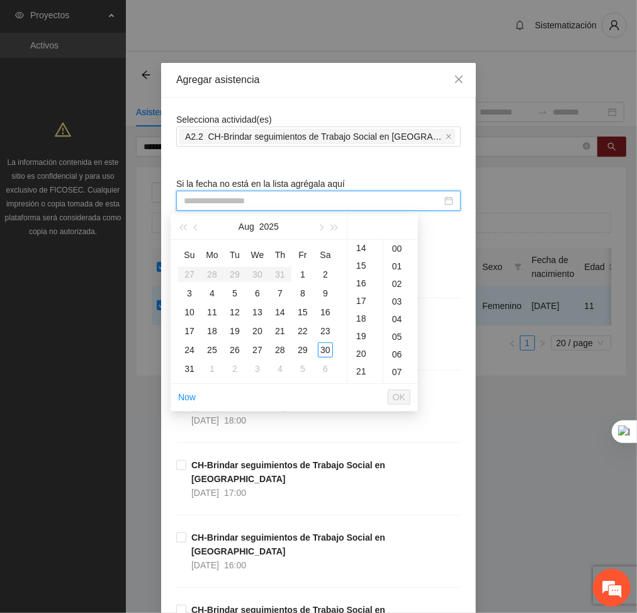
scroll to position [247, 0]
click at [365, 299] on div "17" at bounding box center [365, 302] width 35 height 18
click at [258, 351] on div "27" at bounding box center [257, 350] width 15 height 15
click at [391, 392] on button "OK" at bounding box center [399, 397] width 23 height 15
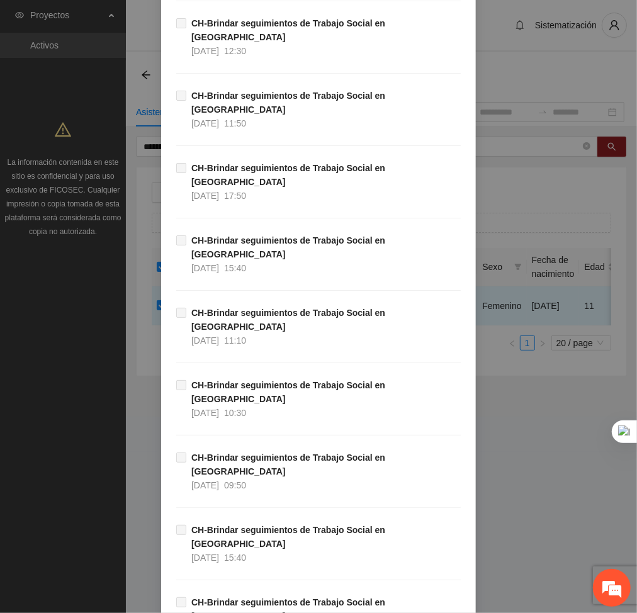
scroll to position [6404, 0]
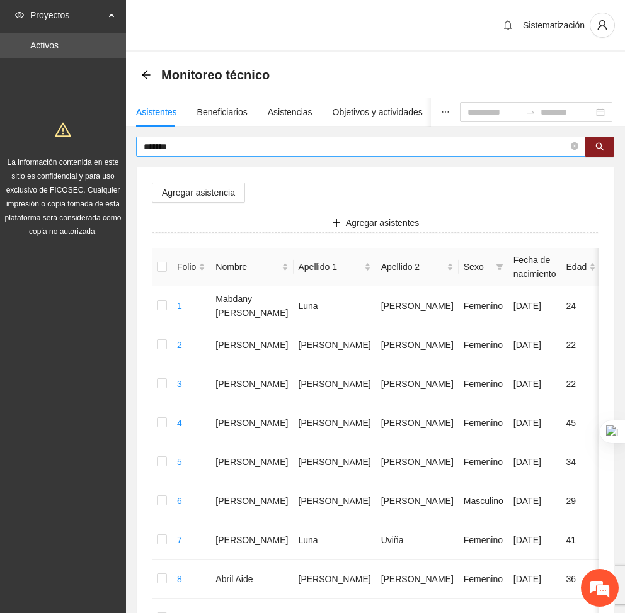
click at [183, 145] on input "*******" at bounding box center [356, 147] width 425 height 14
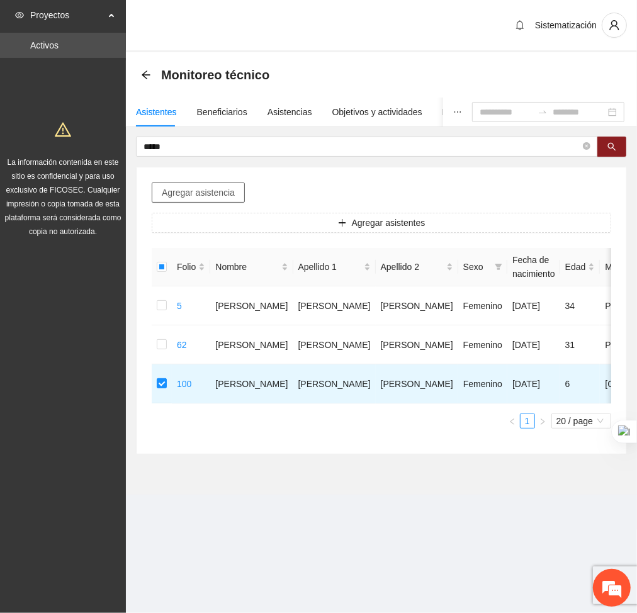
click at [177, 195] on span "Agregar asistencia" at bounding box center [198, 193] width 73 height 14
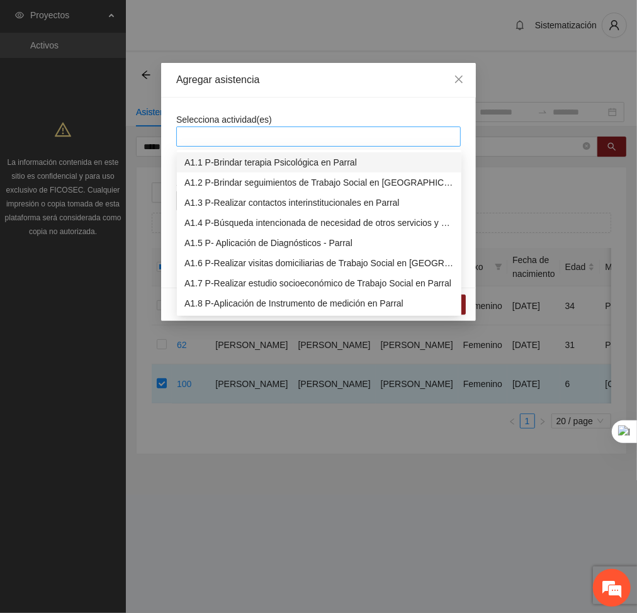
click at [266, 137] on div at bounding box center [319, 136] width 278 height 15
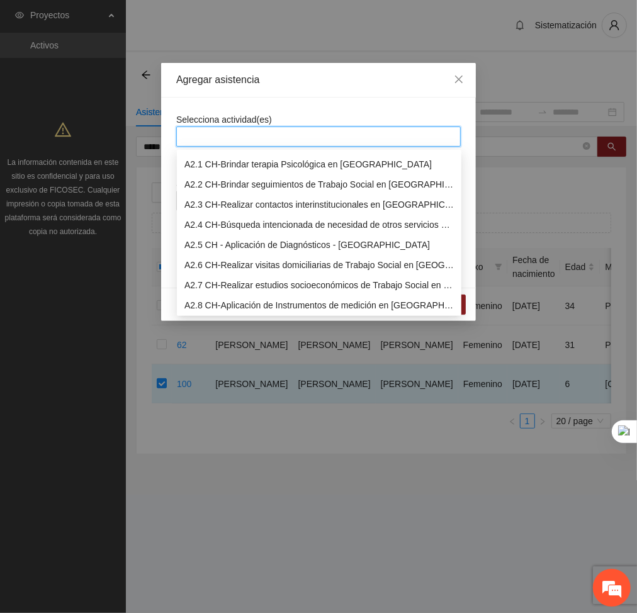
scroll to position [180, 0]
click at [232, 179] on div "A2.2 CH-Brindar seguimientos de Trabajo Social en [GEOGRAPHIC_DATA]" at bounding box center [320, 184] width 270 height 14
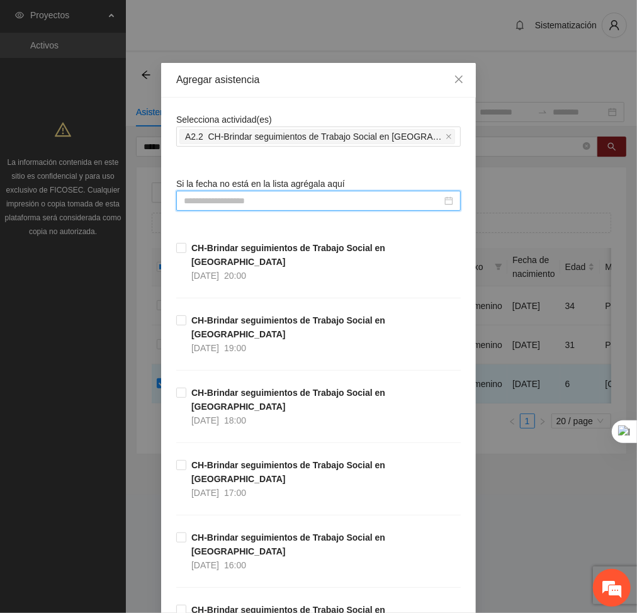
click at [330, 204] on input at bounding box center [313, 201] width 258 height 14
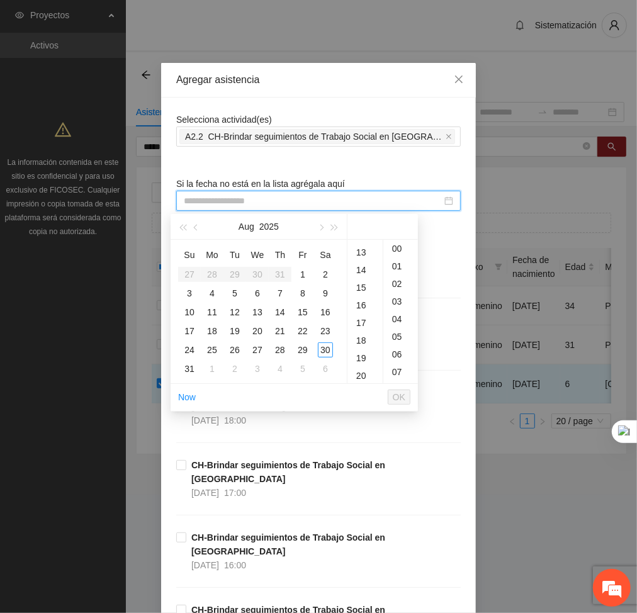
scroll to position [237, 0]
click at [353, 351] on div "19" at bounding box center [365, 347] width 35 height 18
click at [261, 350] on div "27" at bounding box center [257, 350] width 15 height 15
click at [405, 391] on span "OK" at bounding box center [399, 397] width 13 height 14
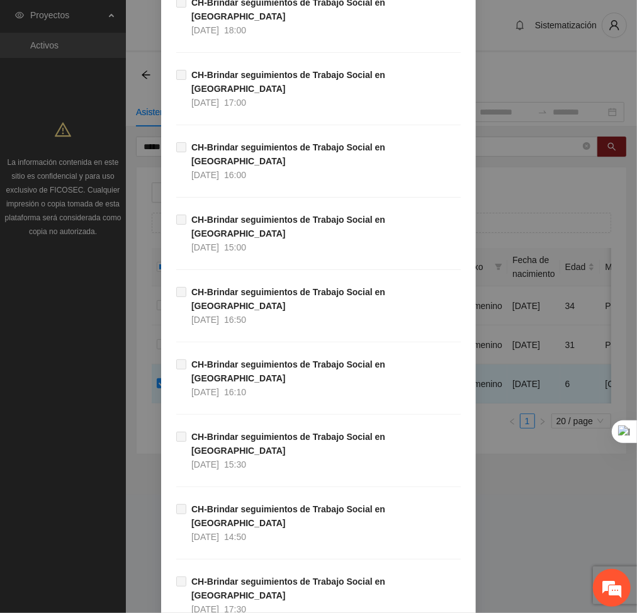
scroll to position [6404, 0]
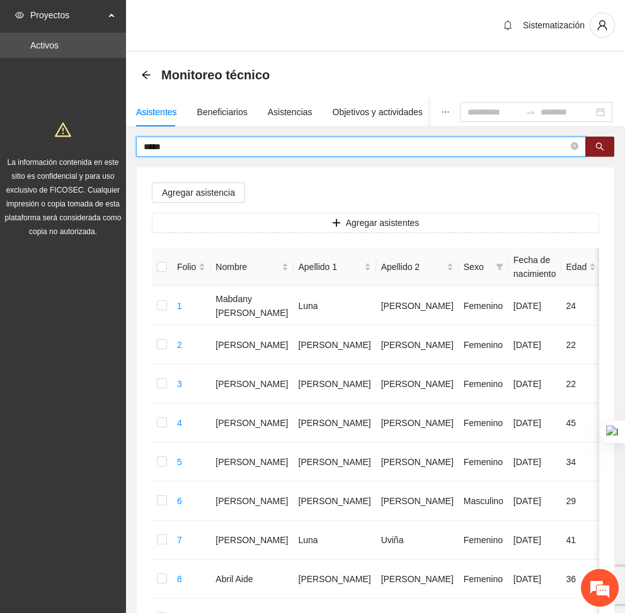
click at [219, 140] on input "*****" at bounding box center [356, 147] width 425 height 14
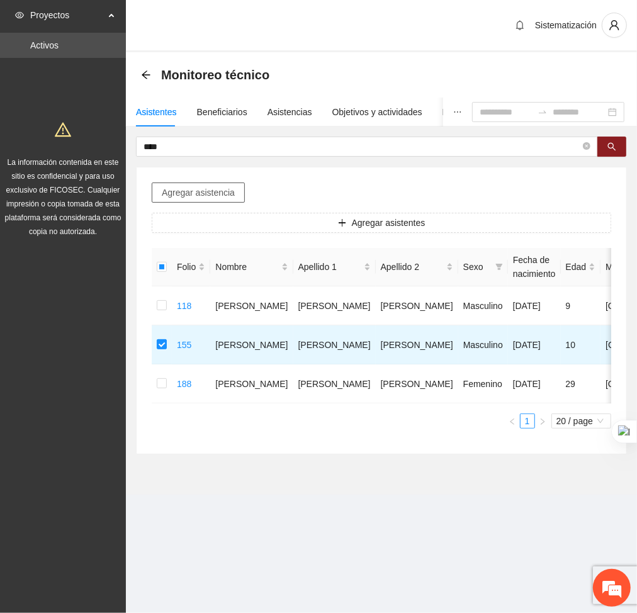
click at [208, 195] on span "Agregar asistencia" at bounding box center [198, 193] width 73 height 14
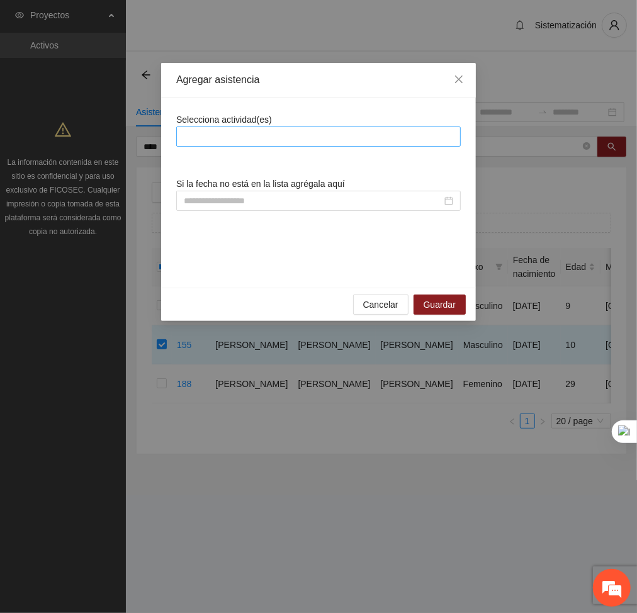
click at [282, 129] on div at bounding box center [319, 136] width 278 height 15
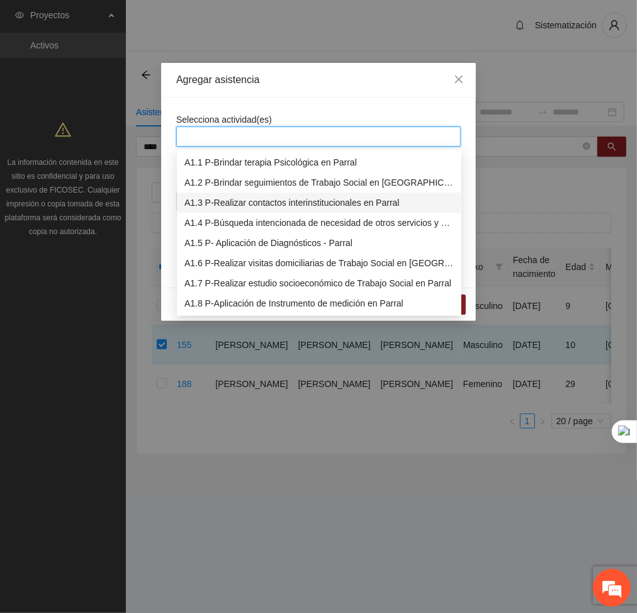
scroll to position [135, 0]
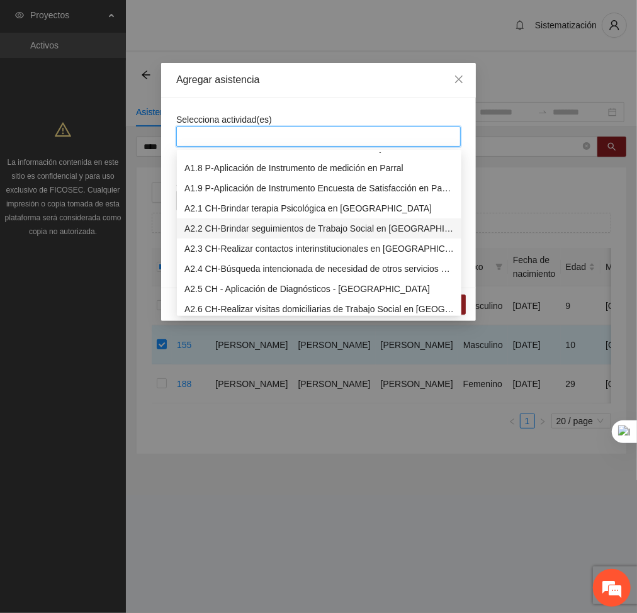
click at [215, 222] on div "A2.2 CH-Brindar seguimientos de Trabajo Social en [GEOGRAPHIC_DATA]" at bounding box center [320, 229] width 270 height 14
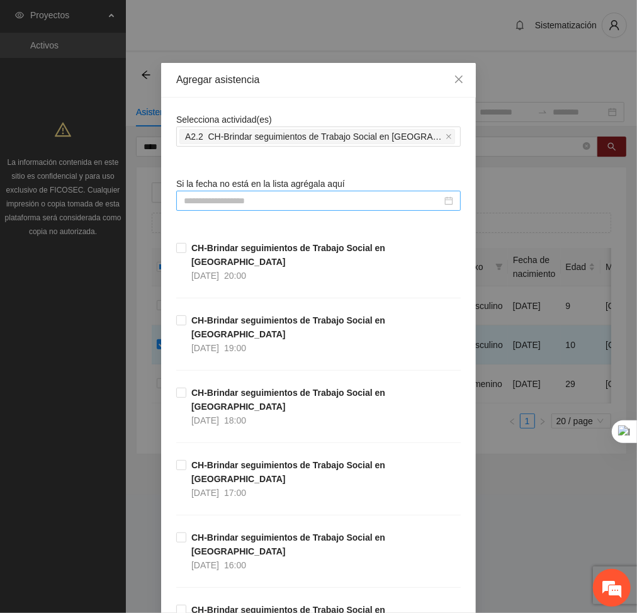
click at [293, 192] on div at bounding box center [318, 201] width 285 height 20
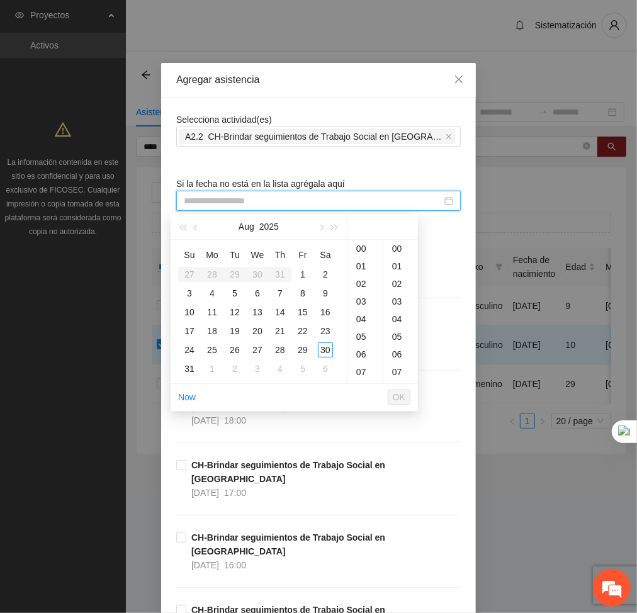
click at [291, 205] on input at bounding box center [313, 201] width 258 height 14
click at [356, 360] on div "18" at bounding box center [365, 366] width 35 height 18
click at [268, 351] on td "27" at bounding box center [257, 350] width 23 height 19
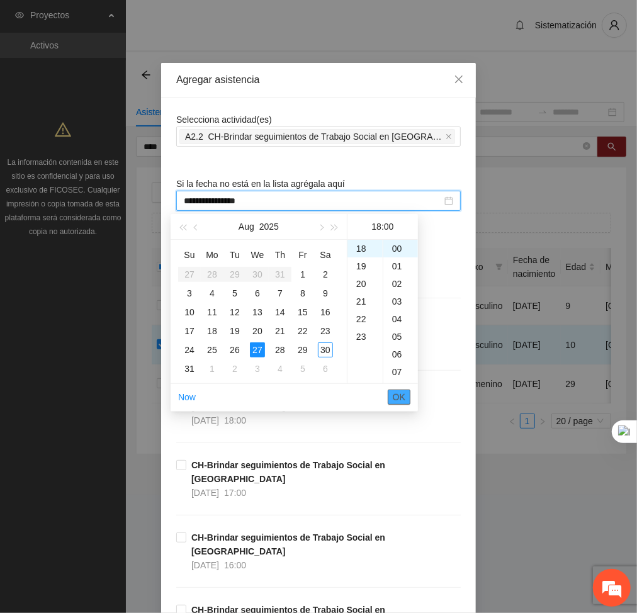
click at [402, 394] on span "OK" at bounding box center [399, 397] width 13 height 14
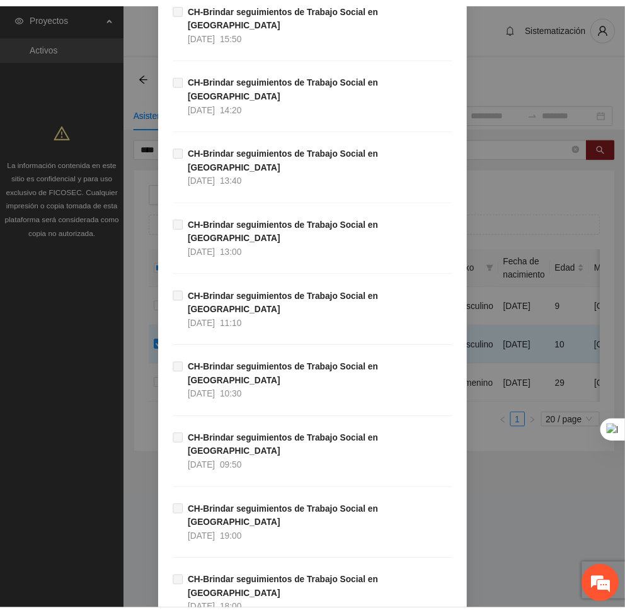
scroll to position [6404, 0]
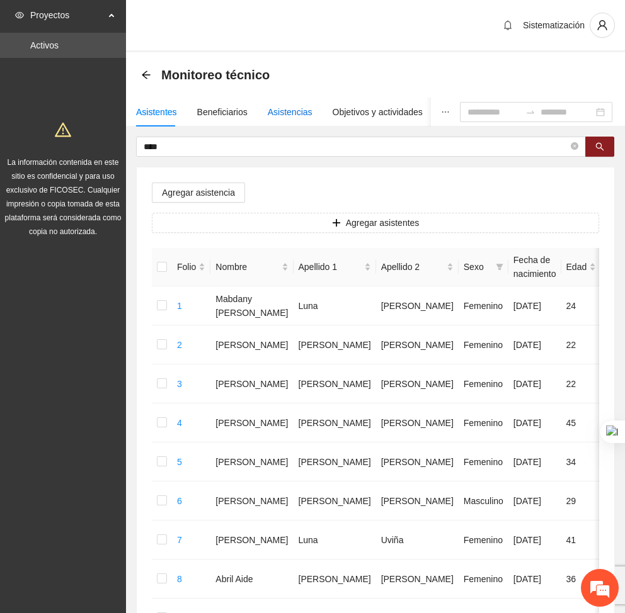
click at [284, 110] on div "Asistencias" at bounding box center [290, 112] width 45 height 14
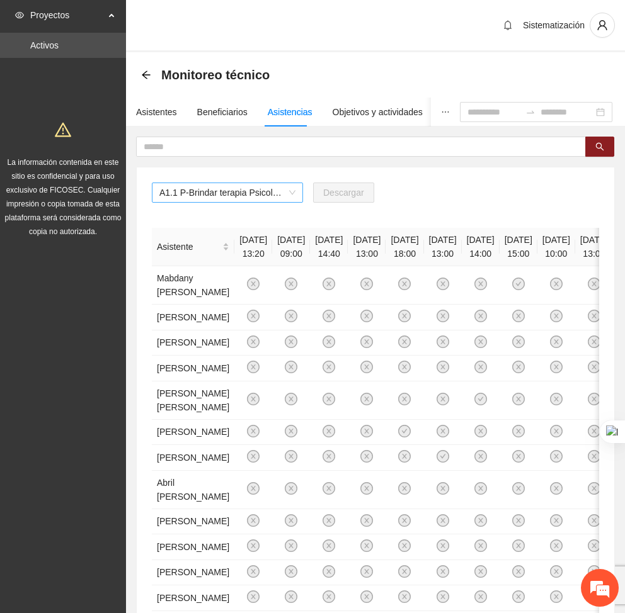
click at [264, 194] on span "A1.1 P-Brindar terapia Psicológica en Parral" at bounding box center [227, 192] width 136 height 19
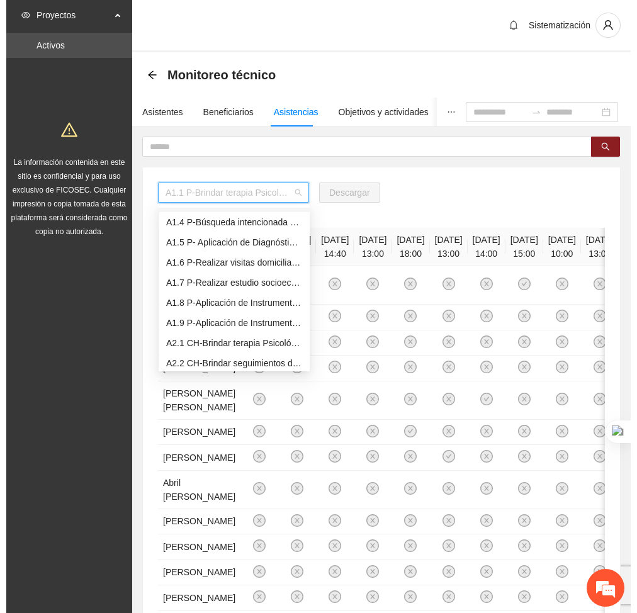
scroll to position [57, 0]
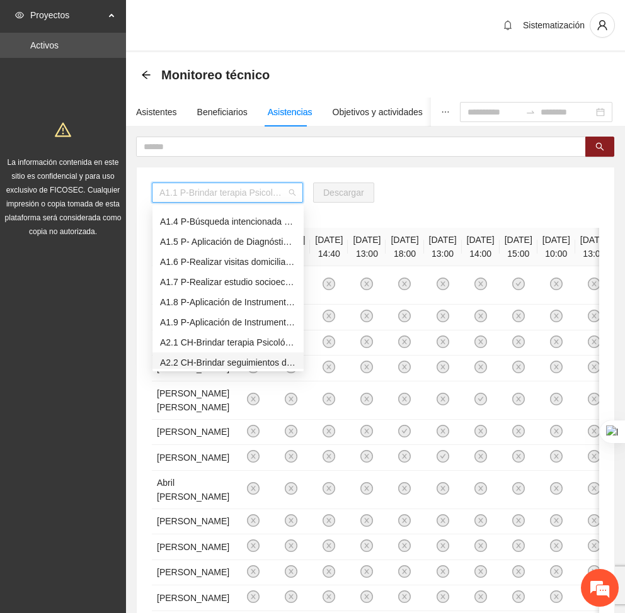
click at [214, 356] on div "A2.2 CH-Brindar seguimientos de Trabajo Social en [GEOGRAPHIC_DATA]" at bounding box center [228, 363] width 136 height 14
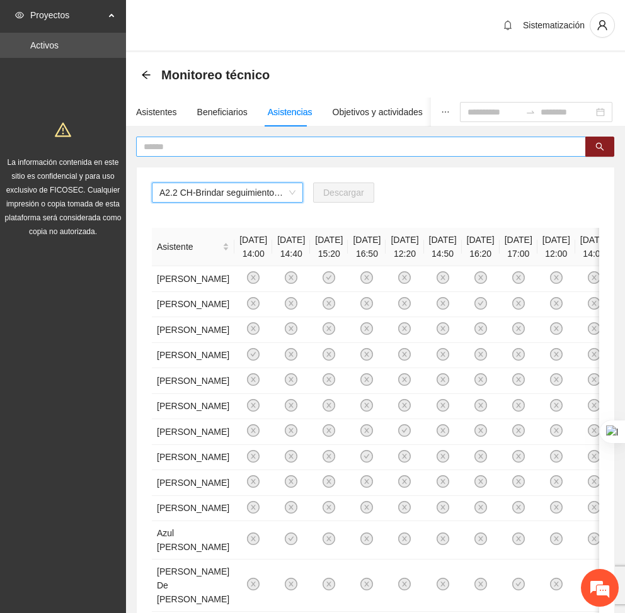
click at [350, 141] on input "text" at bounding box center [356, 147] width 425 height 14
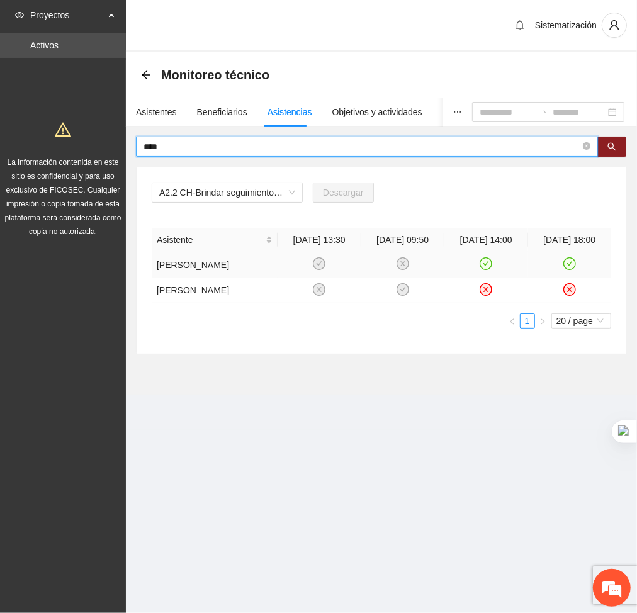
click at [568, 261] on icon "check-circle" at bounding box center [569, 264] width 11 height 11
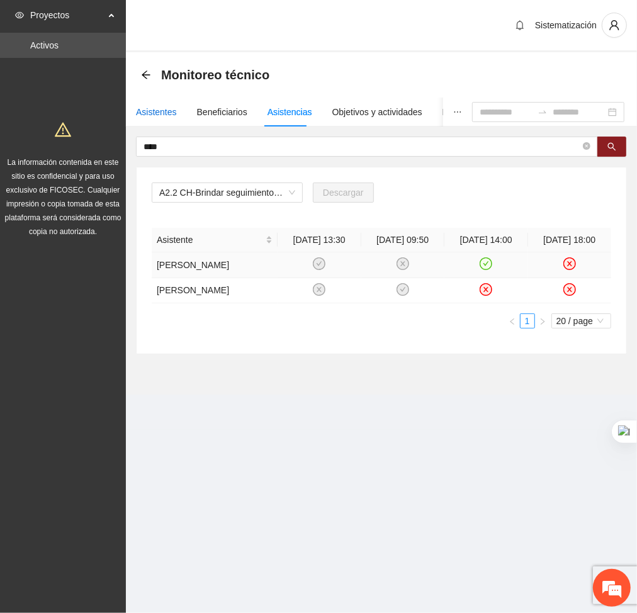
click at [138, 105] on div "Asistentes" at bounding box center [156, 112] width 41 height 14
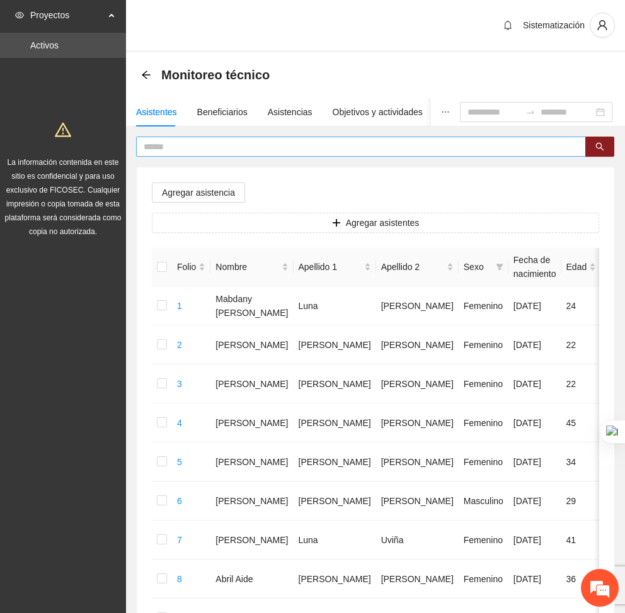
click at [154, 137] on span at bounding box center [361, 147] width 450 height 20
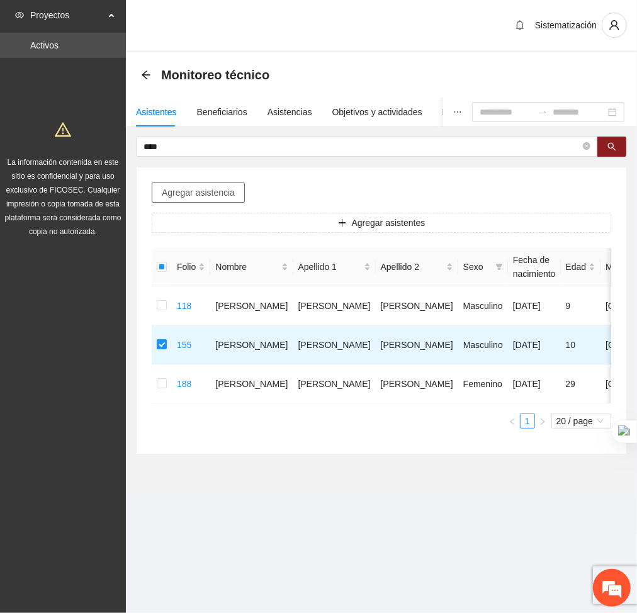
click at [208, 198] on span "Agregar asistencia" at bounding box center [198, 193] width 73 height 14
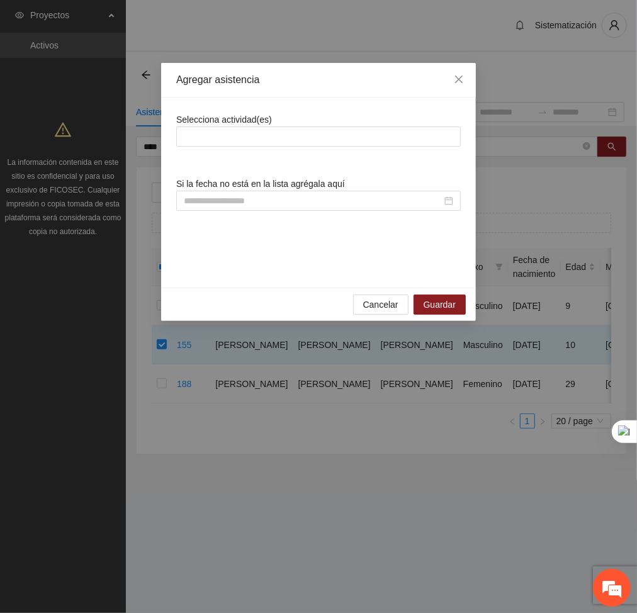
click at [283, 152] on div "Selecciona actividad(es) Si la fecha no está en la lista agrégala aquí" at bounding box center [318, 193] width 285 height 160
click at [270, 139] on div at bounding box center [319, 136] width 278 height 15
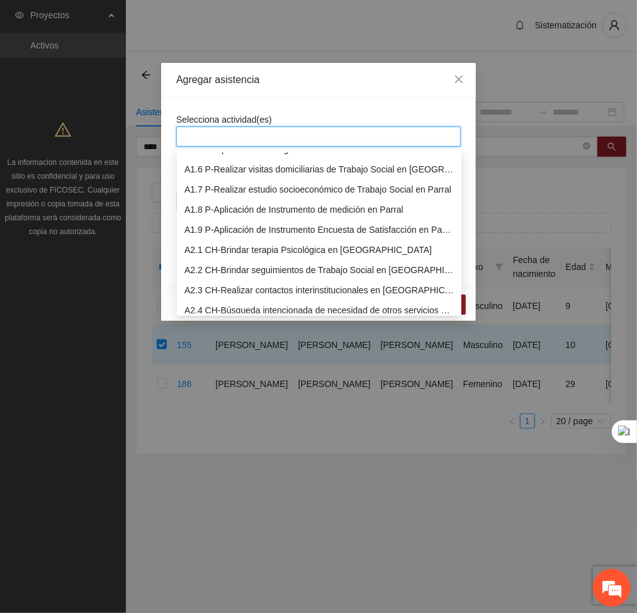
scroll to position [94, 0]
click at [218, 268] on div "A2.2 CH-Brindar seguimientos de Trabajo Social en [GEOGRAPHIC_DATA]" at bounding box center [320, 270] width 270 height 14
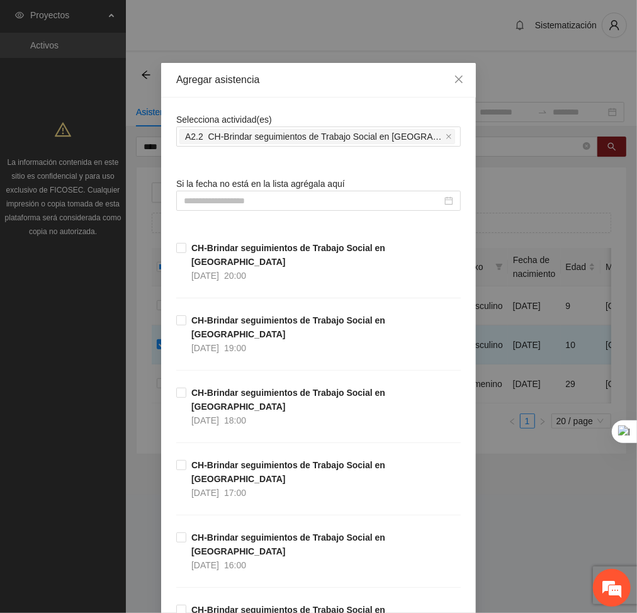
click at [307, 93] on div "Agregar asistencia" at bounding box center [318, 80] width 315 height 35
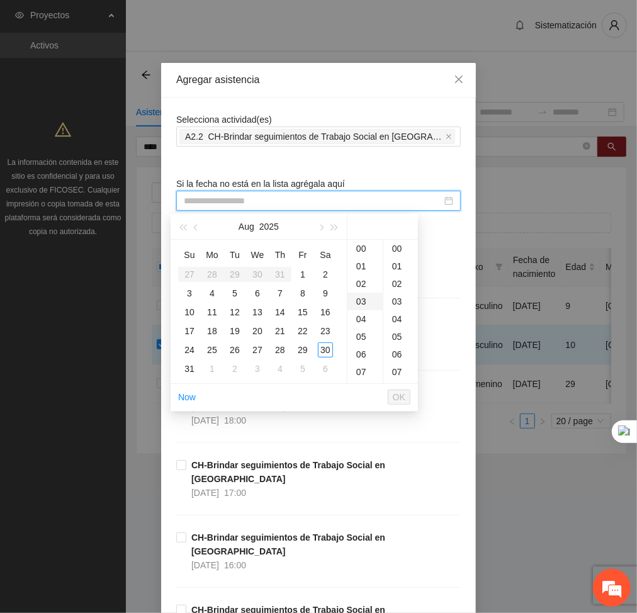
drag, startPoint x: 302, startPoint y: 198, endPoint x: 353, endPoint y: 297, distance: 111.8
click at [353, 297] on body "Proyectos Activos La información contenida en este sitio es confidencial y para…" at bounding box center [318, 306] width 637 height 613
click at [354, 296] on div "11" at bounding box center [365, 292] width 35 height 18
click at [363, 335] on div "20" at bounding box center [365, 343] width 35 height 18
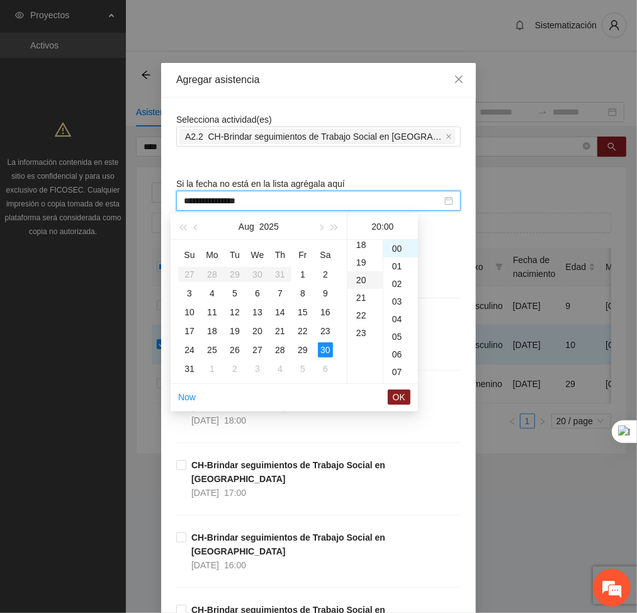
scroll to position [353, 0]
click at [259, 352] on div "27" at bounding box center [257, 350] width 15 height 15
click at [397, 402] on span "OK" at bounding box center [399, 397] width 13 height 14
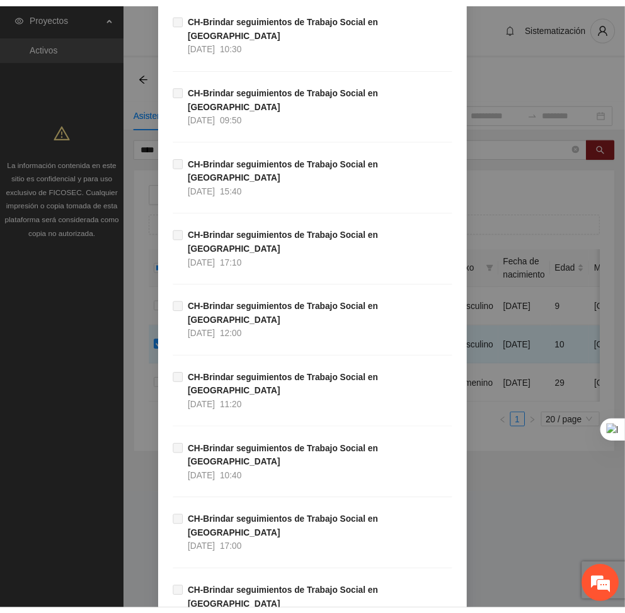
scroll to position [6404, 0]
